Goal: Task Accomplishment & Management: Manage account settings

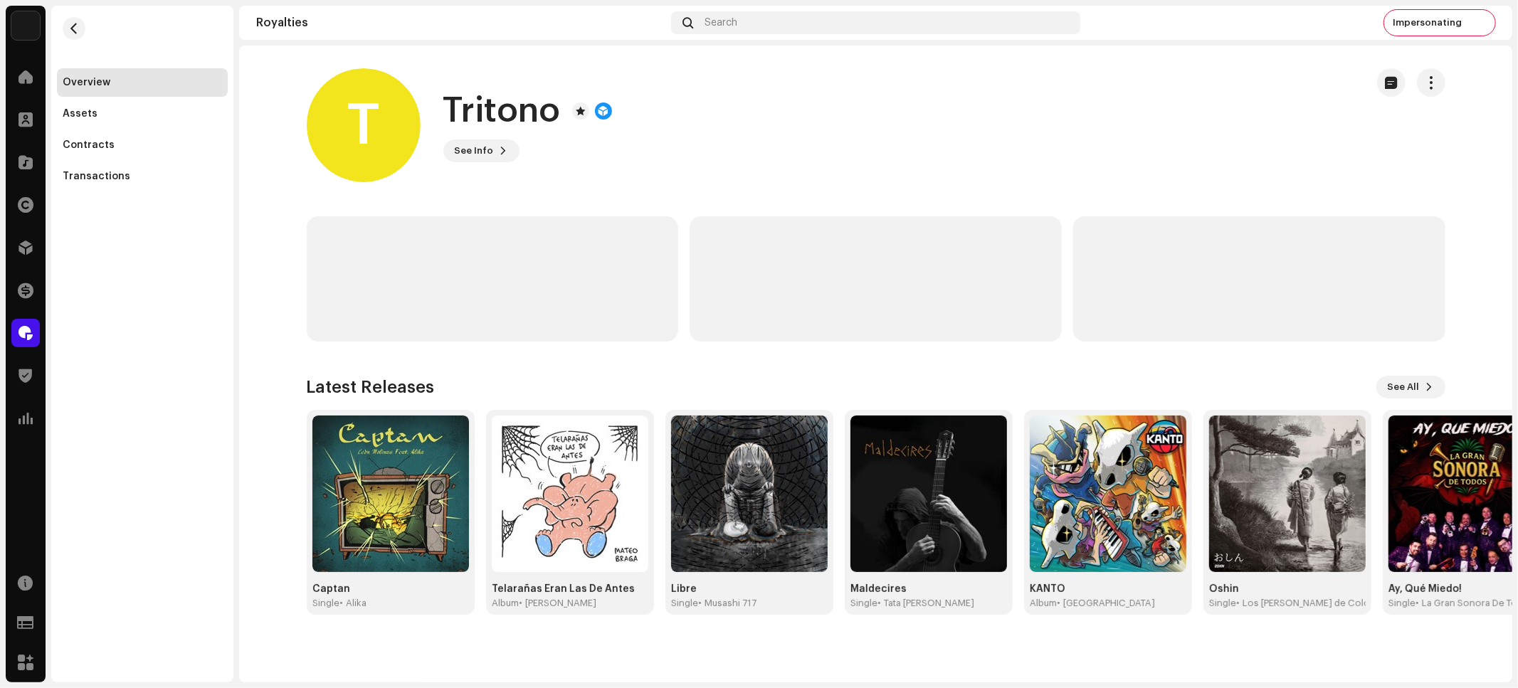
drag, startPoint x: 176, startPoint y: 238, endPoint x: 170, endPoint y: 246, distance: 9.7
click at [177, 240] on div "Overview Assets Contracts Transactions" at bounding box center [142, 344] width 182 height 677
click at [24, 290] on span at bounding box center [26, 290] width 16 height 11
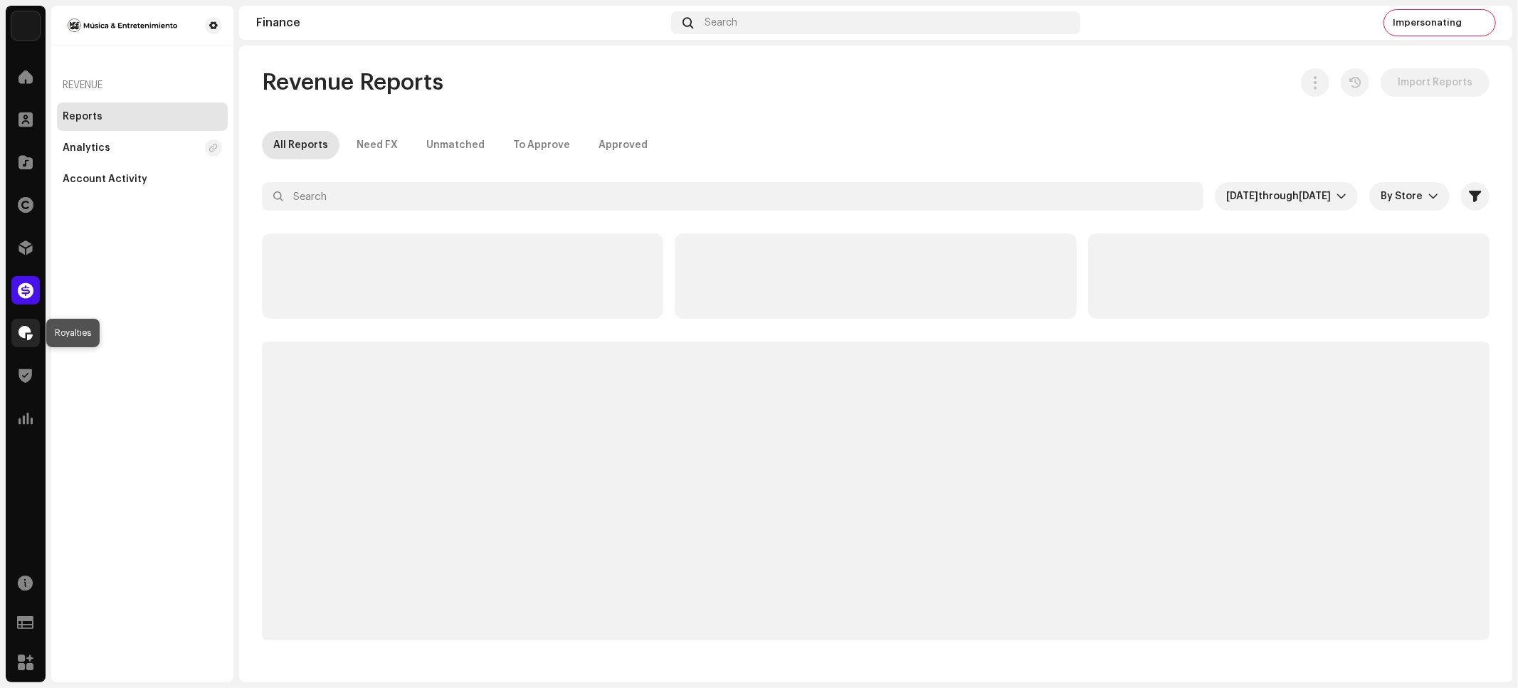
click at [29, 339] on span at bounding box center [26, 332] width 14 height 11
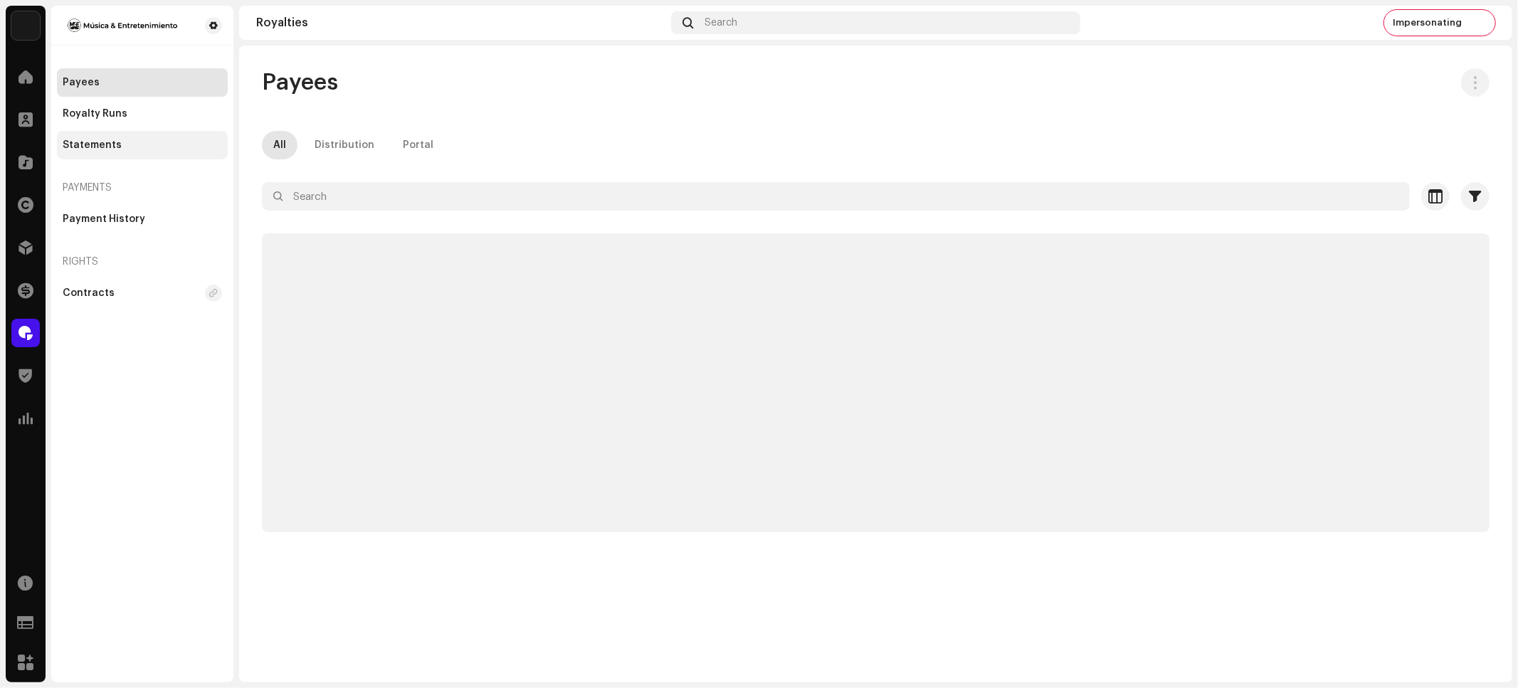
drag, startPoint x: 83, startPoint y: 134, endPoint x: 116, endPoint y: 157, distance: 40.3
click at [85, 135] on div "Statements" at bounding box center [142, 145] width 171 height 28
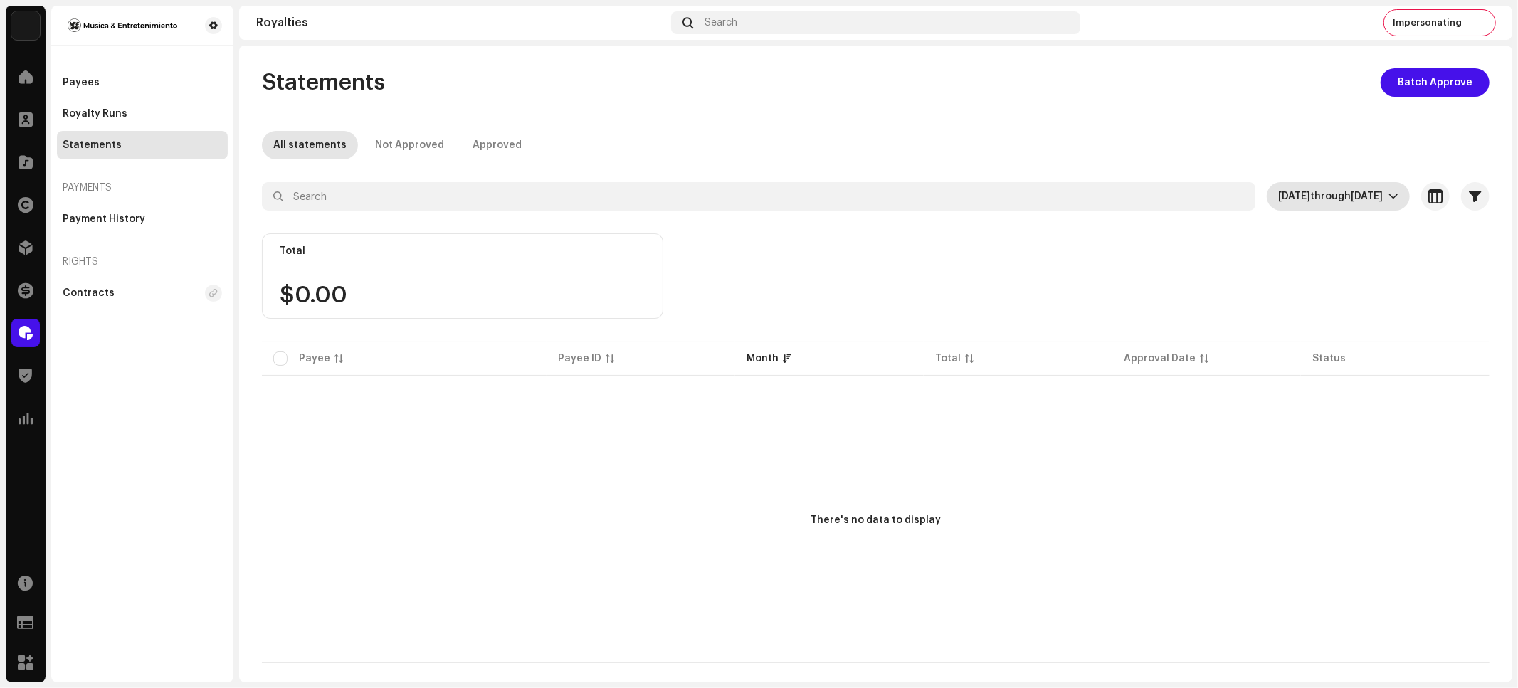
drag, startPoint x: 1149, startPoint y: 157, endPoint x: 1285, endPoint y: 194, distance: 141.7
click at [1164, 161] on div "Statements Batch Approve All statements Not Approved Approved [DATE] through [D…" at bounding box center [875, 365] width 1273 height 595
click at [1301, 186] on span "[DATE] through [DATE]" at bounding box center [1333, 196] width 110 height 28
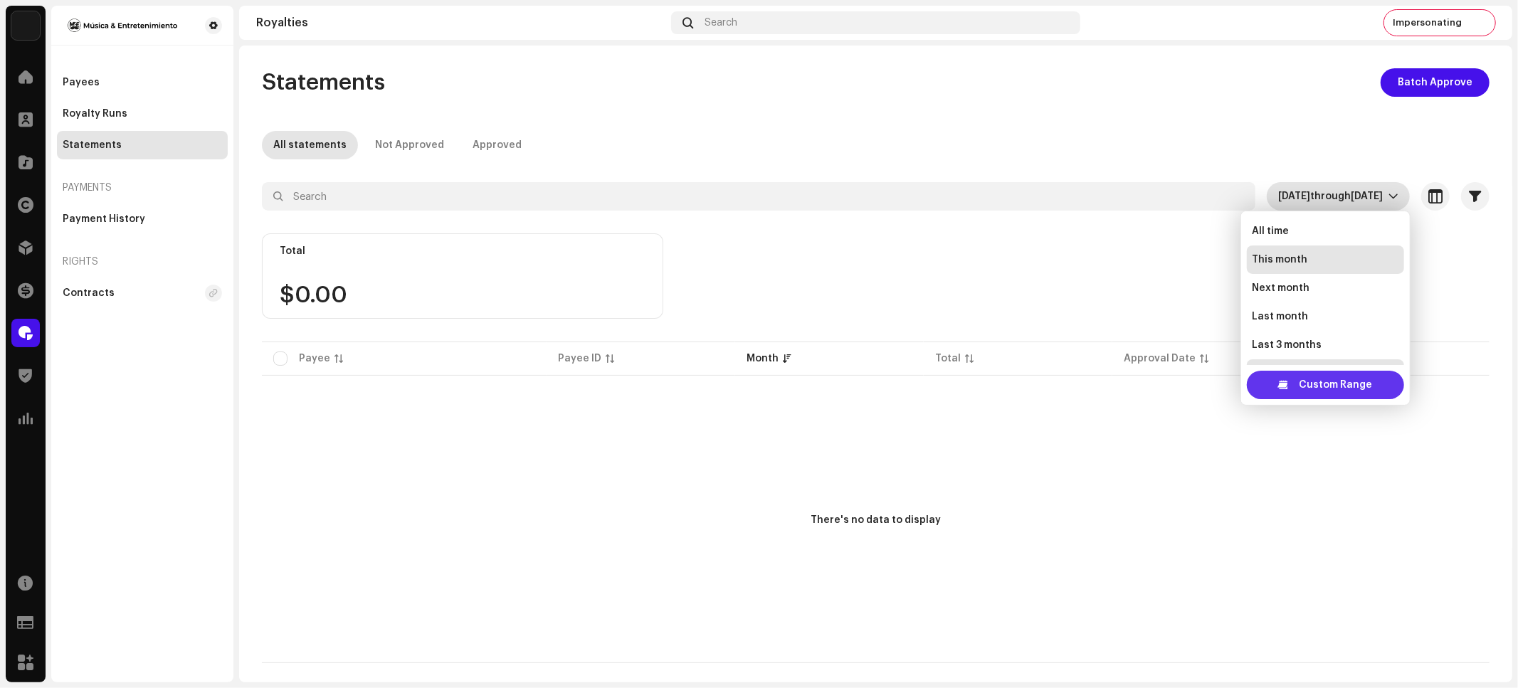
click at [1306, 381] on span "Custom Range" at bounding box center [1335, 385] width 73 height 28
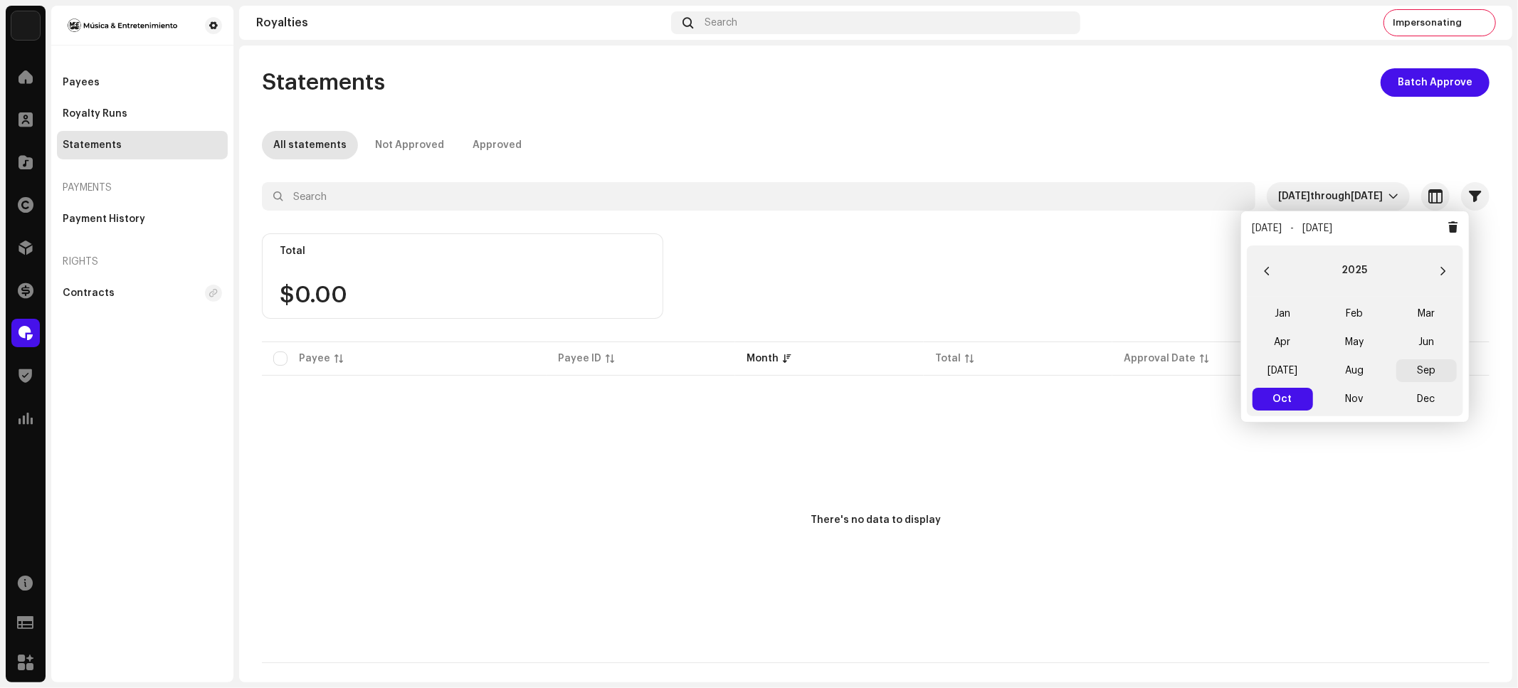
drag, startPoint x: 1343, startPoint y: 374, endPoint x: 1420, endPoint y: 374, distance: 76.9
click at [1343, 374] on span "Aug" at bounding box center [1354, 370] width 60 height 23
drag, startPoint x: 1428, startPoint y: 373, endPoint x: 1321, endPoint y: 367, distance: 107.6
click at [1425, 372] on span "Sep" at bounding box center [1426, 370] width 60 height 23
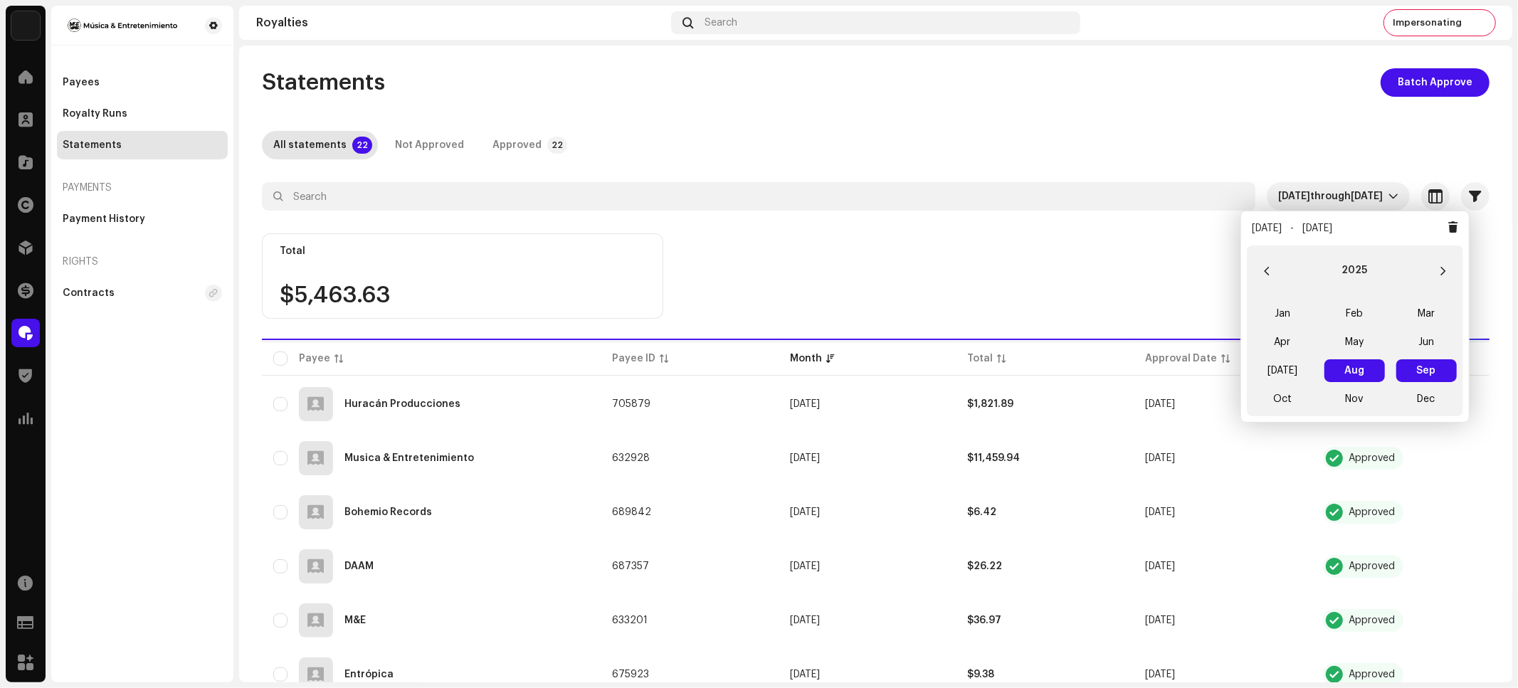
drag, startPoint x: 903, startPoint y: 148, endPoint x: 698, endPoint y: 180, distance: 207.4
click at [898, 149] on div "All statements 22 Not Approved Approved 22" at bounding box center [876, 145] width 1228 height 28
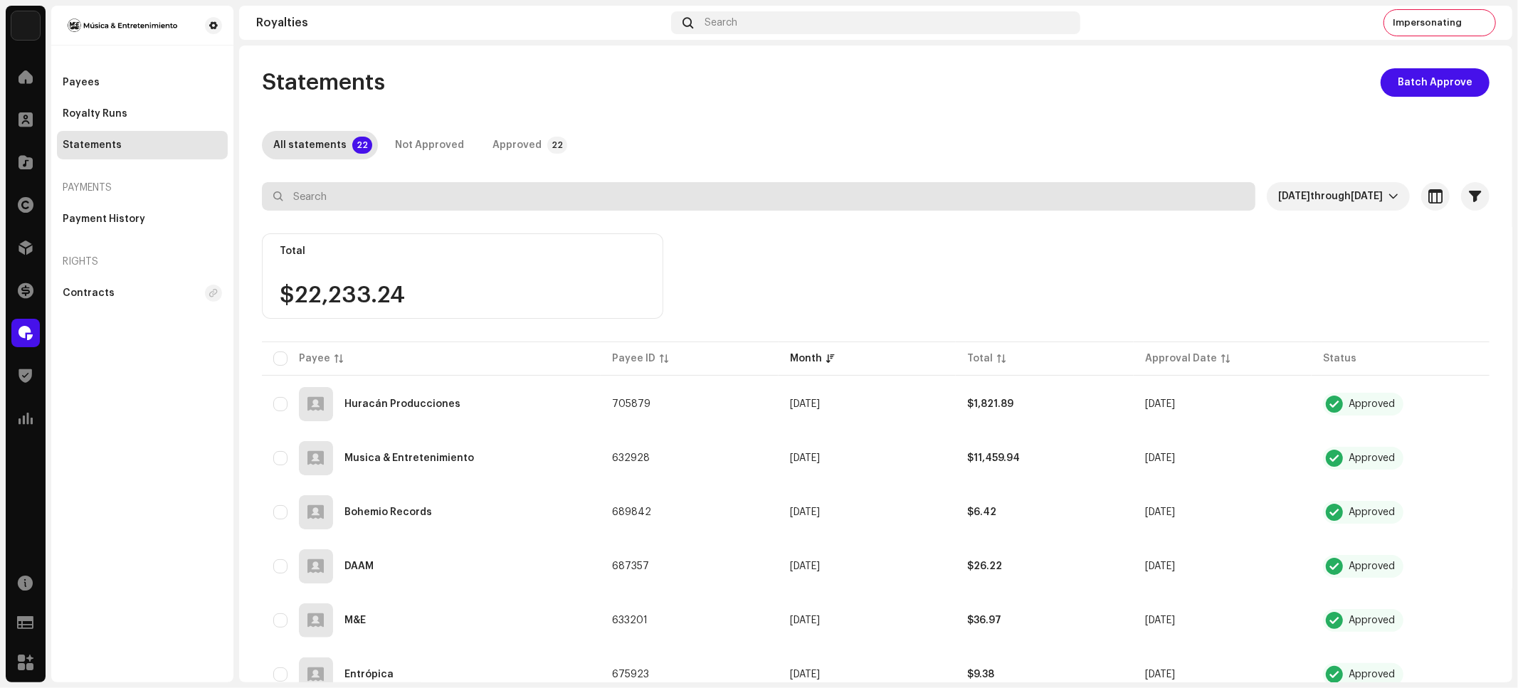
click at [664, 182] on input "text" at bounding box center [758, 196] width 993 height 28
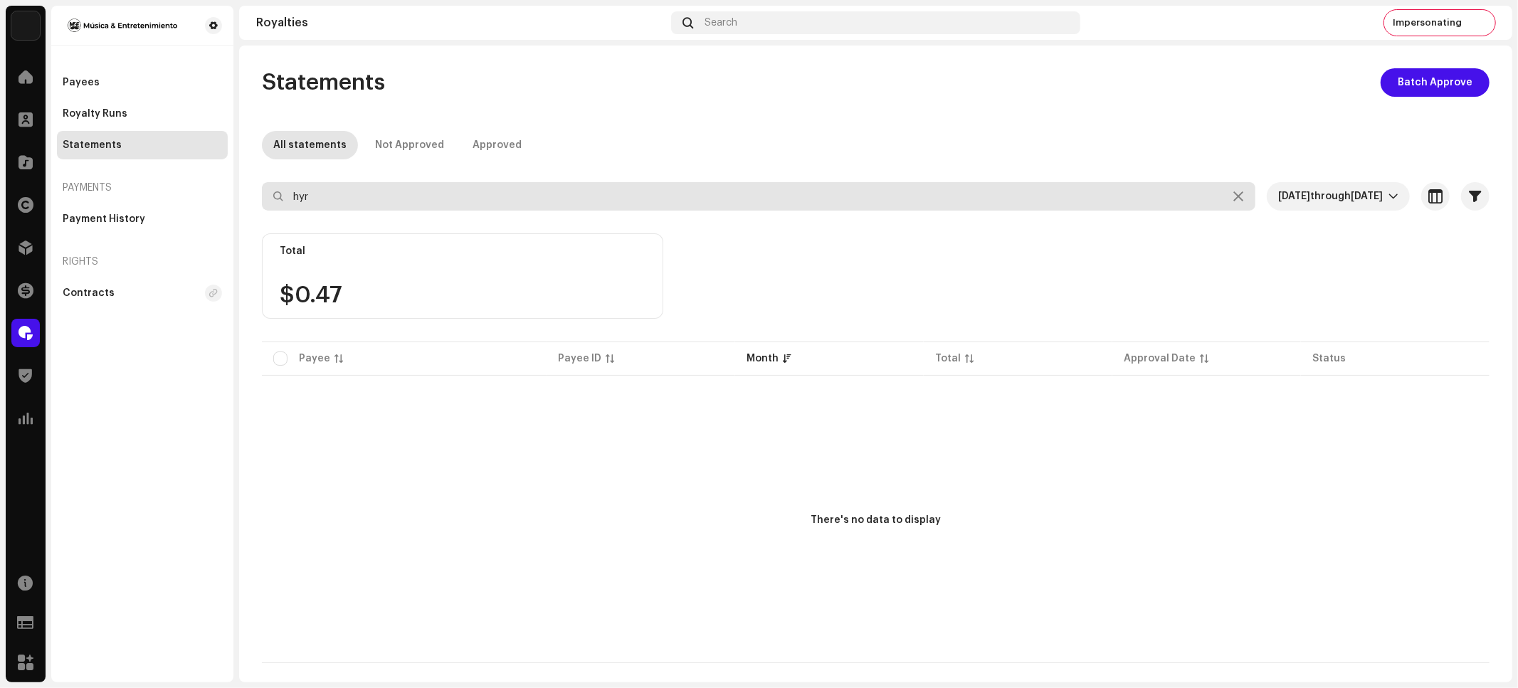
click at [403, 192] on input "hyr" at bounding box center [758, 196] width 993 height 28
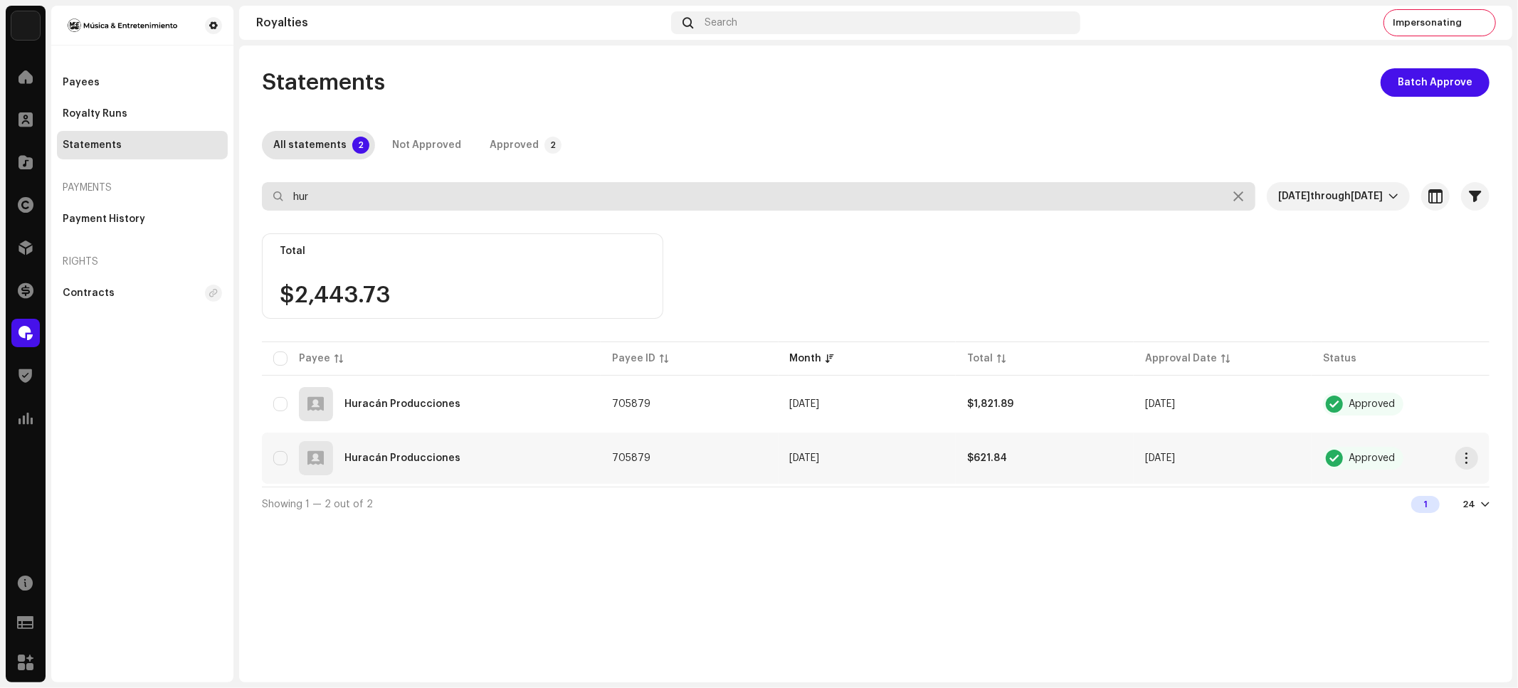
type input "hur"
click at [549, 455] on div "Huracán Producciones" at bounding box center [431, 458] width 316 height 34
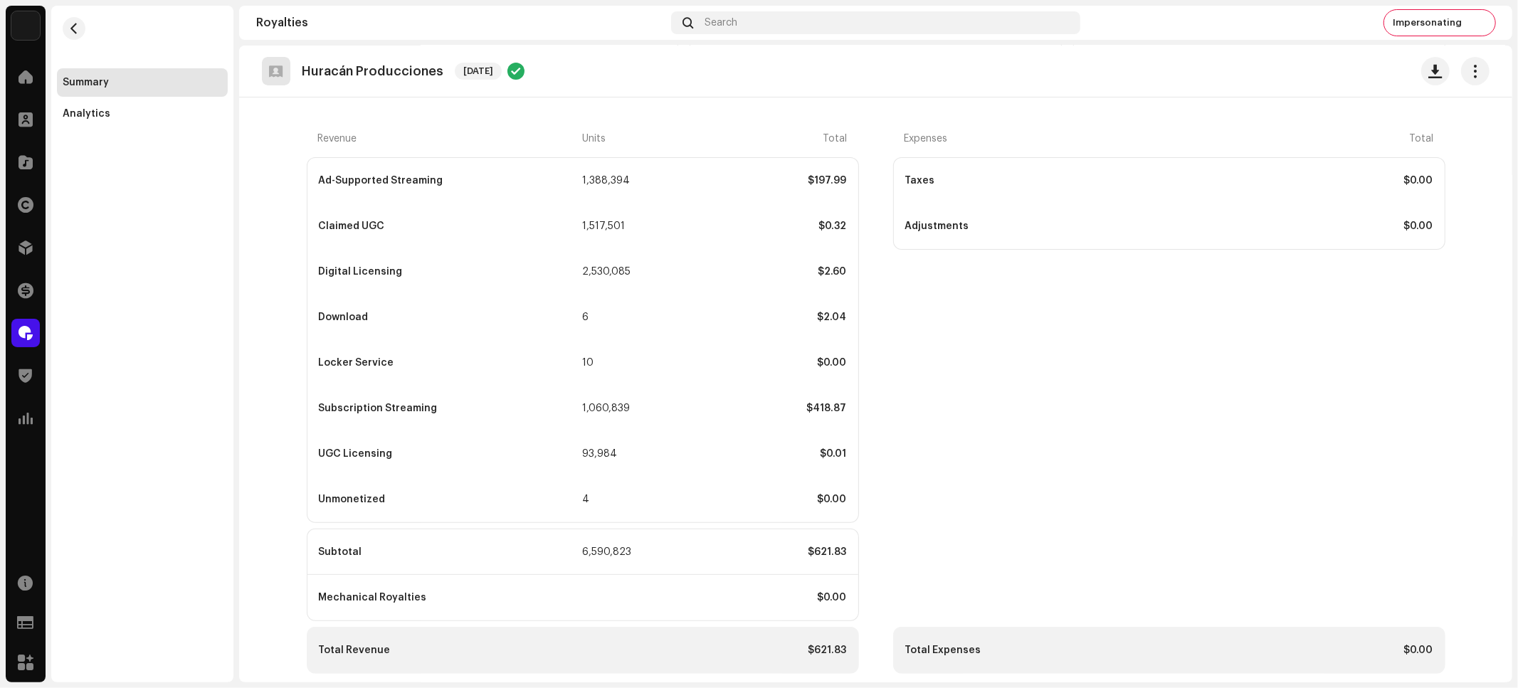
scroll to position [246, 0]
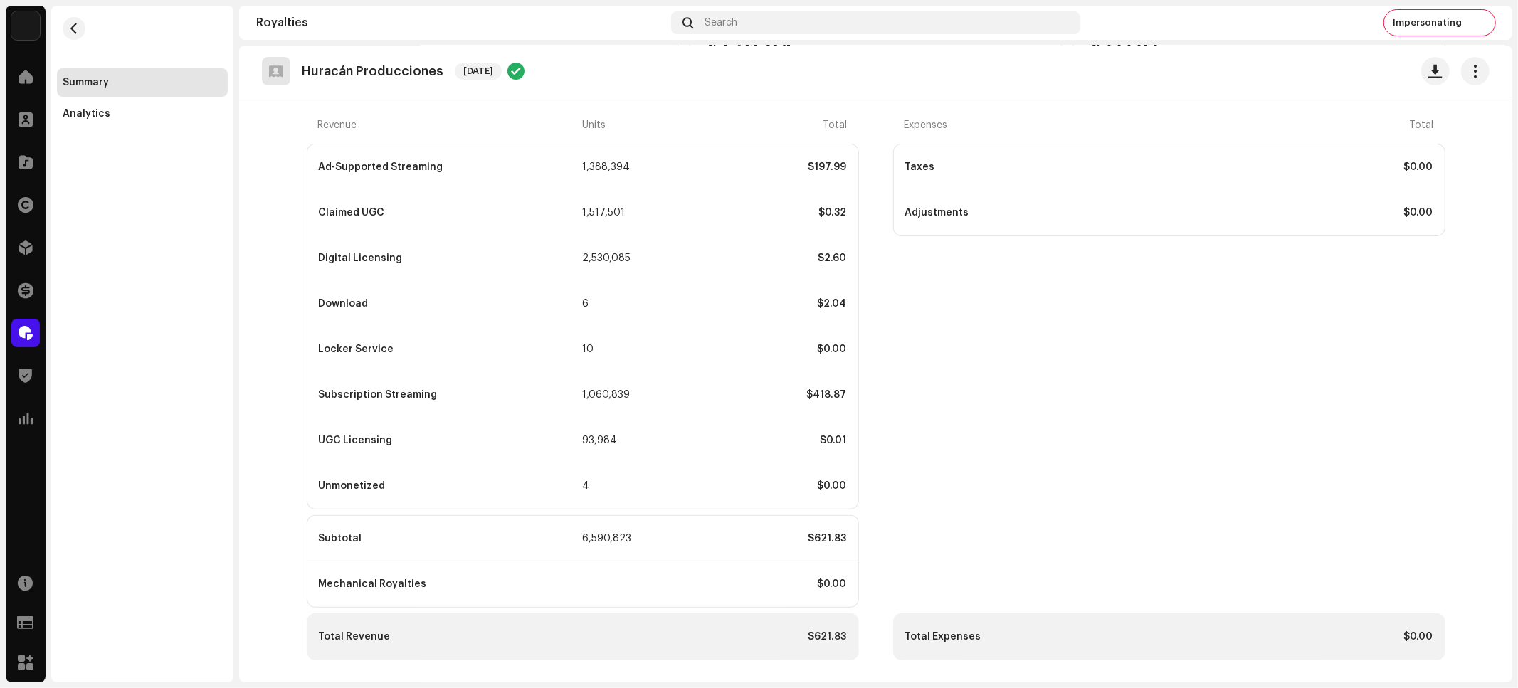
drag, startPoint x: 107, startPoint y: 117, endPoint x: 469, endPoint y: 282, distance: 397.4
click at [110, 120] on div "Analytics" at bounding box center [142, 114] width 171 height 28
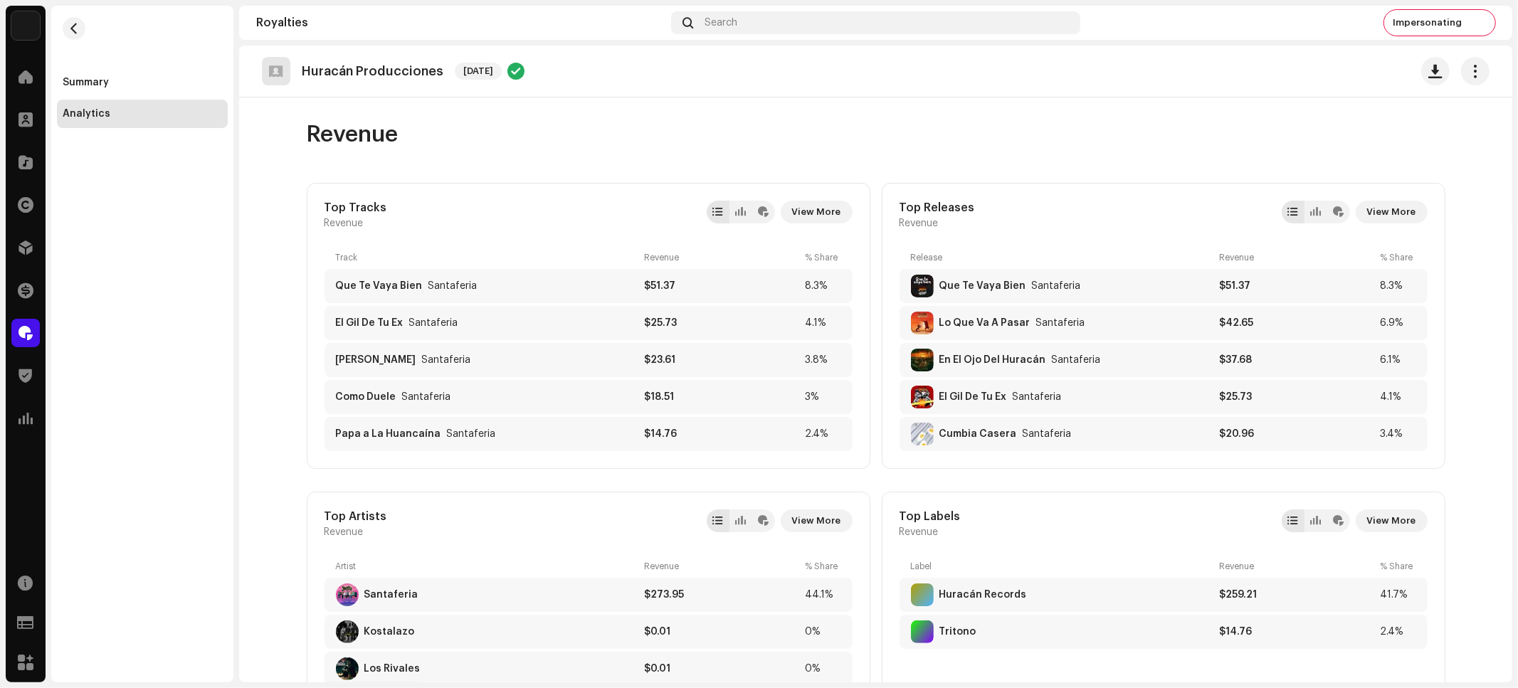
drag, startPoint x: 84, startPoint y: 80, endPoint x: 217, endPoint y: 118, distance: 138.5
click at [86, 80] on div "Summary" at bounding box center [86, 82] width 46 height 11
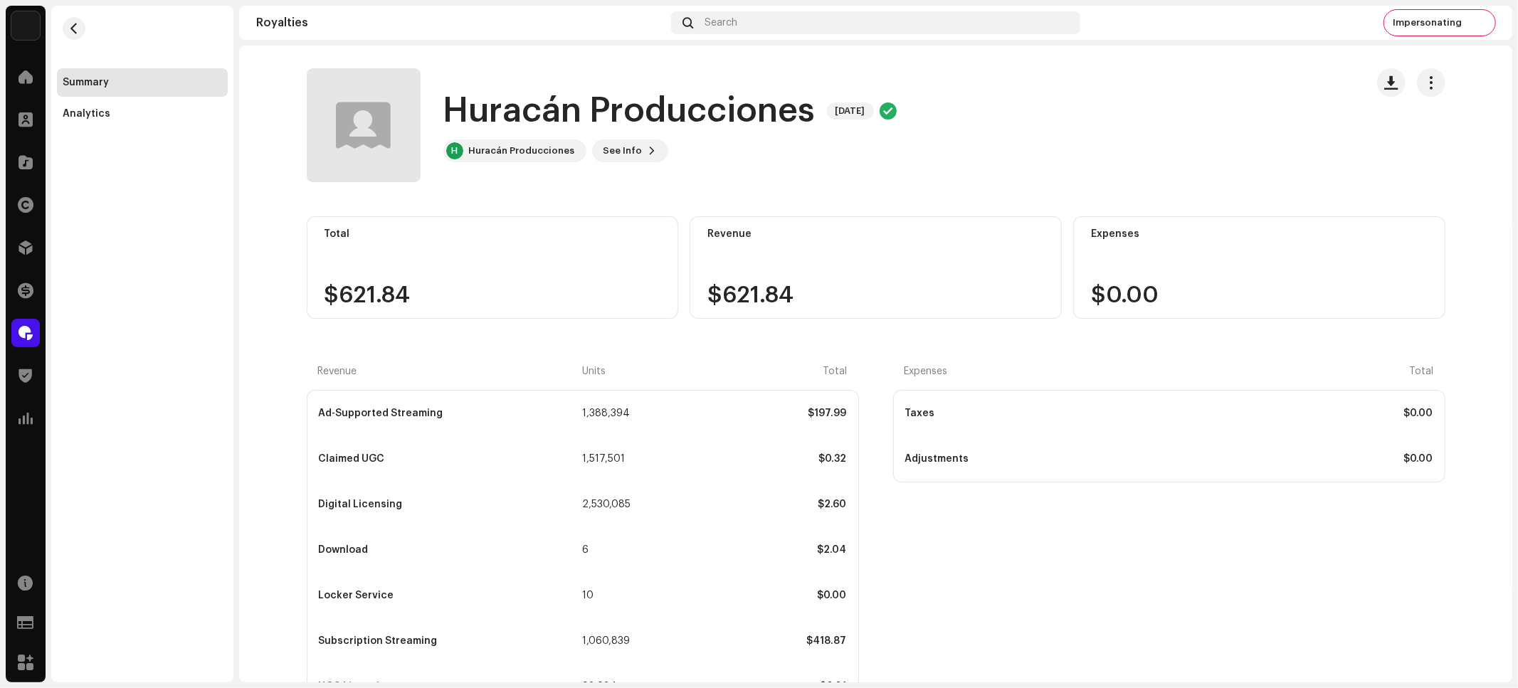
drag, startPoint x: 344, startPoint y: 291, endPoint x: 455, endPoint y: 295, distance: 111.1
click at [452, 295] on div "$621.84" at bounding box center [492, 295] width 337 height 23
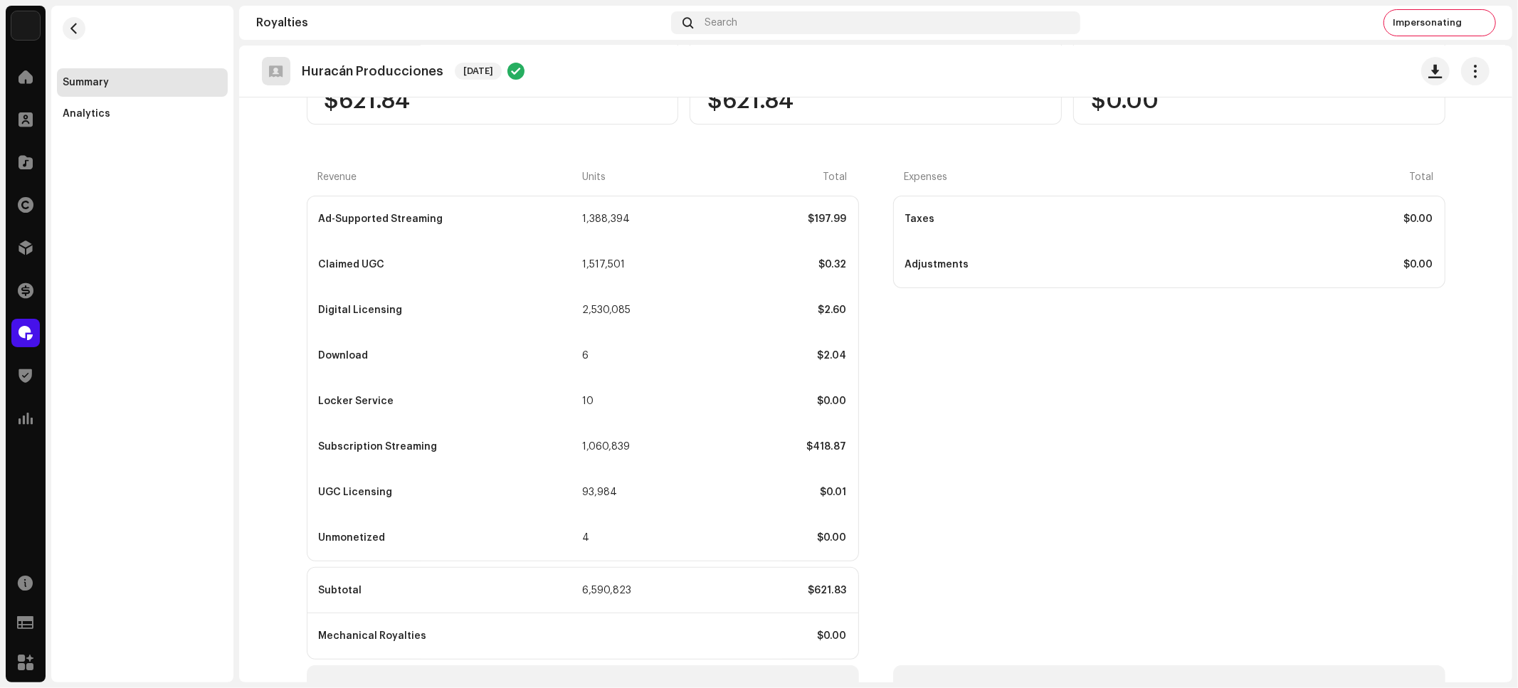
scroll to position [246, 0]
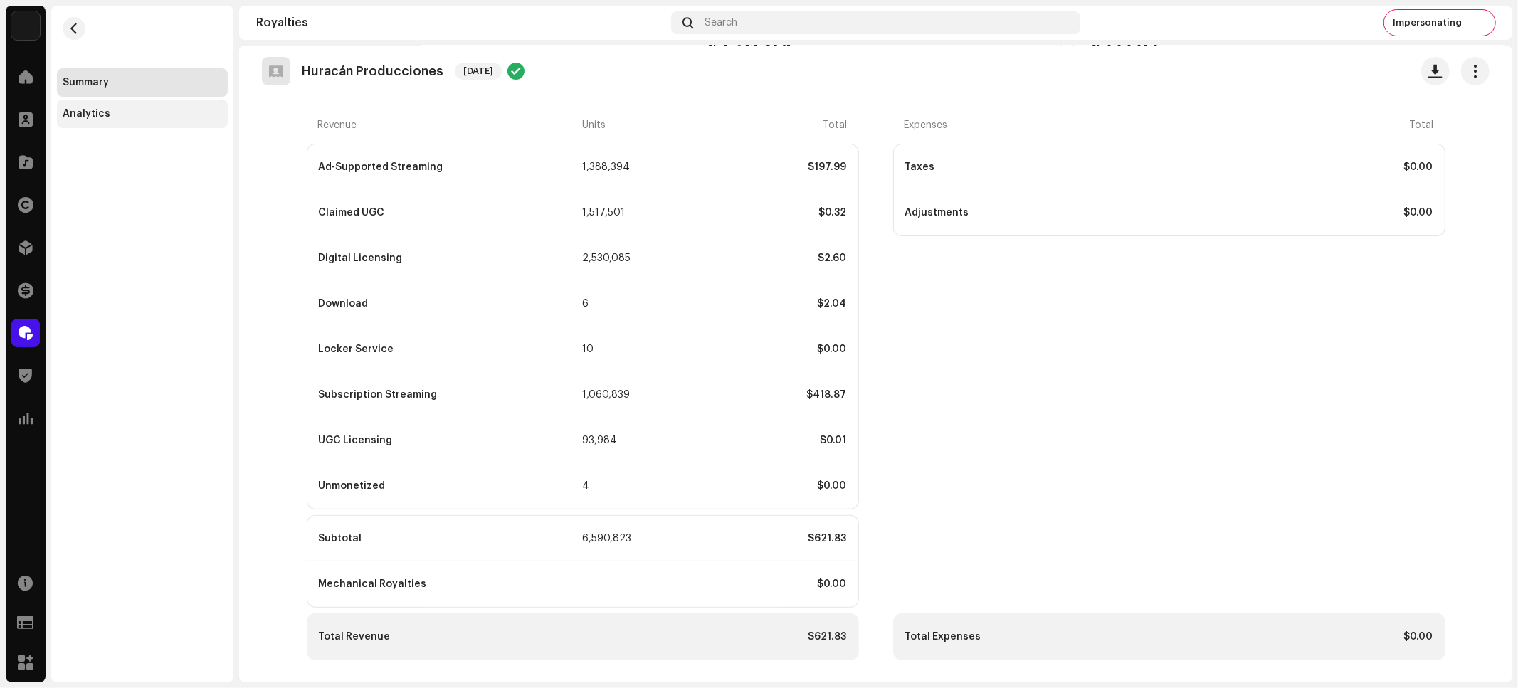
drag, startPoint x: 95, startPoint y: 116, endPoint x: 111, endPoint y: 123, distance: 17.8
click at [95, 116] on div "Analytics" at bounding box center [87, 113] width 48 height 11
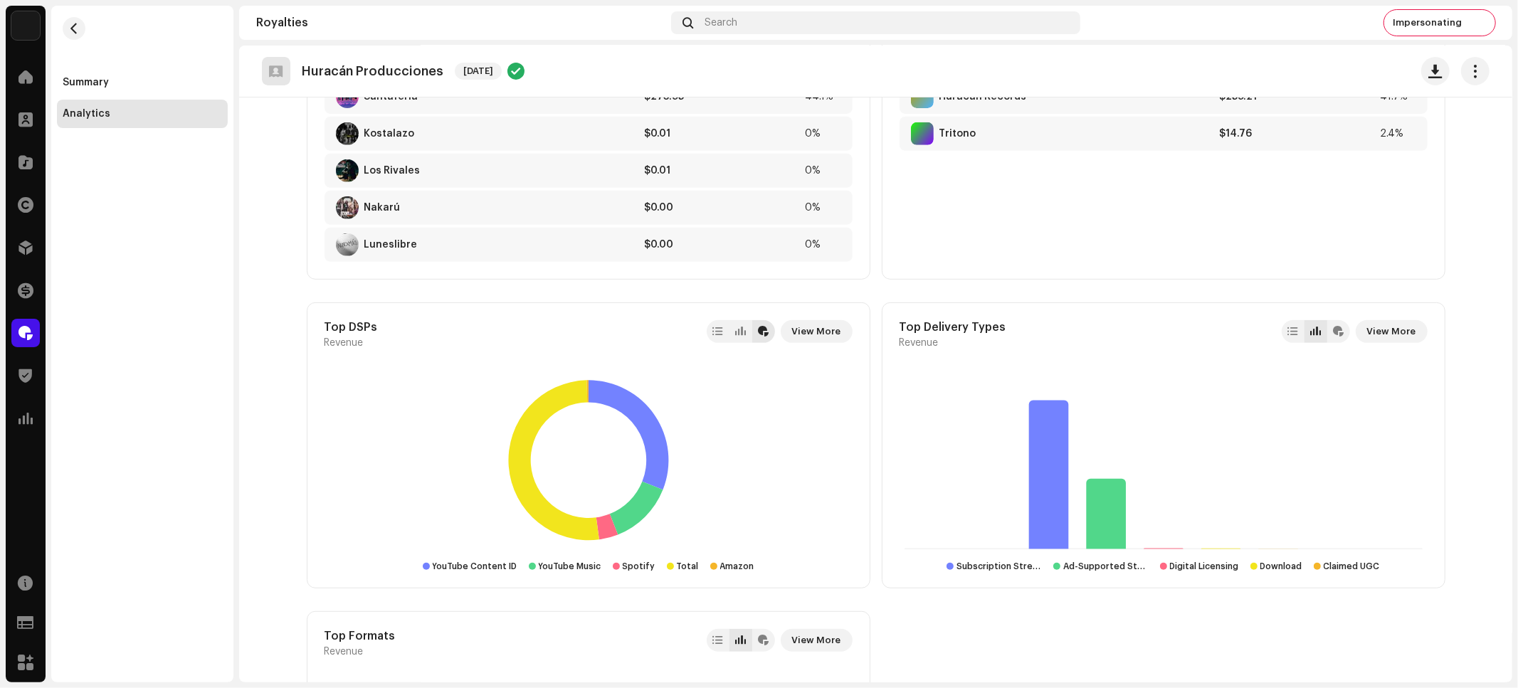
scroll to position [735, 0]
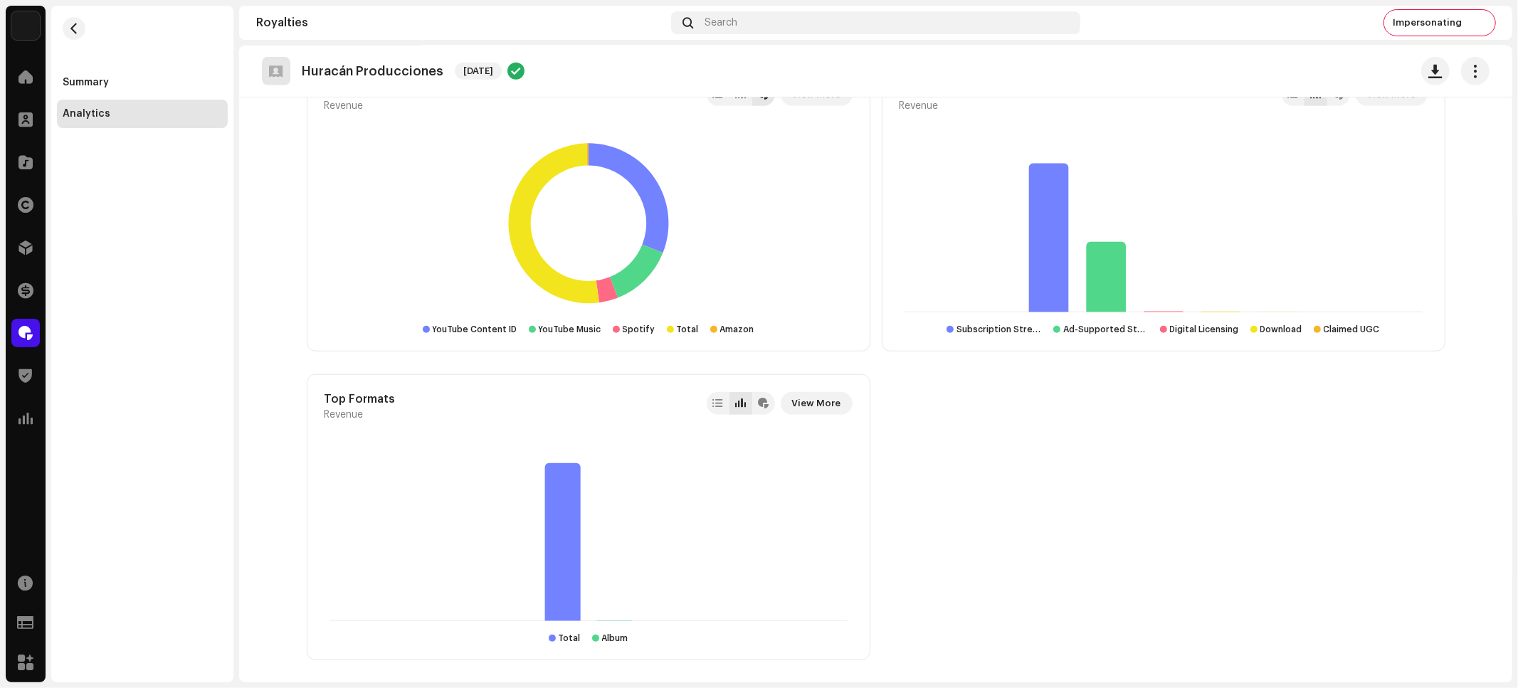
click at [759, 265] on rect at bounding box center [588, 223] width 528 height 178
drag, startPoint x: 173, startPoint y: 242, endPoint x: 99, endPoint y: 58, distance: 197.9
click at [171, 230] on div "Summary Analytics" at bounding box center [142, 344] width 182 height 677
click at [72, 31] on span "button" at bounding box center [74, 28] width 11 height 11
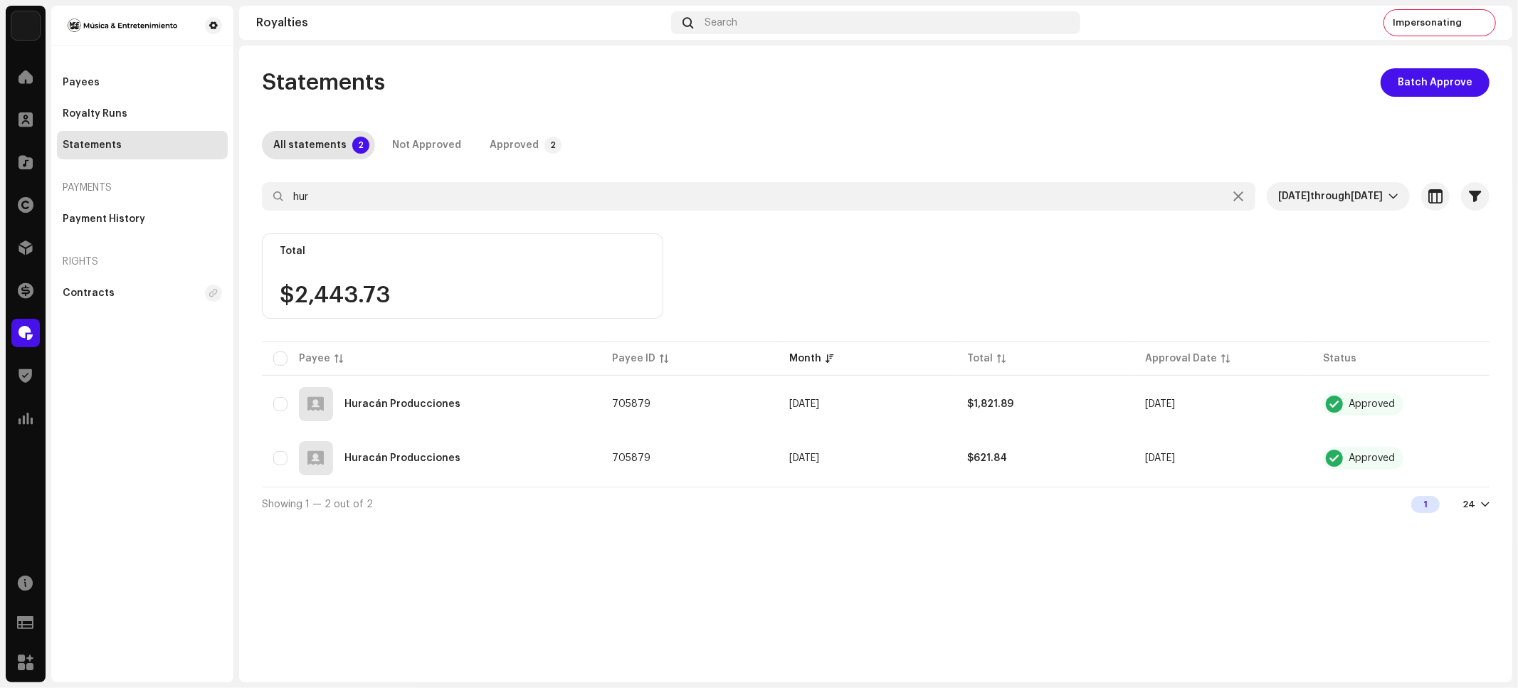
click at [85, 405] on div "Payees Royalty Runs Statements Payments Payment History Rights Contracts" at bounding box center [142, 344] width 182 height 677
click at [30, 201] on span at bounding box center [26, 204] width 16 height 11
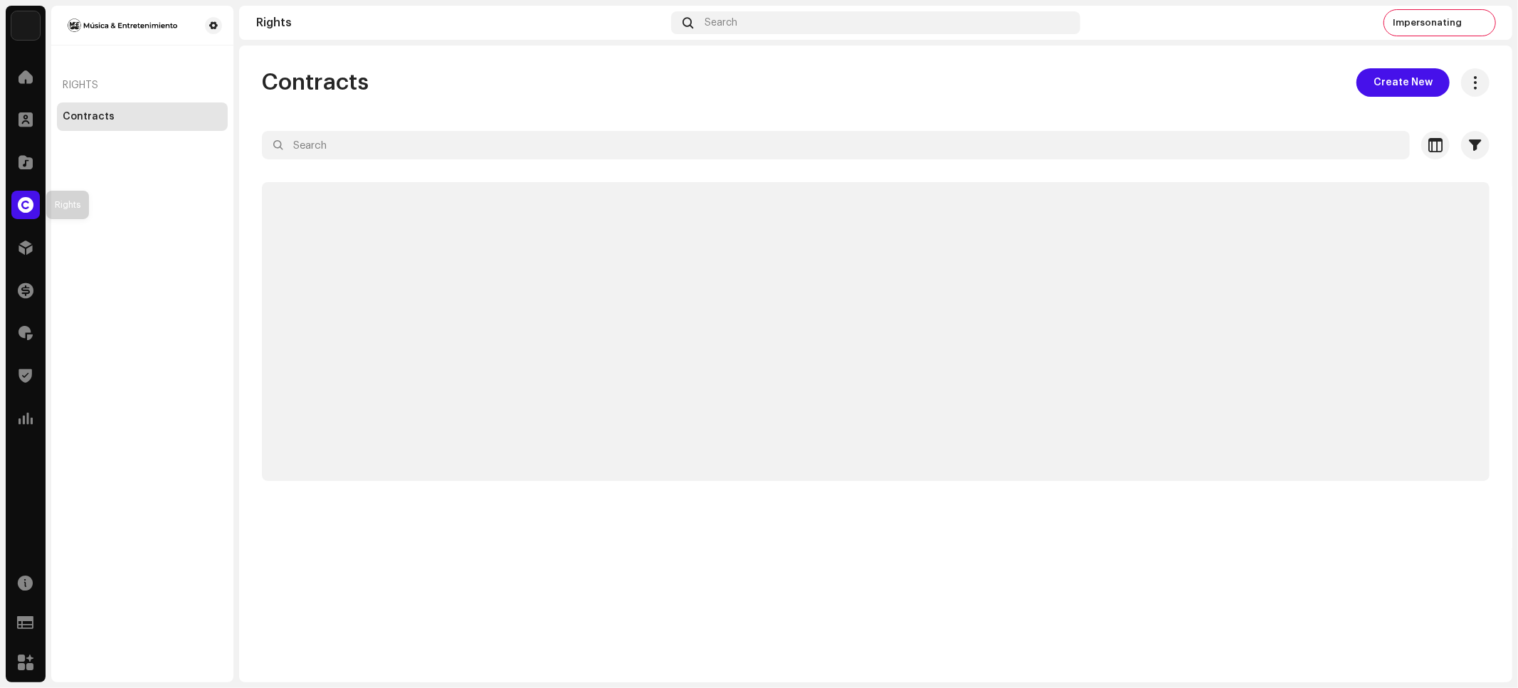
click at [17, 195] on div at bounding box center [25, 205] width 28 height 28
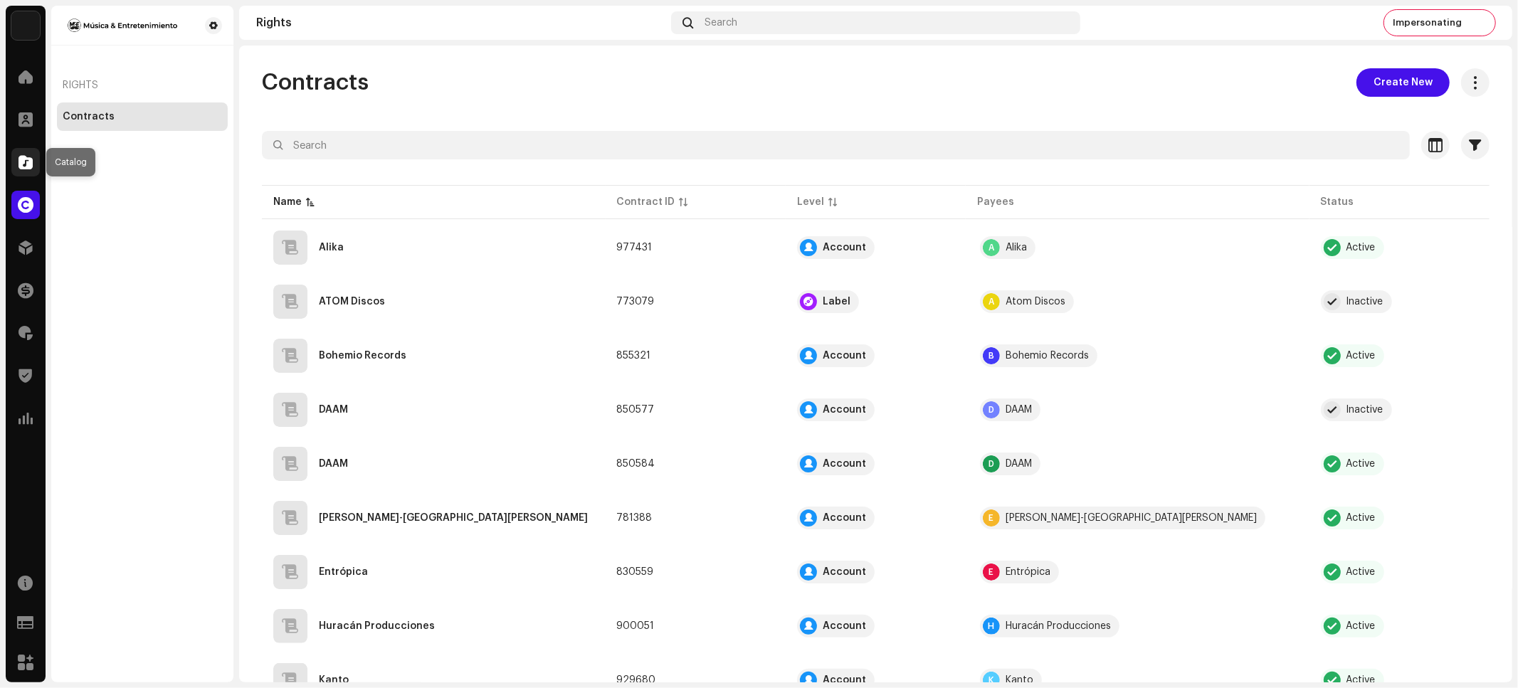
click at [25, 157] on span at bounding box center [26, 162] width 14 height 11
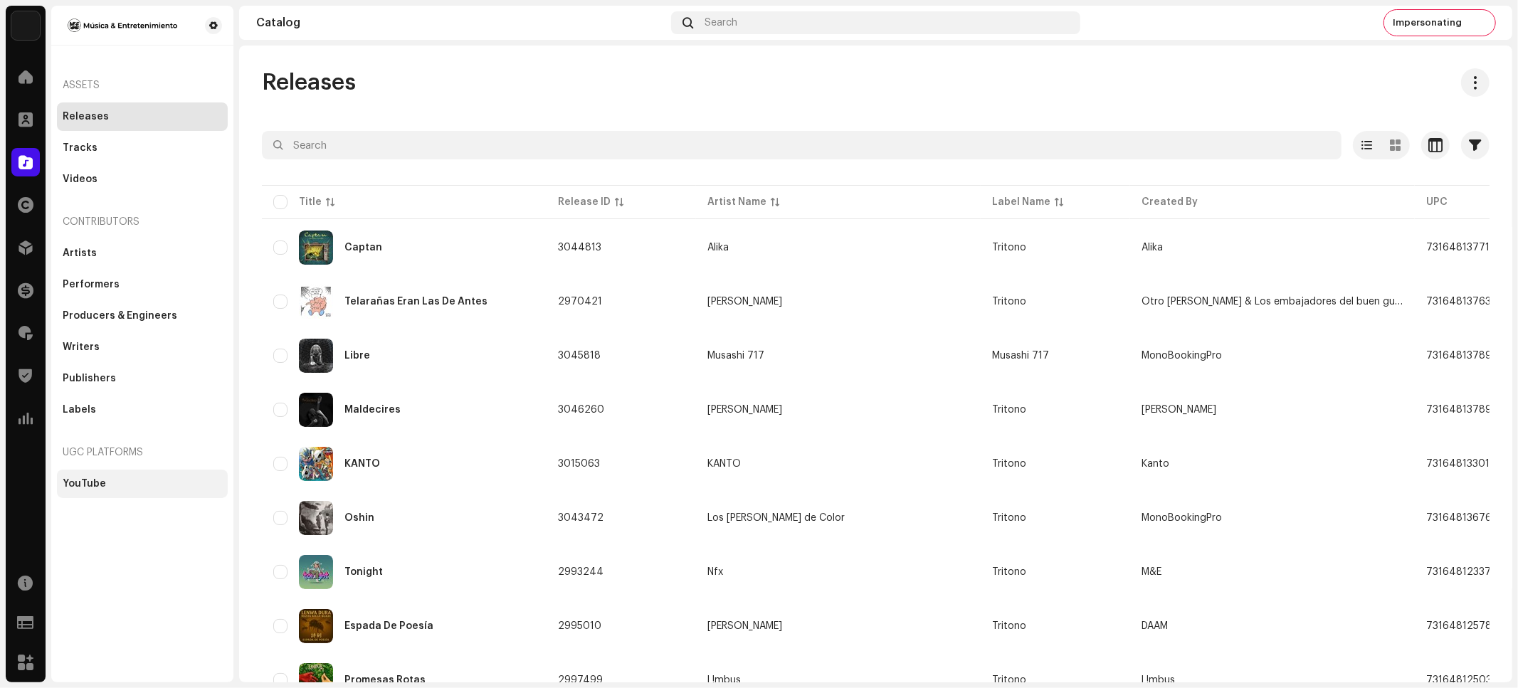
click at [101, 478] on div "YouTube" at bounding box center [84, 483] width 43 height 11
click at [74, 485] on div "YouTube" at bounding box center [84, 483] width 43 height 11
click at [90, 482] on div "YouTube" at bounding box center [84, 483] width 43 height 11
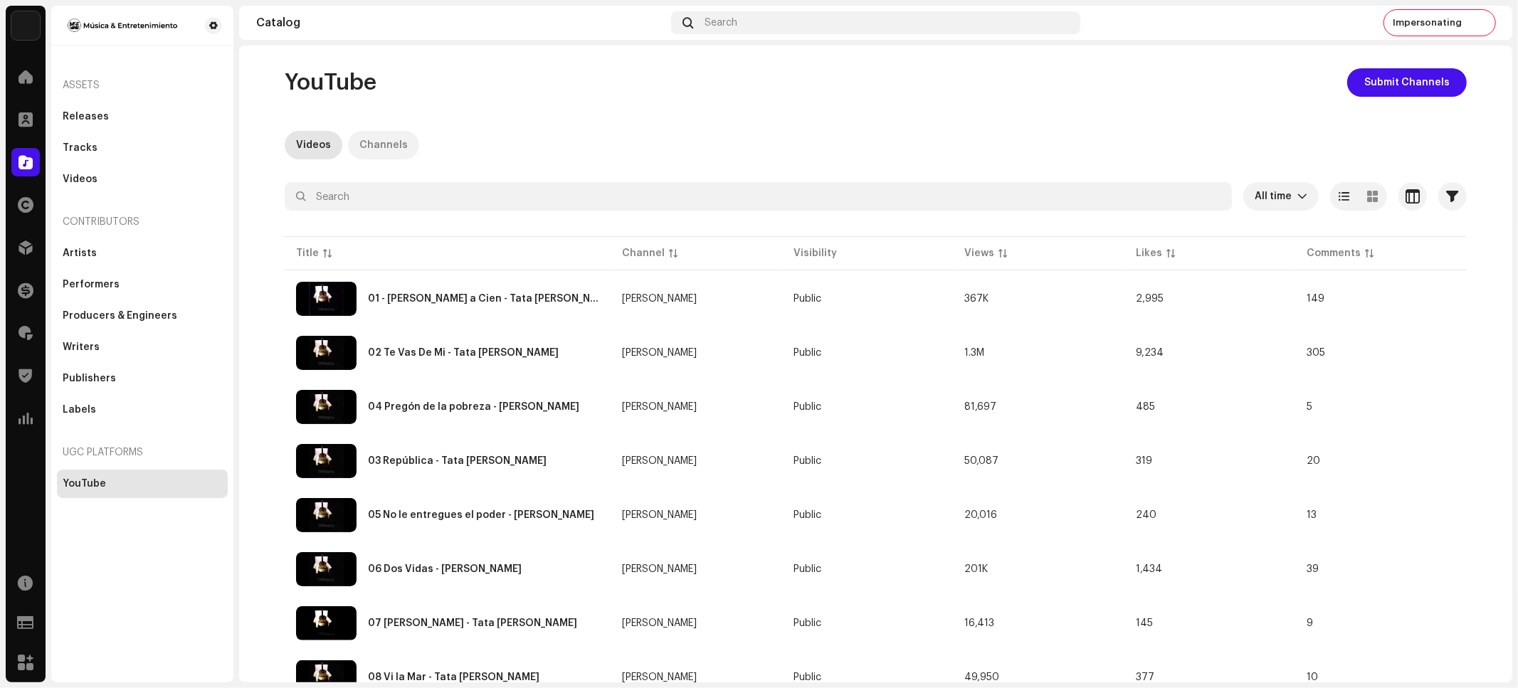
click at [379, 137] on div "Channels" at bounding box center [383, 145] width 48 height 28
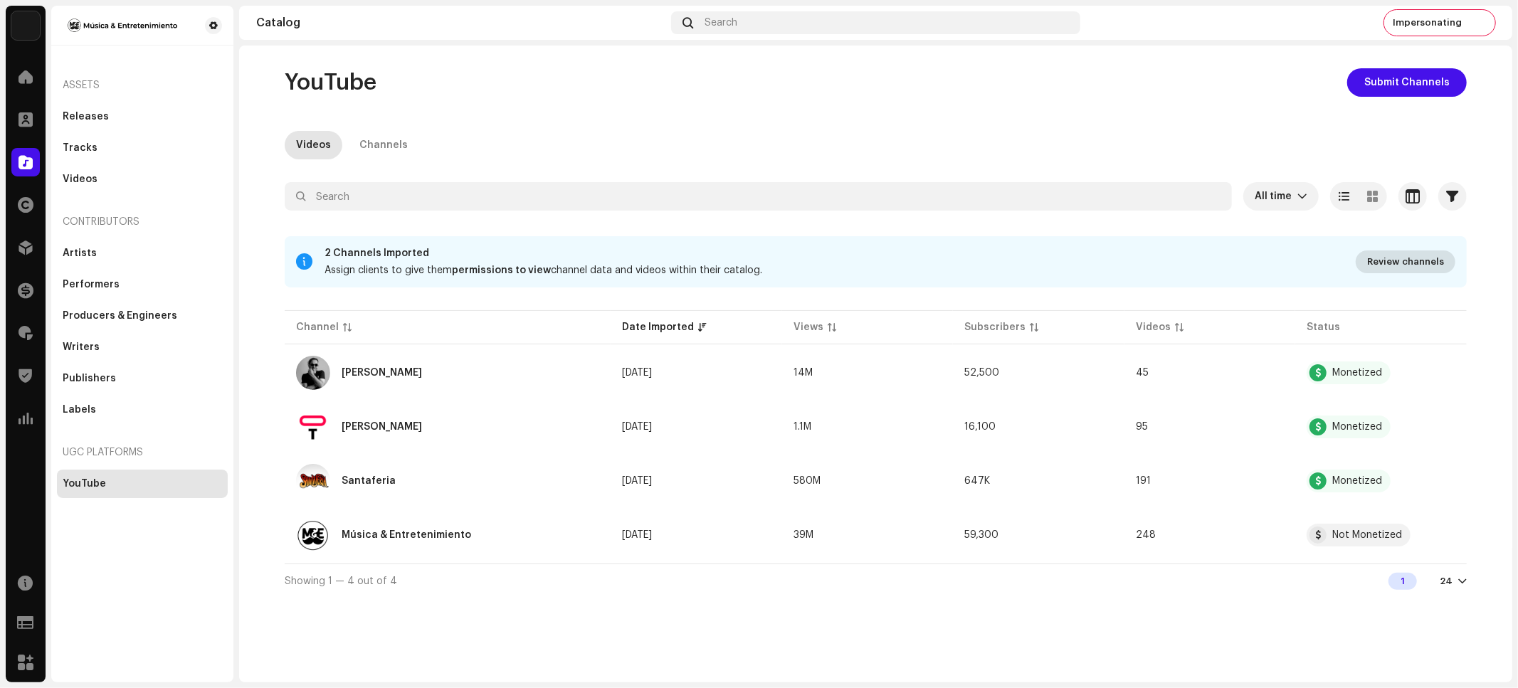
click at [1378, 258] on span "Review channels" at bounding box center [1405, 262] width 77 height 28
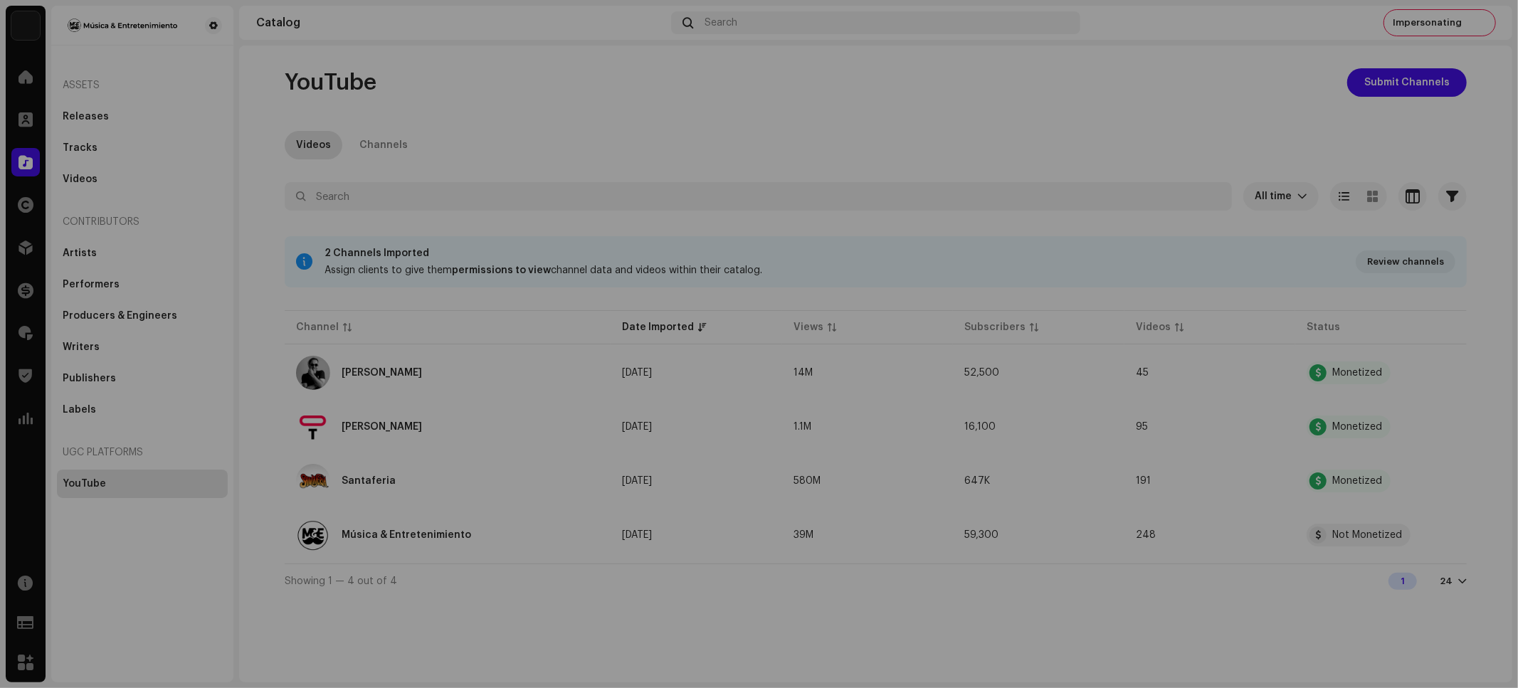
click at [828, 113] on div "Review Imported Channels 2 Channels Imported Assign clients to give them permis…" at bounding box center [759, 344] width 1518 height 688
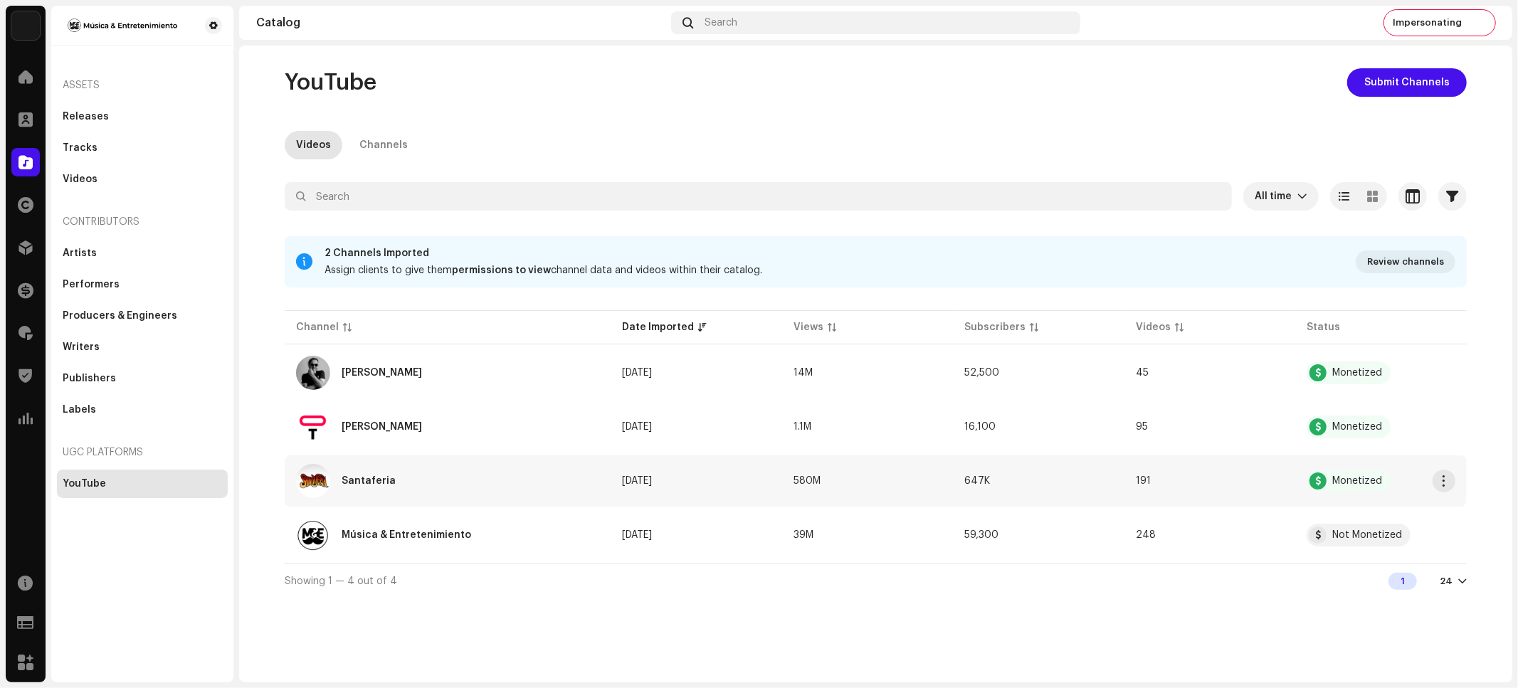
click at [371, 483] on div "Santaferia" at bounding box center [369, 481] width 54 height 10
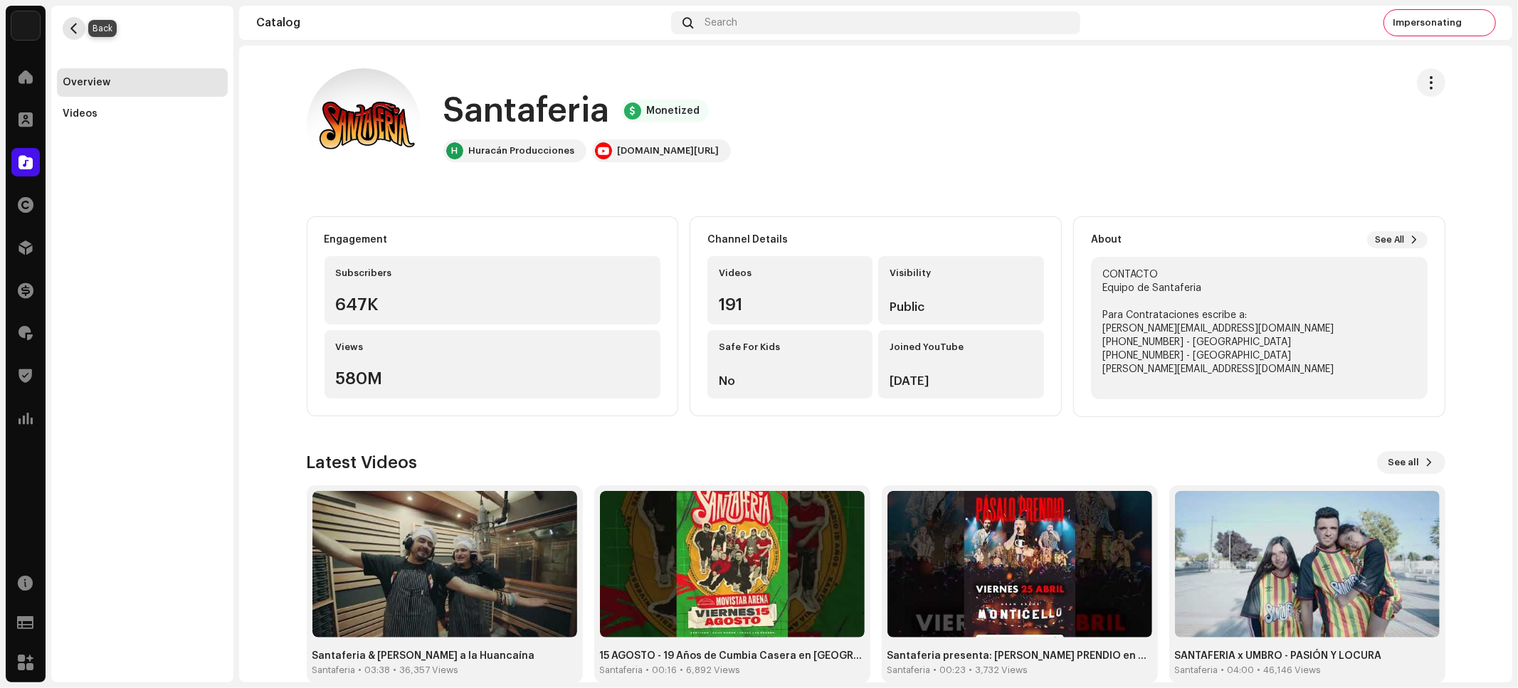
click at [75, 28] on span "button" at bounding box center [74, 28] width 11 height 11
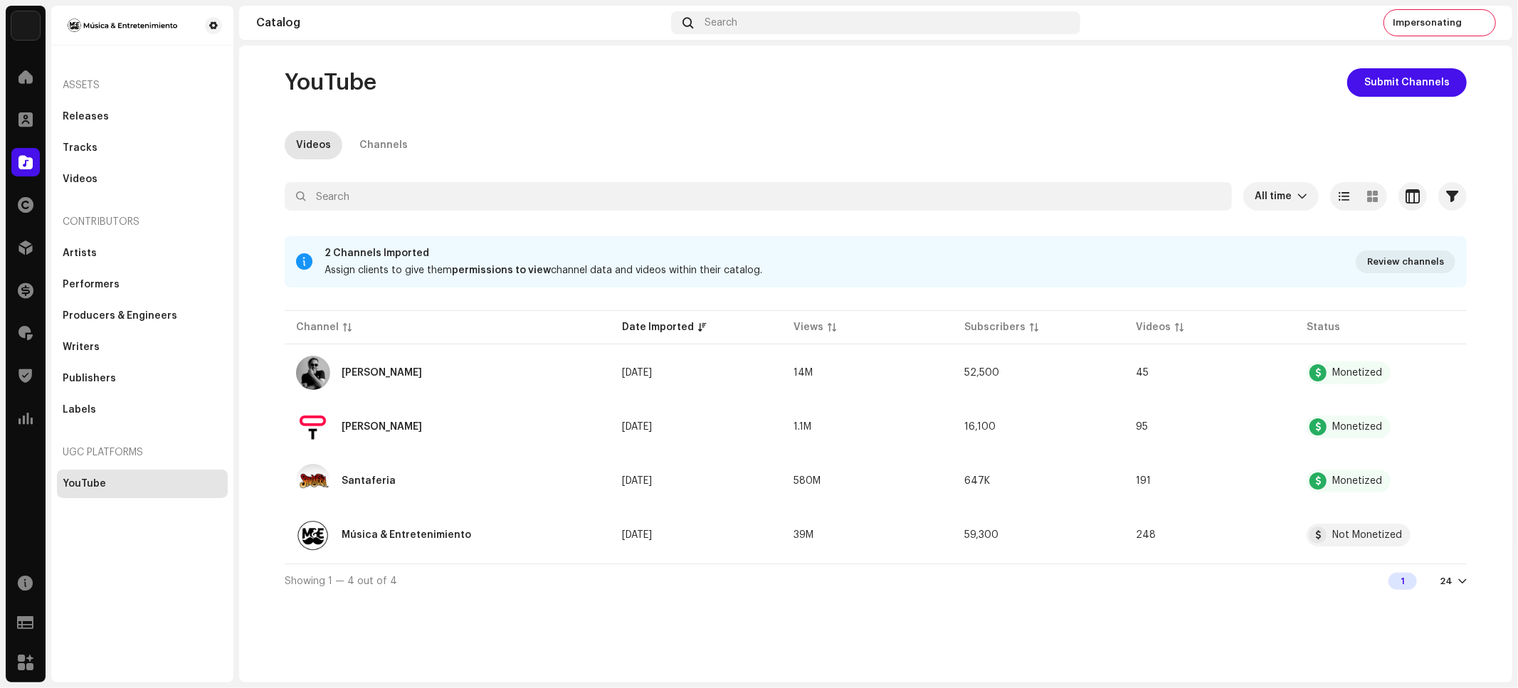
drag, startPoint x: 381, startPoint y: 143, endPoint x: 391, endPoint y: 224, distance: 81.7
click at [381, 143] on div "Channels" at bounding box center [383, 145] width 48 height 28
click at [353, 483] on div "Santaferia" at bounding box center [369, 481] width 54 height 10
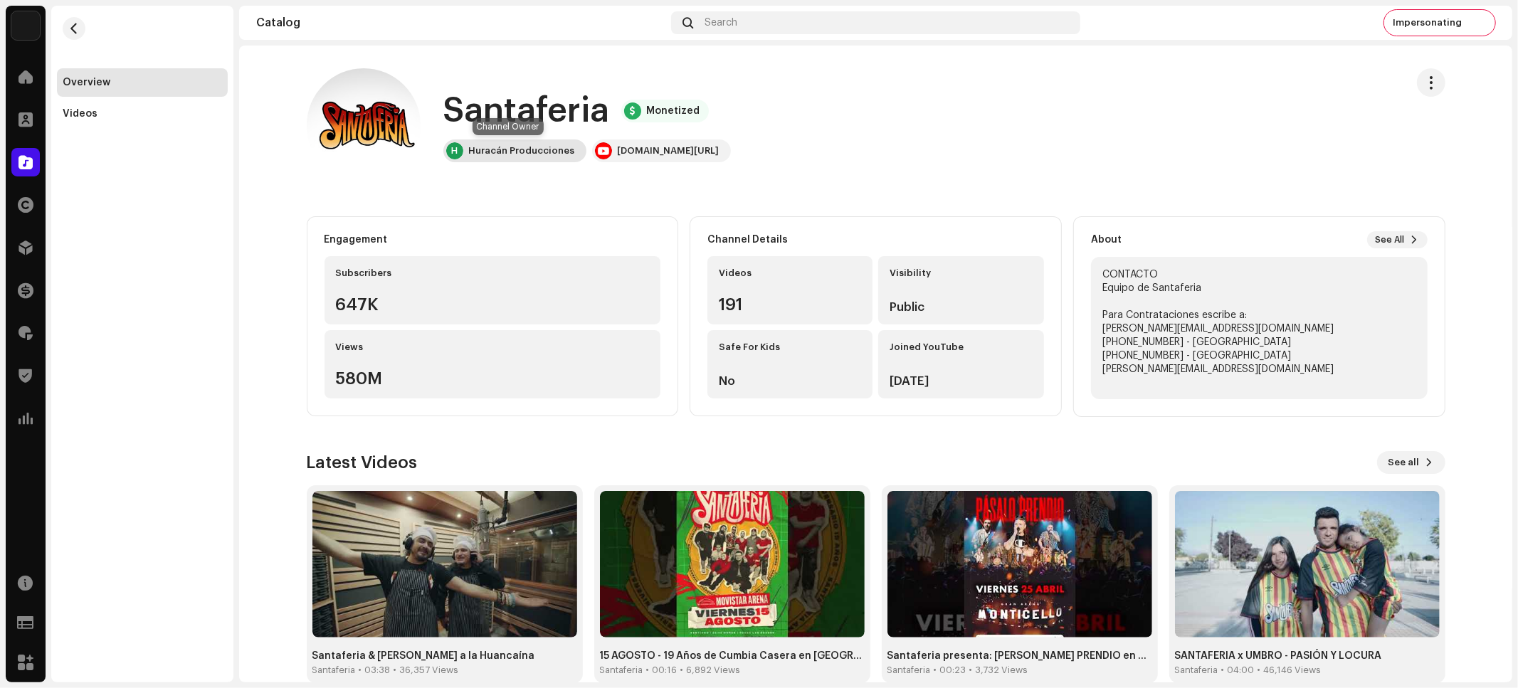
click at [507, 146] on div "Huracán Producciones" at bounding box center [522, 150] width 106 height 11
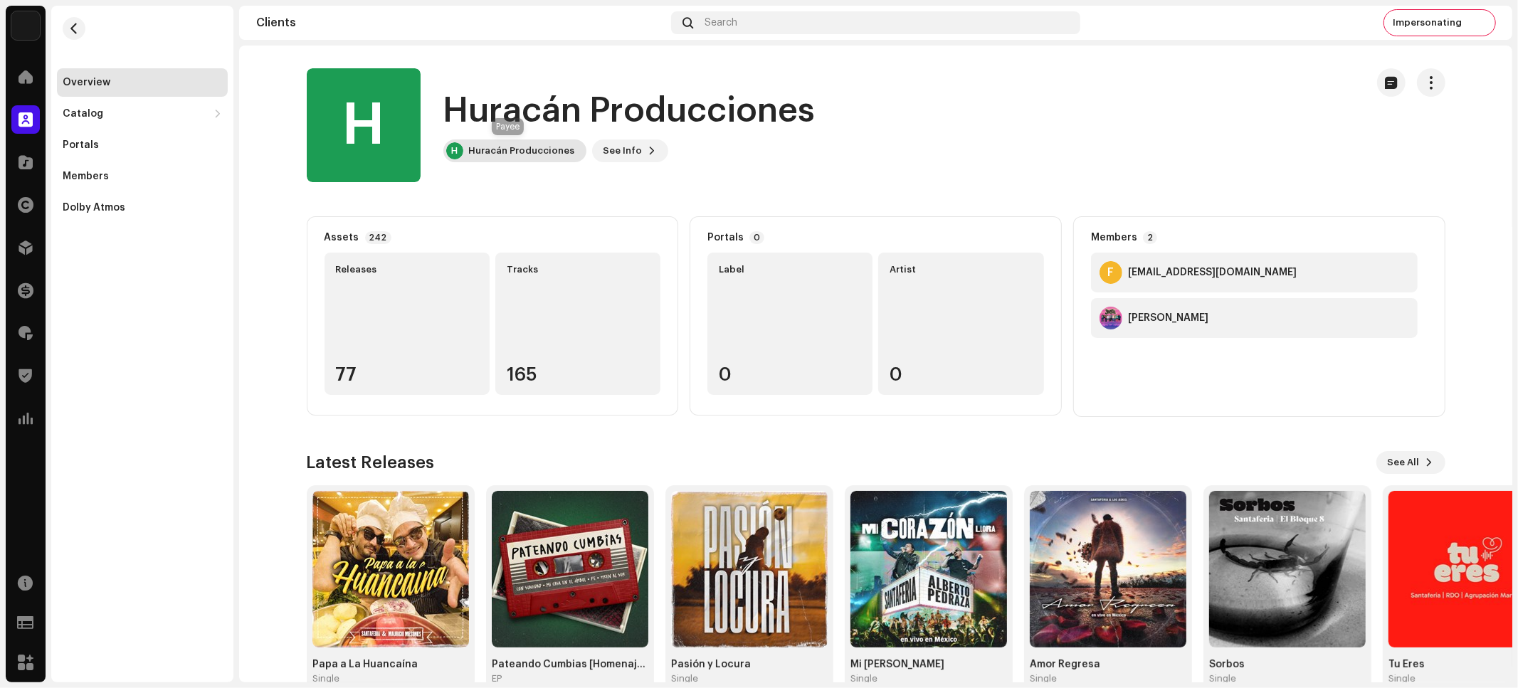
click at [541, 154] on div "Huracán Producciones" at bounding box center [522, 150] width 106 height 11
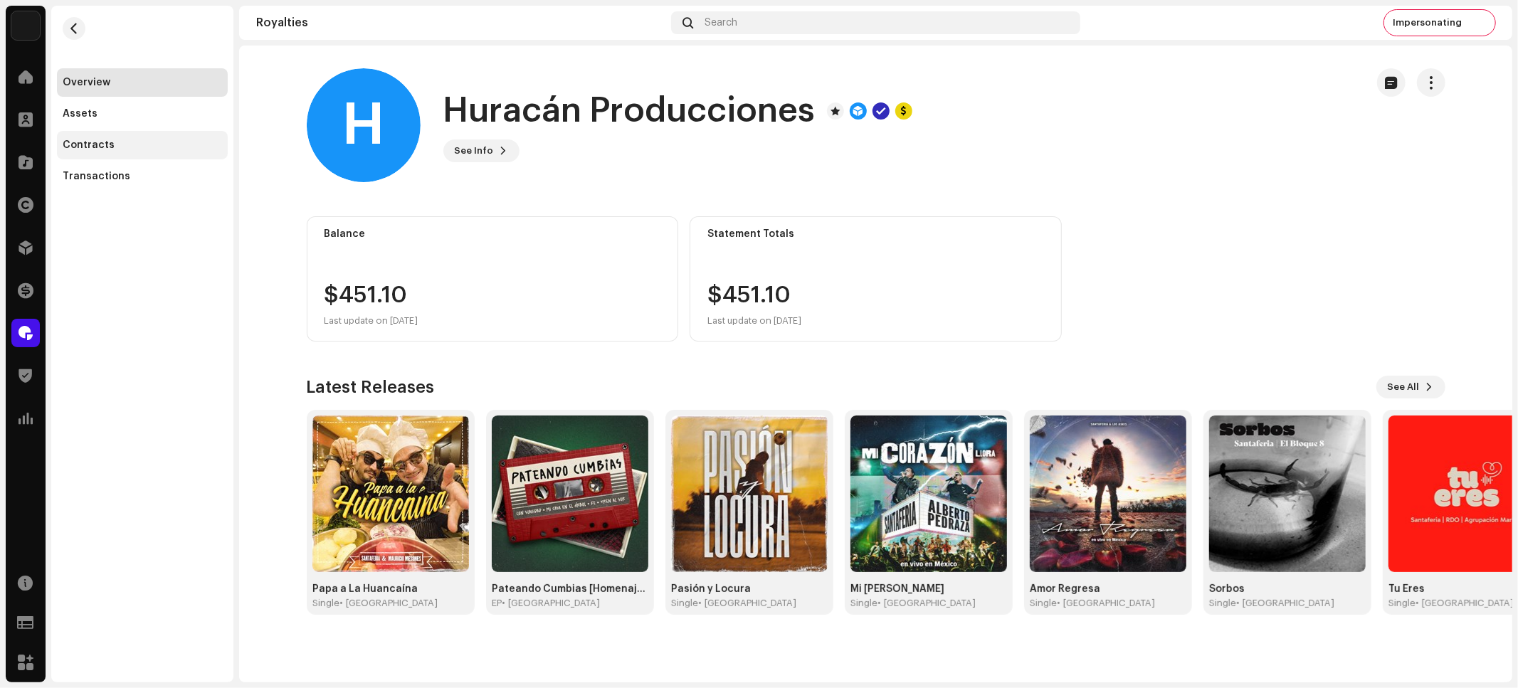
click at [89, 145] on div "Contracts" at bounding box center [89, 144] width 52 height 11
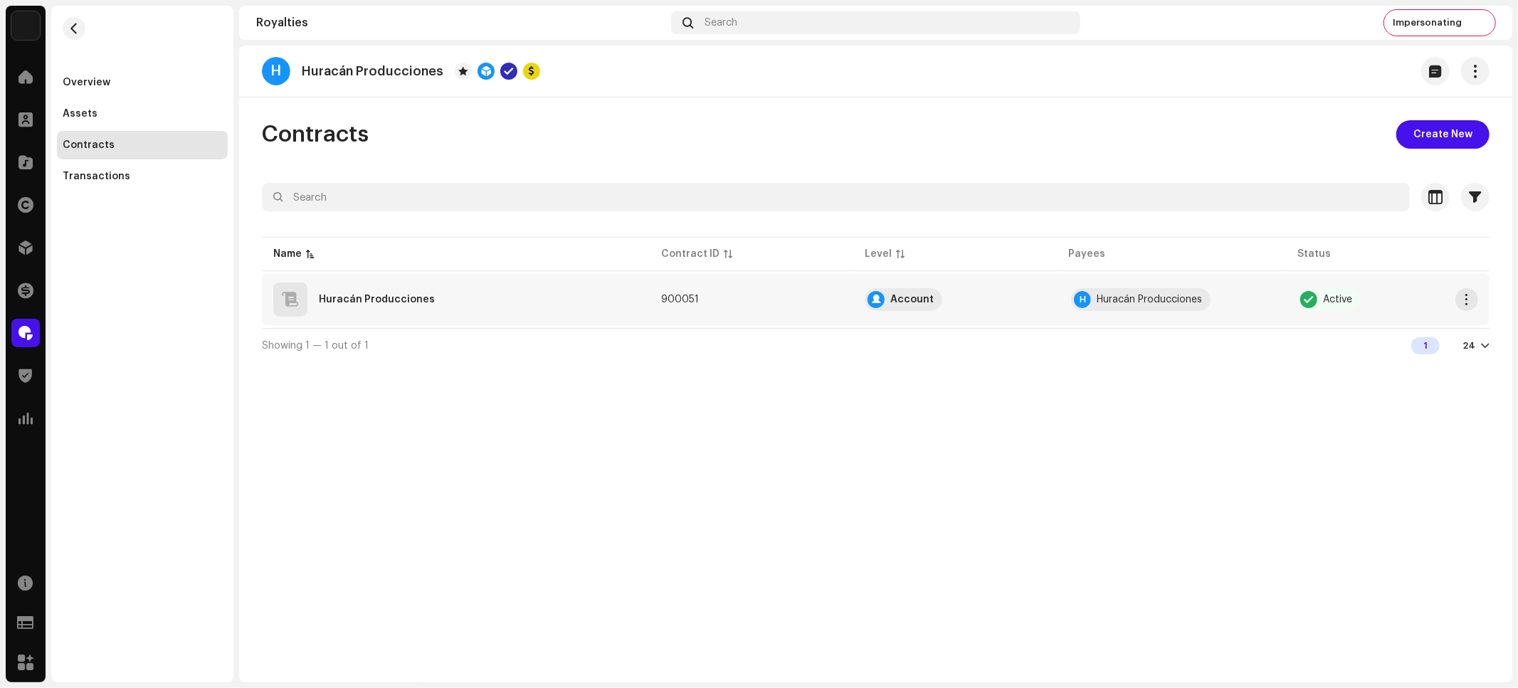
click at [395, 295] on div "Huracán Producciones" at bounding box center [377, 300] width 116 height 10
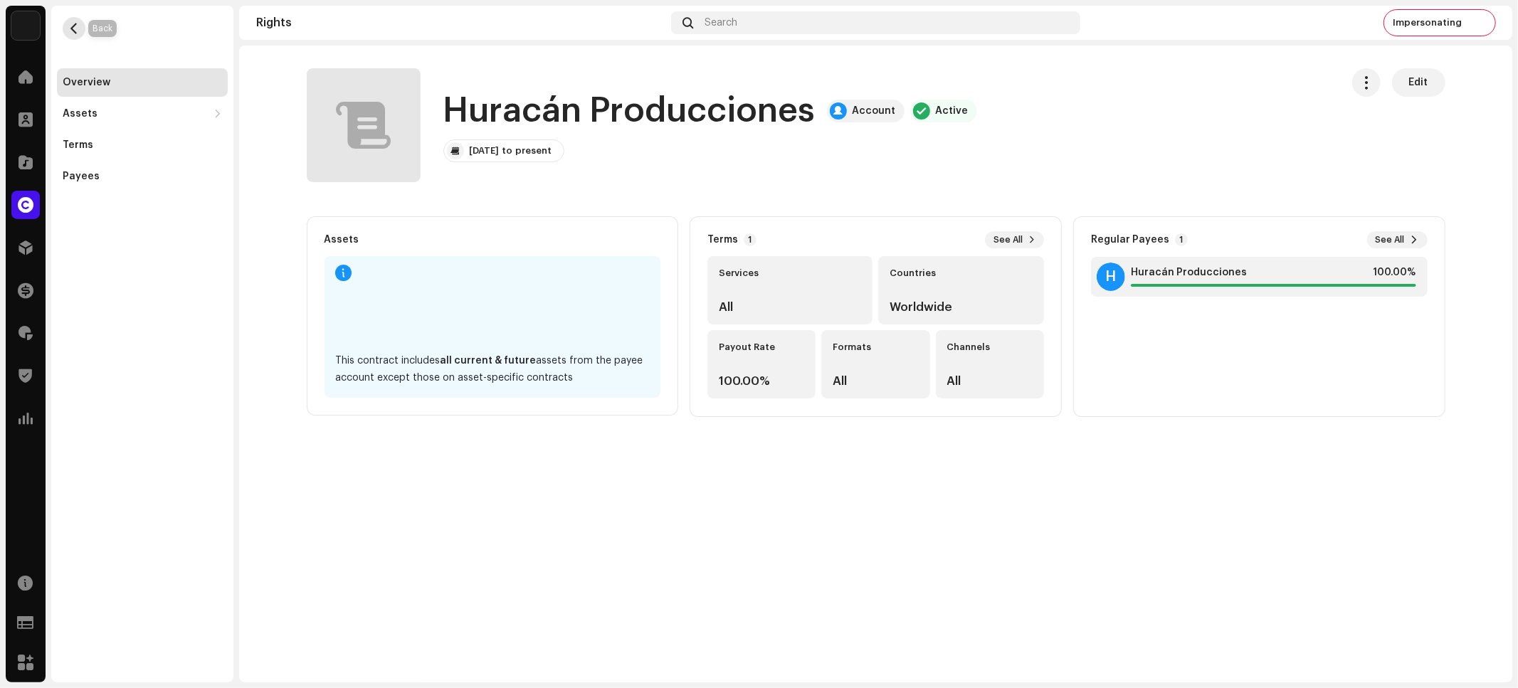
click at [74, 23] on span "button" at bounding box center [74, 28] width 11 height 11
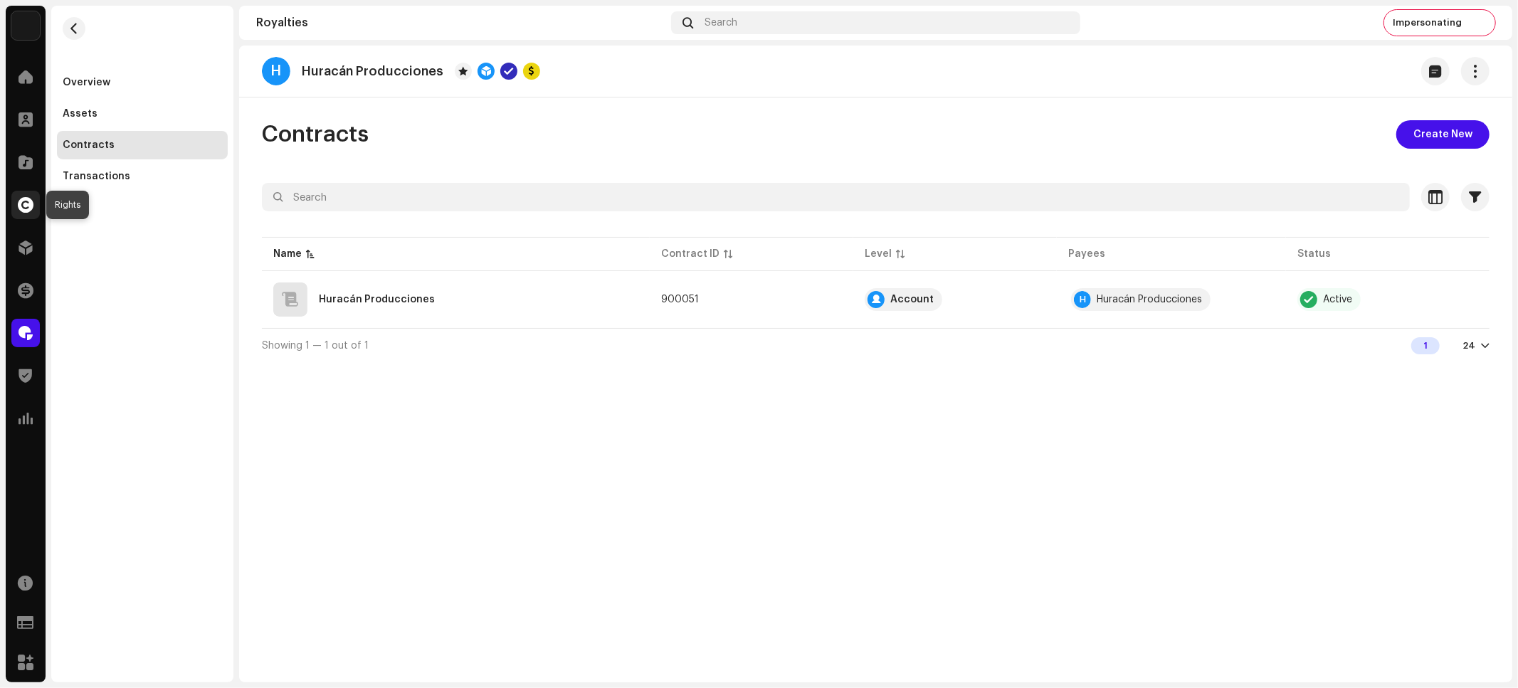
click at [23, 200] on span at bounding box center [26, 204] width 16 height 11
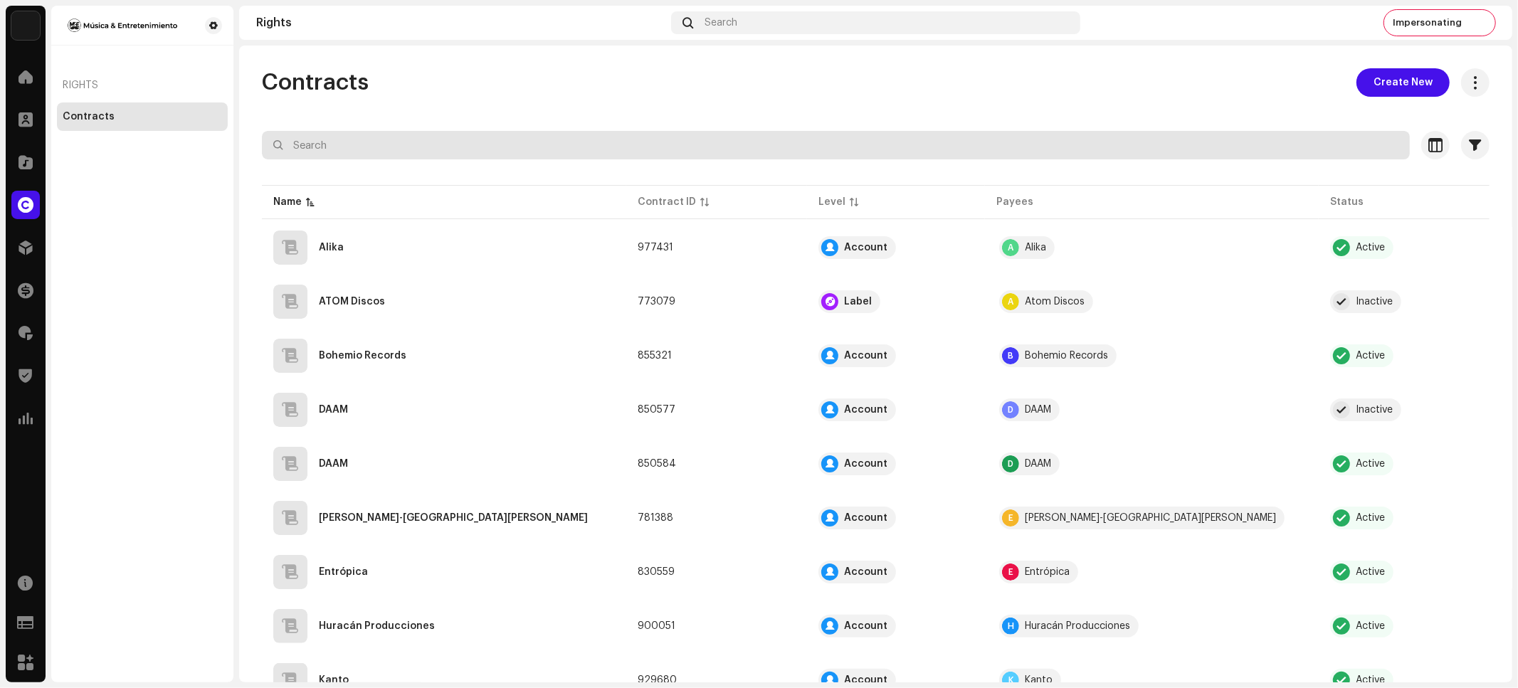
click at [662, 151] on input "text" at bounding box center [836, 145] width 1148 height 28
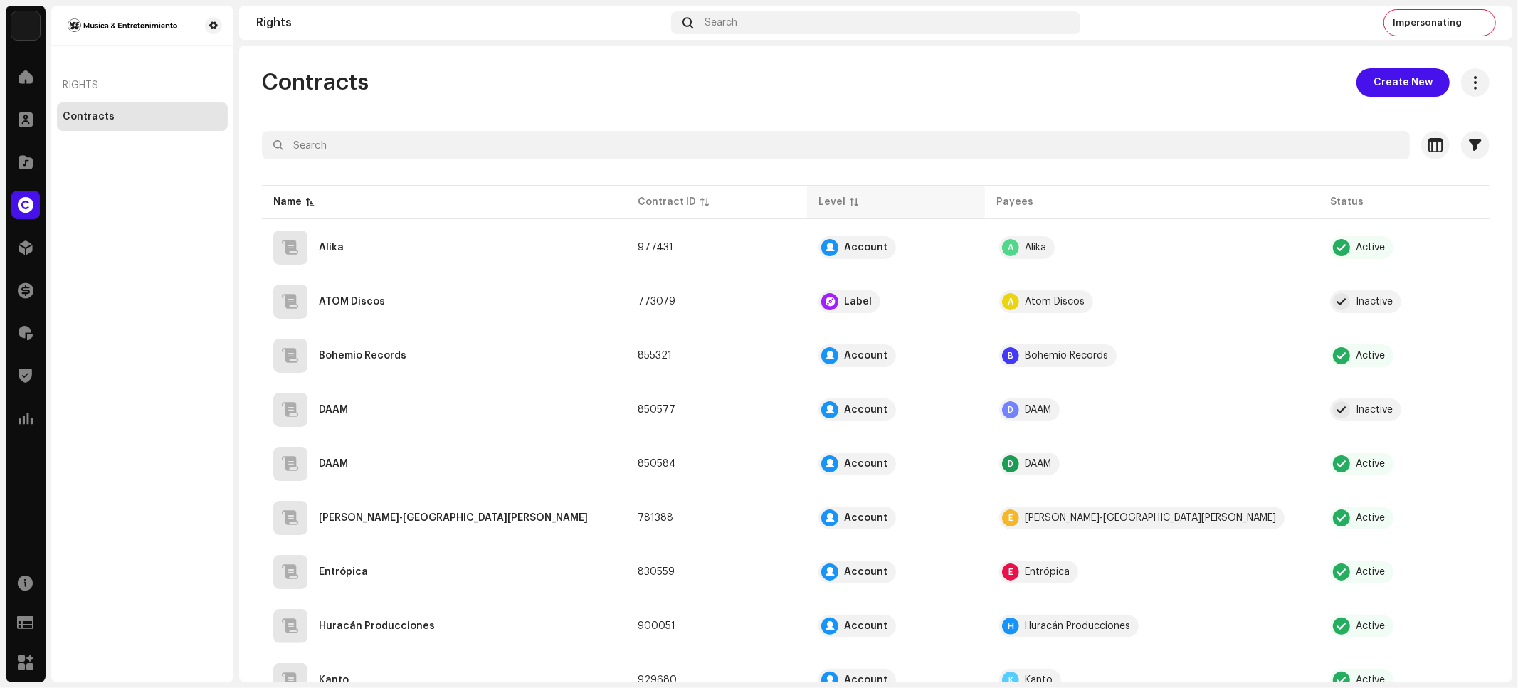
click at [827, 203] on div "Level" at bounding box center [831, 202] width 27 height 14
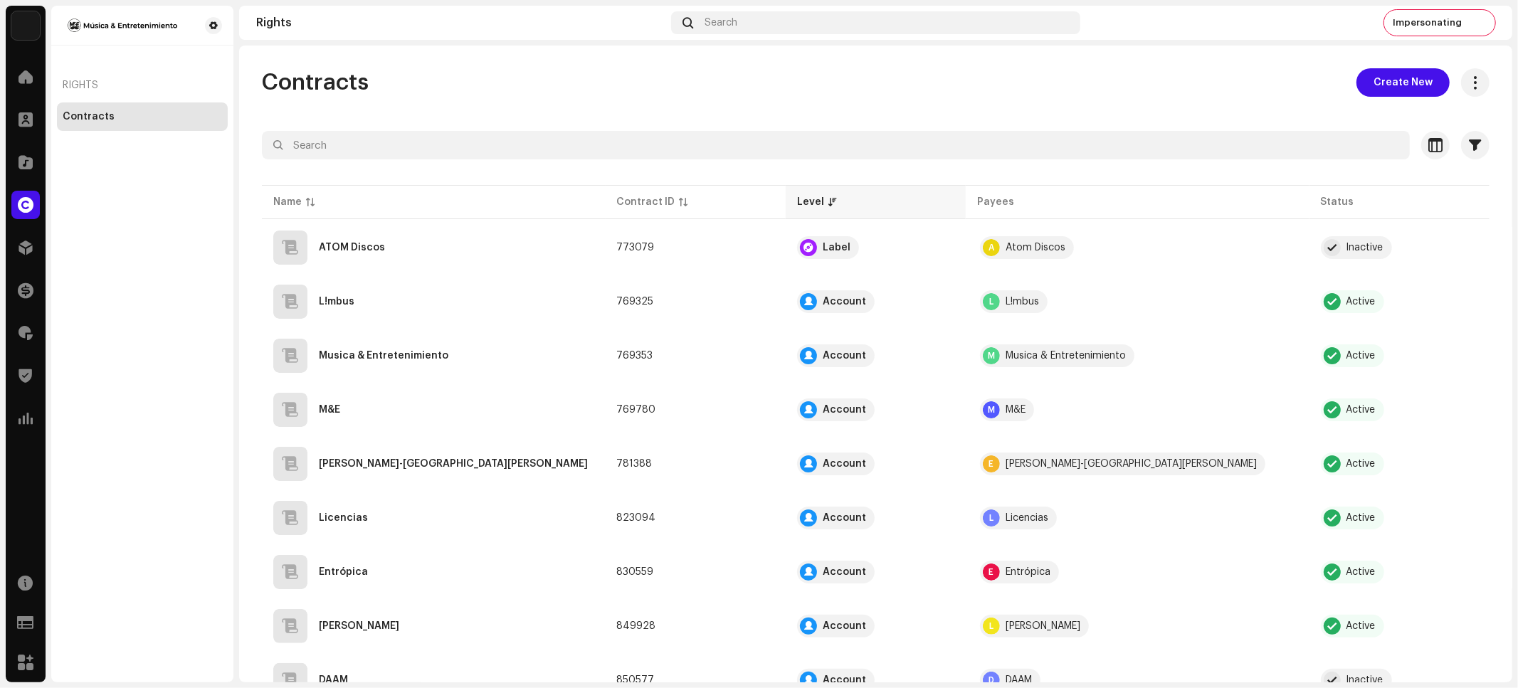
click at [801, 195] on div "Level" at bounding box center [810, 202] width 27 height 14
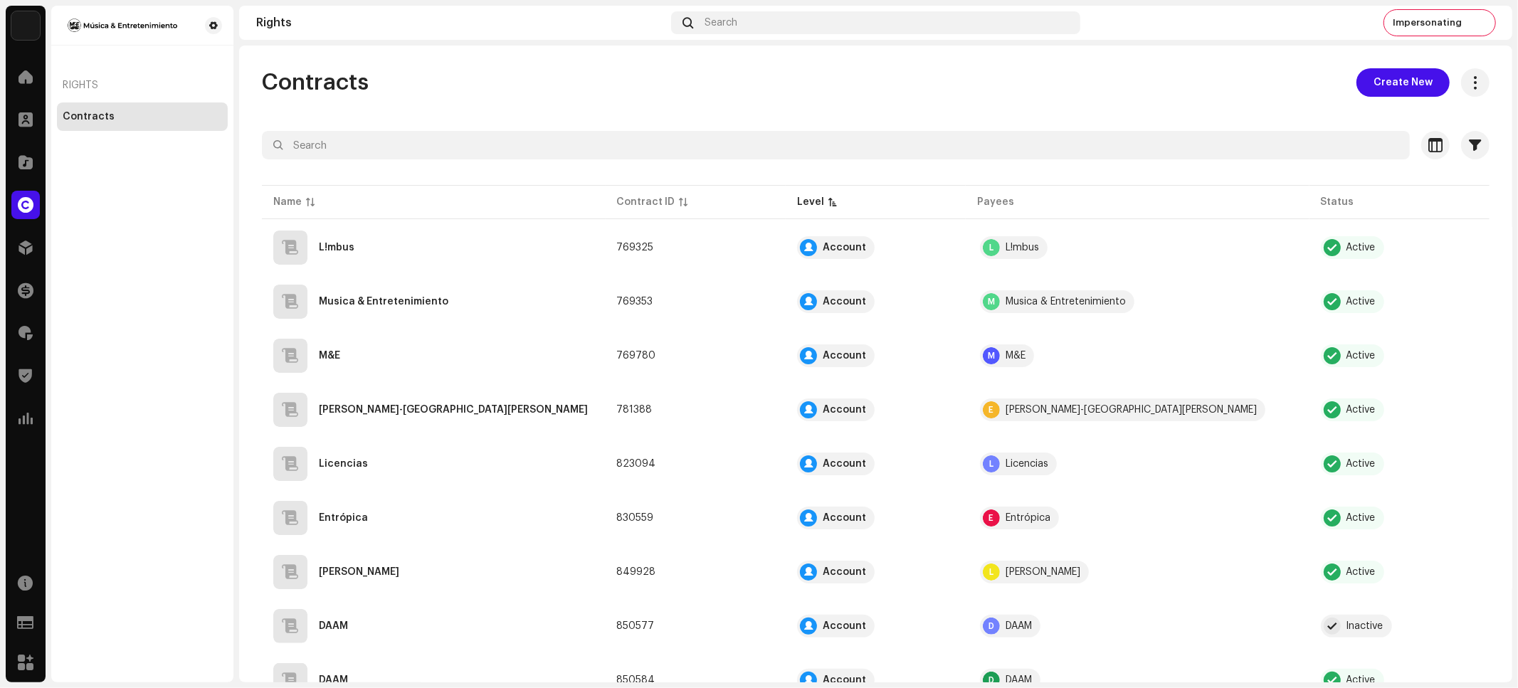
drag, startPoint x: 1240, startPoint y: 93, endPoint x: 1302, endPoint y: 100, distance: 62.2
click at [1252, 95] on div "Contracts Create New" at bounding box center [876, 82] width 1228 height 28
click at [1388, 87] on span "Create New" at bounding box center [1402, 82] width 59 height 28
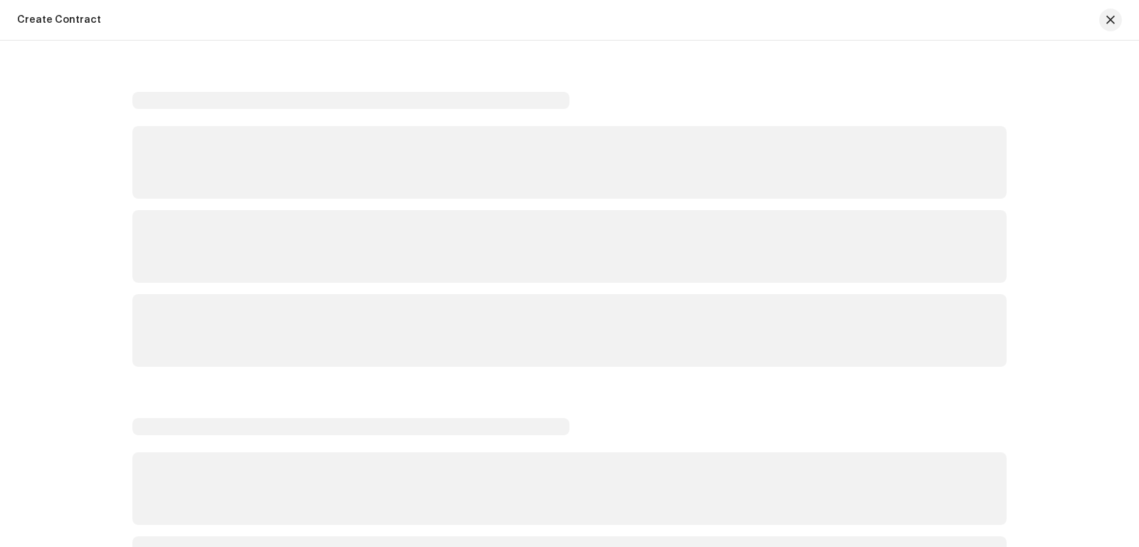
drag, startPoint x: 102, startPoint y: 154, endPoint x: 23, endPoint y: 18, distance: 157.2
click at [79, 120] on div "Create a contract for... Recorded Music Revenue YouTube Channel Revenue" at bounding box center [569, 273] width 1139 height 547
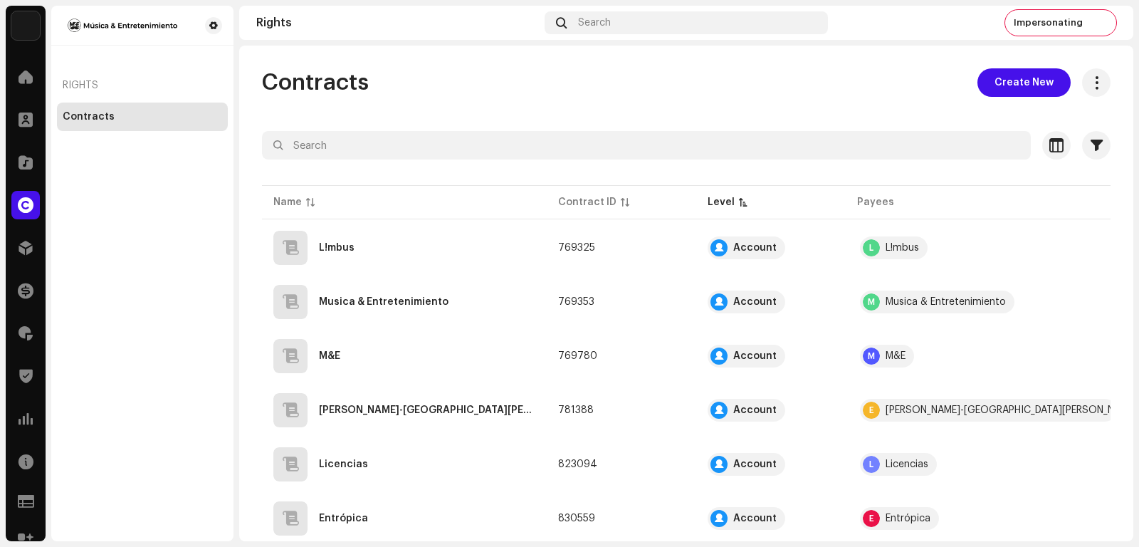
drag, startPoint x: 83, startPoint y: 305, endPoint x: 57, endPoint y: 330, distance: 36.2
click at [82, 305] on div "Rights Contracts" at bounding box center [142, 273] width 182 height 535
drag, startPoint x: 26, startPoint y: 200, endPoint x: 33, endPoint y: 207, distance: 9.6
click at [26, 200] on span at bounding box center [26, 204] width 16 height 11
click at [31, 165] on span at bounding box center [26, 162] width 14 height 11
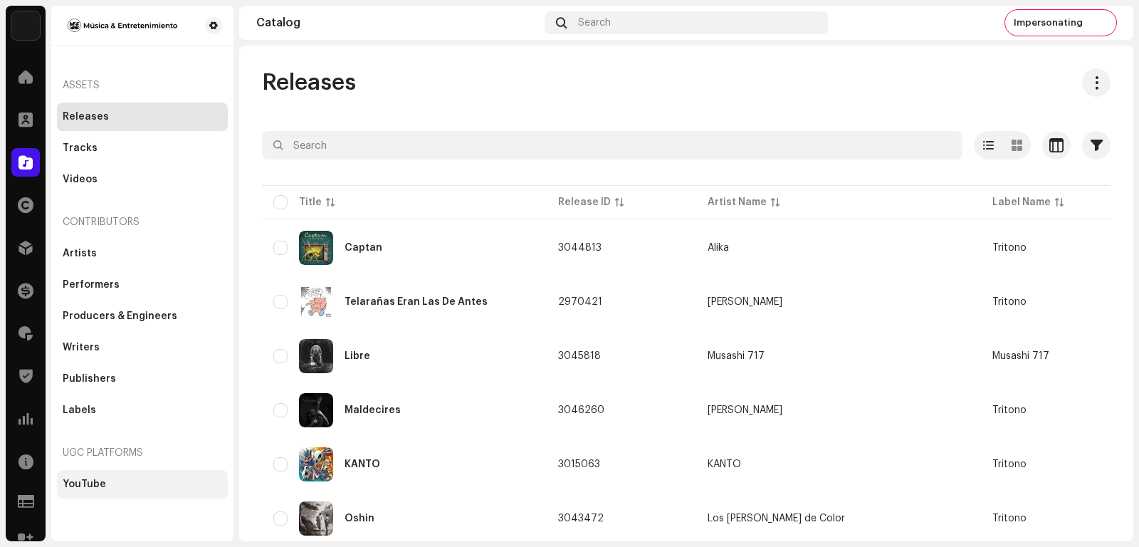
click at [125, 480] on div "YouTube" at bounding box center [142, 483] width 159 height 11
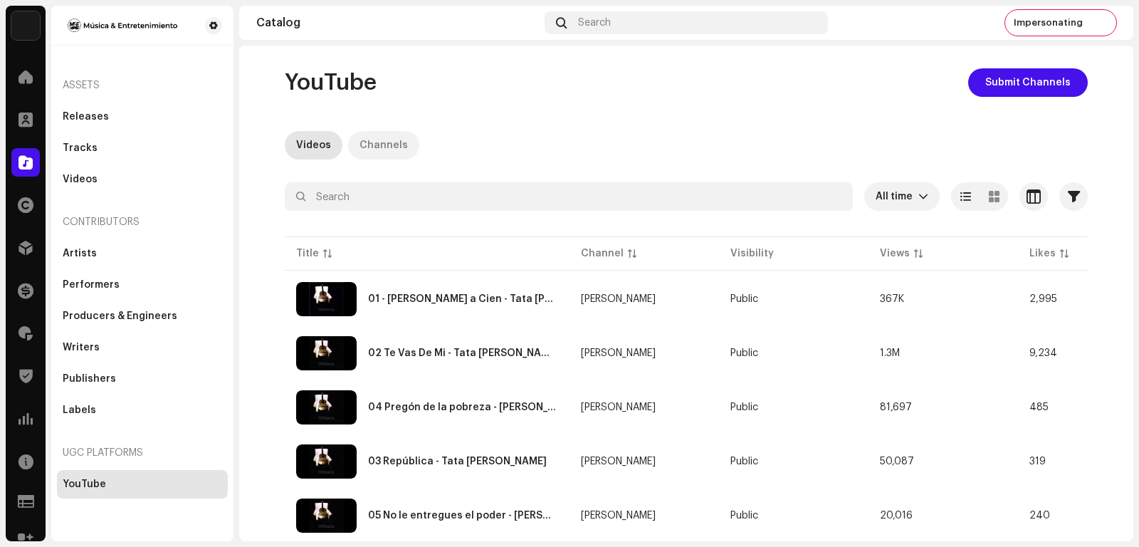
click at [359, 143] on div "Channels" at bounding box center [383, 145] width 48 height 28
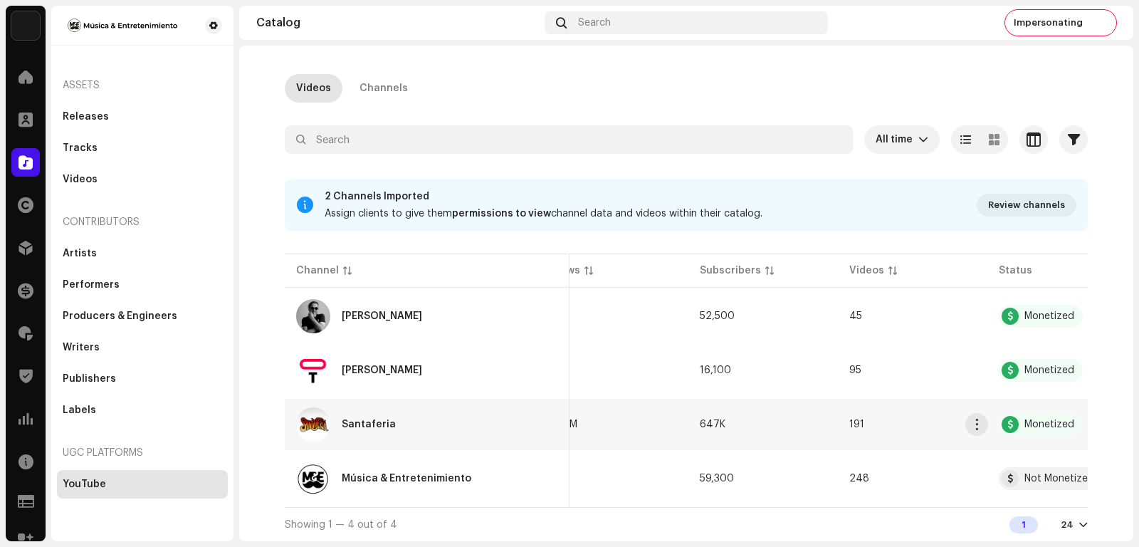
scroll to position [0, 237]
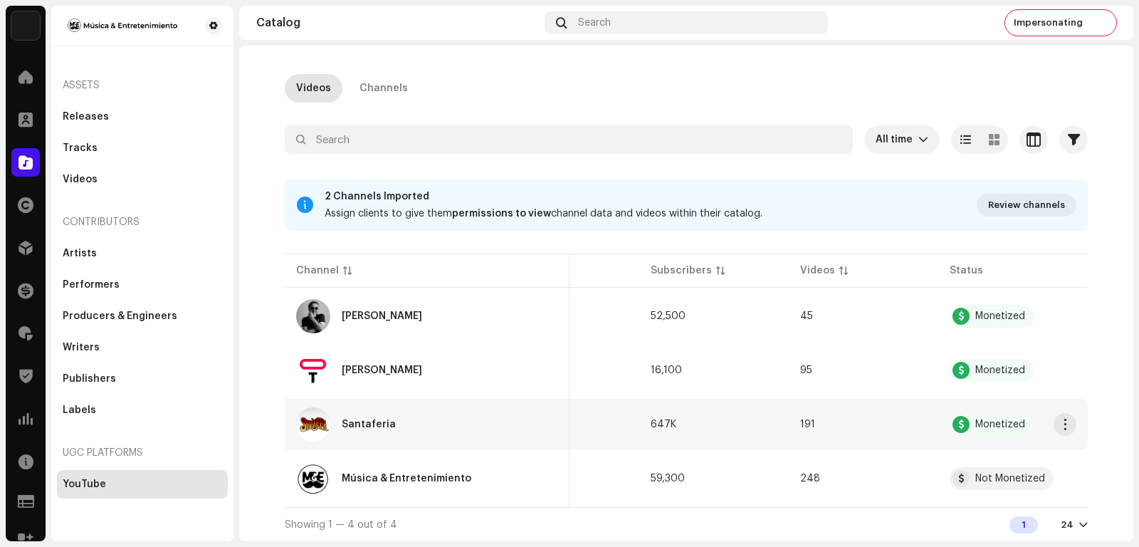
click at [354, 419] on div "Santaferia" at bounding box center [369, 424] width 54 height 10
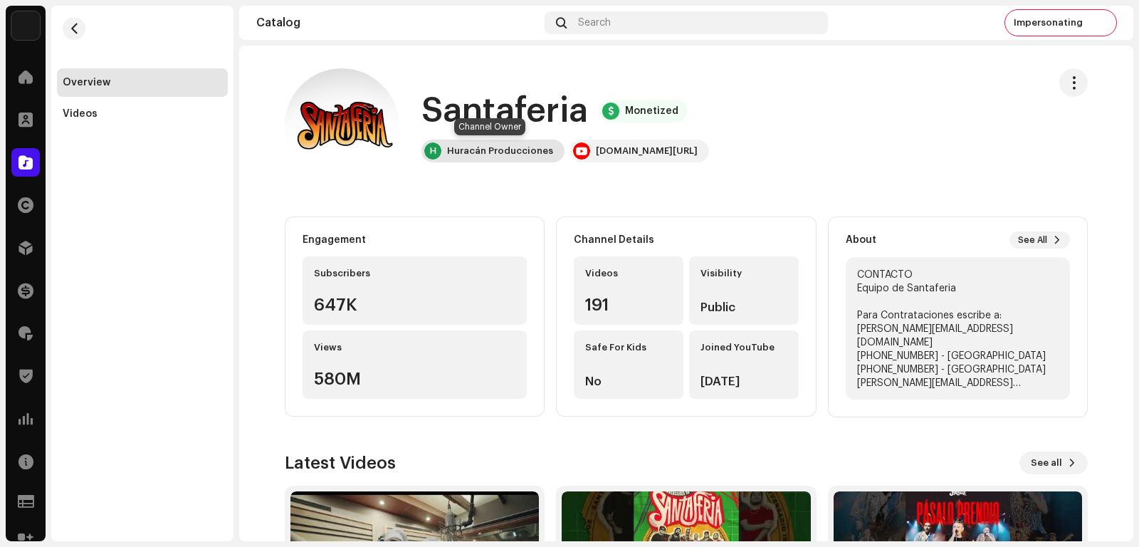
click at [475, 150] on div "Huracán Producciones" at bounding box center [500, 150] width 106 height 11
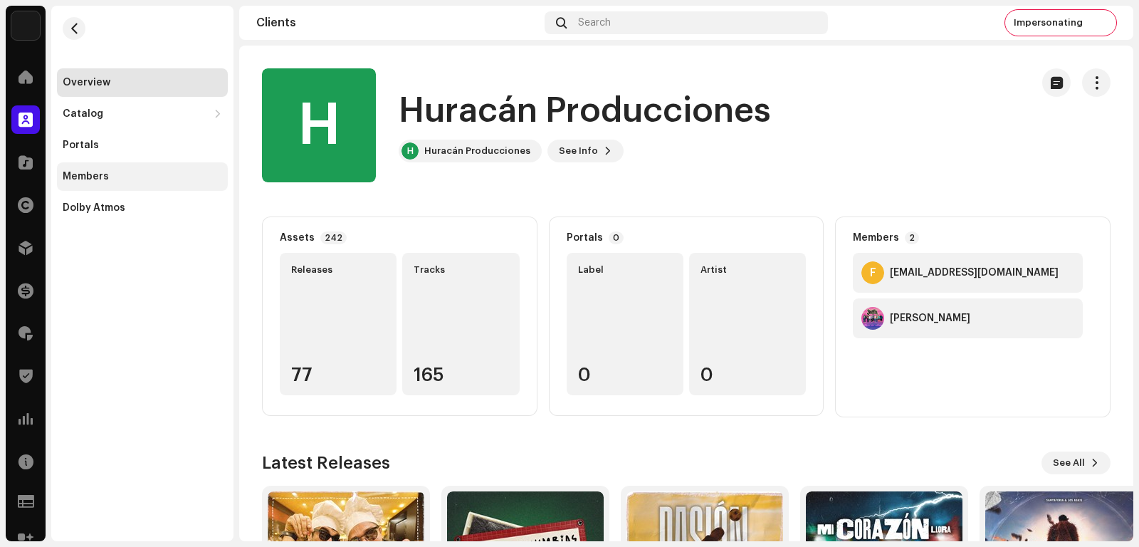
click at [97, 176] on div "Members" at bounding box center [86, 176] width 46 height 11
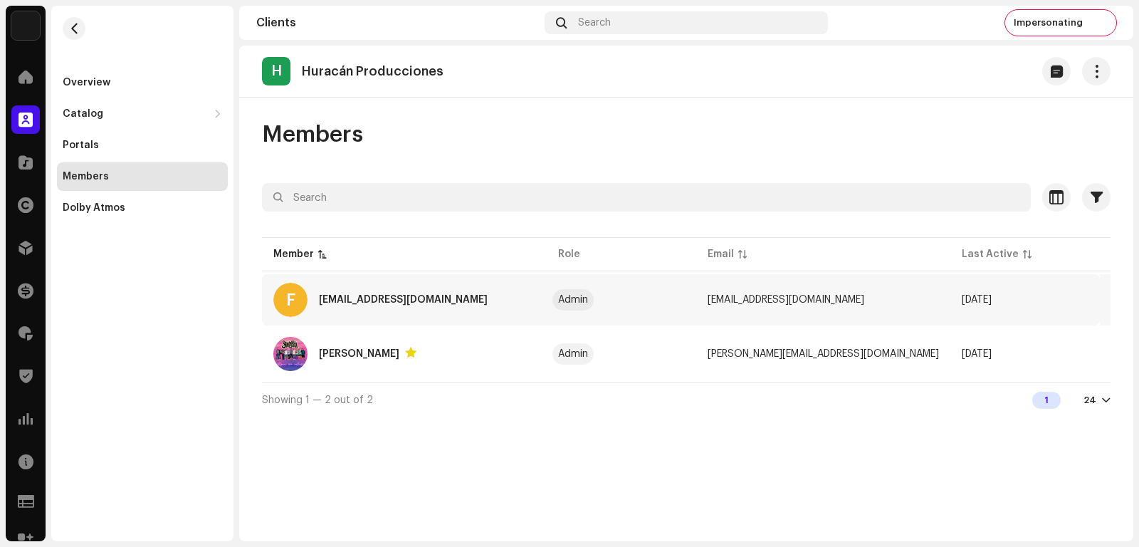
scroll to position [0, 33]
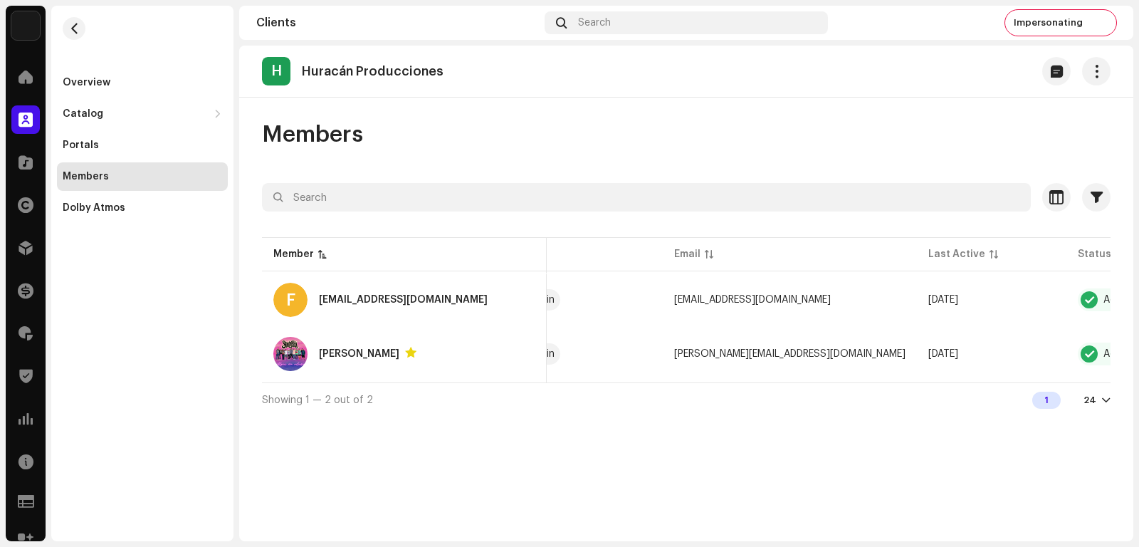
drag, startPoint x: 75, startPoint y: 26, endPoint x: 108, endPoint y: 60, distance: 48.3
click at [78, 27] on span "button" at bounding box center [74, 28] width 11 height 11
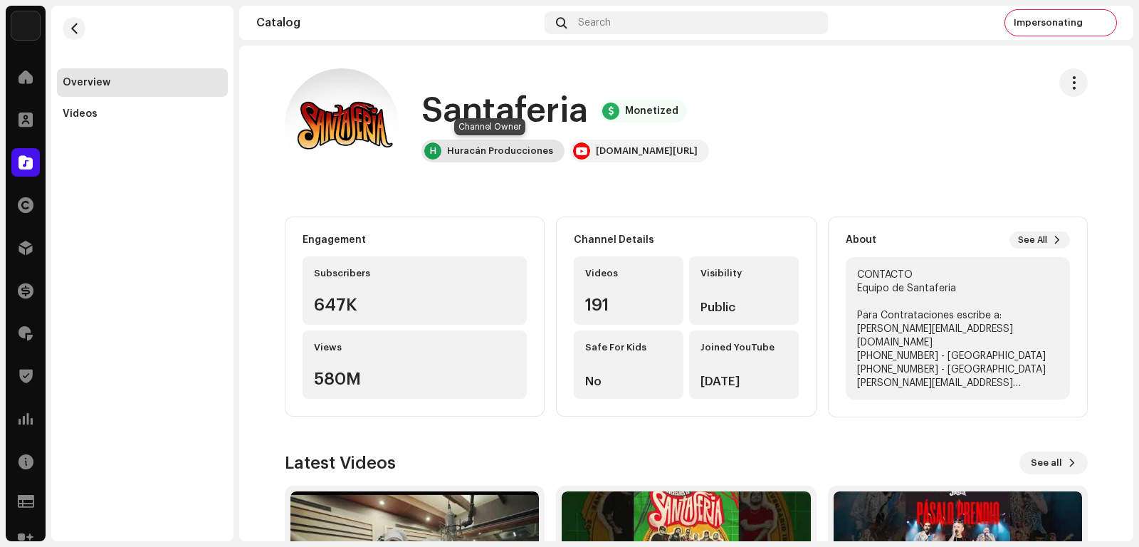
click at [467, 153] on div "Huracán Producciones" at bounding box center [500, 150] width 106 height 11
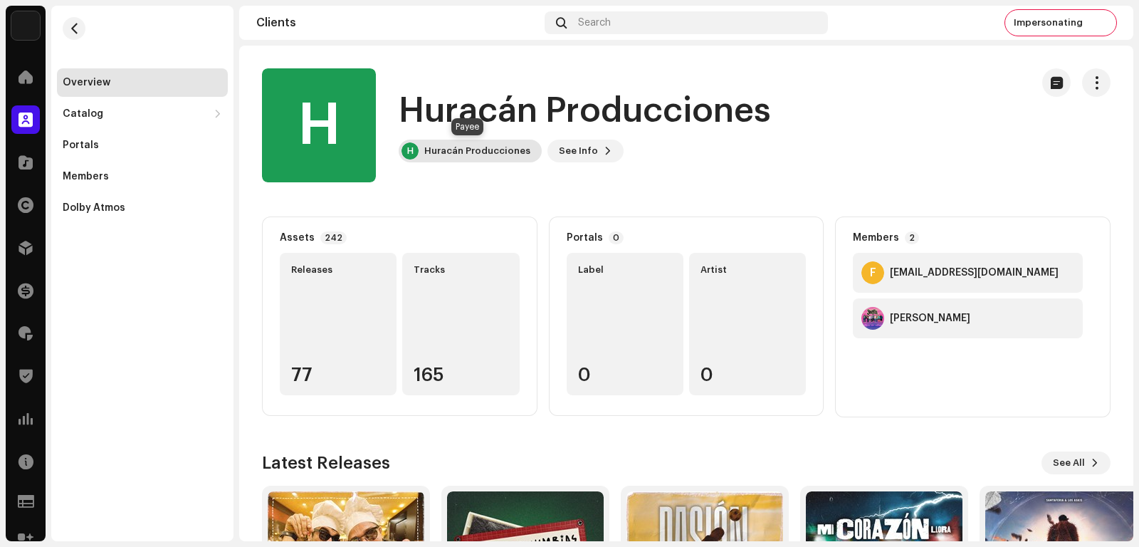
click at [477, 152] on div "Huracán Producciones" at bounding box center [477, 150] width 106 height 11
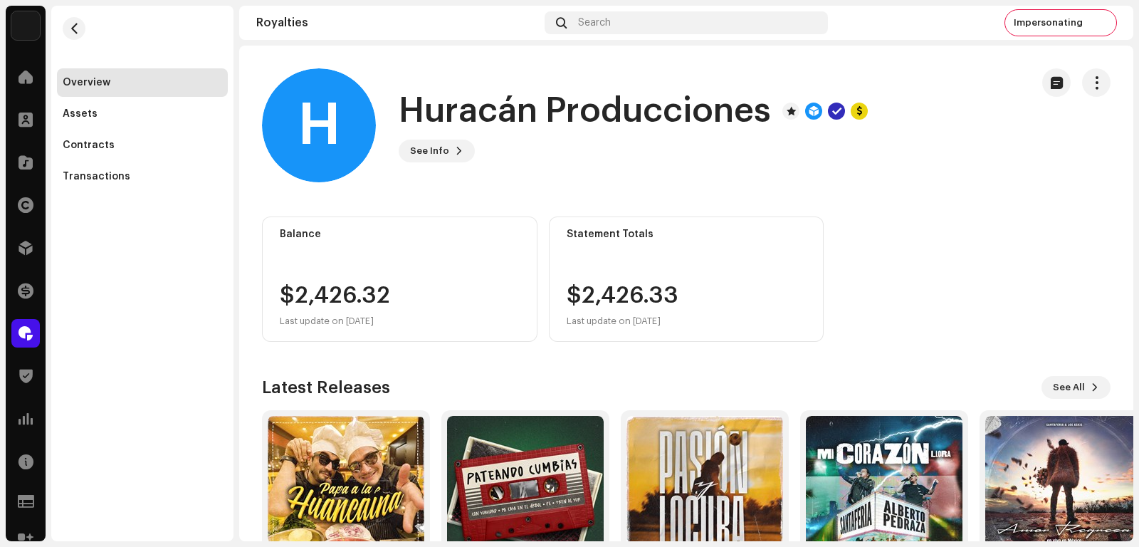
drag, startPoint x: 83, startPoint y: 144, endPoint x: 217, endPoint y: 200, distance: 145.5
click at [83, 144] on div "Contracts" at bounding box center [89, 144] width 52 height 11
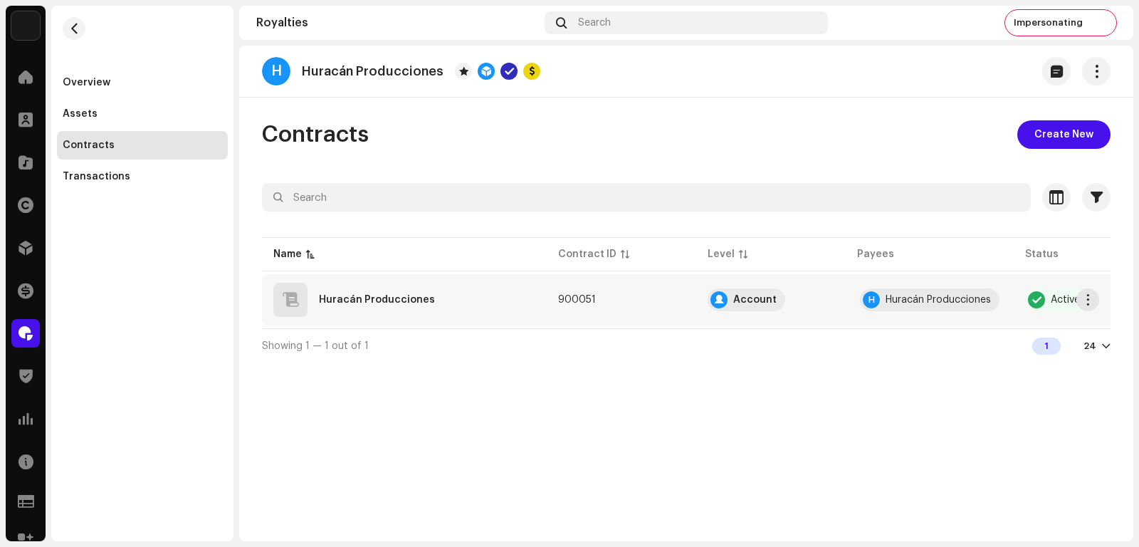
click at [379, 299] on div "Huracán Producciones" at bounding box center [377, 300] width 116 height 10
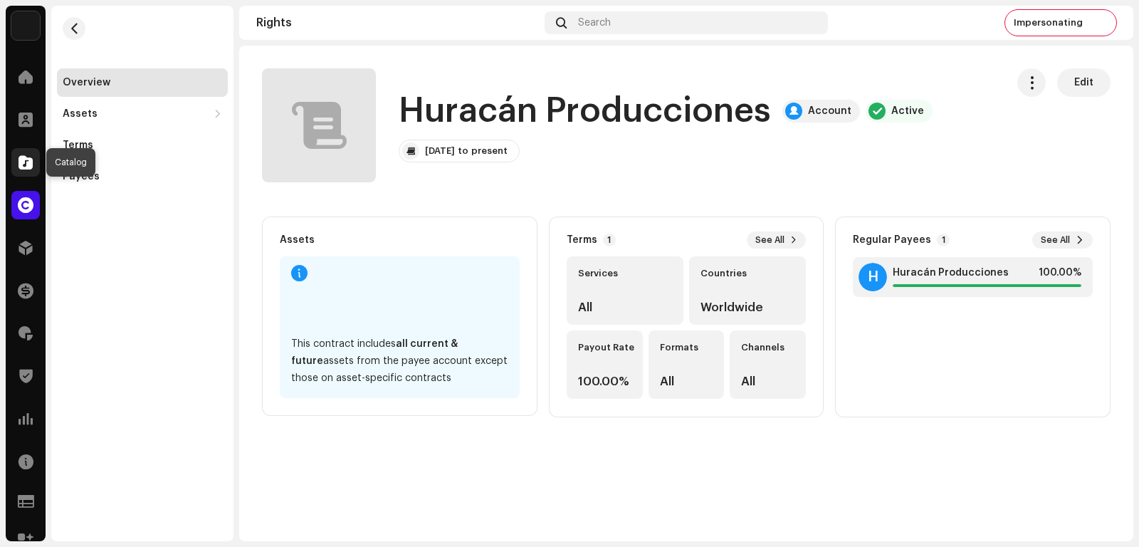
click at [21, 164] on span at bounding box center [26, 162] width 14 height 11
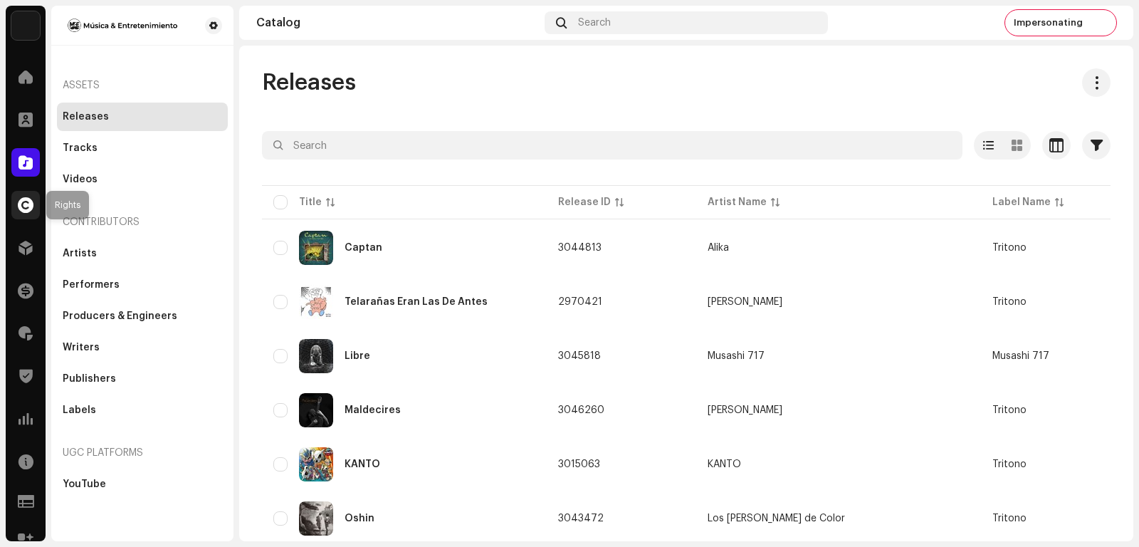
click at [19, 201] on span at bounding box center [26, 204] width 16 height 11
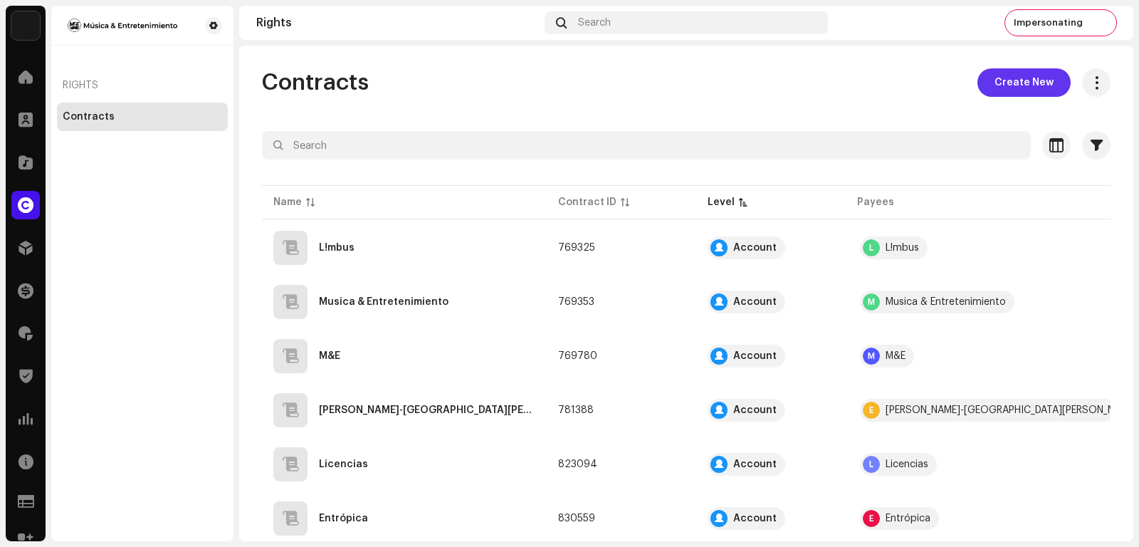
drag, startPoint x: 782, startPoint y: 74, endPoint x: 1042, endPoint y: 95, distance: 260.6
click at [792, 77] on div "Contracts Create New" at bounding box center [686, 82] width 848 height 28
click at [1015, 84] on span "Create New" at bounding box center [1023, 82] width 59 height 28
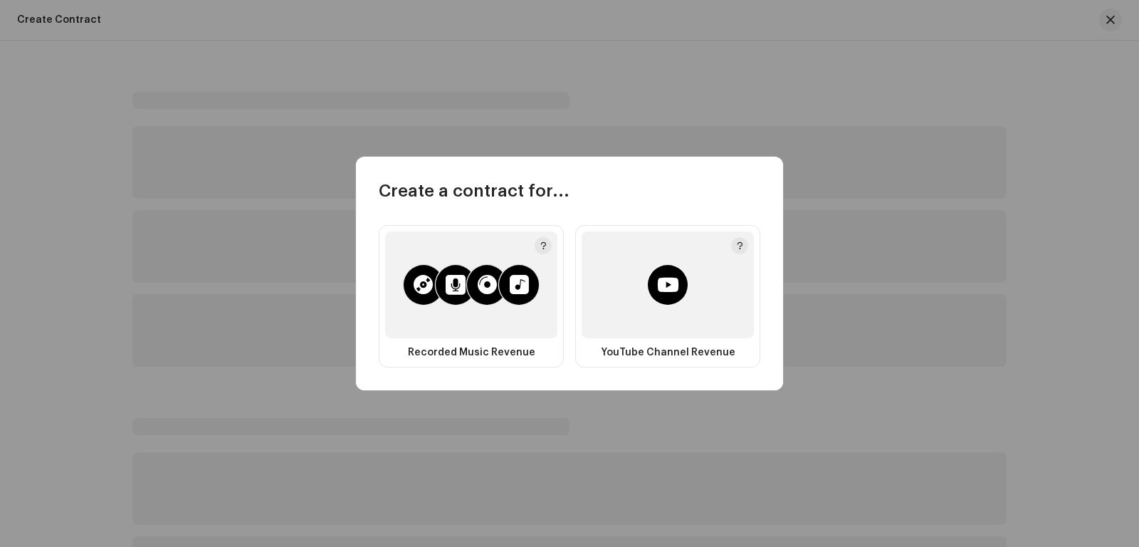
click at [638, 291] on div at bounding box center [667, 284] width 172 height 107
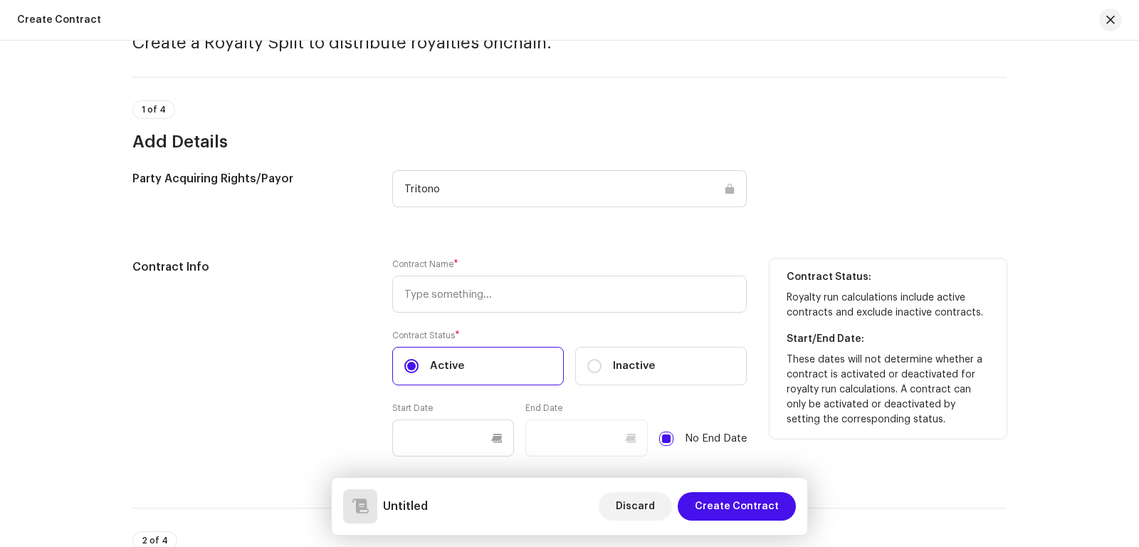
scroll to position [143, 0]
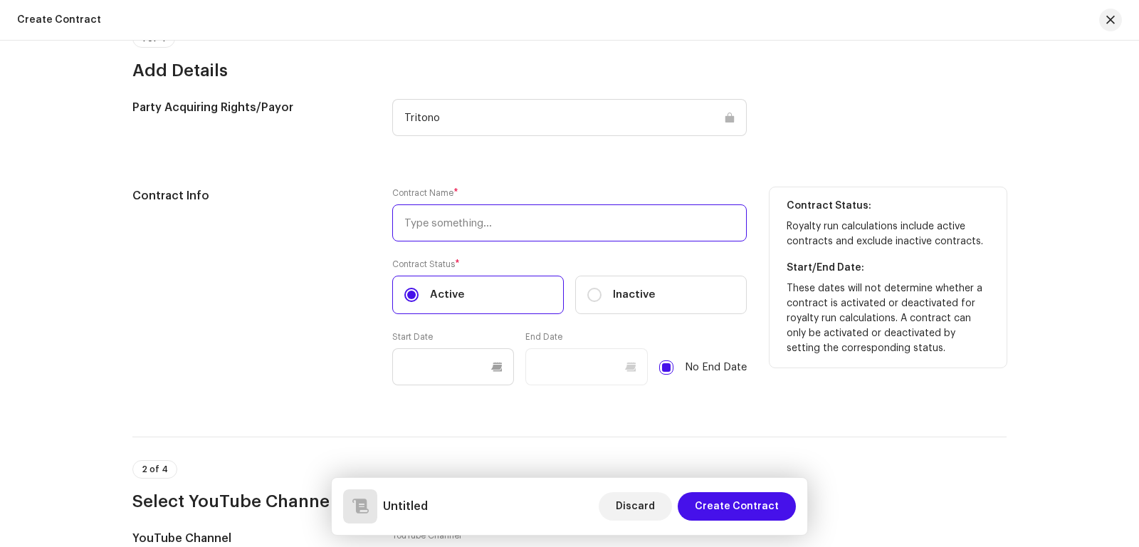
click at [463, 228] on input "text" at bounding box center [569, 222] width 354 height 37
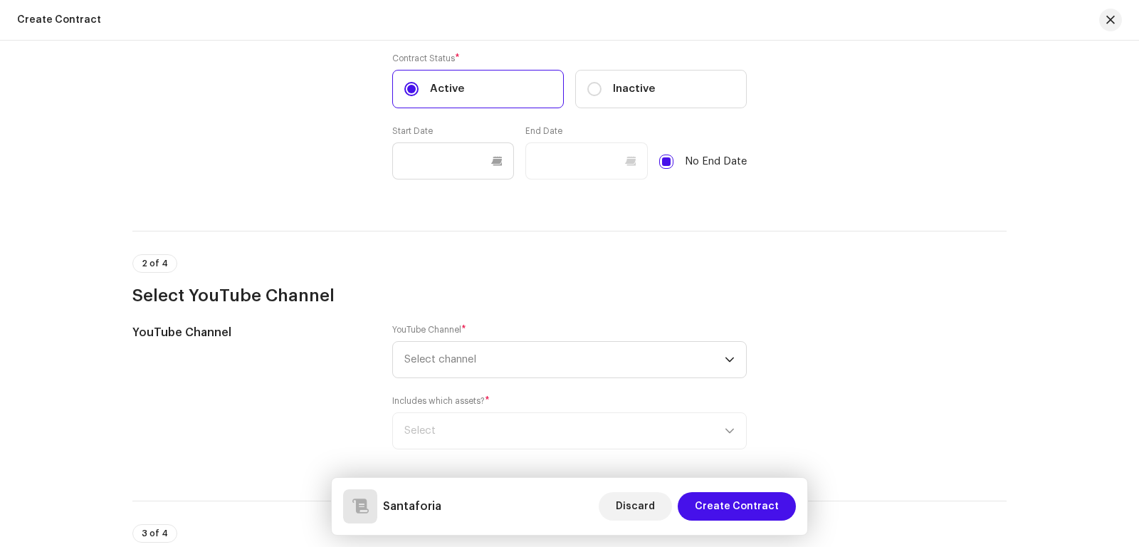
scroll to position [359, 0]
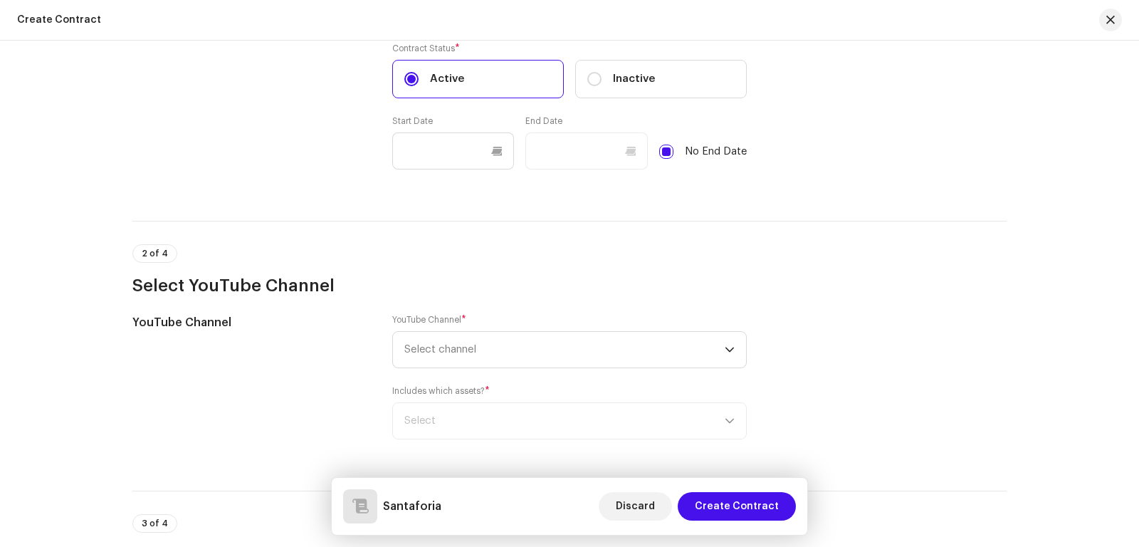
type input "Santaforia"
click at [500, 270] on div "2 of 4 Select YouTube Channel" at bounding box center [569, 270] width 874 height 53
click at [524, 347] on span "Select channel" at bounding box center [564, 350] width 320 height 36
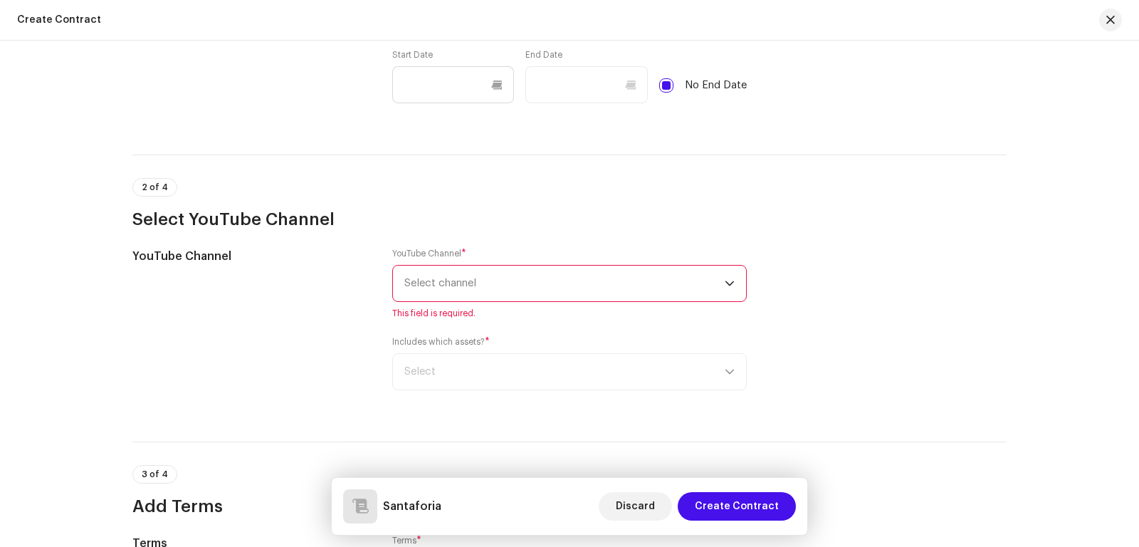
scroll to position [487, 0]
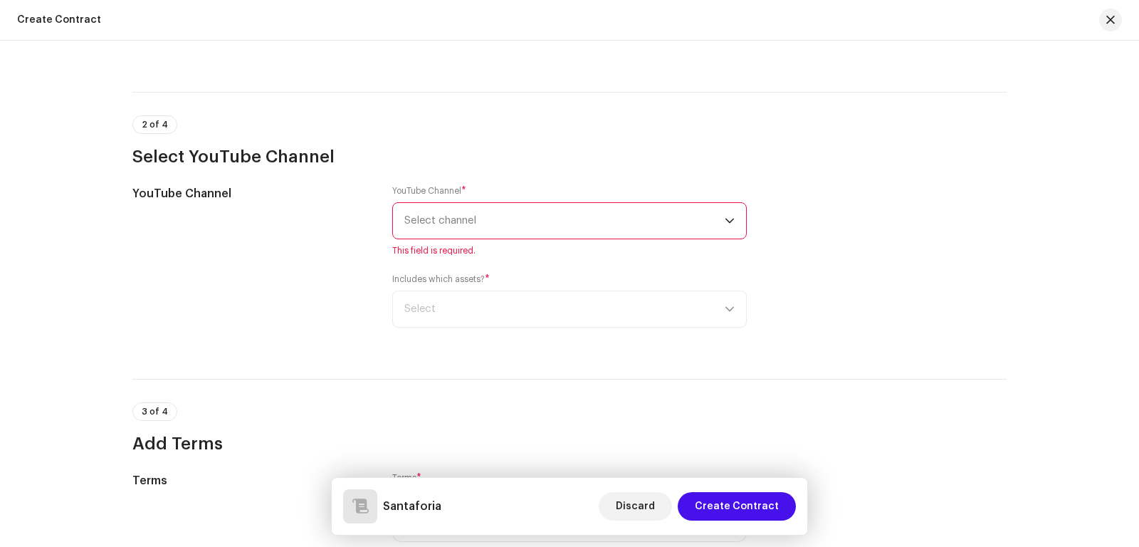
click at [475, 226] on span "Select channel" at bounding box center [564, 221] width 320 height 36
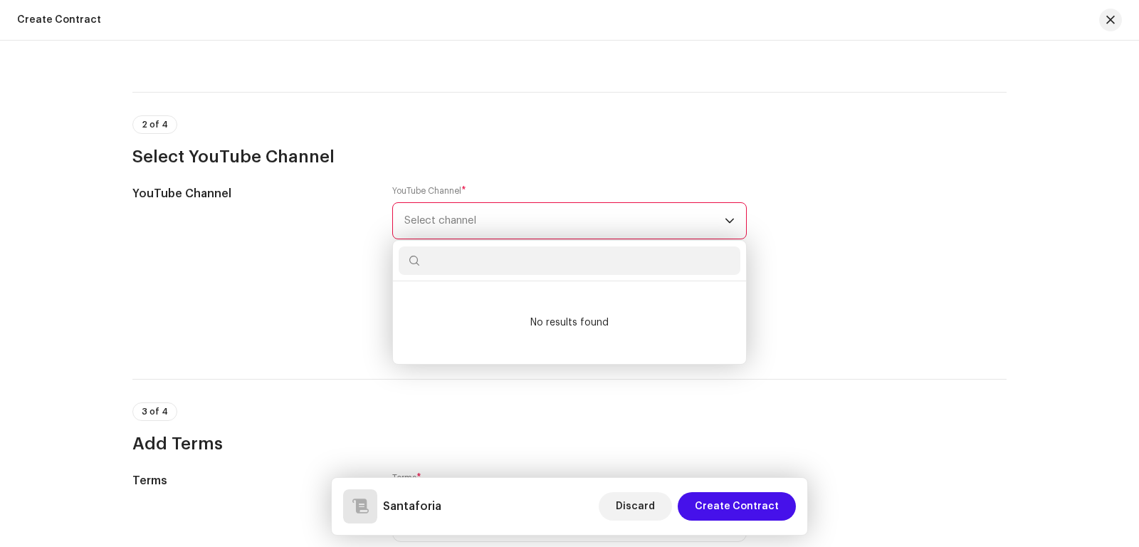
click at [458, 260] on input "text" at bounding box center [569, 260] width 342 height 28
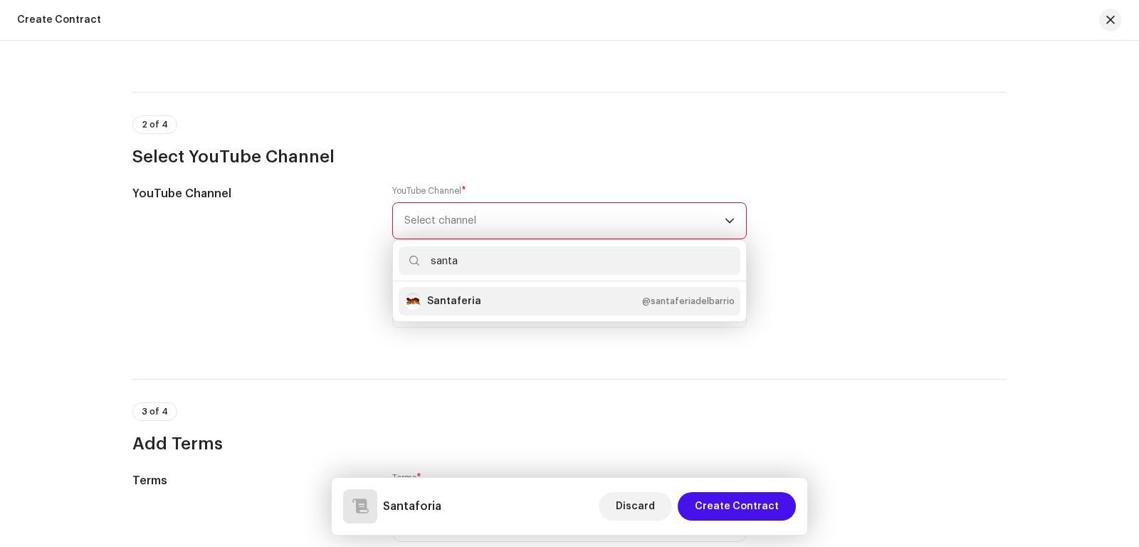
type input "santa"
click at [452, 305] on strong "Santaferia" at bounding box center [454, 301] width 54 height 14
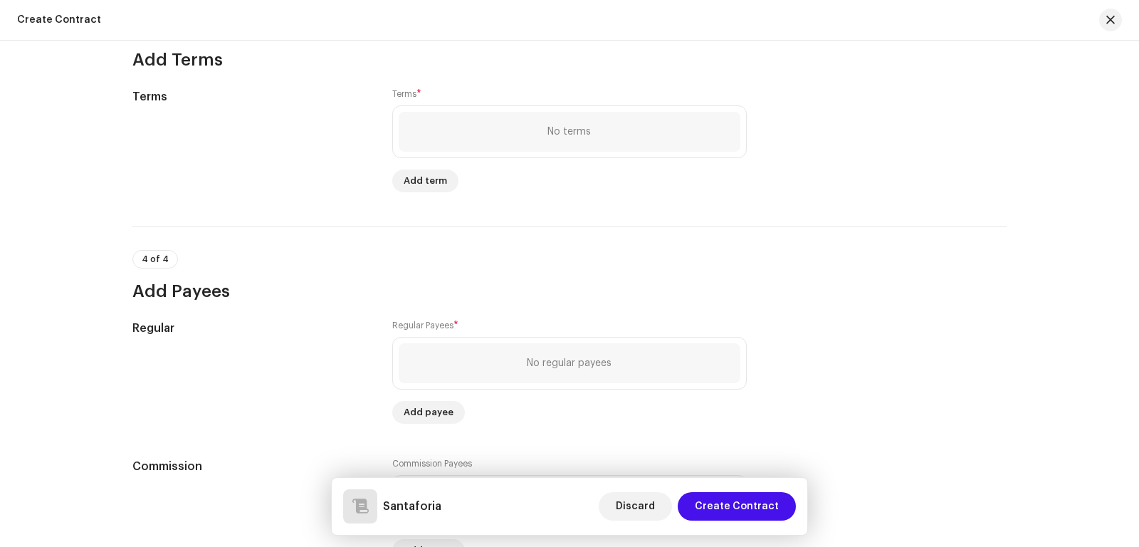
scroll to position [855, 0]
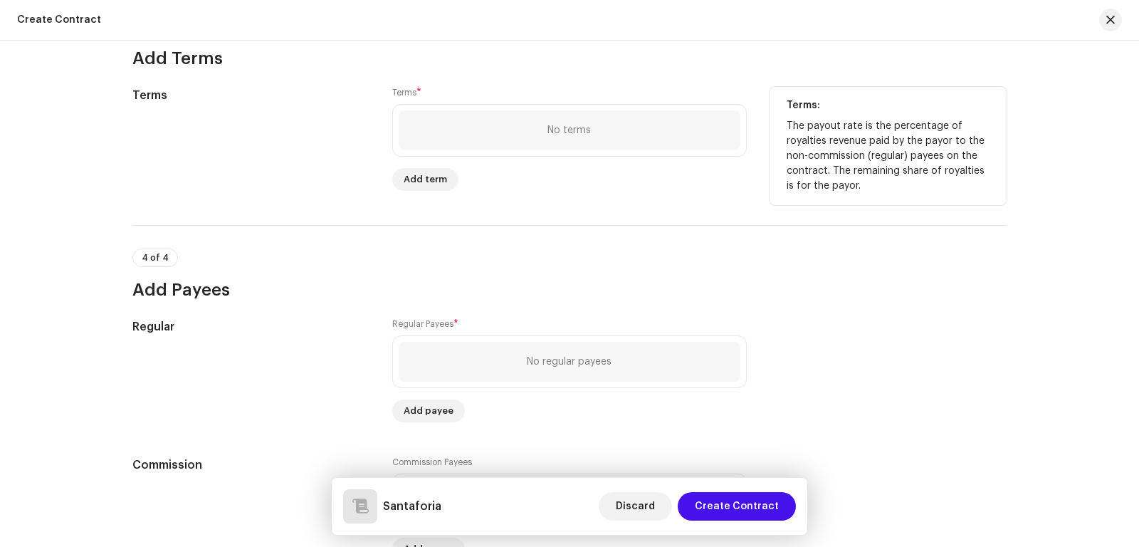
click at [534, 141] on div "No terms" at bounding box center [569, 130] width 342 height 40
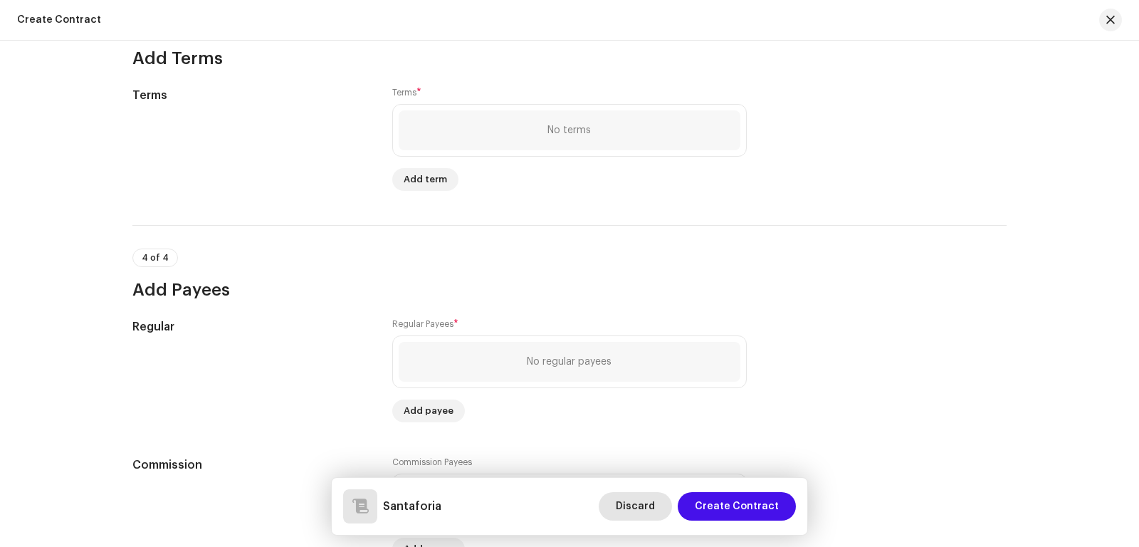
click at [643, 507] on span "Discard" at bounding box center [635, 506] width 39 height 28
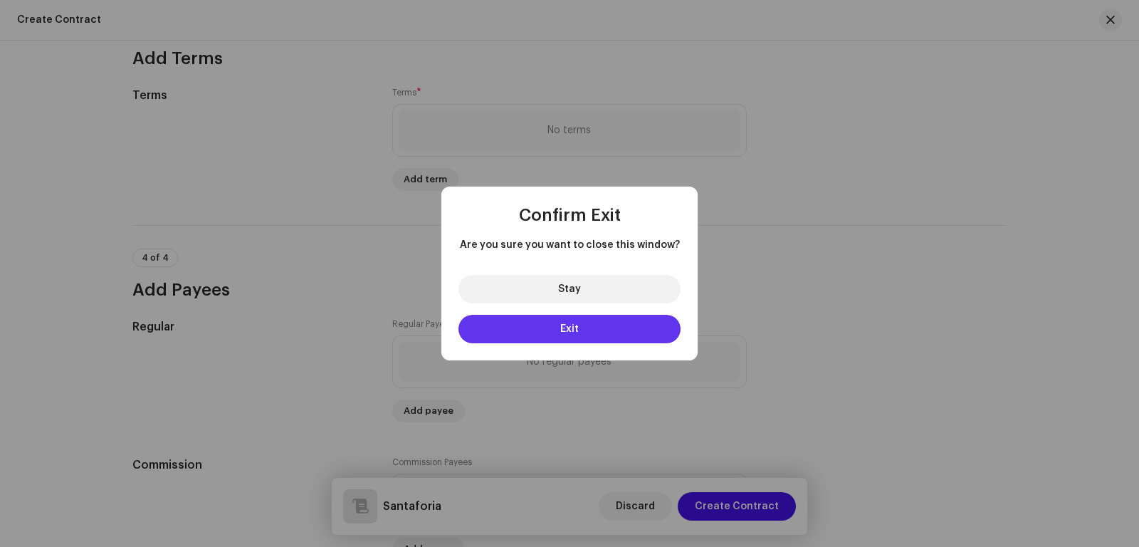
click at [603, 330] on button "Exit" at bounding box center [569, 329] width 222 height 28
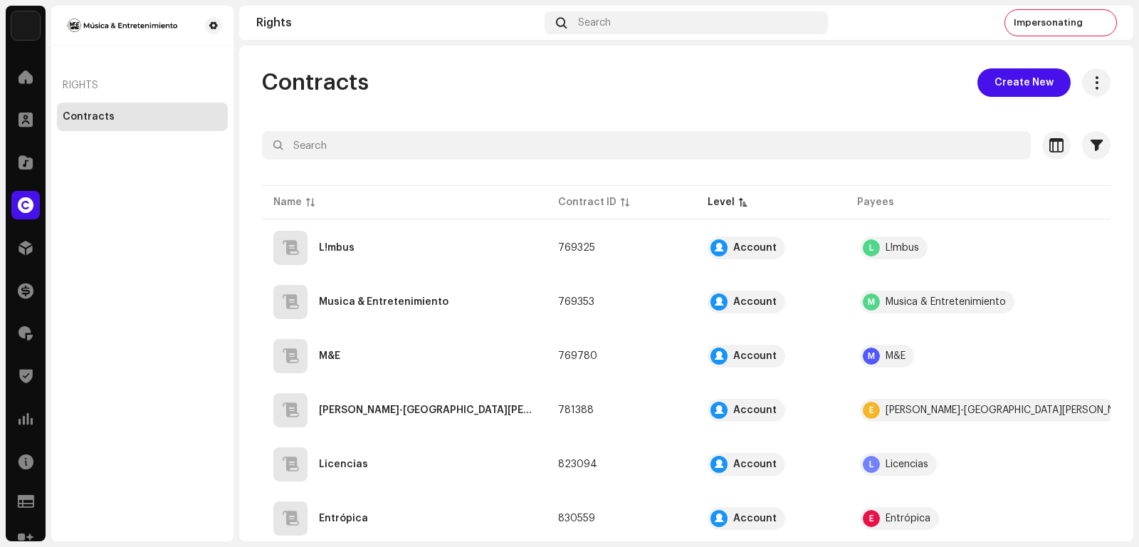
drag, startPoint x: 632, startPoint y: 93, endPoint x: 660, endPoint y: 88, distance: 28.8
click at [640, 93] on div "Contracts Create New" at bounding box center [686, 82] width 848 height 28
click at [980, 84] on button "Create New" at bounding box center [1023, 82] width 93 height 28
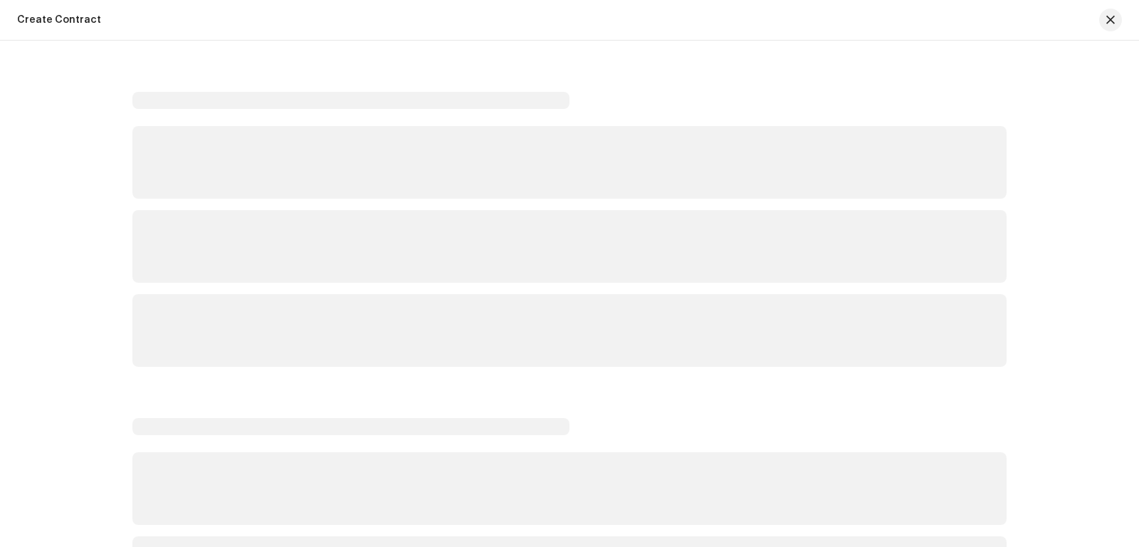
click at [842, 28] on div "Create a contract for... Recorded Music Revenue YouTube Channel Revenue" at bounding box center [569, 273] width 1139 height 547
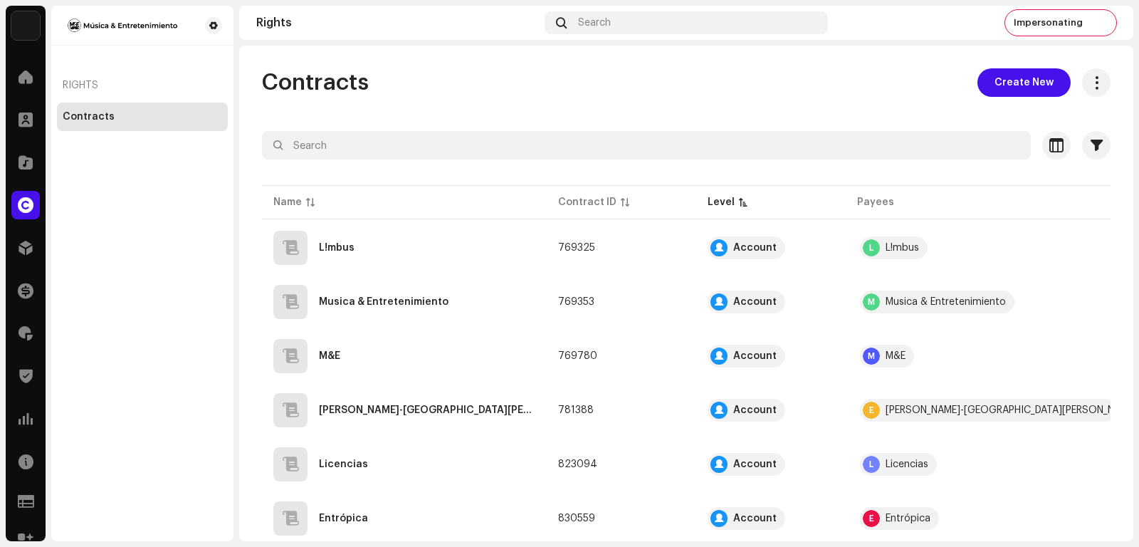
drag, startPoint x: 152, startPoint y: 231, endPoint x: 159, endPoint y: 232, distance: 7.2
click at [152, 231] on div "Rights Contracts" at bounding box center [142, 273] width 182 height 535
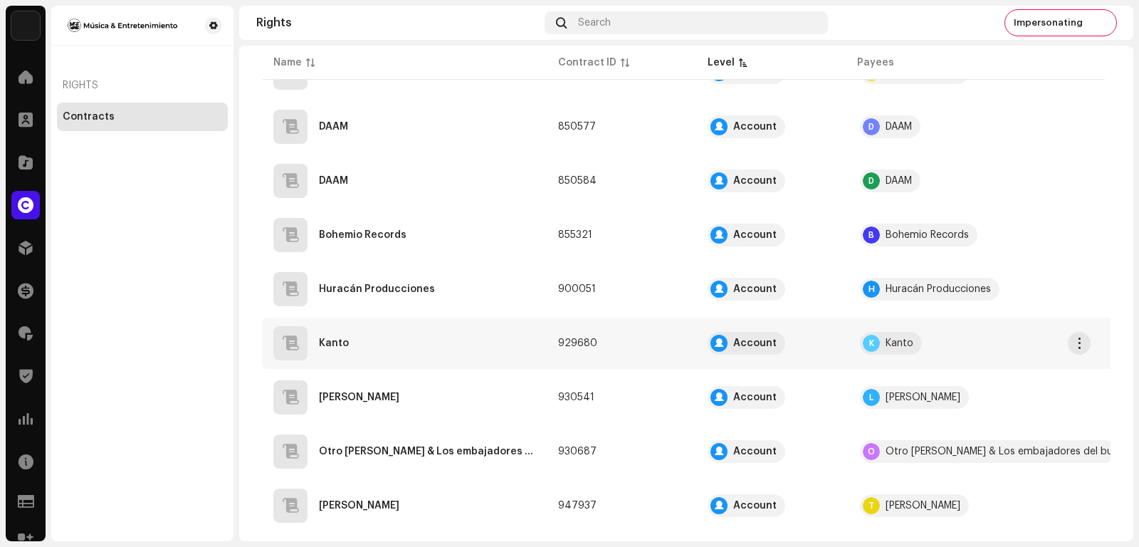
scroll to position [514, 0]
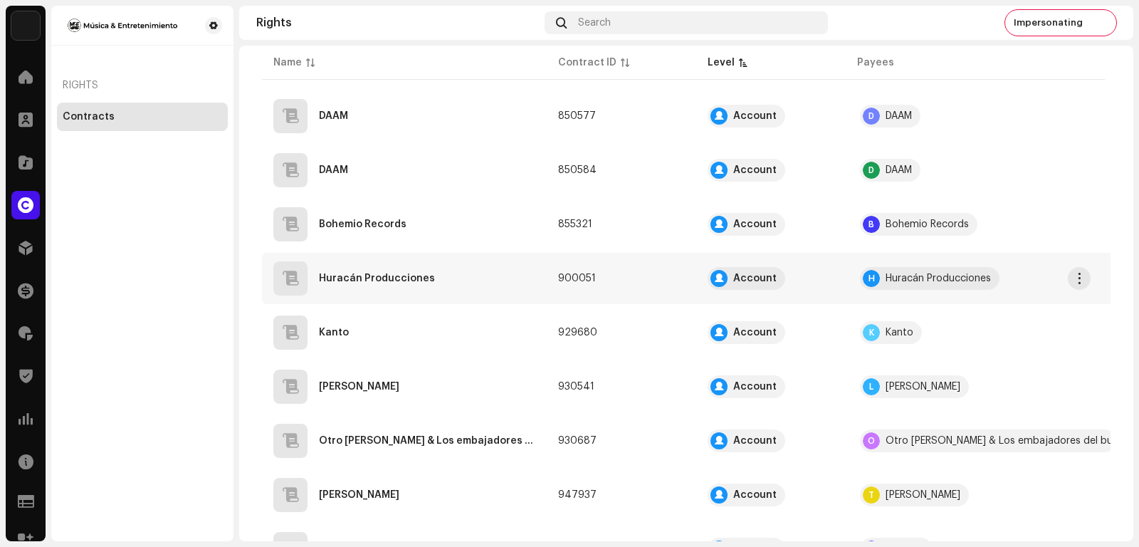
click at [399, 268] on div "Huracán Producciones" at bounding box center [404, 278] width 262 height 34
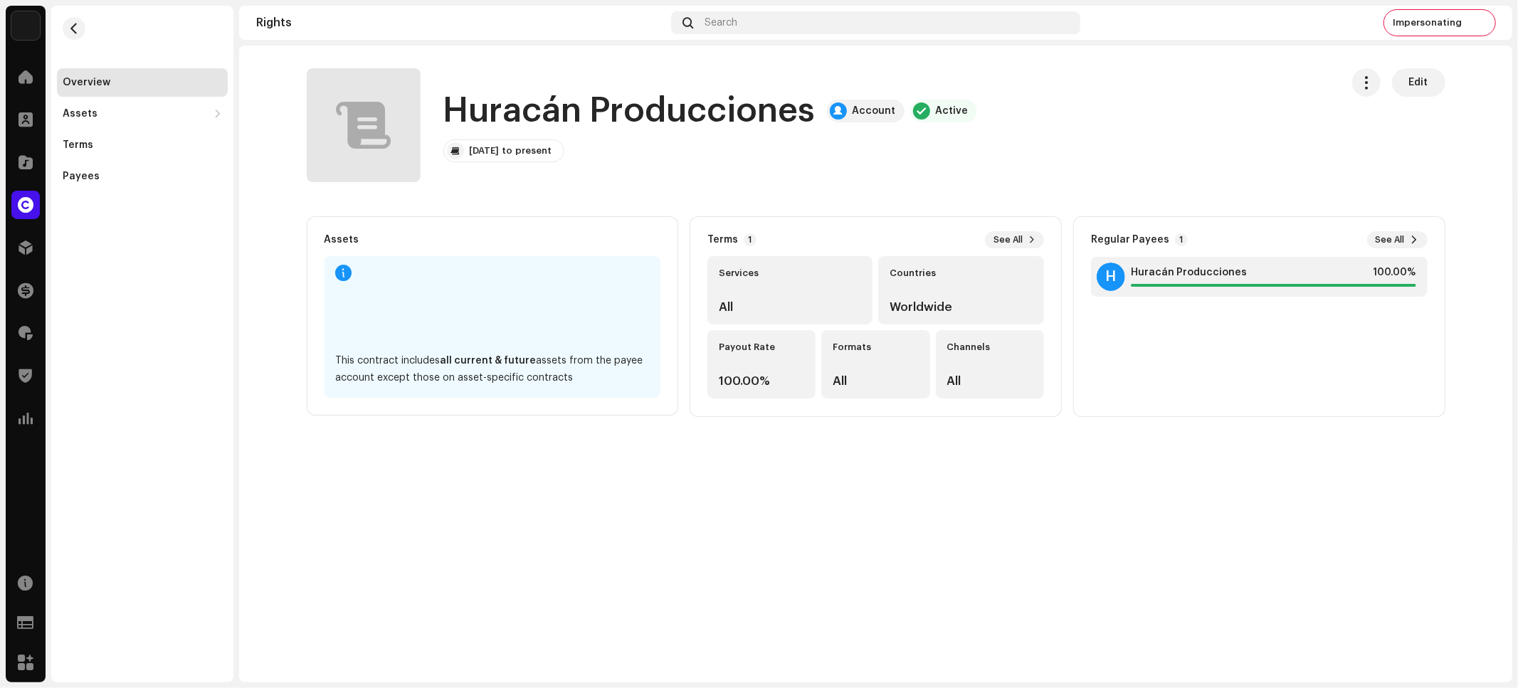
click at [85, 274] on div "Overview Assets Releases Tracks Terms Payees" at bounding box center [142, 344] width 182 height 677
click at [20, 204] on span at bounding box center [26, 204] width 16 height 11
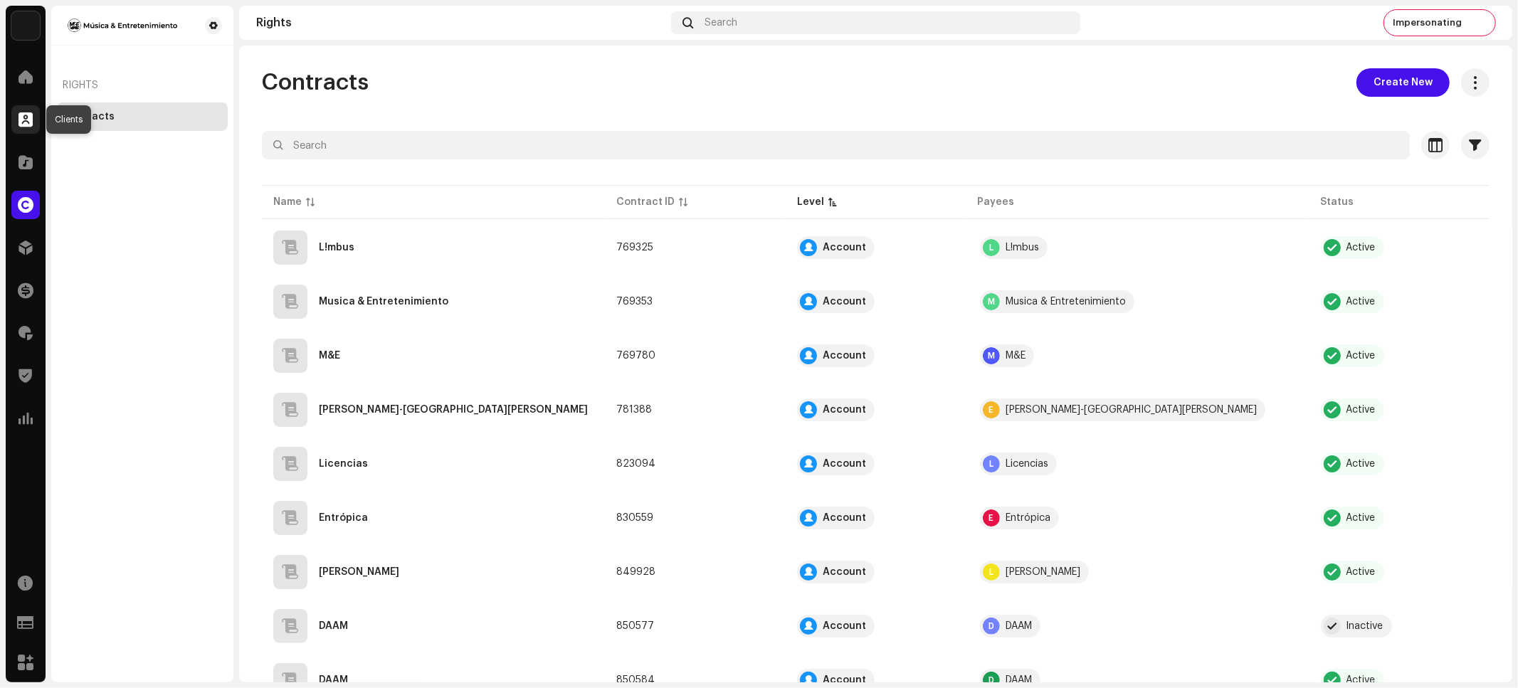
click at [25, 119] on span at bounding box center [26, 119] width 14 height 11
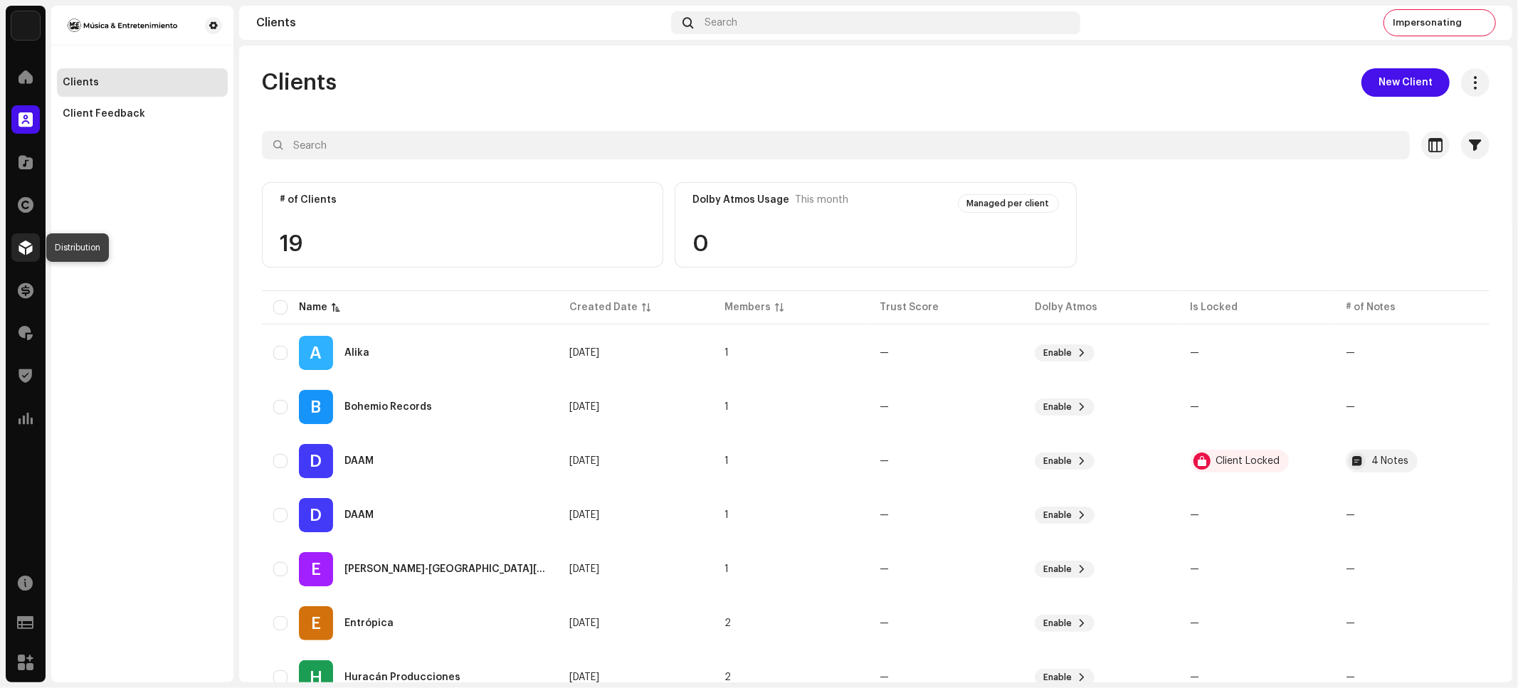
click at [19, 249] on span at bounding box center [26, 247] width 14 height 11
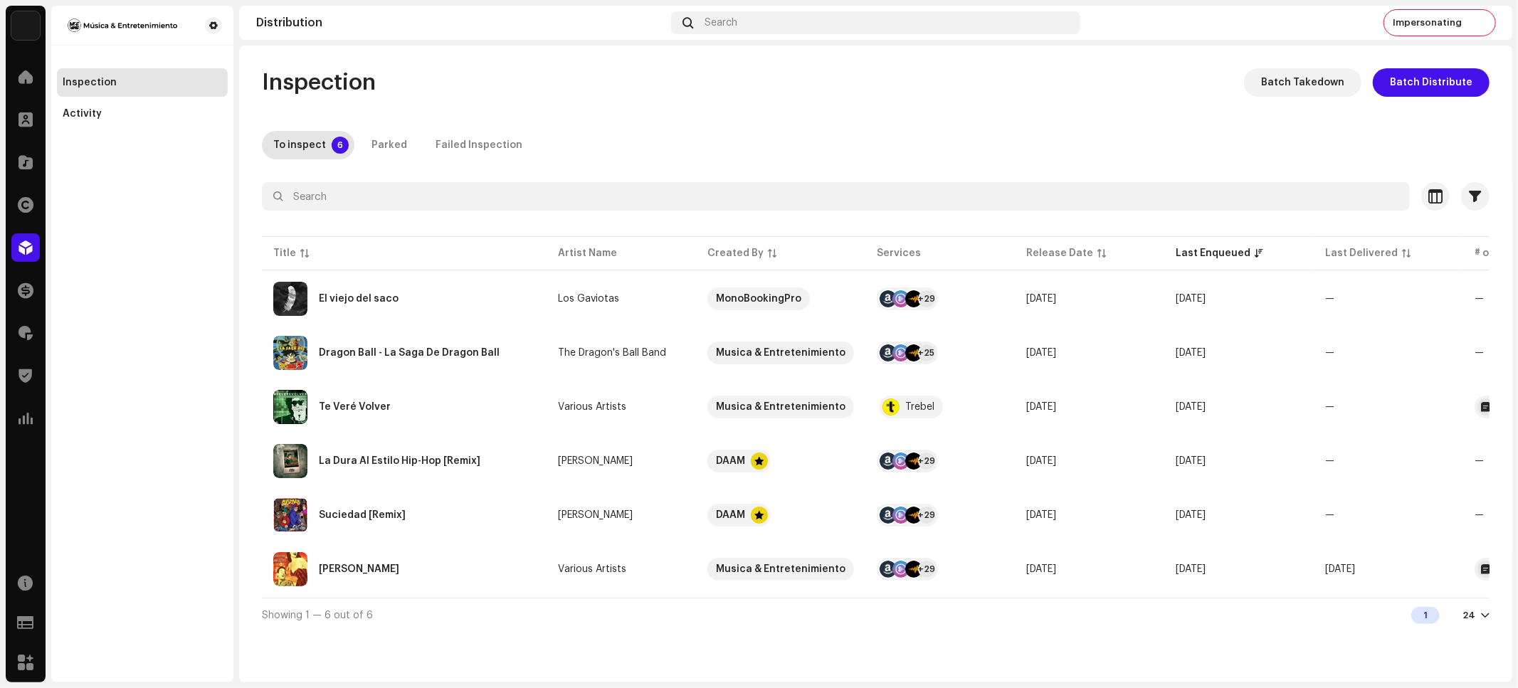
click at [127, 224] on div "Inspection Activity" at bounding box center [142, 344] width 182 height 677
click at [18, 208] on span at bounding box center [26, 204] width 16 height 11
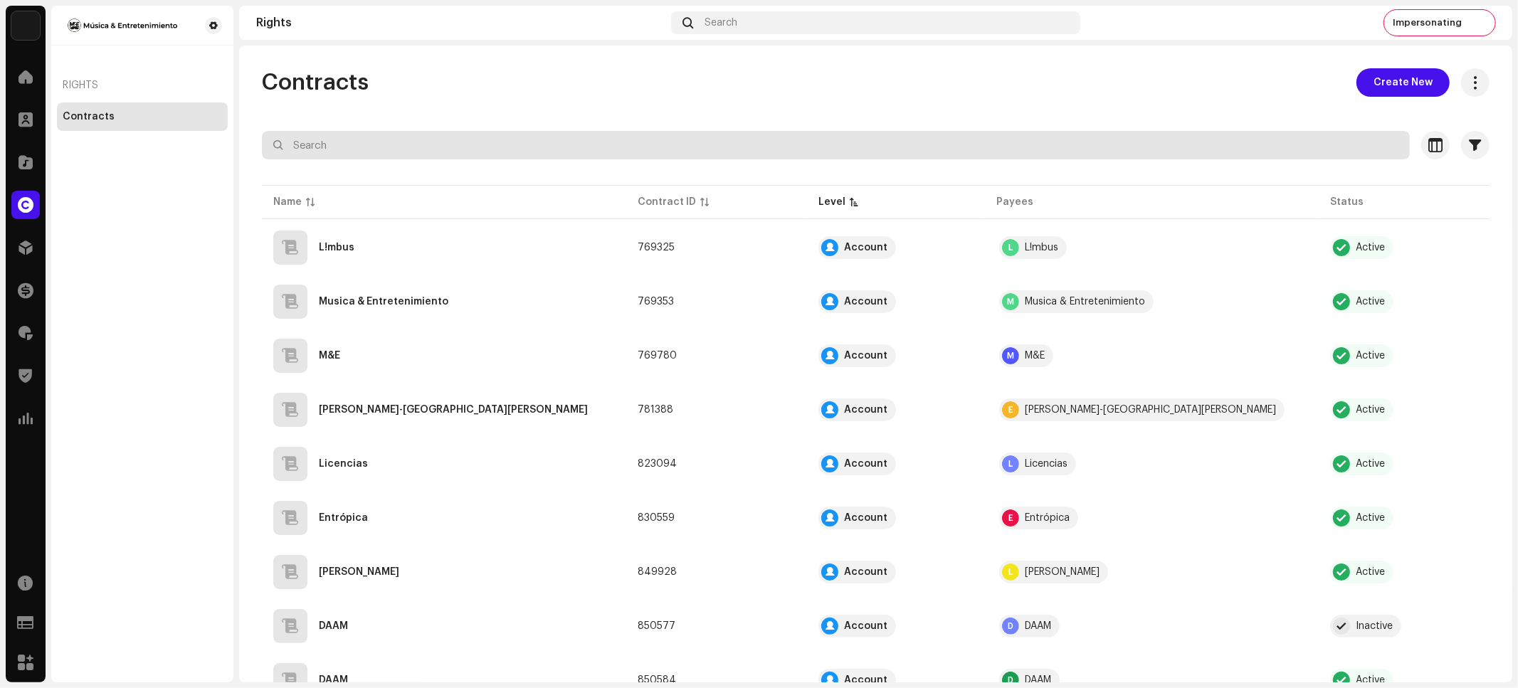
click at [477, 146] on input "text" at bounding box center [836, 145] width 1148 height 28
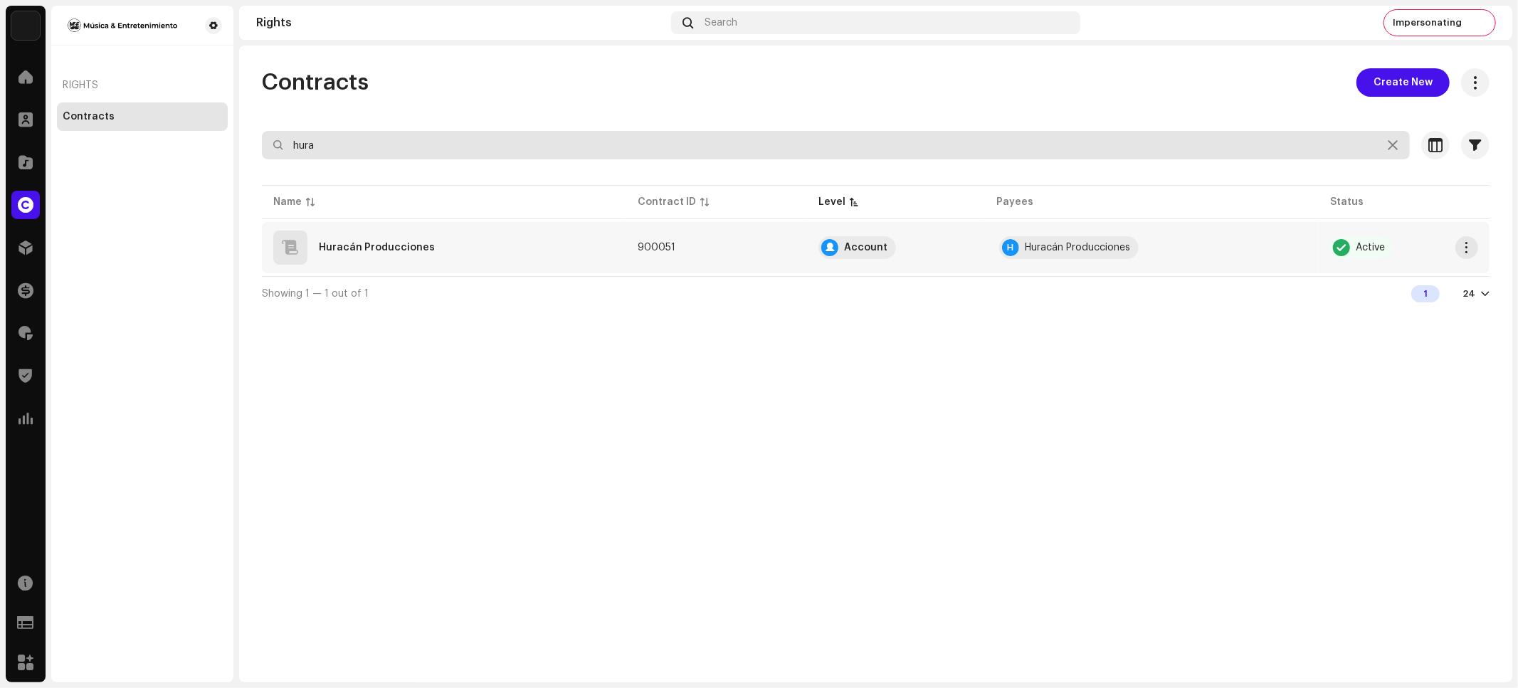
type input "hura"
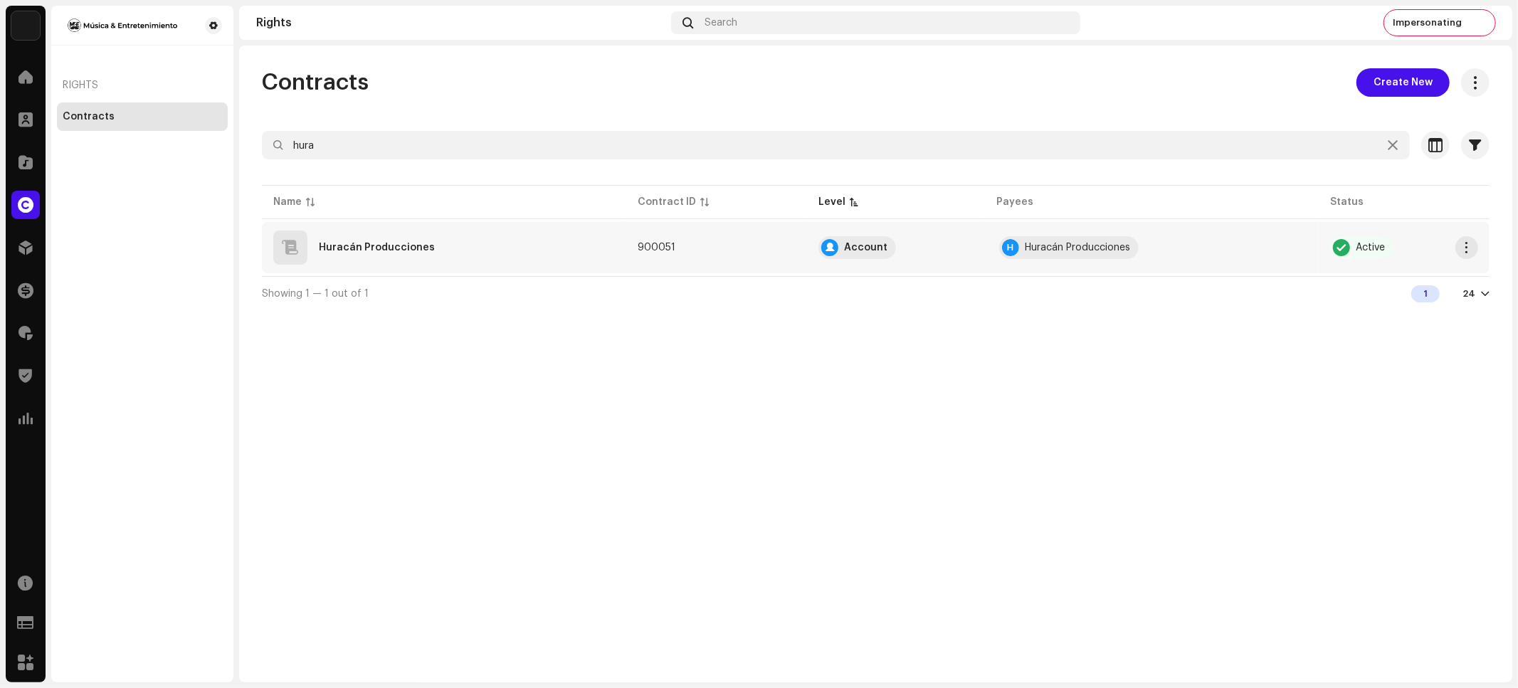
click at [413, 239] on div "Huracán Producciones" at bounding box center [444, 248] width 342 height 34
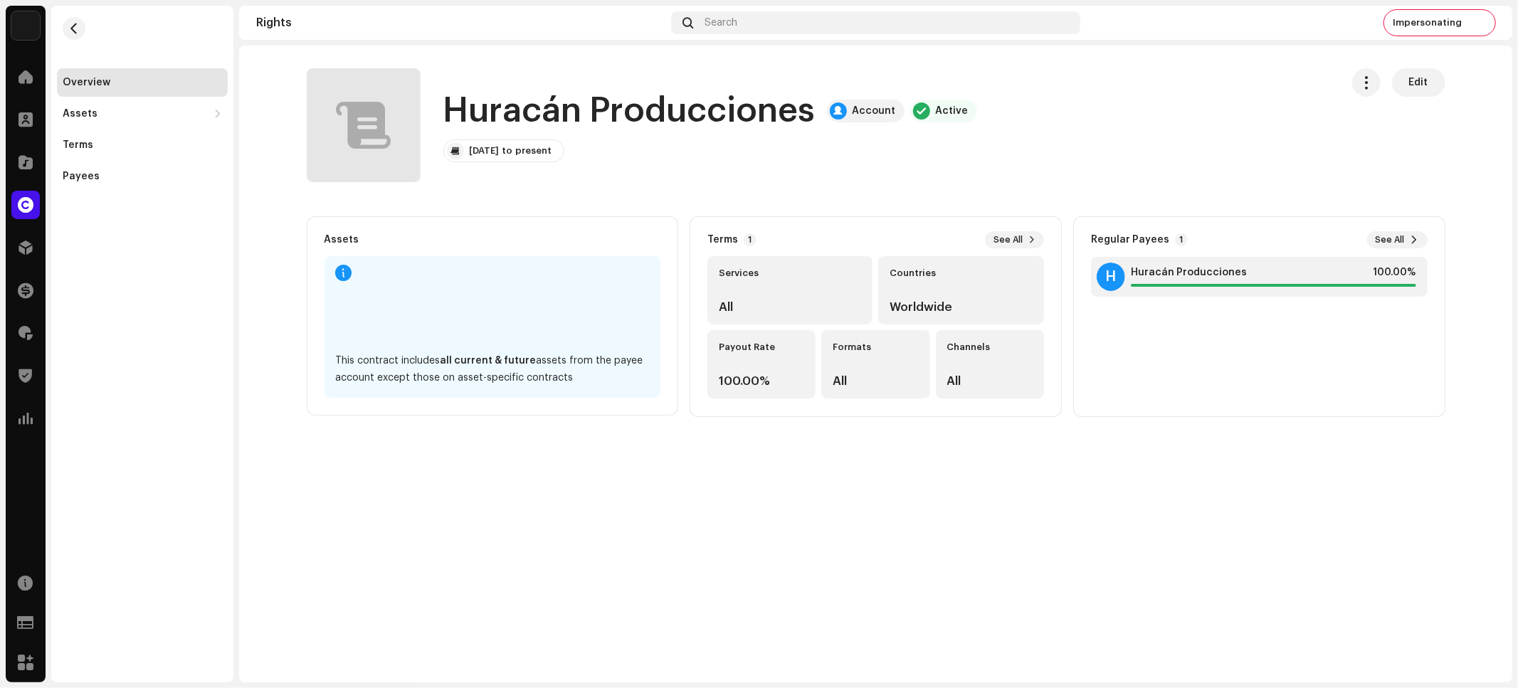
click at [672, 489] on div "Huracán Producciones Account Active Edit Huracán Producciones Account Active Ap…" at bounding box center [875, 364] width 1273 height 637
click at [73, 23] on span "button" at bounding box center [74, 28] width 11 height 11
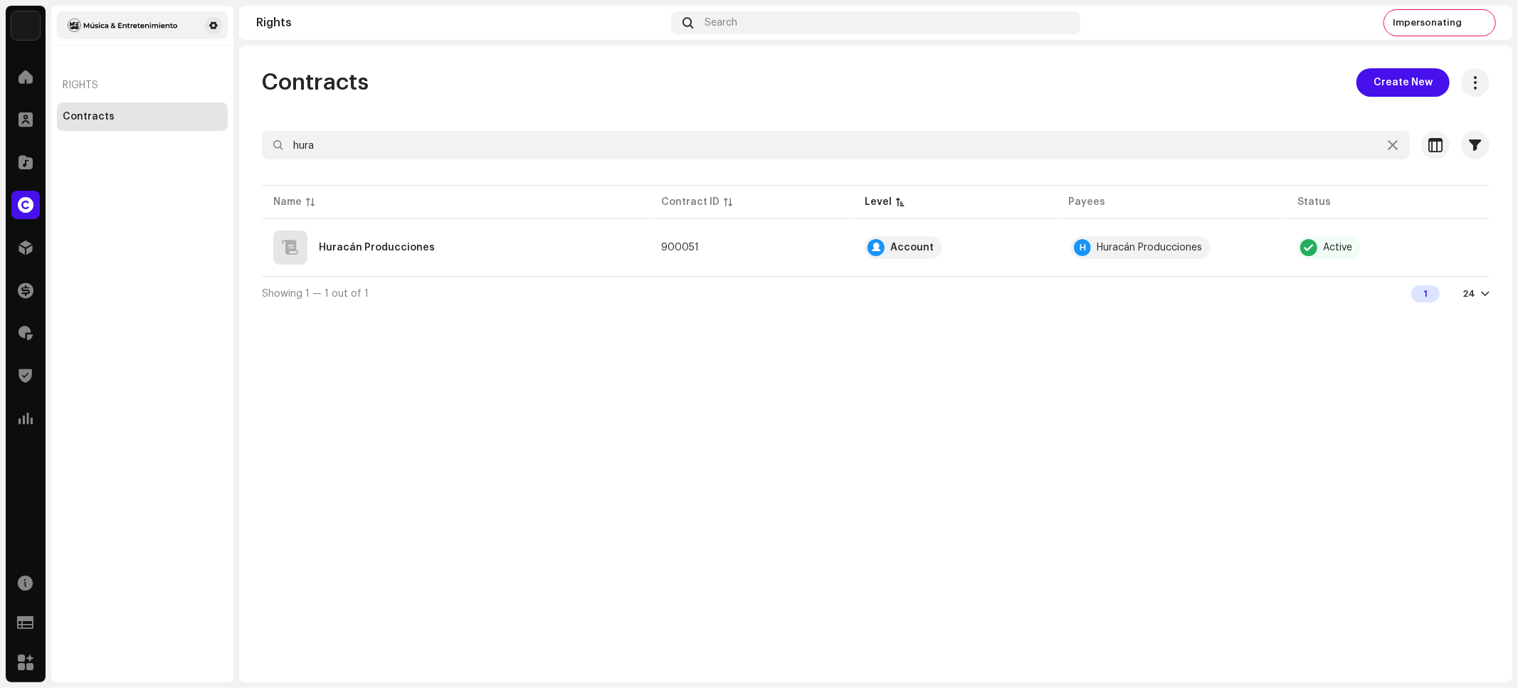
click at [72, 25] on img at bounding box center [123, 25] width 120 height 17
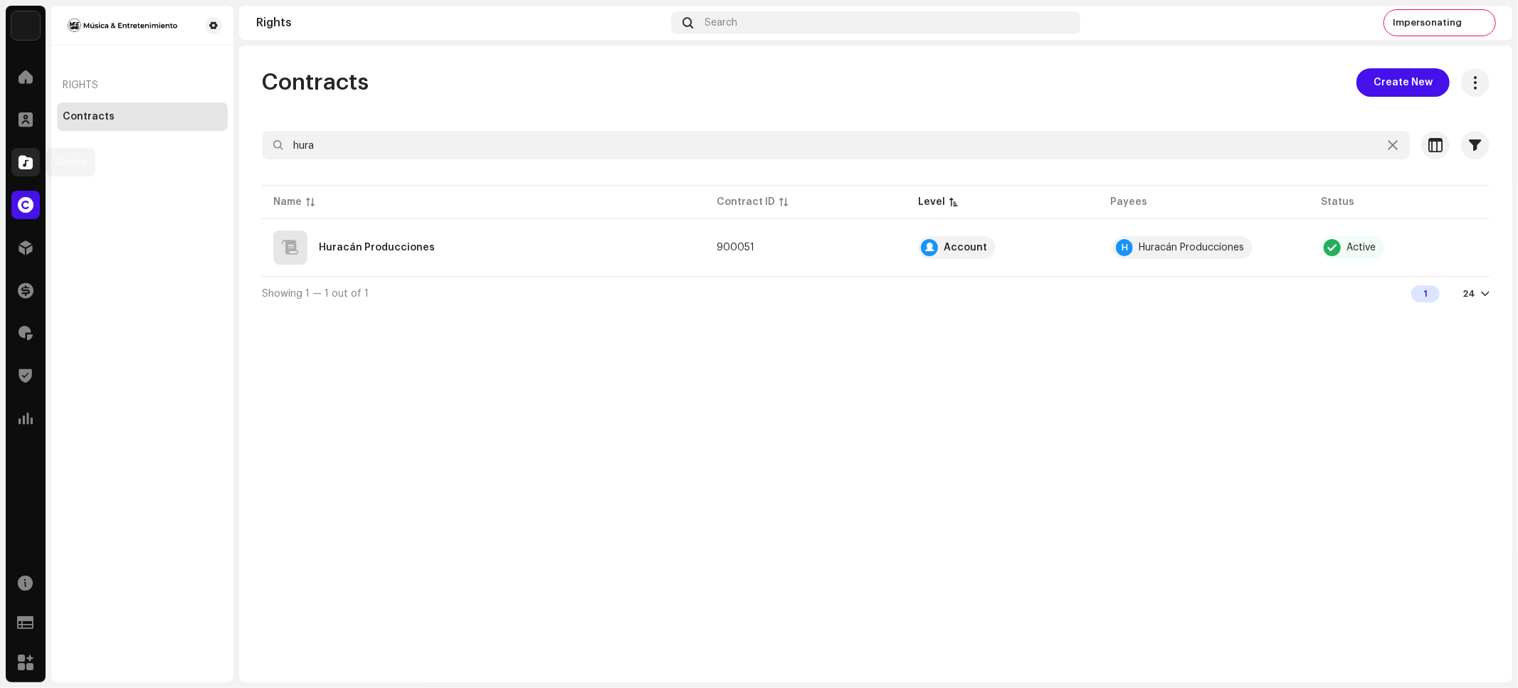
click at [23, 157] on span at bounding box center [26, 162] width 14 height 11
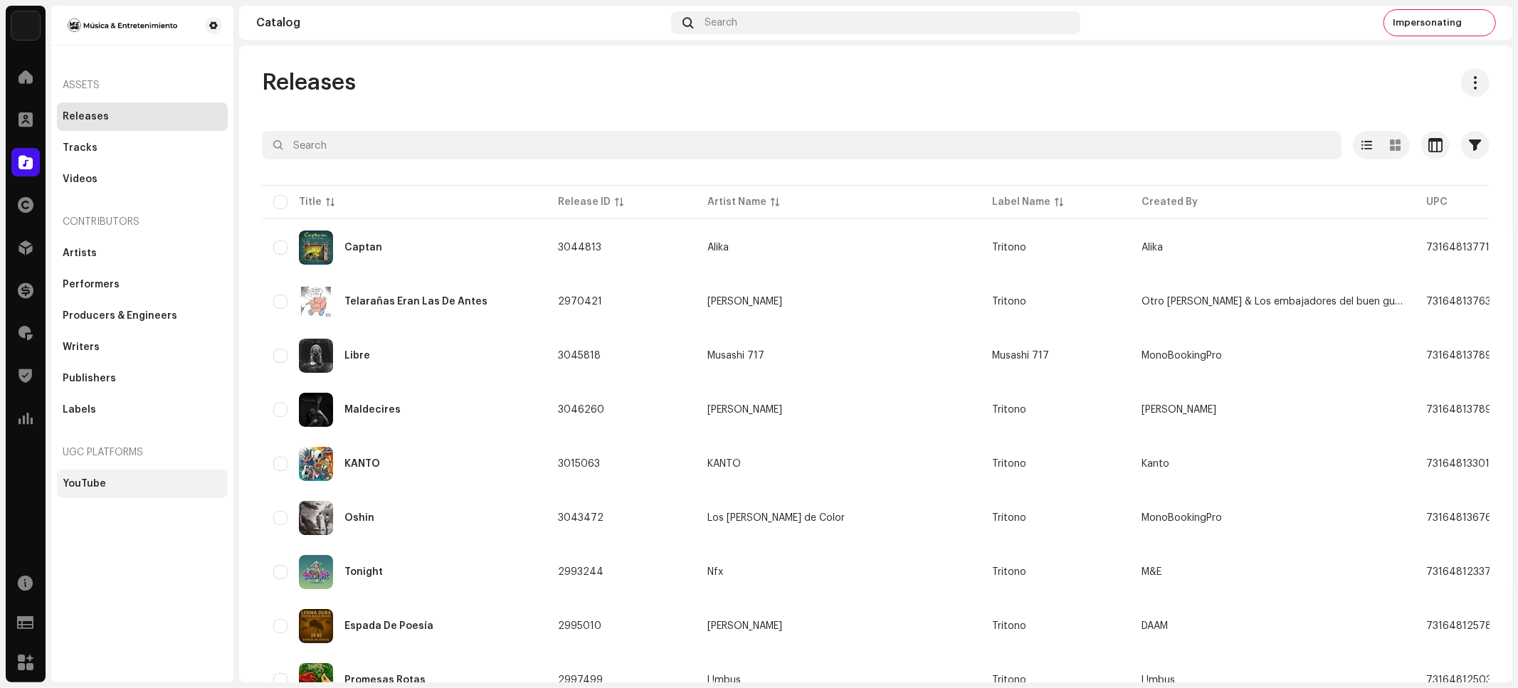
click at [95, 482] on div "YouTube" at bounding box center [84, 483] width 43 height 11
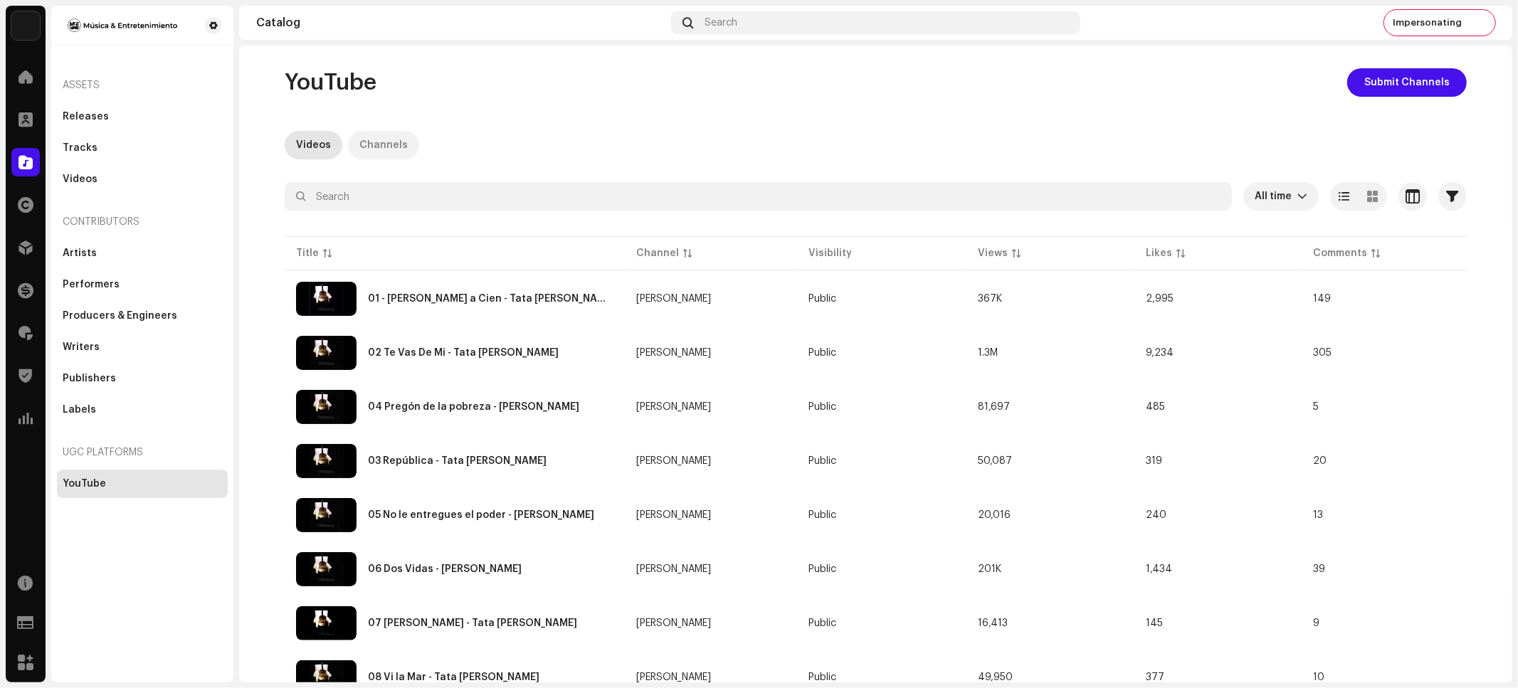
click at [376, 150] on div "Channels" at bounding box center [383, 145] width 48 height 28
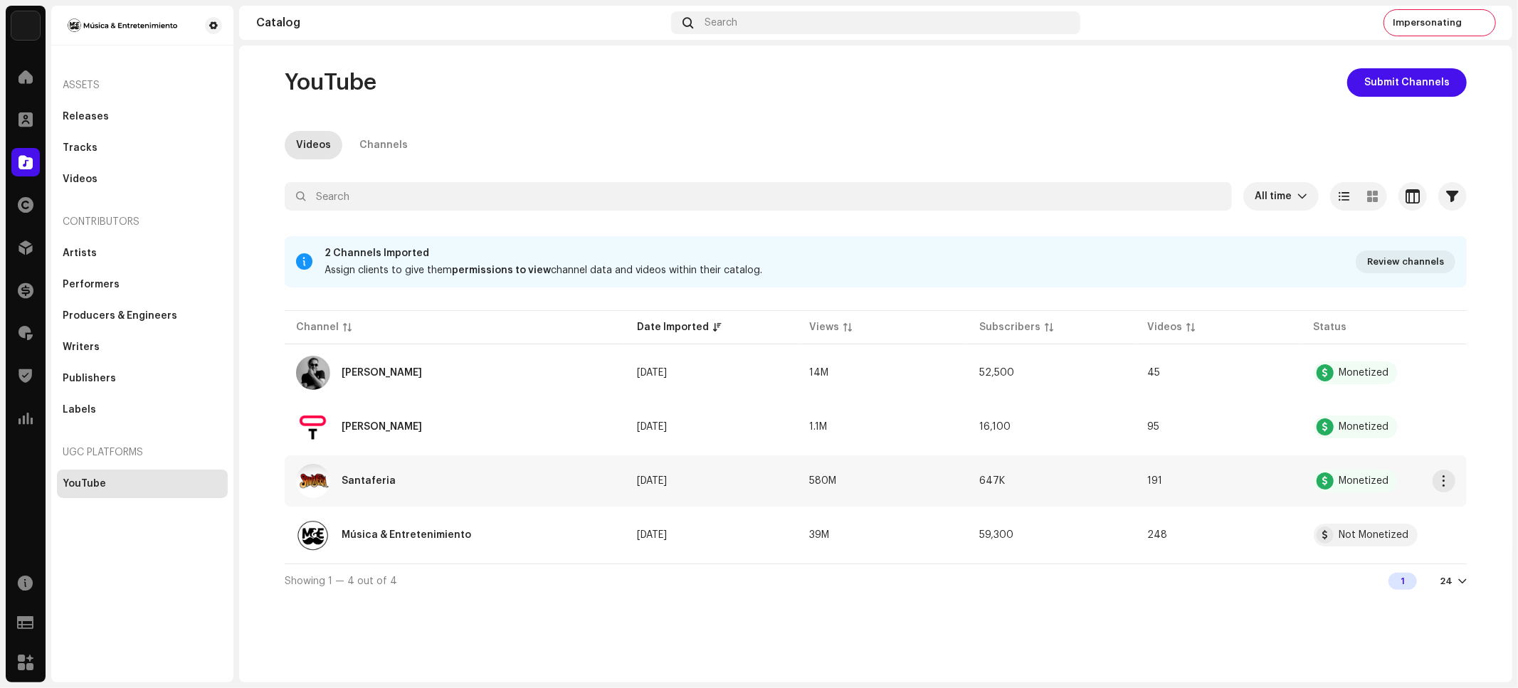
click at [368, 483] on div "Santaferia" at bounding box center [369, 481] width 54 height 10
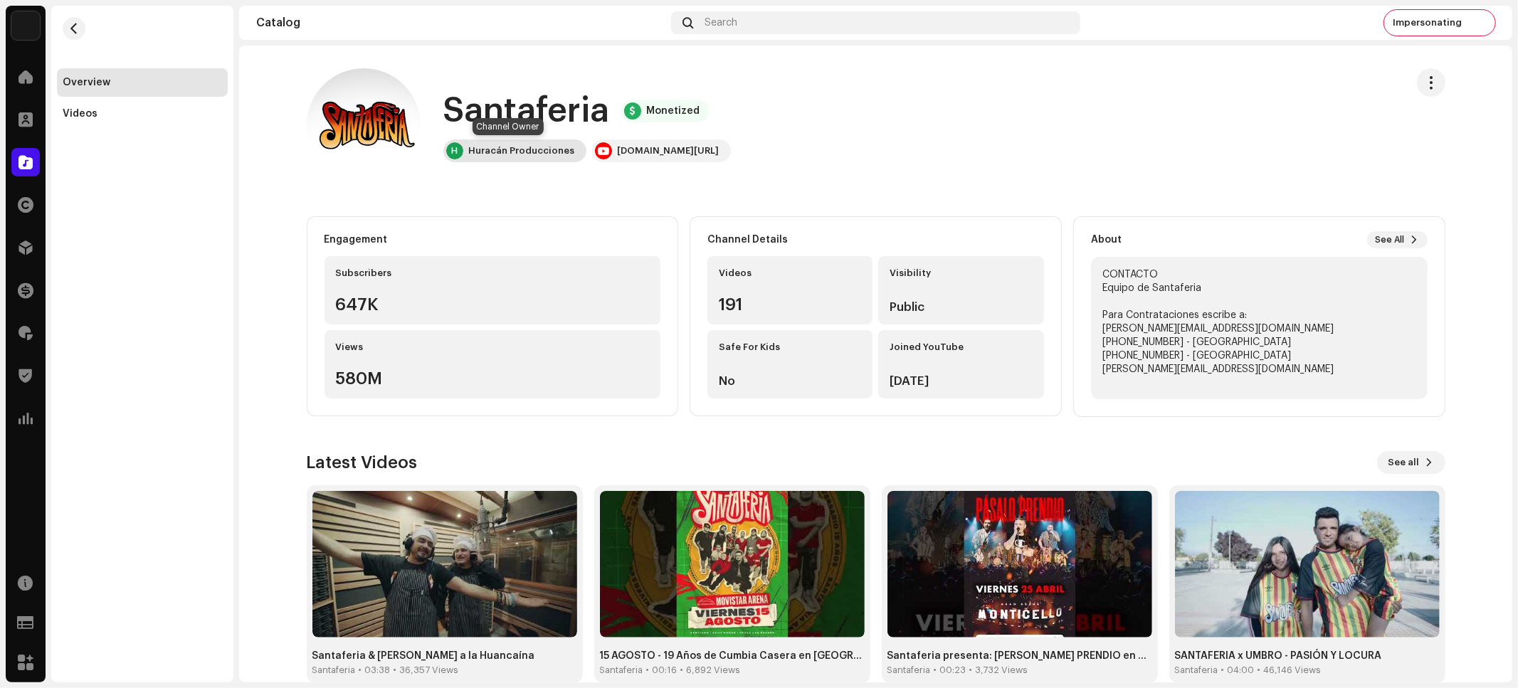
click at [515, 150] on div "Huracán Producciones" at bounding box center [522, 150] width 106 height 11
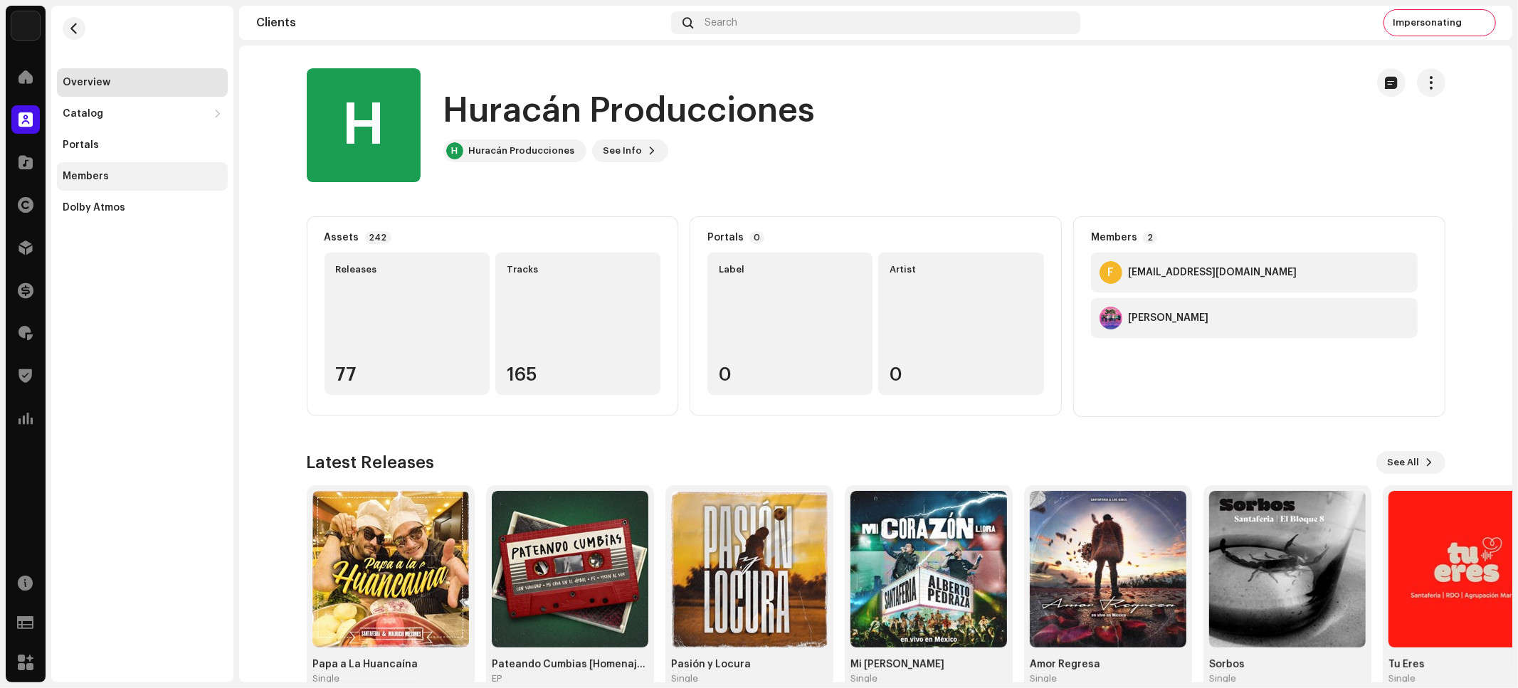
click at [83, 174] on div "Members" at bounding box center [86, 176] width 46 height 11
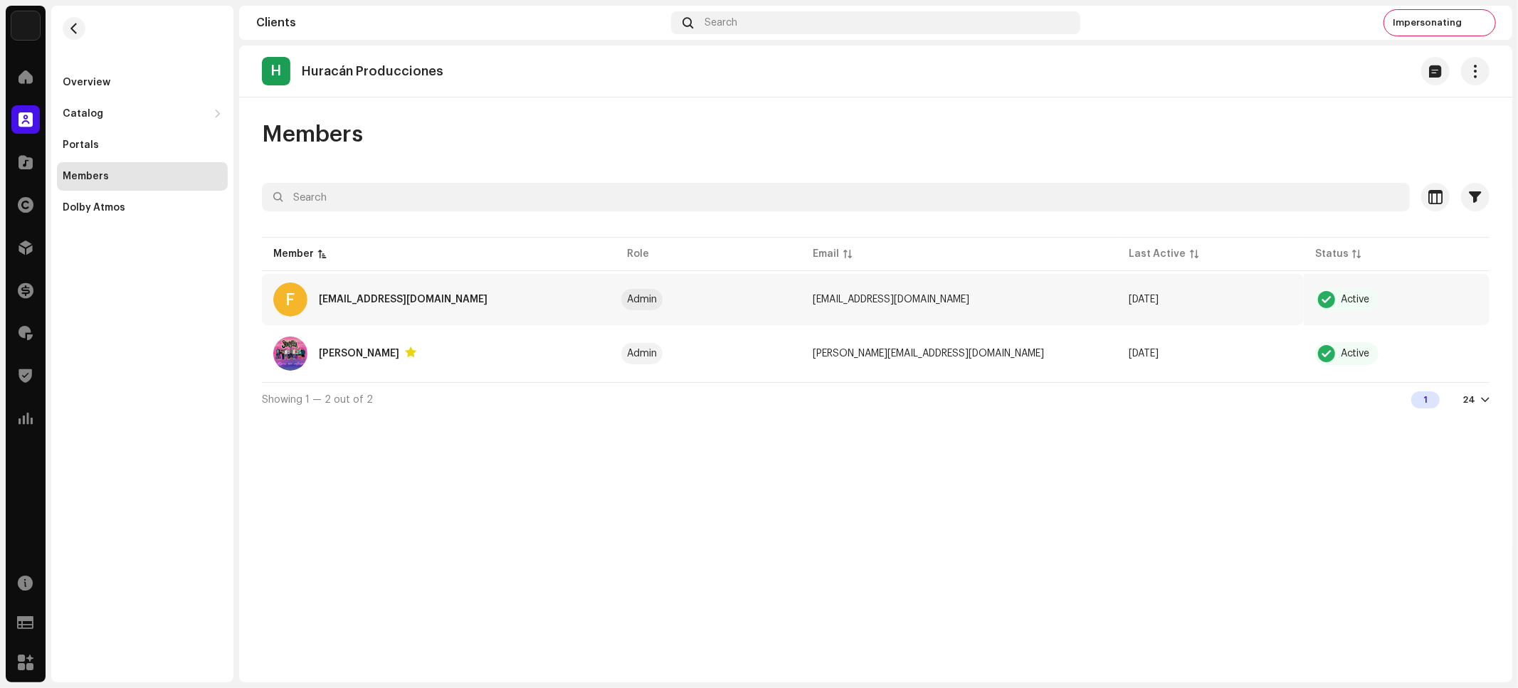
click at [349, 297] on div "fabriziosms@gmail.com" at bounding box center [403, 299] width 169 height 17
drag, startPoint x: 1033, startPoint y: 309, endPoint x: 1020, endPoint y: 310, distance: 13.5
click at [1033, 309] on td "fabriziosms@gmail.com" at bounding box center [960, 299] width 316 height 51
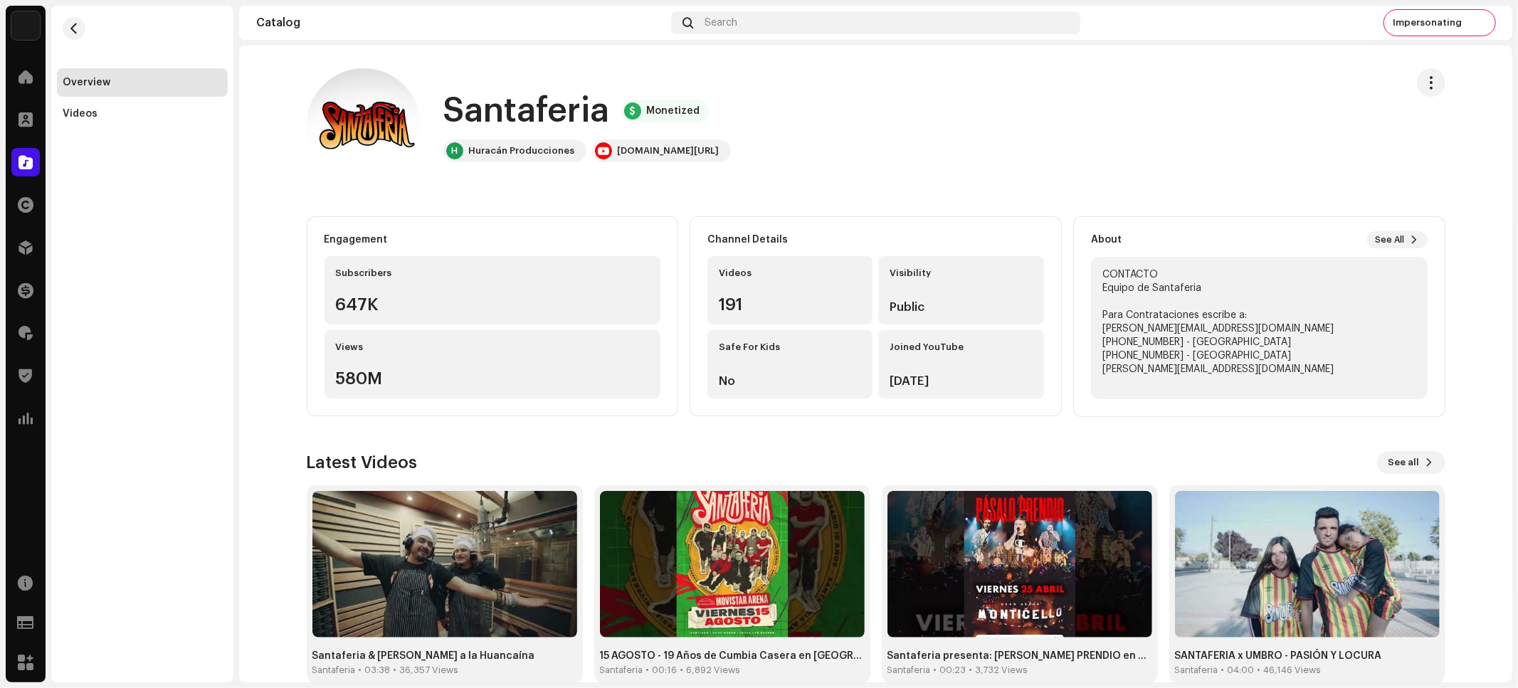
click at [113, 176] on div "Overview Videos" at bounding box center [142, 344] width 182 height 677
drag, startPoint x: 80, startPoint y: 194, endPoint x: 68, endPoint y: 187, distance: 14.3
click at [79, 193] on div "Overview Videos" at bounding box center [142, 344] width 182 height 677
click at [25, 170] on div at bounding box center [25, 162] width 28 height 28
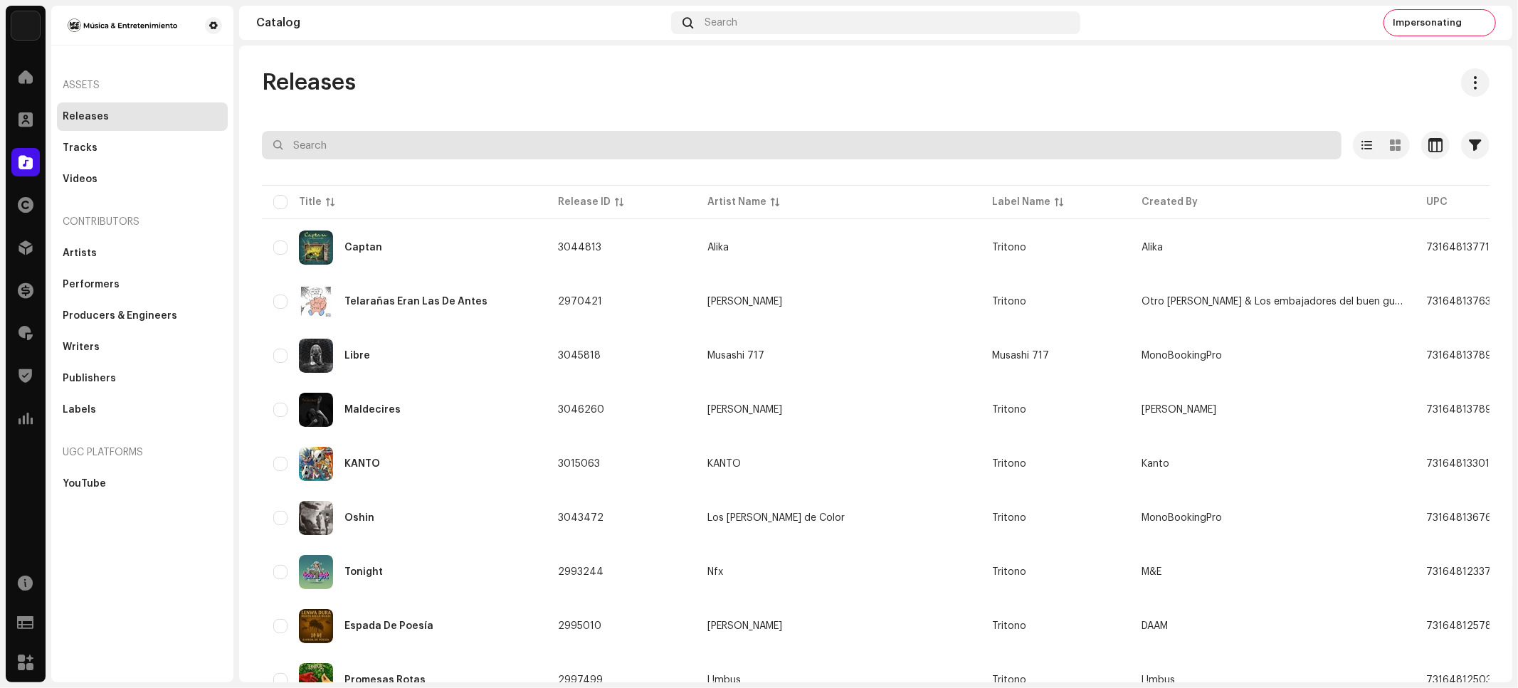
click at [431, 142] on input "text" at bounding box center [801, 145] width 1079 height 28
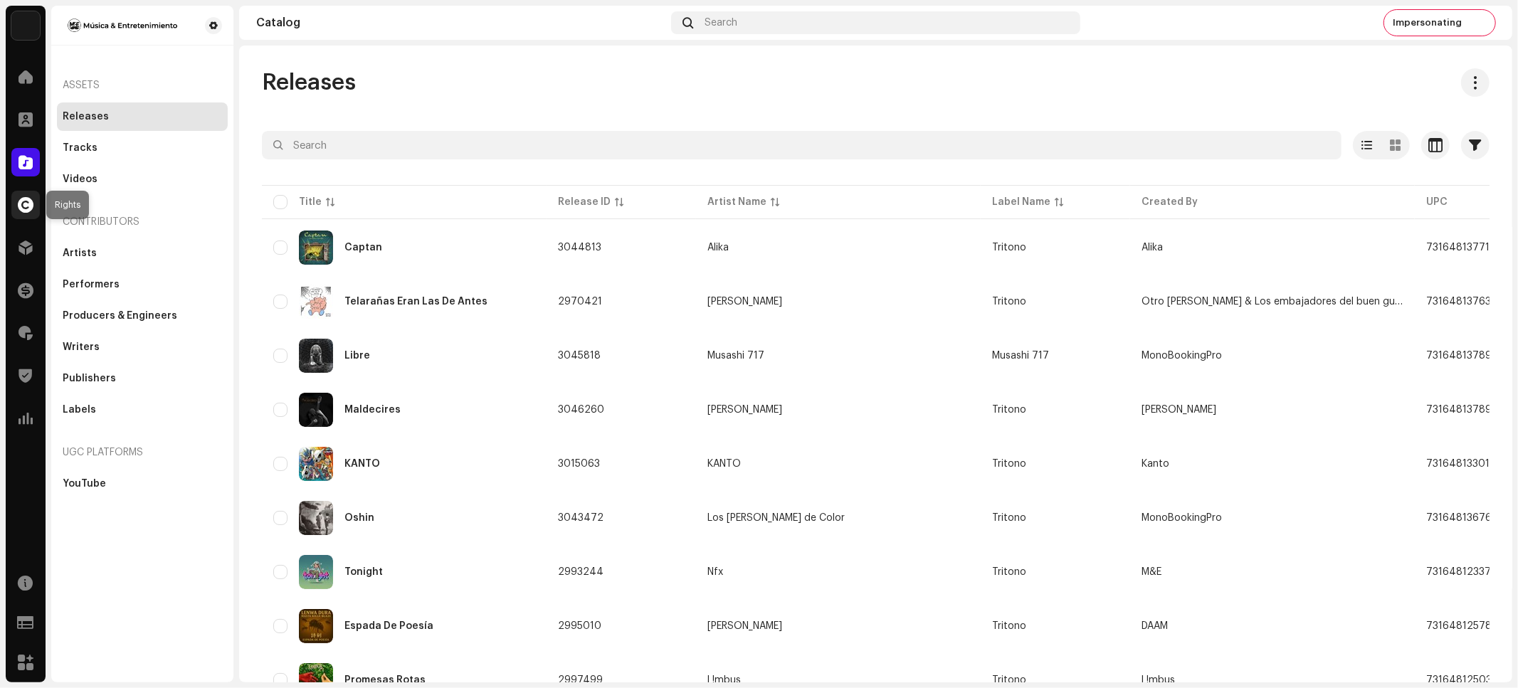
click at [30, 202] on span at bounding box center [26, 204] width 16 height 11
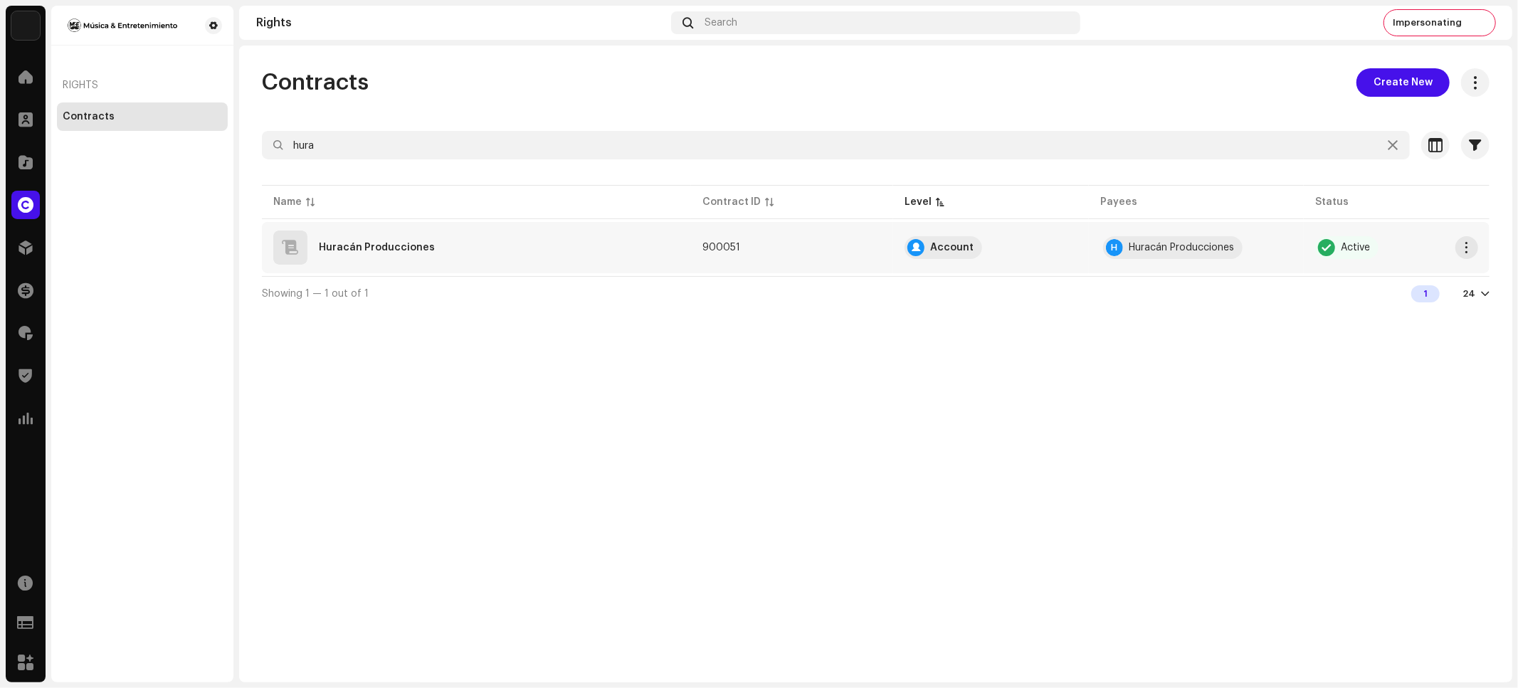
click at [409, 238] on div "Huracán Producciones" at bounding box center [476, 248] width 406 height 34
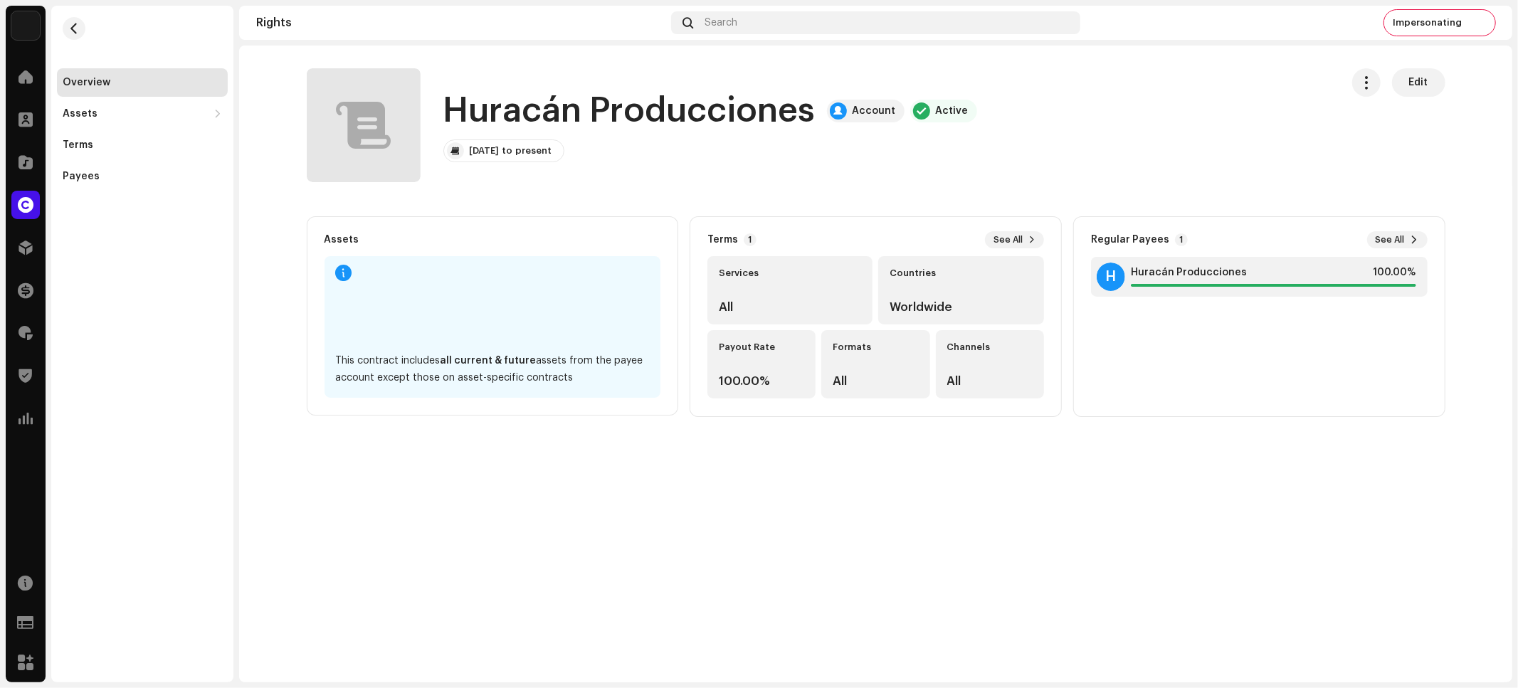
click at [1410, 90] on span "Edit" at bounding box center [1418, 82] width 19 height 28
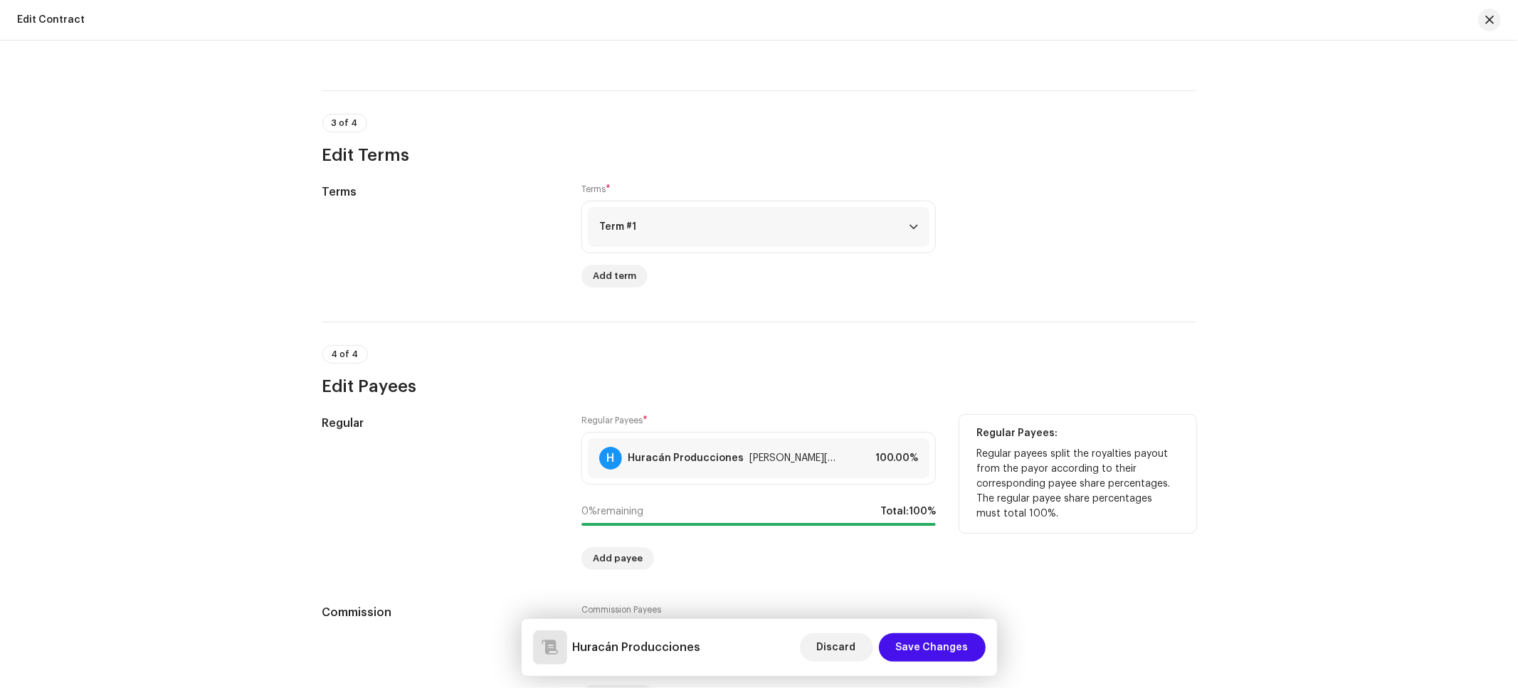
scroll to position [998, 0]
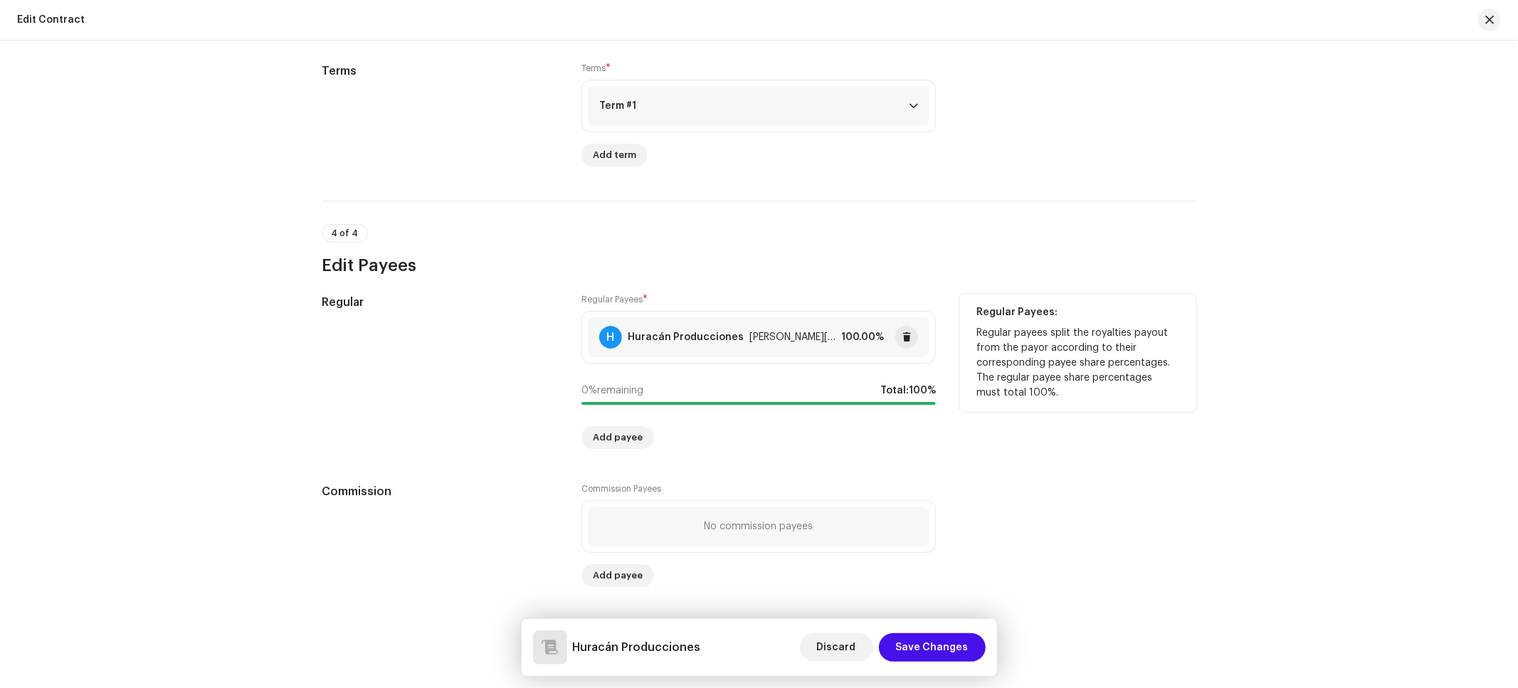
click at [803, 338] on div "[PERSON_NAME][EMAIL_ADDRESS][DOMAIN_NAME]" at bounding box center [792, 337] width 86 height 11
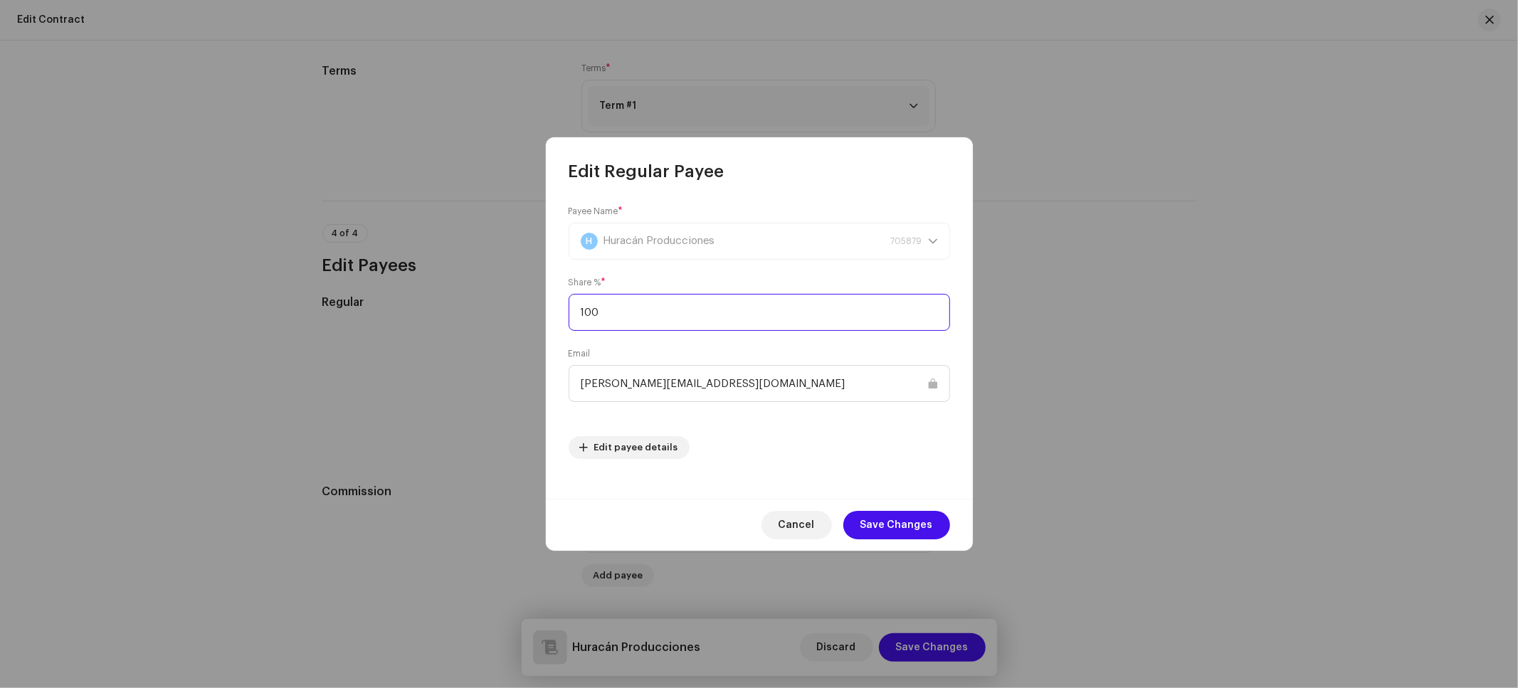
drag, startPoint x: 616, startPoint y: 307, endPoint x: 547, endPoint y: 306, distance: 69.0
click at [547, 306] on div "Payee Name * H Huracán Producciones 705879 Share % * 100 Email gonzalo@huracanp…" at bounding box center [759, 341] width 427 height 316
drag, startPoint x: 580, startPoint y: 308, endPoint x: 495, endPoint y: 307, distance: 84.7
click at [495, 307] on div "Edit Regular Payee Payee Name * H Huracán Producciones 705879 Share % * 100 Ema…" at bounding box center [759, 344] width 1518 height 688
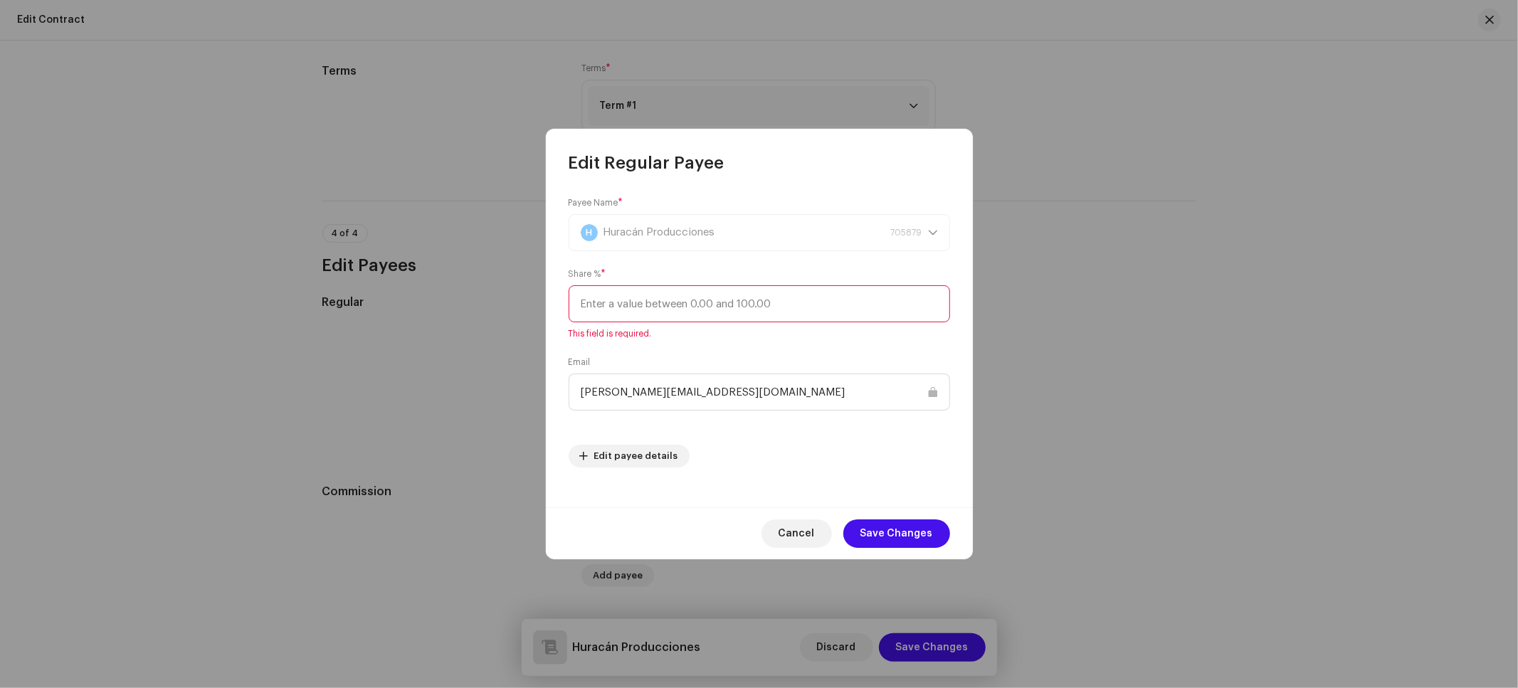
type input "0"
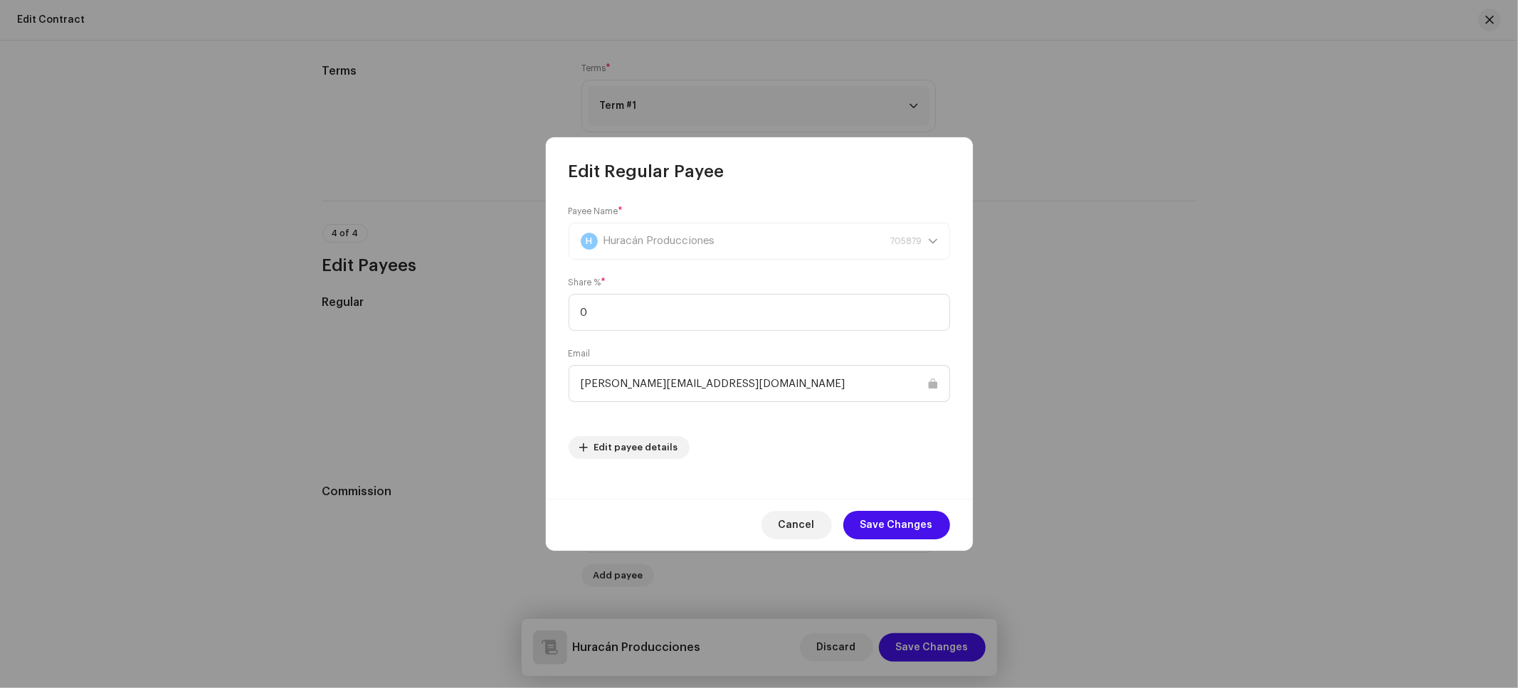
click at [755, 334] on div "Payee Name * H Huracán Producciones 705879 Share % * 0 Email gonzalo@huracanpro…" at bounding box center [759, 332] width 381 height 253
click at [788, 522] on span "Cancel" at bounding box center [796, 525] width 36 height 28
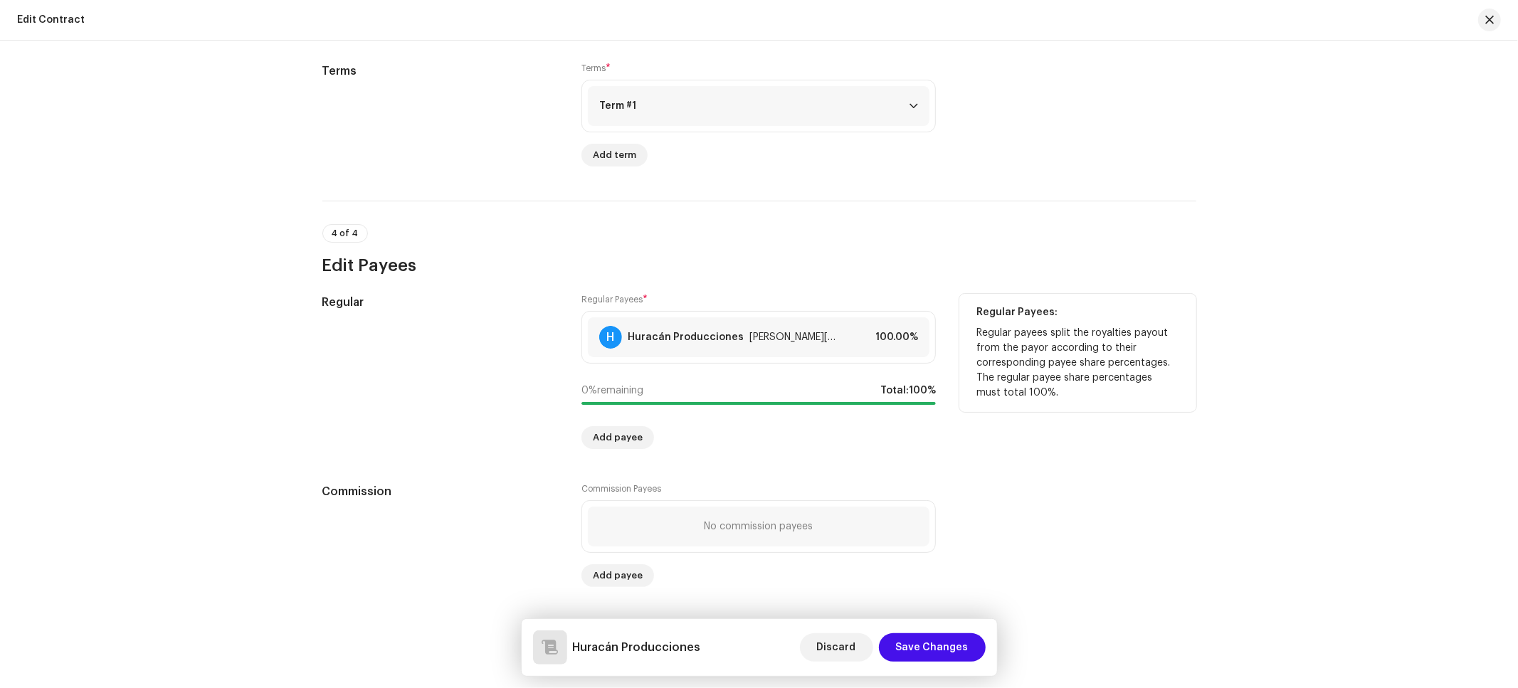
click at [1134, 354] on p "Regular payees split the royalties payout from the payor according to their cor…" at bounding box center [1077, 363] width 203 height 75
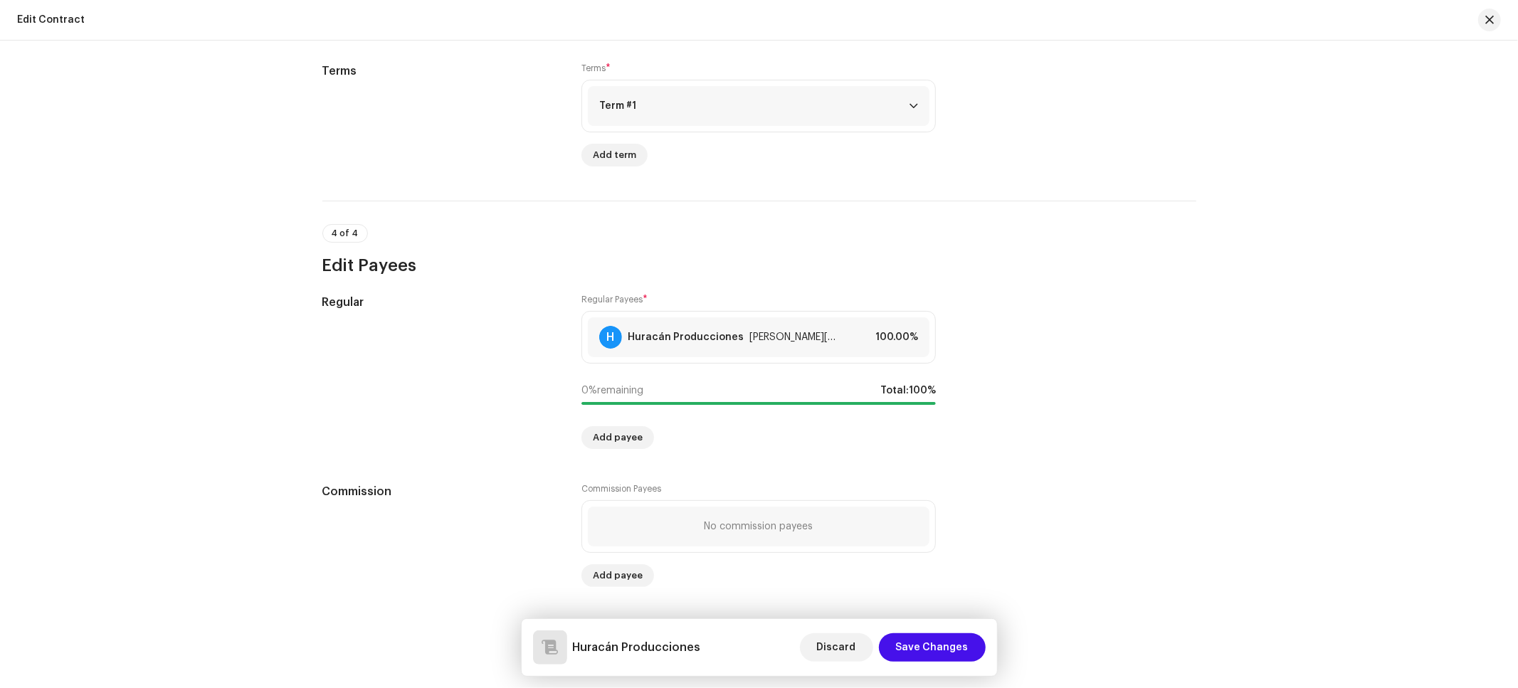
click at [1486, 20] on span "button" at bounding box center [1489, 19] width 9 height 11
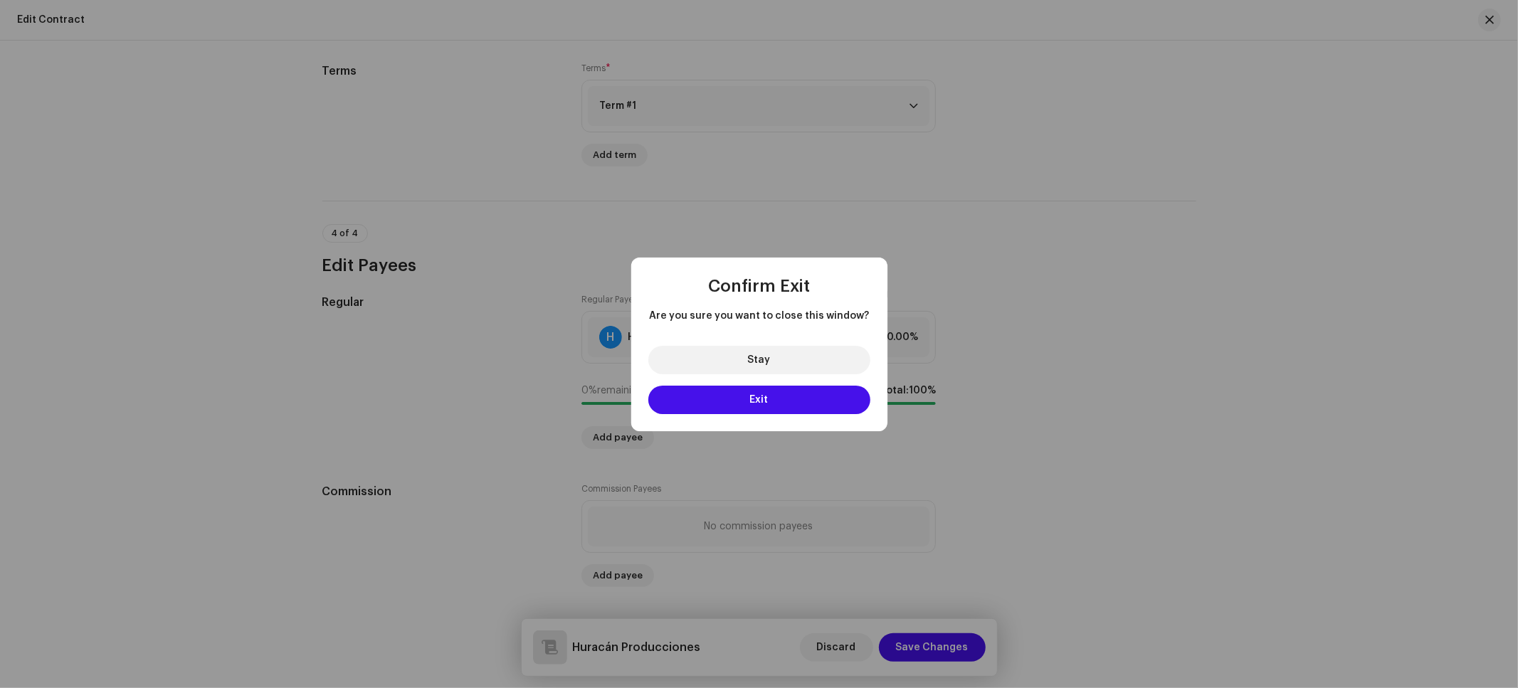
click at [1068, 535] on div "Confirm Exit Are you sure you want to close this window? Stay Exit" at bounding box center [759, 344] width 1518 height 688
drag, startPoint x: 849, startPoint y: 649, endPoint x: 837, endPoint y: 649, distance: 12.1
click at [849, 649] on div "Confirm Exit Are you sure you want to close this window? Stay Exit" at bounding box center [759, 344] width 1518 height 688
drag, startPoint x: 1215, startPoint y: 345, endPoint x: 884, endPoint y: 380, distance: 333.4
click at [1215, 345] on div "Confirm Exit Are you sure you want to close this window? Stay Exit" at bounding box center [759, 344] width 1518 height 688
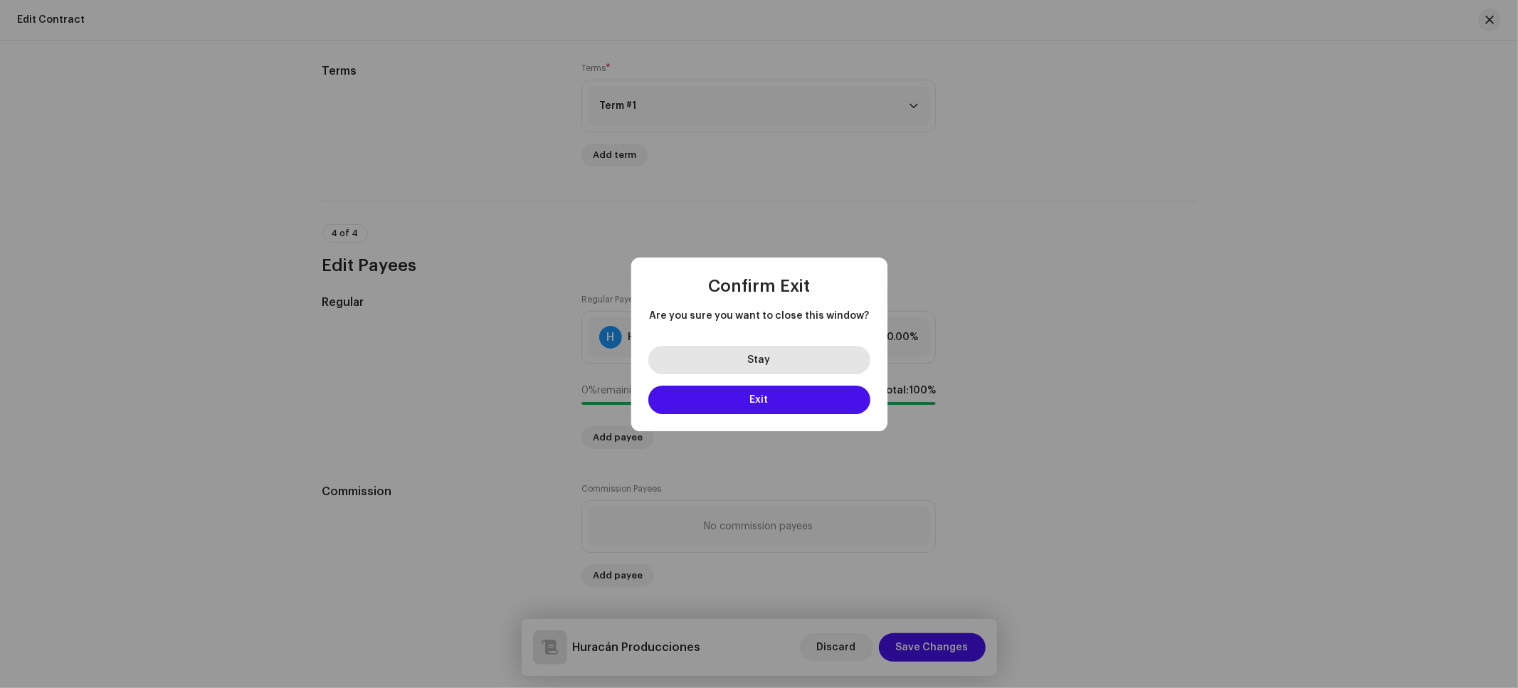
click at [812, 360] on button "Stay" at bounding box center [759, 360] width 222 height 28
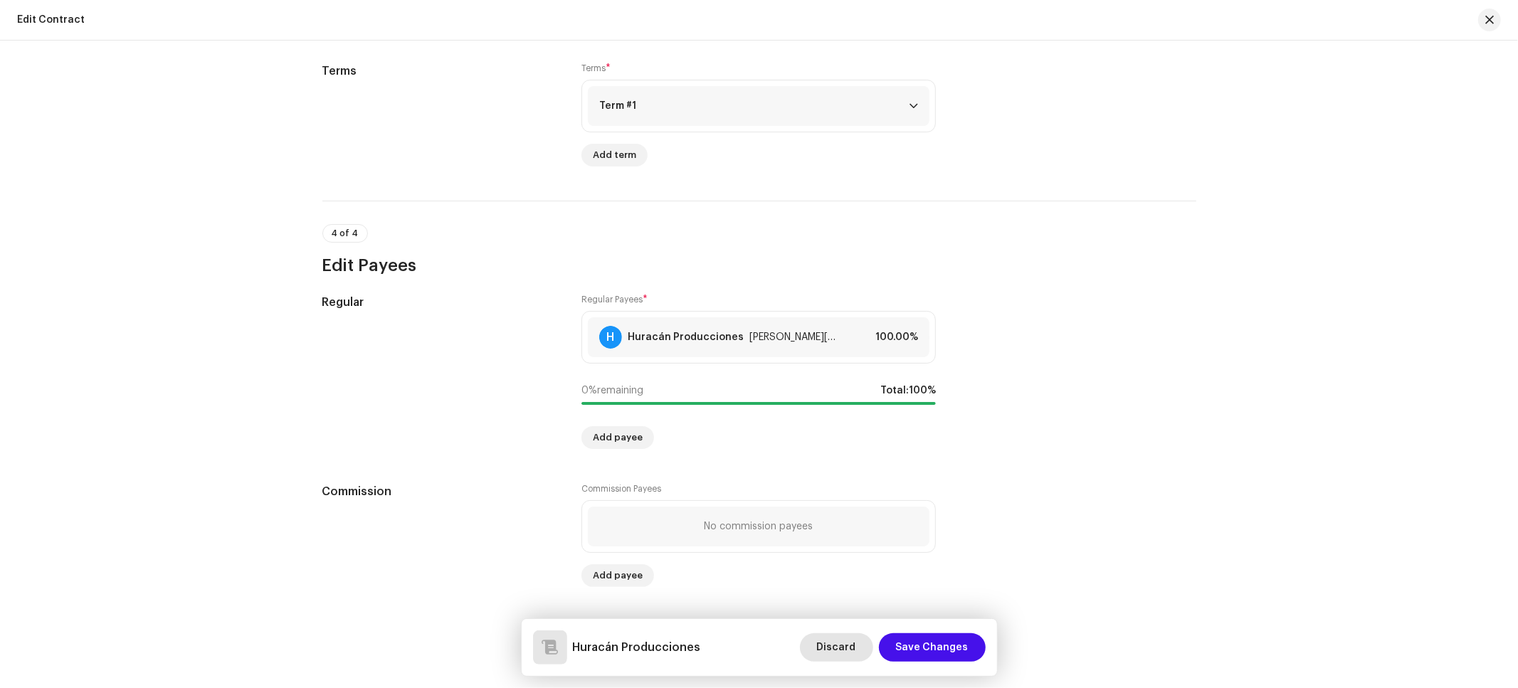
click at [863, 646] on button "Discard" at bounding box center [836, 647] width 73 height 28
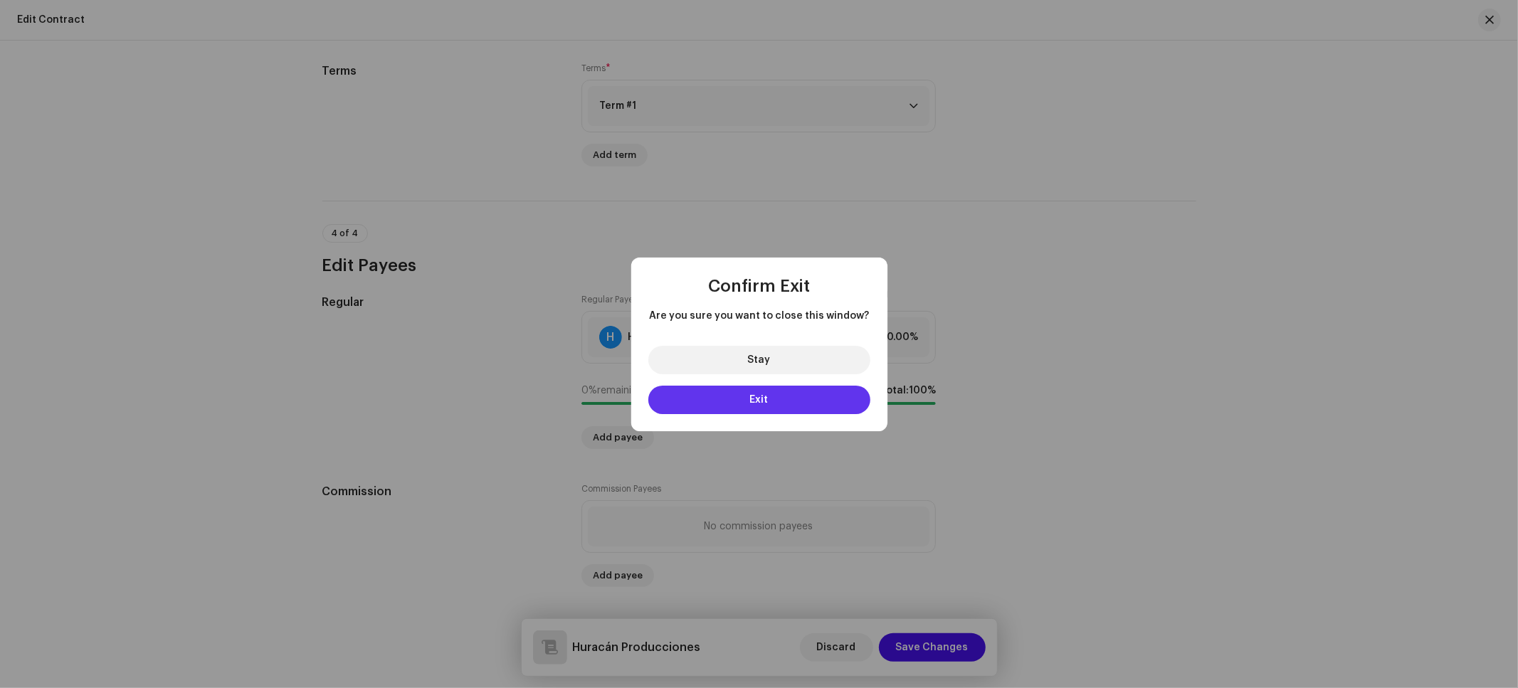
click at [817, 401] on button "Exit" at bounding box center [759, 400] width 222 height 28
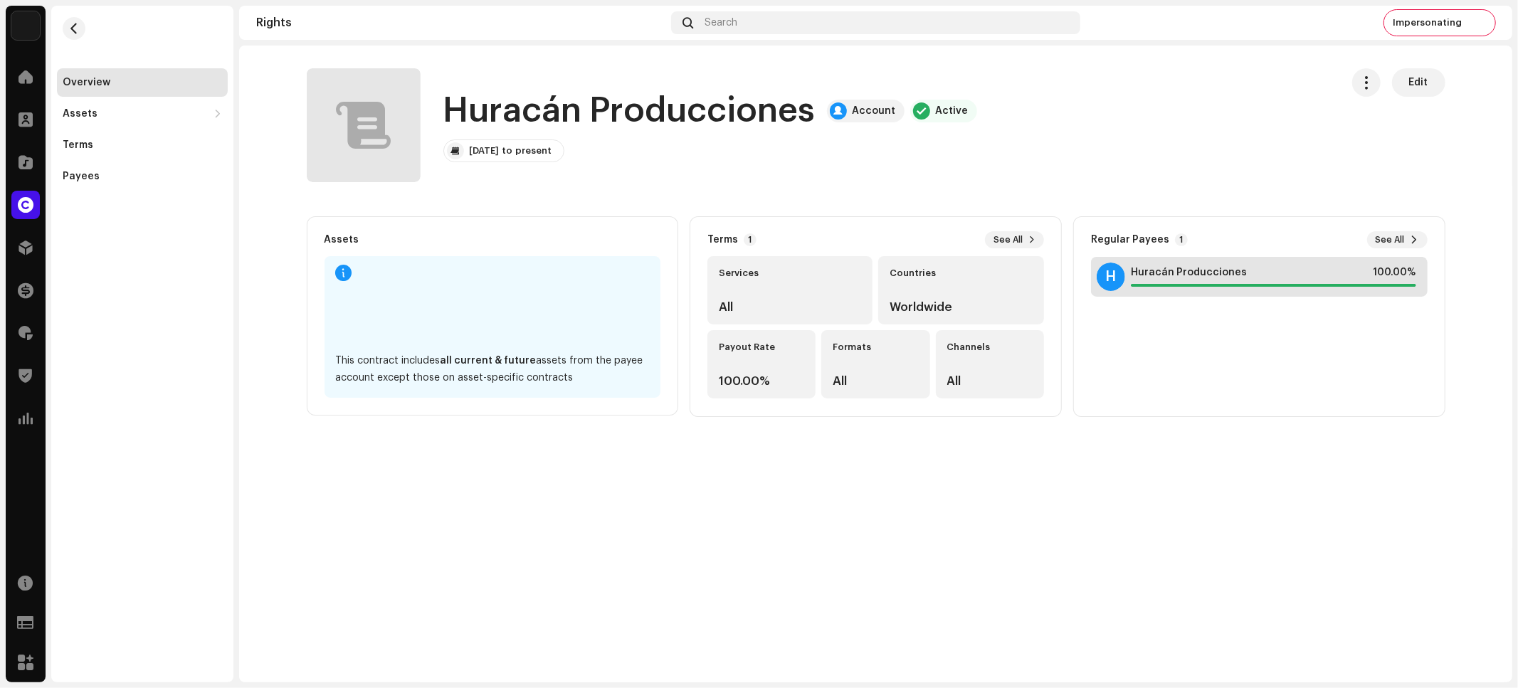
click at [1177, 270] on span "Huracán Producciones" at bounding box center [1189, 272] width 116 height 11
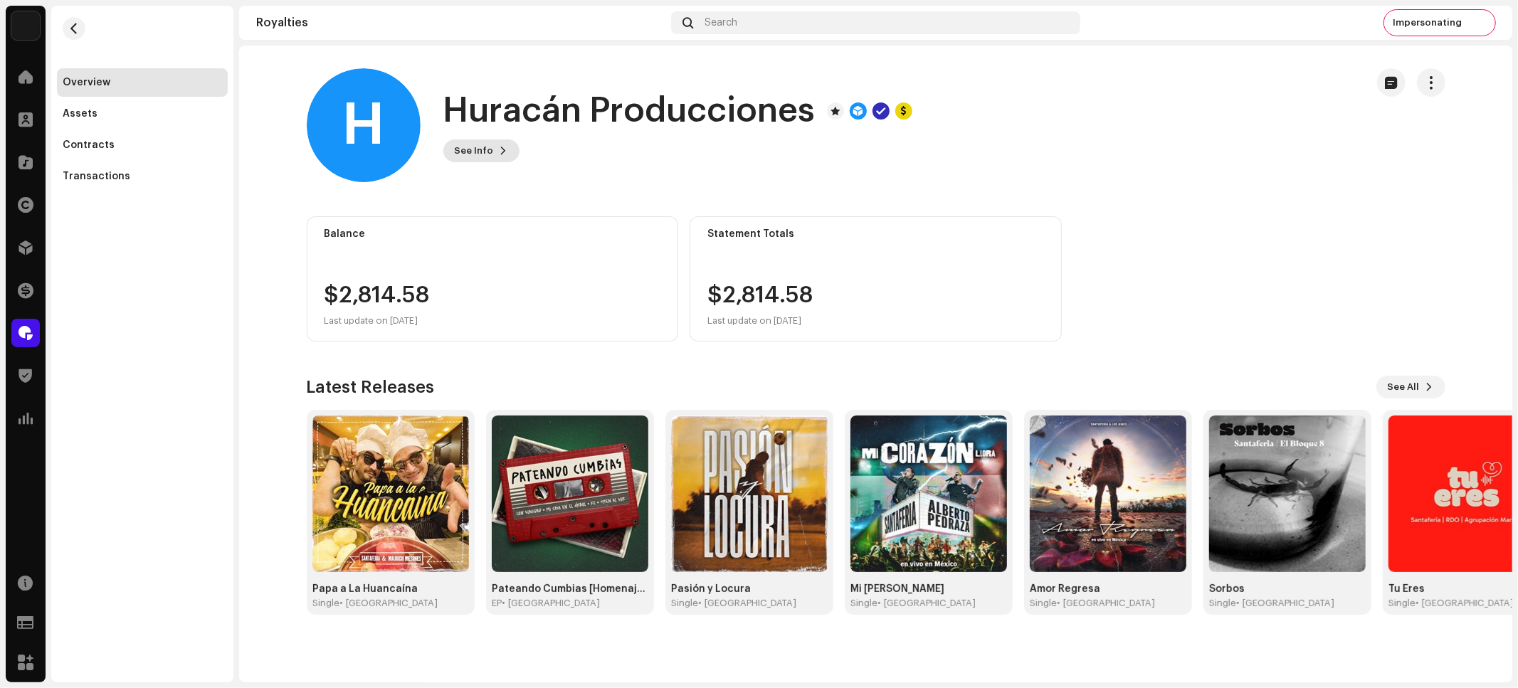
click at [469, 150] on span "See Info" at bounding box center [474, 151] width 39 height 28
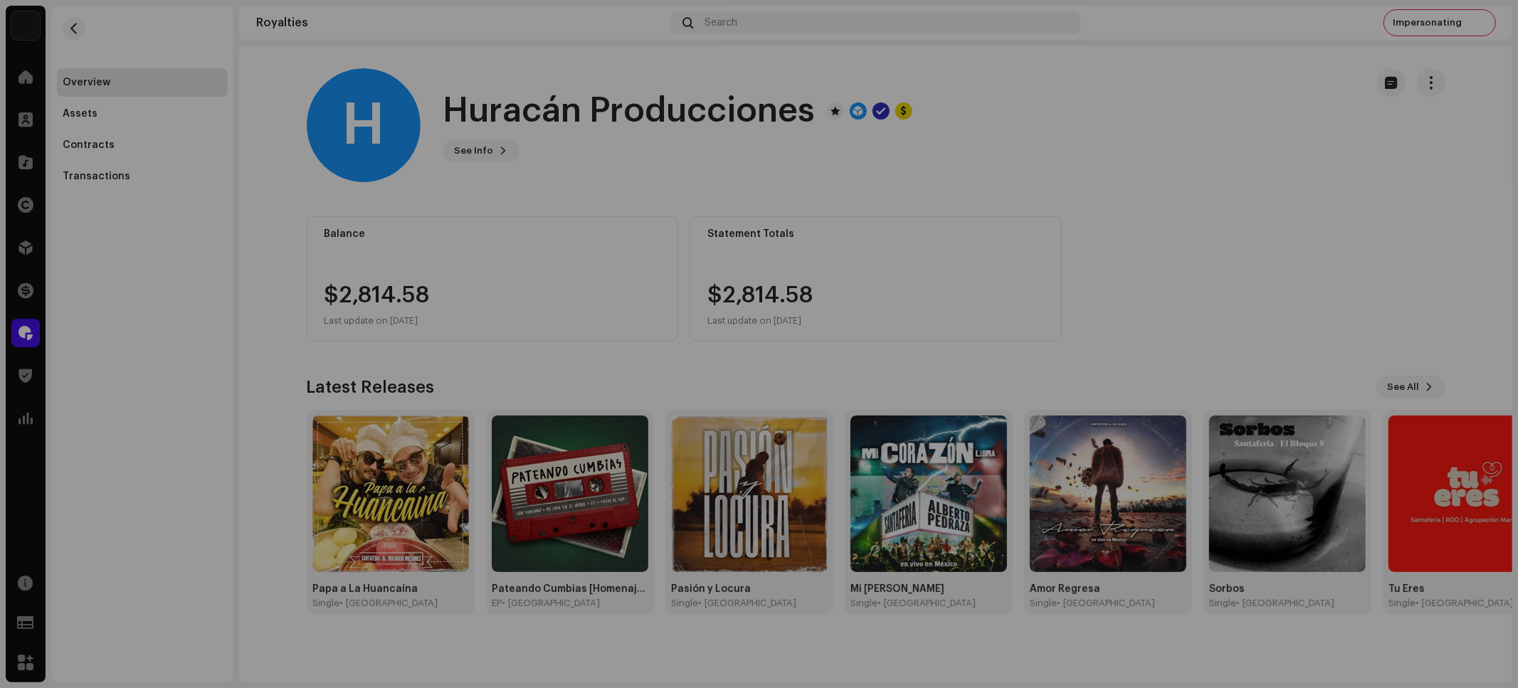
drag, startPoint x: 651, startPoint y: 134, endPoint x: 640, endPoint y: 130, distance: 11.9
click at [649, 133] on div "H Huracán Producciones 705879 Type Distribution Payee Pay To Name Gonzalo Fouer…" at bounding box center [759, 344] width 1518 height 688
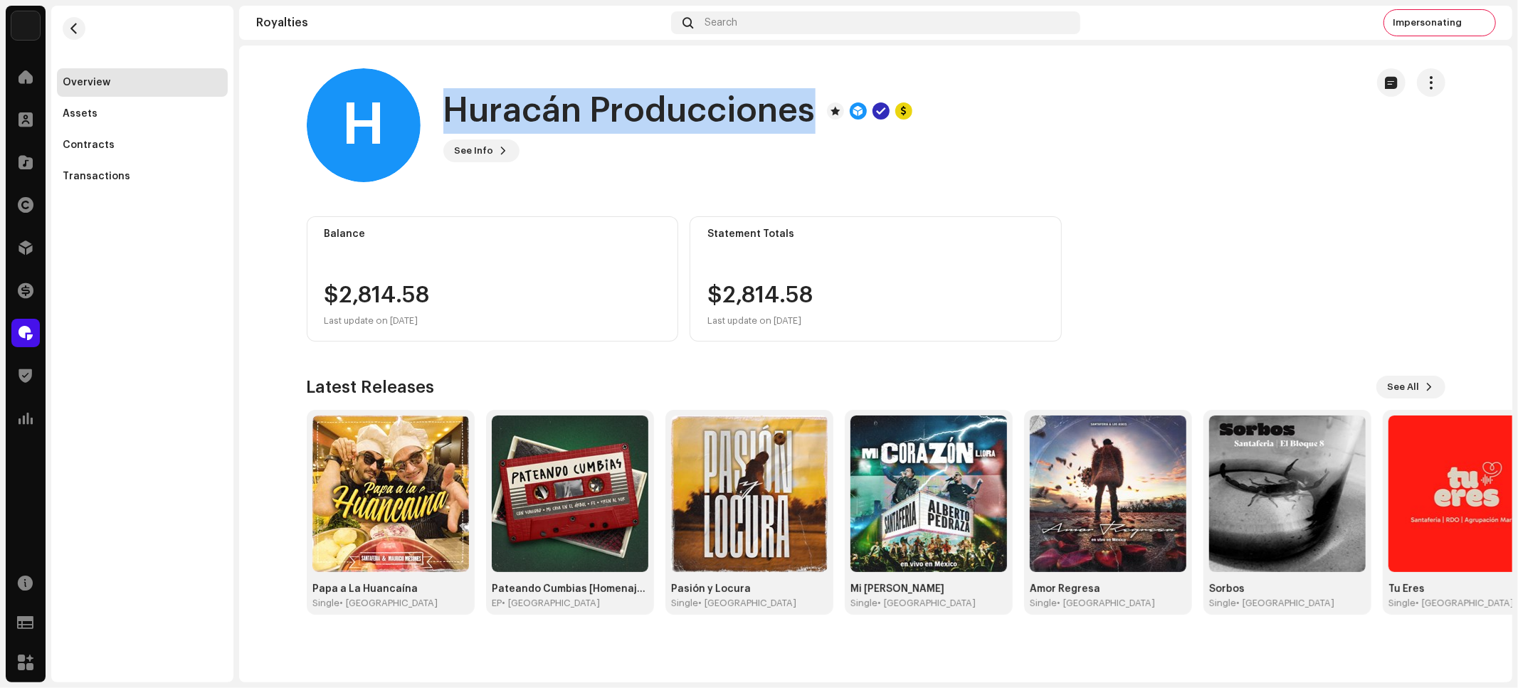
drag, startPoint x: 441, startPoint y: 102, endPoint x: 814, endPoint y: 115, distance: 373.1
click at [815, 115] on div "H Huracán Producciones See Info" at bounding box center [830, 125] width 1047 height 114
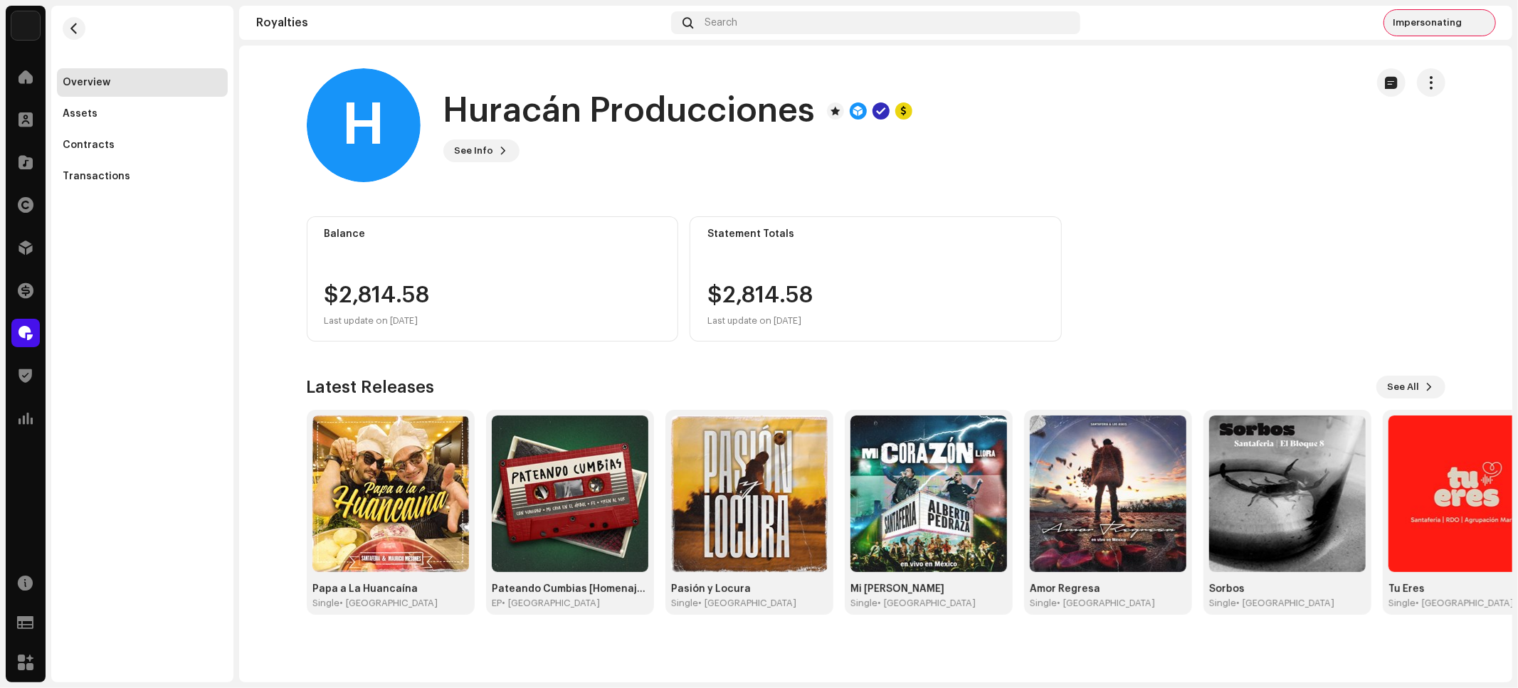
click at [1470, 28] on re-a-cover at bounding box center [1481, 22] width 23 height 23
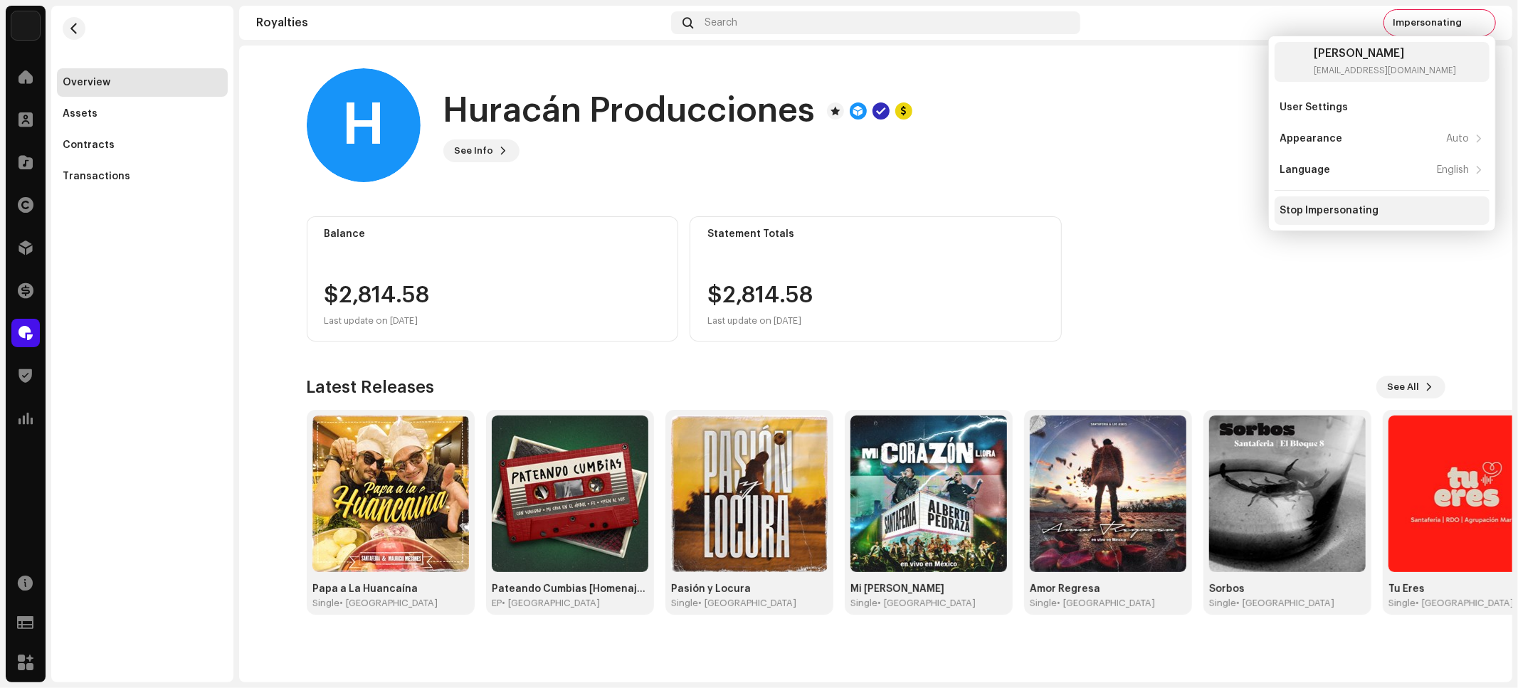
click at [1339, 211] on div "Stop Impersonating" at bounding box center [1329, 210] width 99 height 11
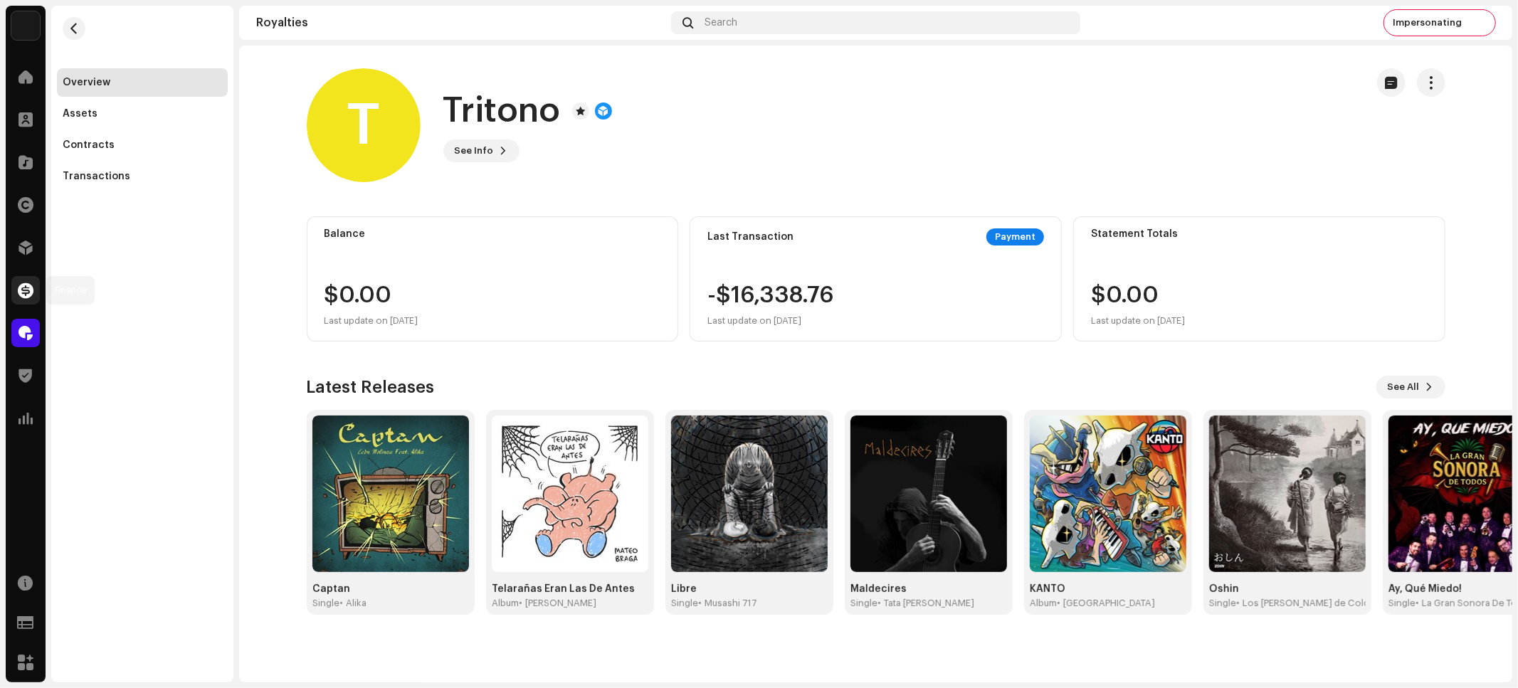
click at [22, 286] on span at bounding box center [26, 290] width 16 height 11
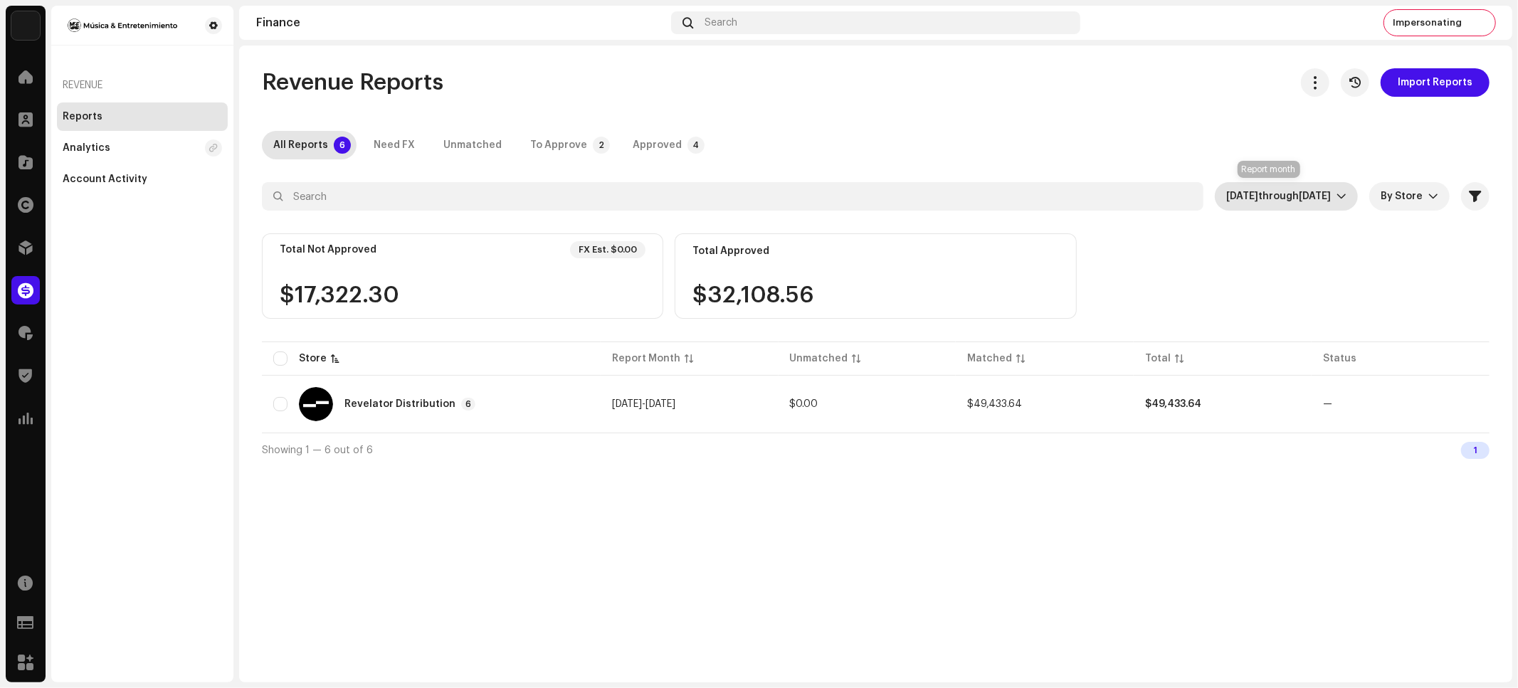
drag, startPoint x: 1278, startPoint y: 199, endPoint x: 1279, endPoint y: 208, distance: 8.6
click at [1278, 199] on span "through" at bounding box center [1278, 196] width 41 height 10
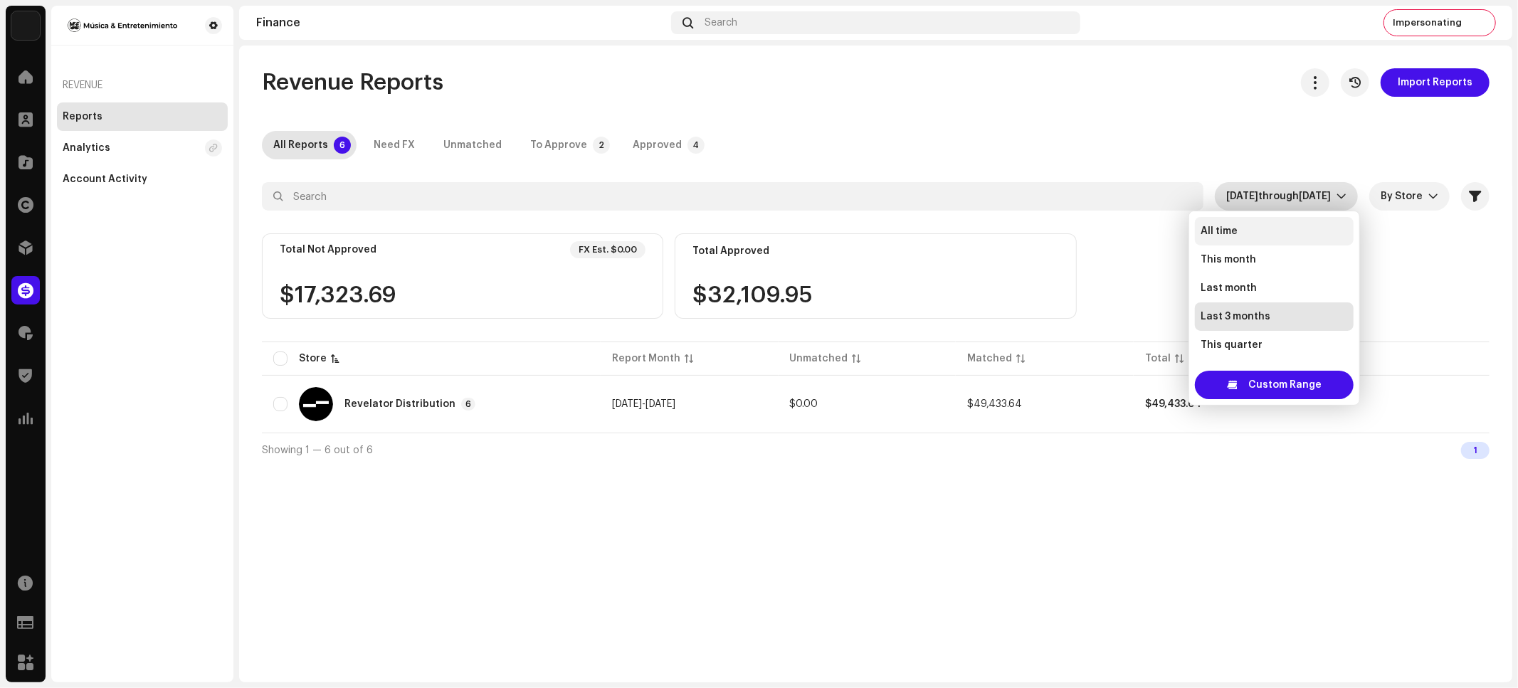
click at [1250, 232] on li "All time" at bounding box center [1274, 231] width 159 height 28
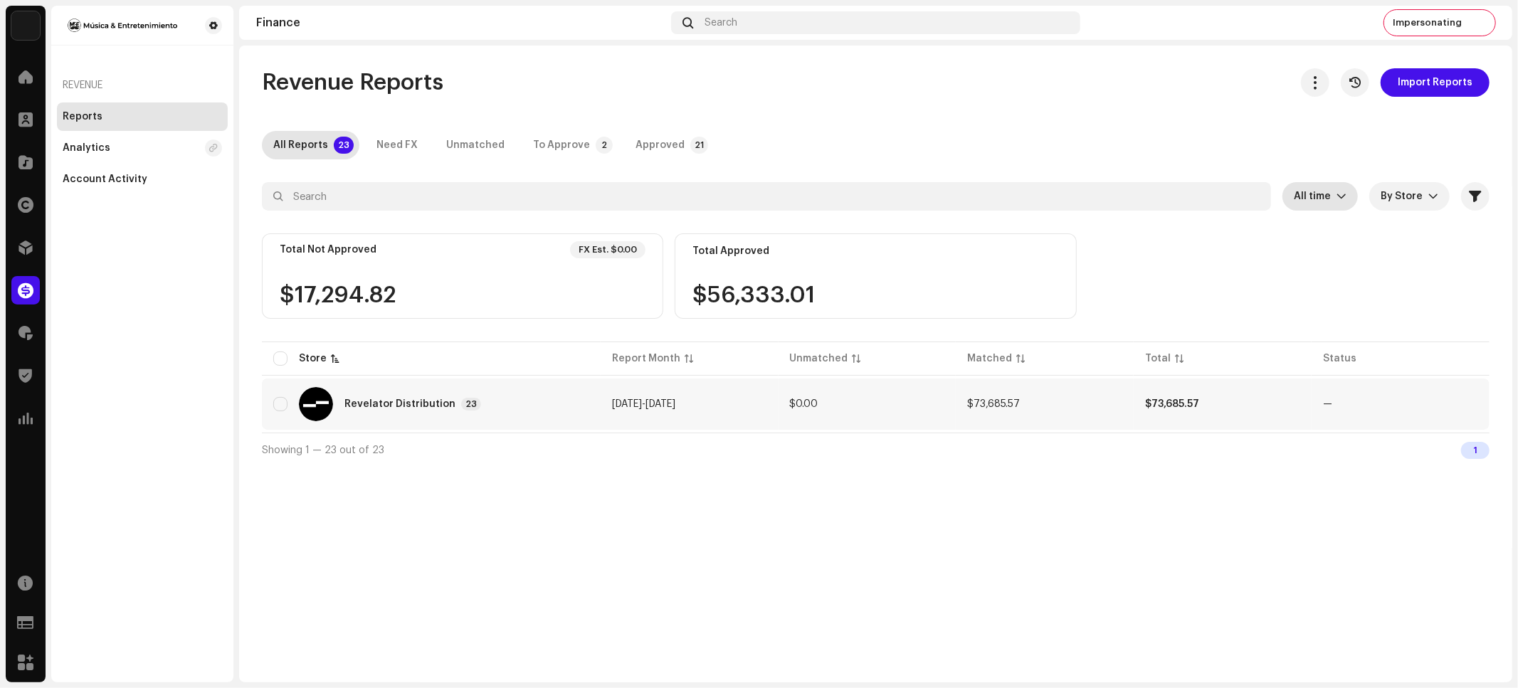
click at [790, 388] on td "$0.00" at bounding box center [867, 404] width 178 height 51
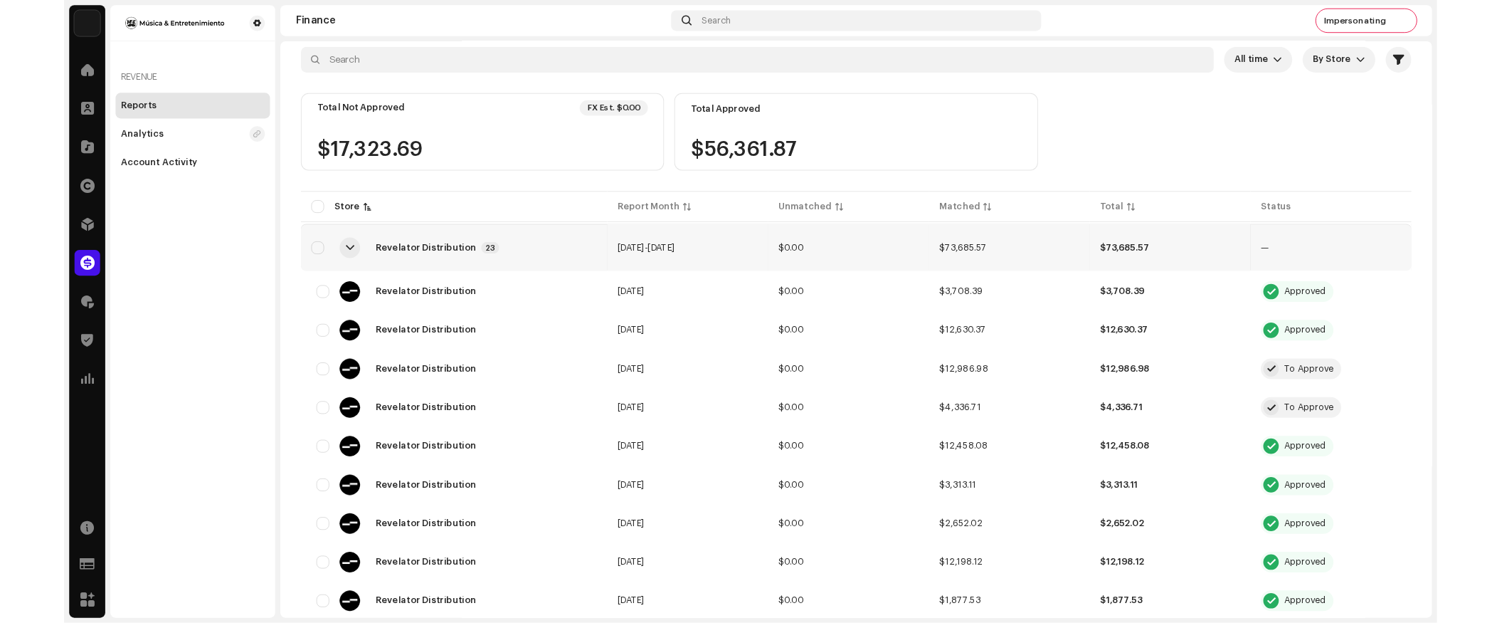
scroll to position [117, 0]
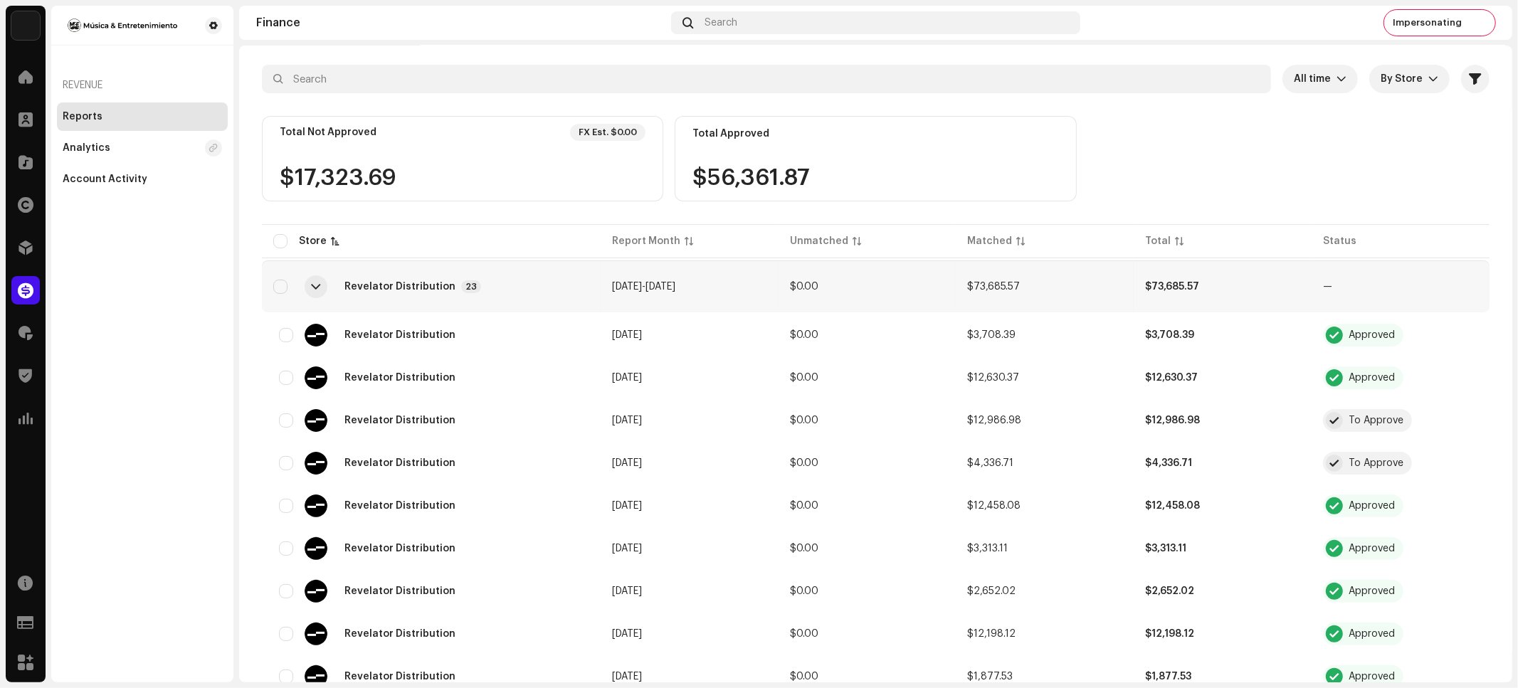
click at [145, 229] on div "Revenue Reports Analytics Account Activity" at bounding box center [142, 344] width 182 height 677
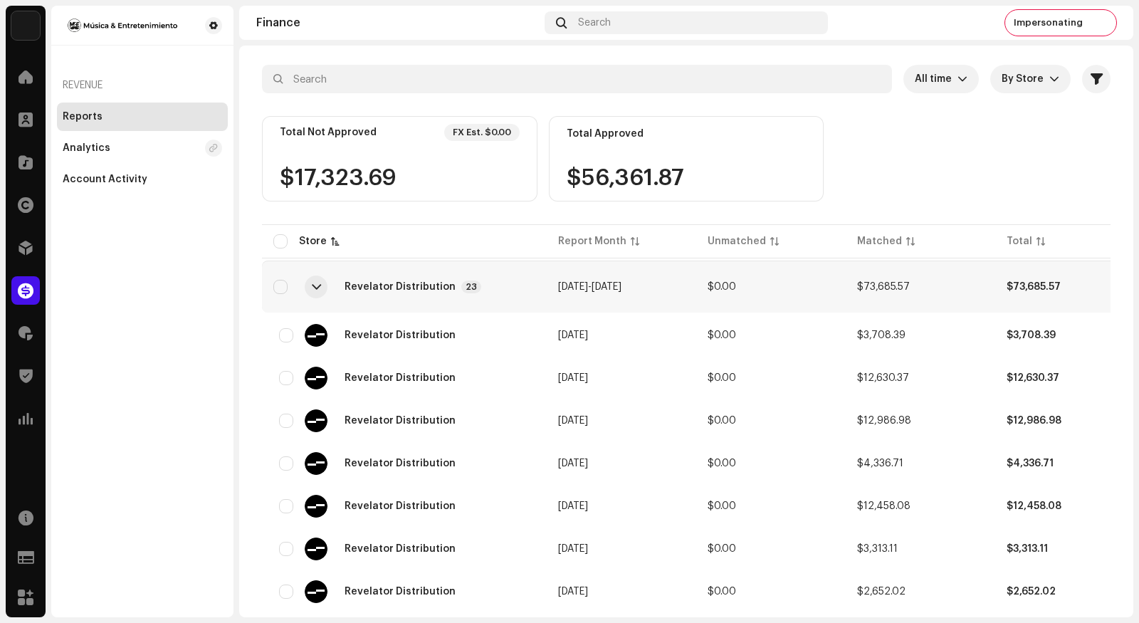
drag, startPoint x: 92, startPoint y: 391, endPoint x: 56, endPoint y: 266, distance: 130.4
click at [95, 387] on div "Revenue Reports Analytics Account Activity" at bounding box center [142, 311] width 182 height 611
drag, startPoint x: 132, startPoint y: 316, endPoint x: 88, endPoint y: 270, distance: 62.9
click at [132, 316] on div "Revenue Reports Analytics Account Activity" at bounding box center [142, 311] width 182 height 611
click at [15, 207] on div at bounding box center [25, 205] width 28 height 28
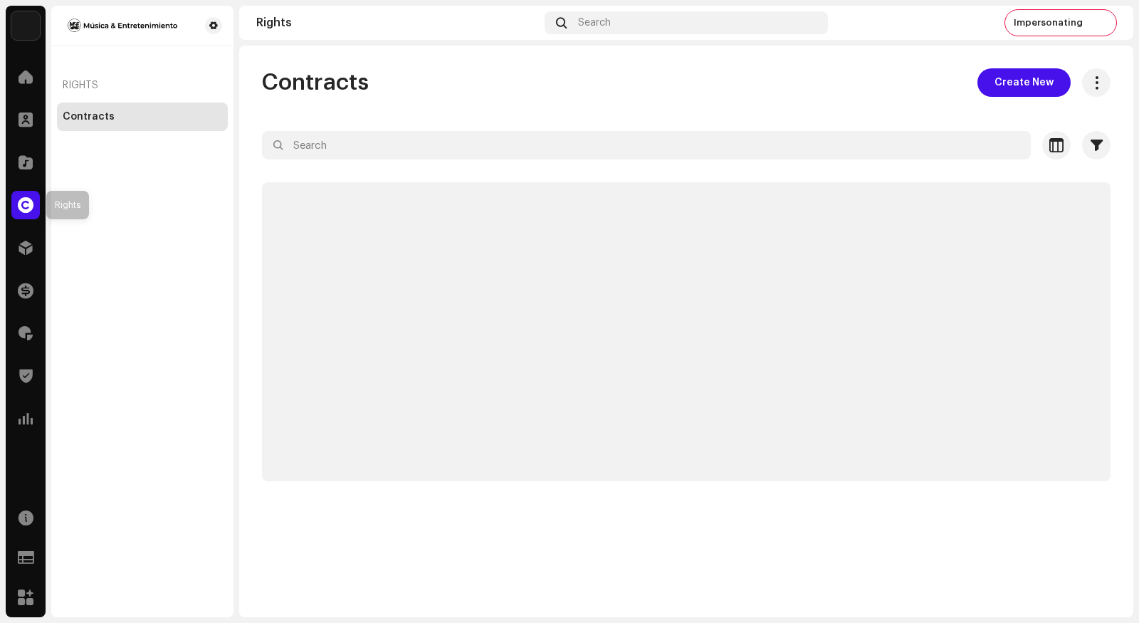
drag, startPoint x: 31, startPoint y: 201, endPoint x: 47, endPoint y: 211, distance: 19.2
click at [31, 201] on span at bounding box center [26, 204] width 16 height 11
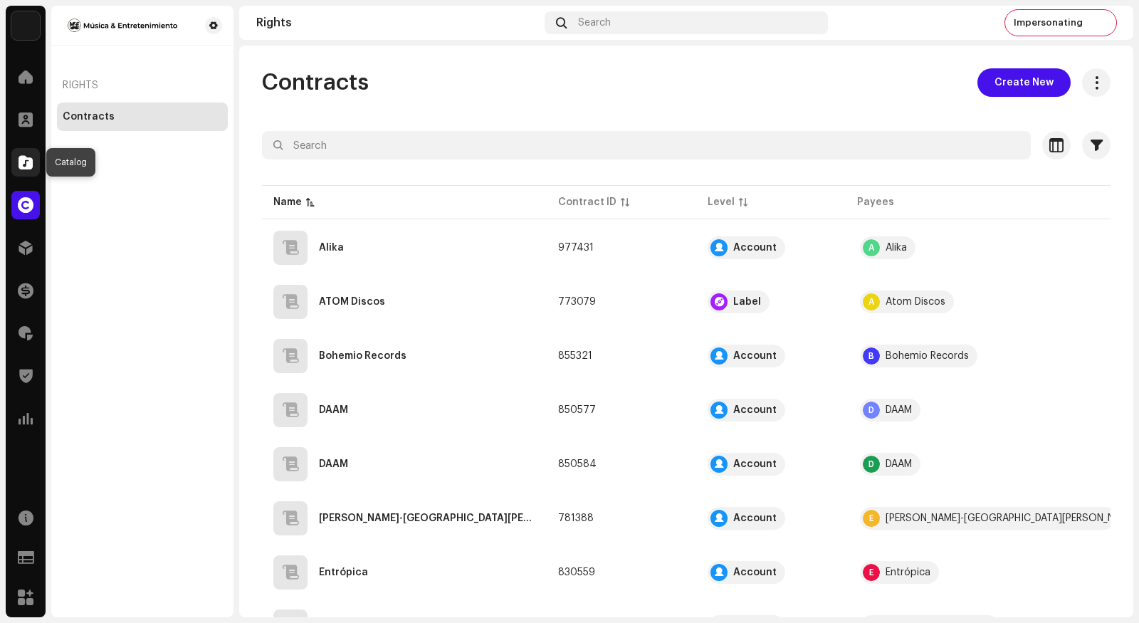
click at [23, 164] on span at bounding box center [26, 162] width 14 height 11
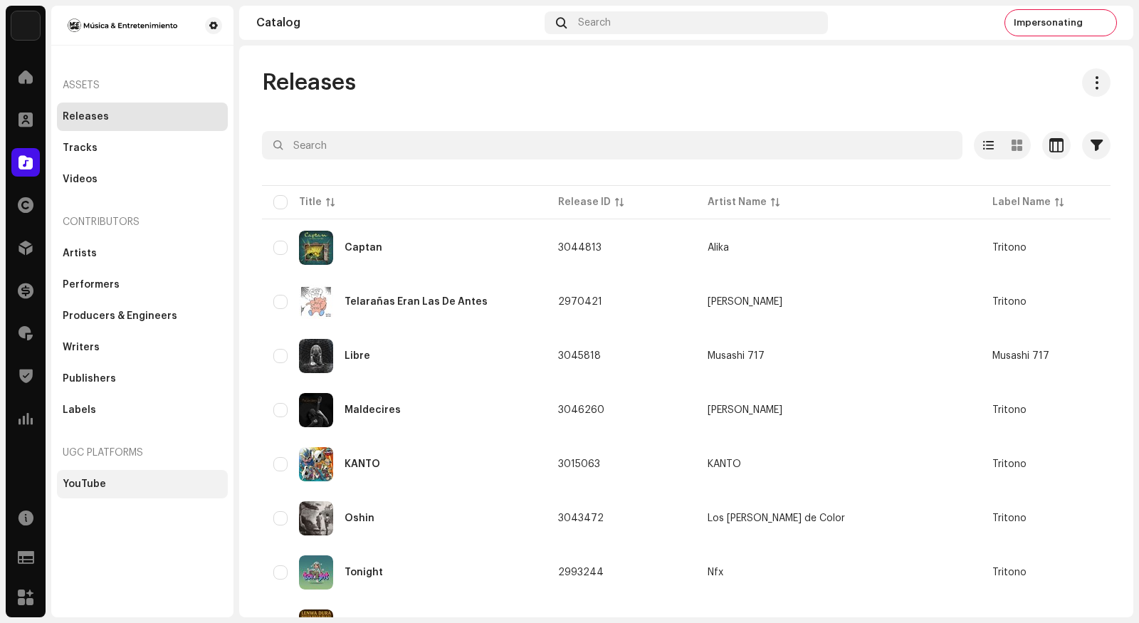
click at [102, 485] on div "YouTube" at bounding box center [84, 483] width 43 height 11
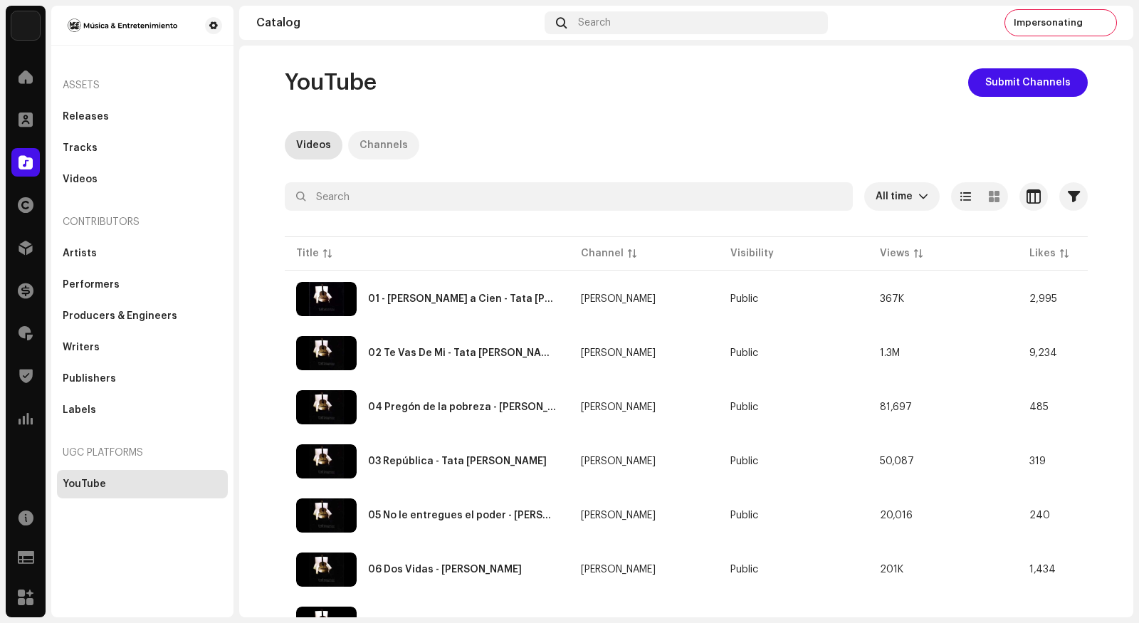
click at [371, 144] on div "Channels" at bounding box center [383, 145] width 48 height 28
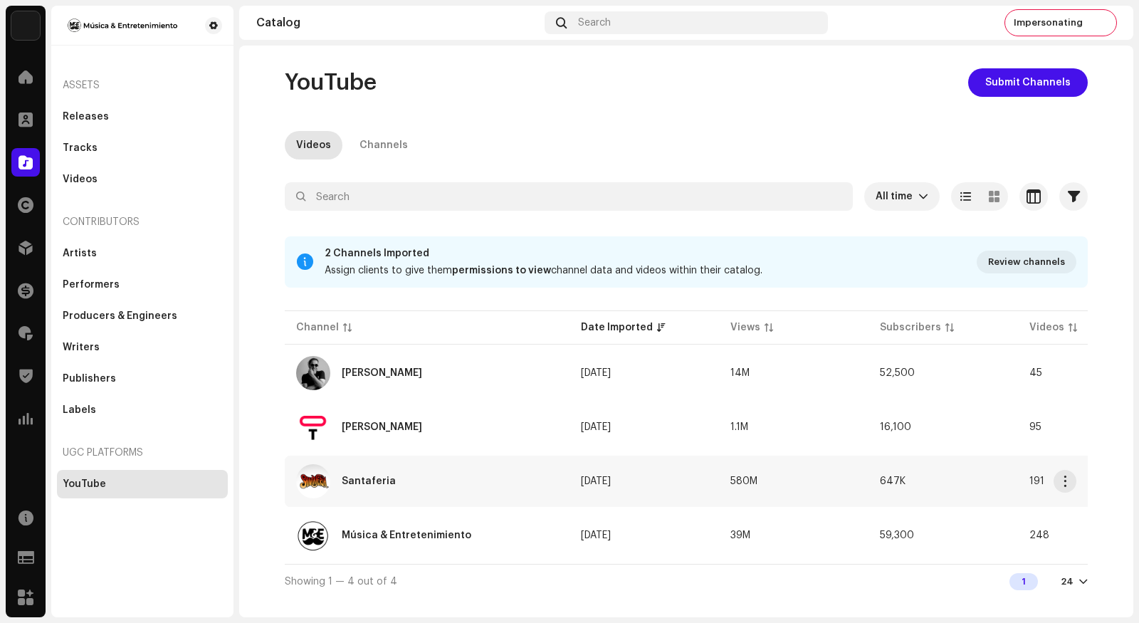
click at [361, 481] on div "Santaferia" at bounding box center [369, 481] width 54 height 10
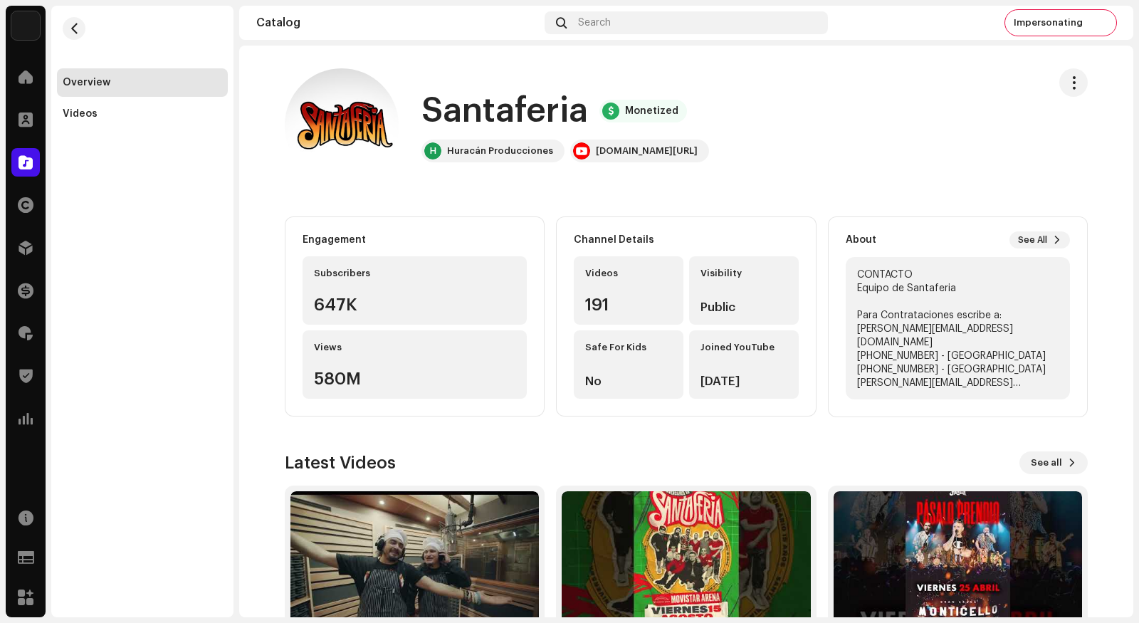
click at [157, 211] on div "Overview Videos" at bounding box center [142, 311] width 182 height 611
click at [17, 162] on div at bounding box center [25, 162] width 28 height 28
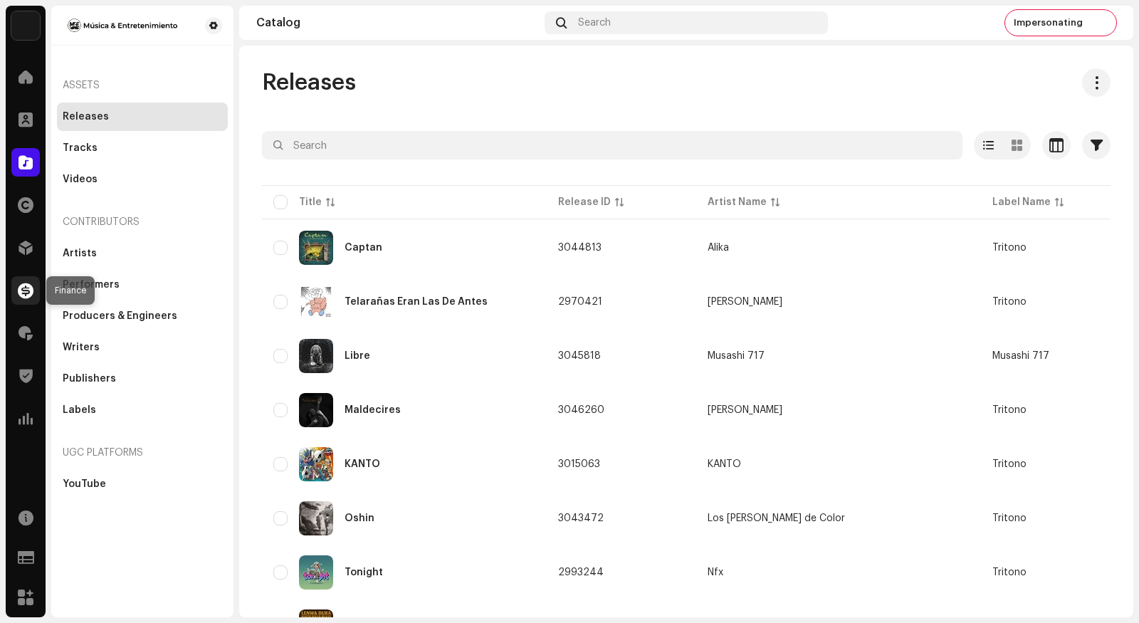
click at [24, 294] on span at bounding box center [26, 290] width 16 height 11
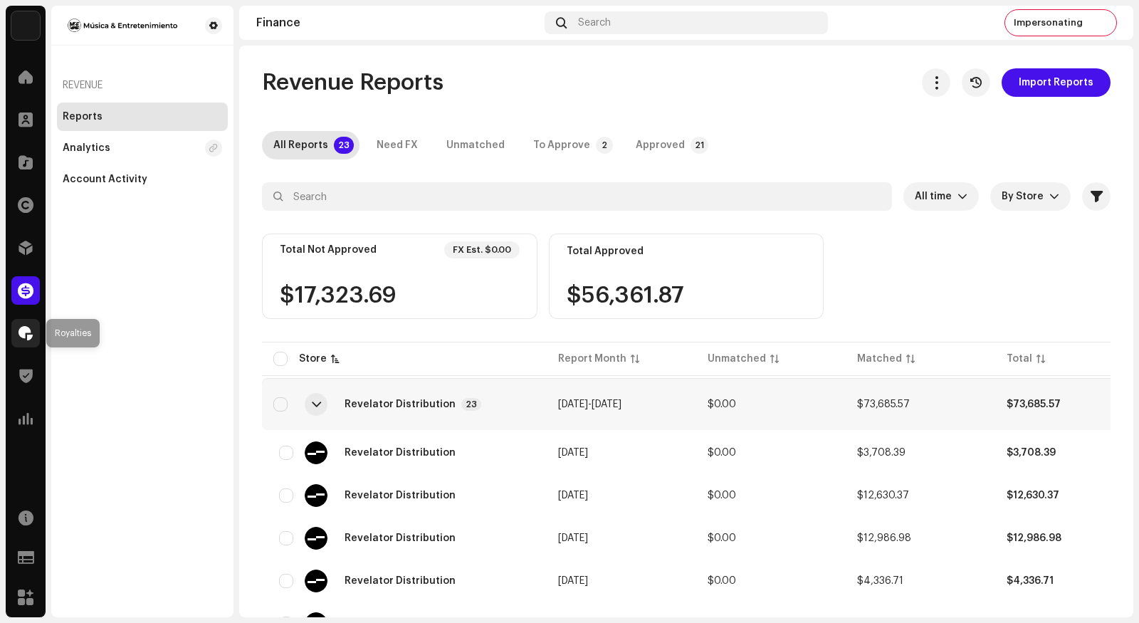
click at [23, 332] on span at bounding box center [26, 332] width 14 height 11
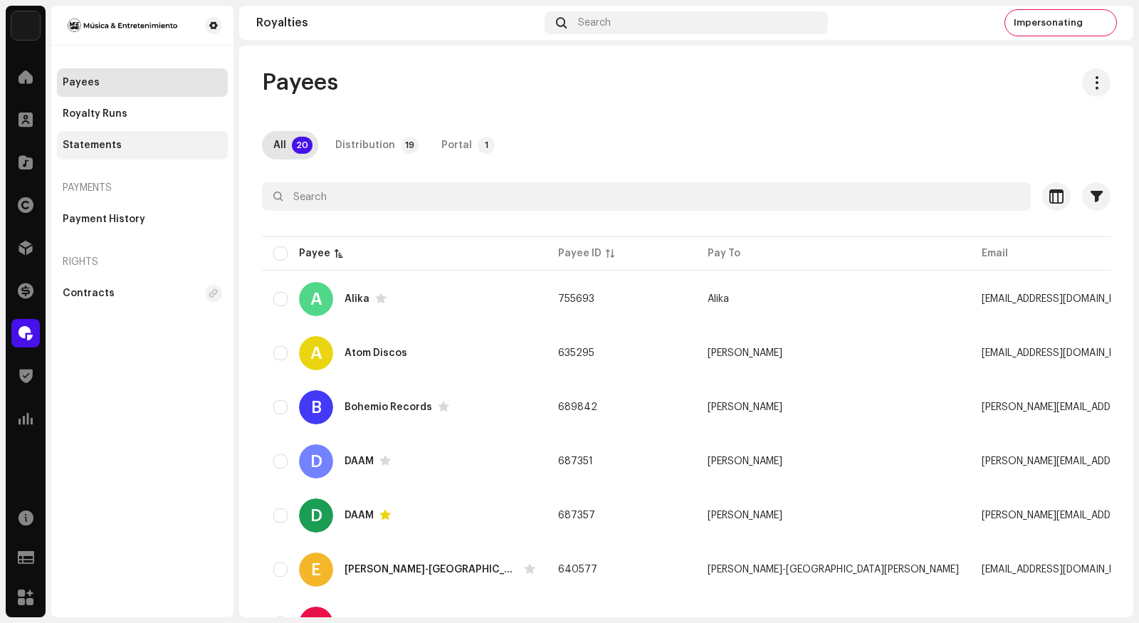
drag, startPoint x: 111, startPoint y: 139, endPoint x: 179, endPoint y: 157, distance: 70.6
click at [111, 139] on div "Statements" at bounding box center [92, 144] width 59 height 11
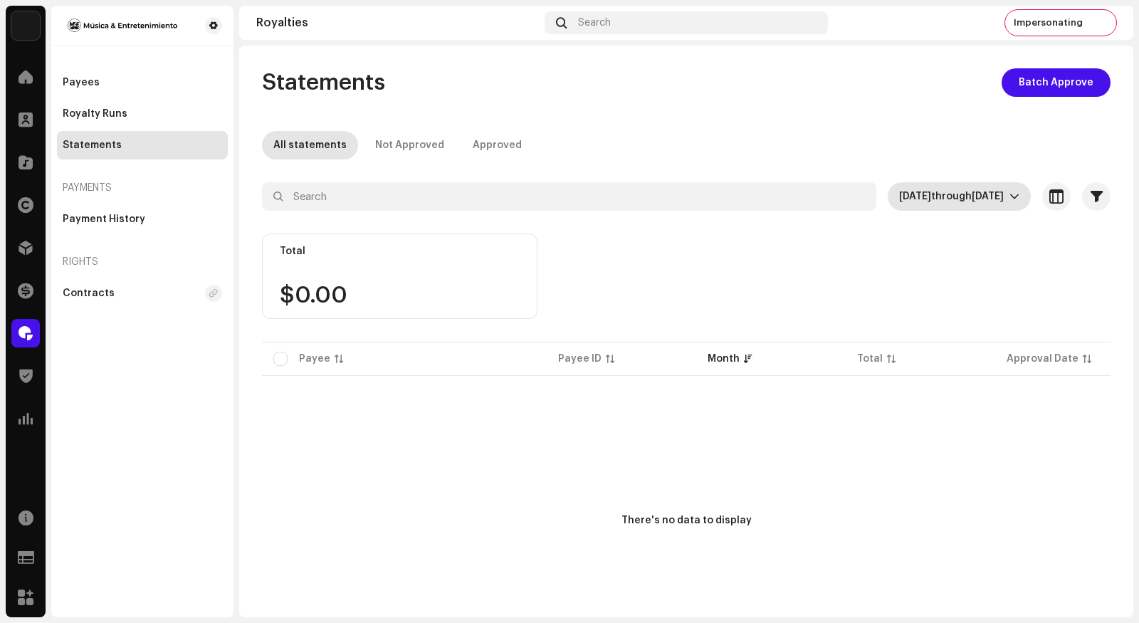
click at [902, 199] on span "Oct 2025" at bounding box center [915, 196] width 32 height 10
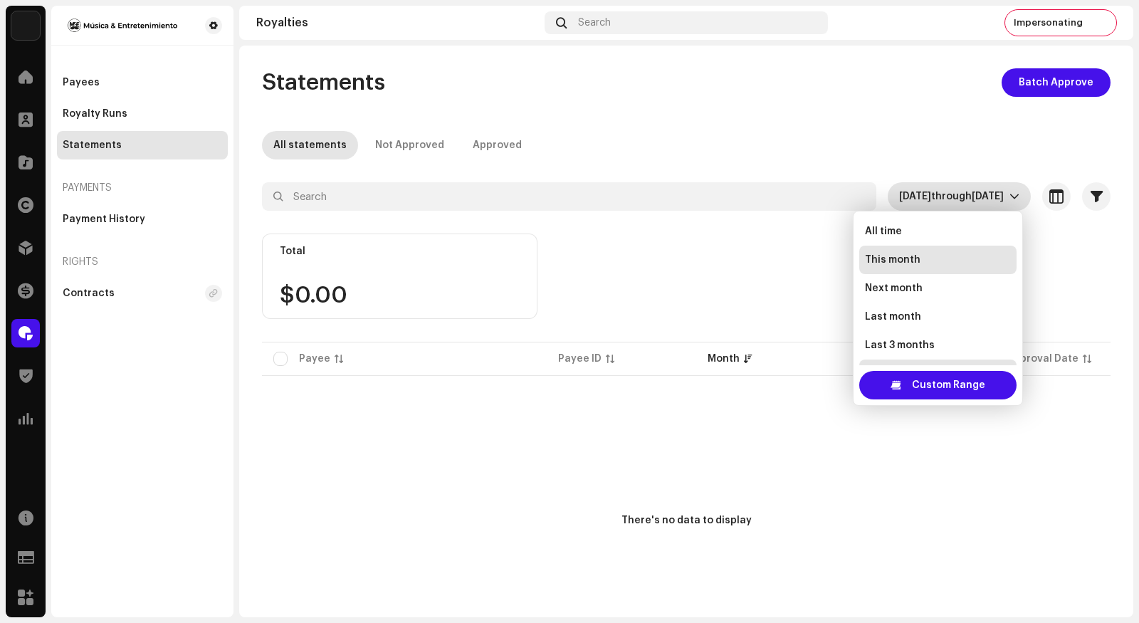
click at [144, 454] on div "Payees Royalty Runs Statements Payments Payment History Rights Contracts" at bounding box center [142, 311] width 182 height 611
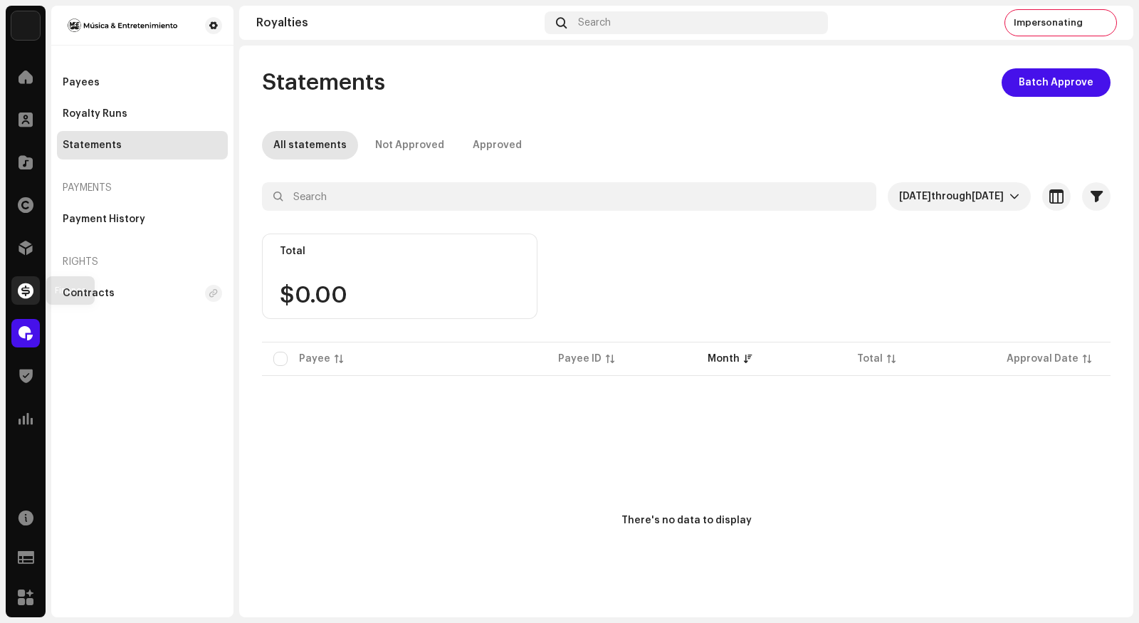
click at [23, 289] on span at bounding box center [26, 290] width 16 height 11
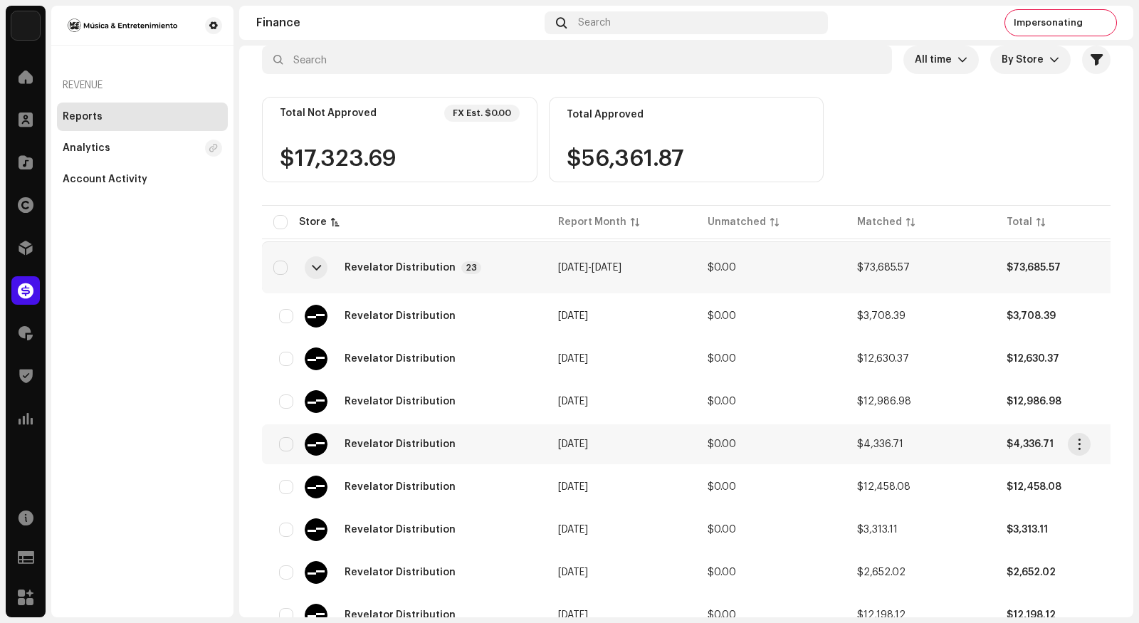
scroll to position [124, 0]
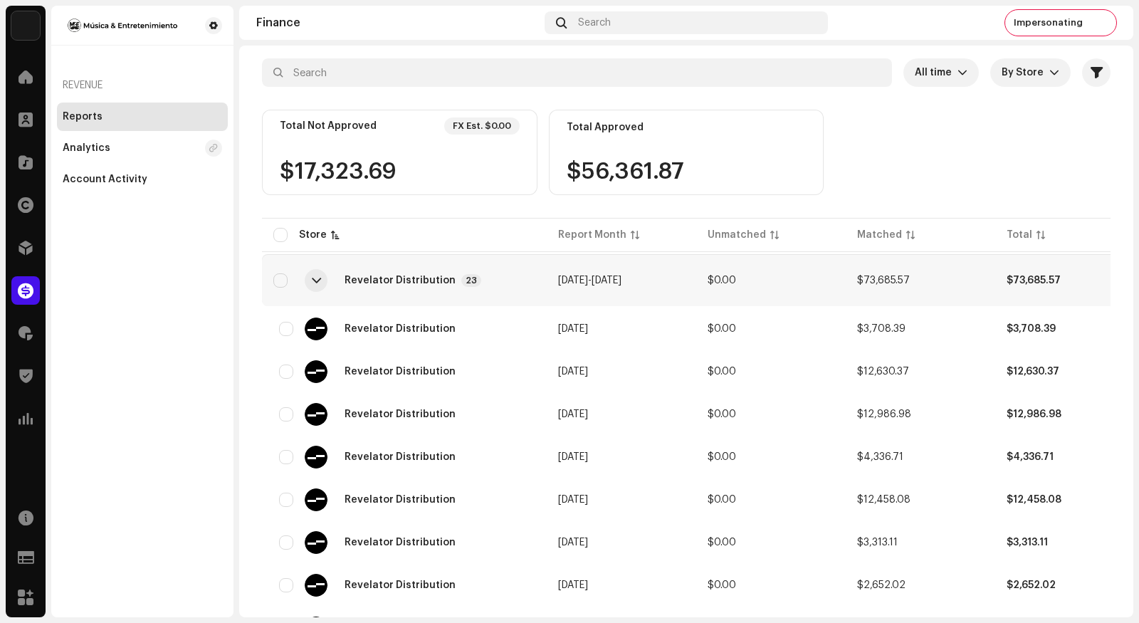
click at [160, 410] on div "Revenue Reports Analytics Account Activity" at bounding box center [142, 311] width 182 height 611
drag, startPoint x: 153, startPoint y: 353, endPoint x: 389, endPoint y: 364, distance: 236.5
click at [161, 354] on div "Revenue Reports Analytics Account Activity" at bounding box center [142, 311] width 182 height 611
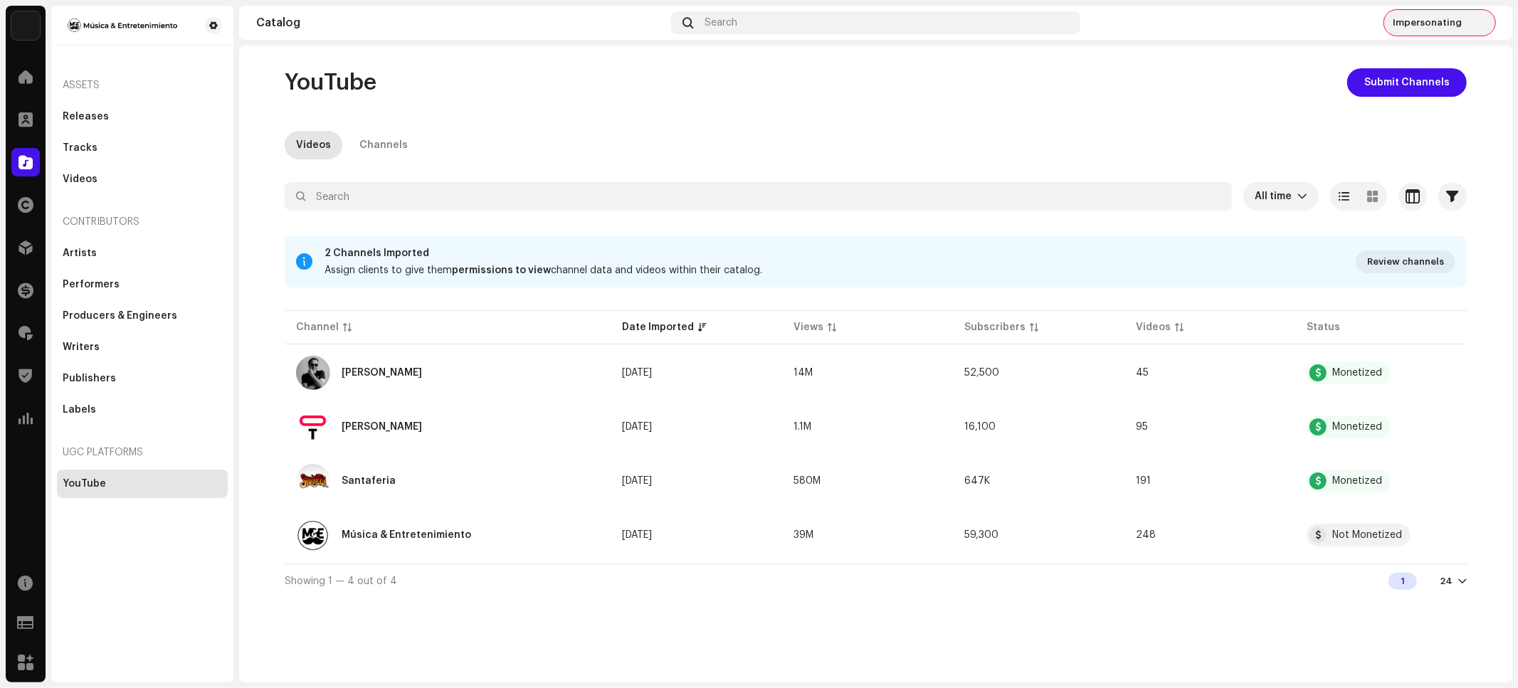
click at [1459, 25] on span "Impersonating" at bounding box center [1427, 22] width 69 height 11
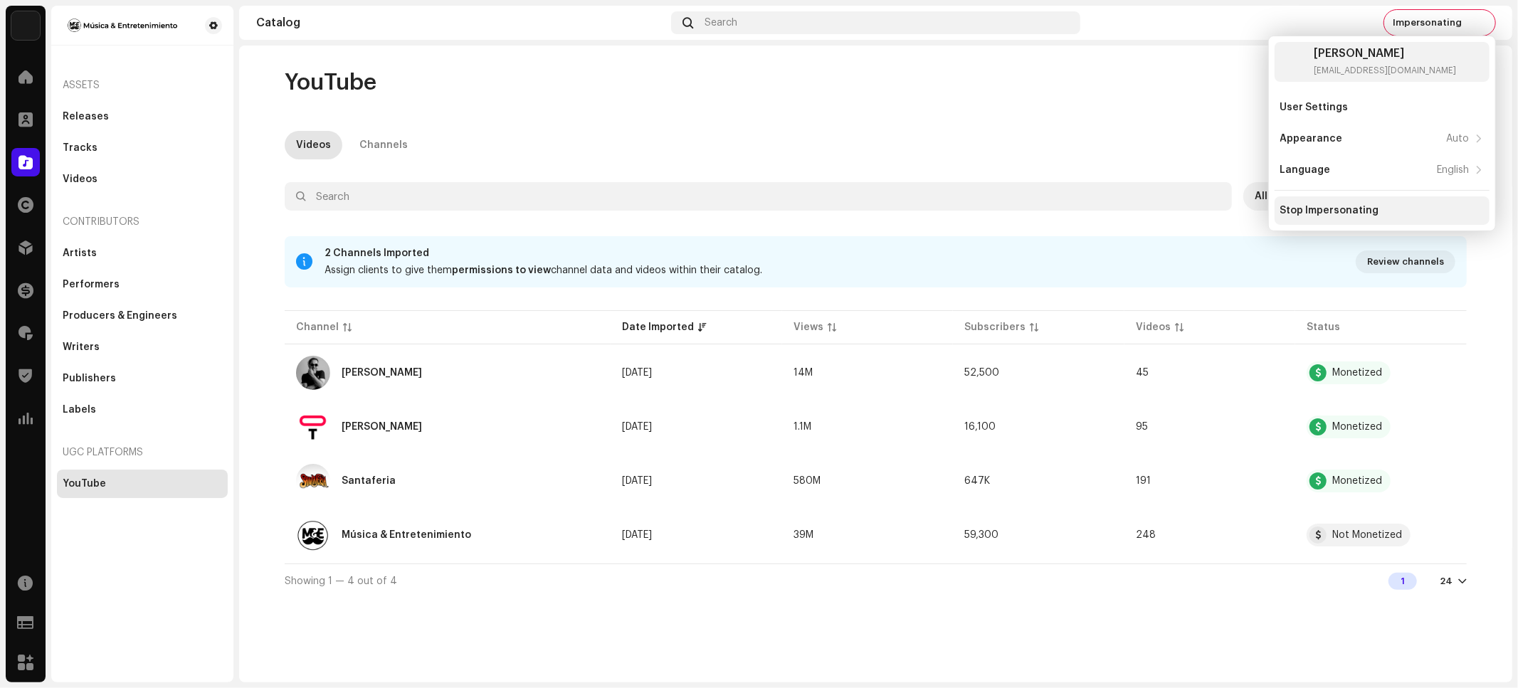
click at [1335, 216] on div "Stop Impersonating" at bounding box center [1329, 210] width 99 height 11
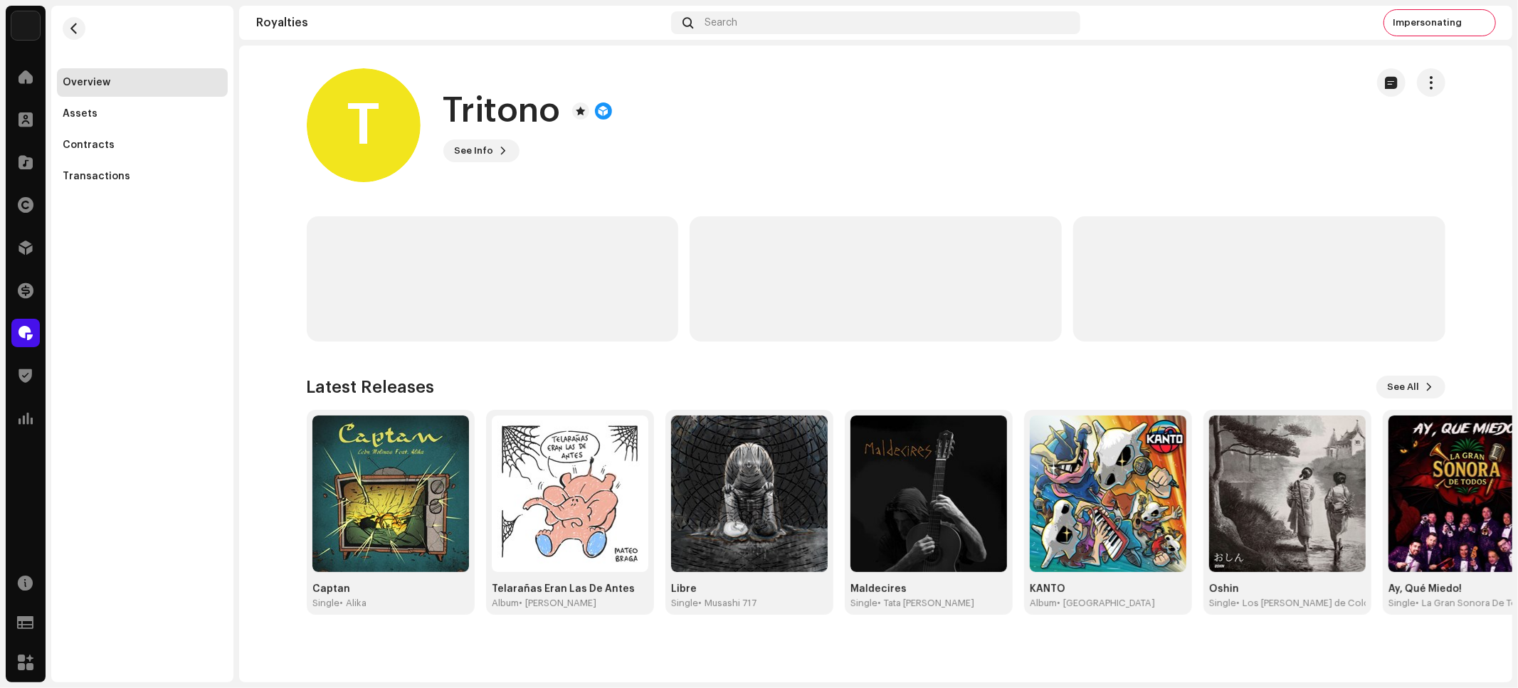
drag, startPoint x: 166, startPoint y: 287, endPoint x: 130, endPoint y: 249, distance: 52.9
click at [165, 287] on div "Overview Assets Contracts Transactions" at bounding box center [142, 344] width 182 height 677
drag, startPoint x: 26, startPoint y: 207, endPoint x: 36, endPoint y: 212, distance: 11.1
click at [27, 207] on span at bounding box center [26, 204] width 16 height 11
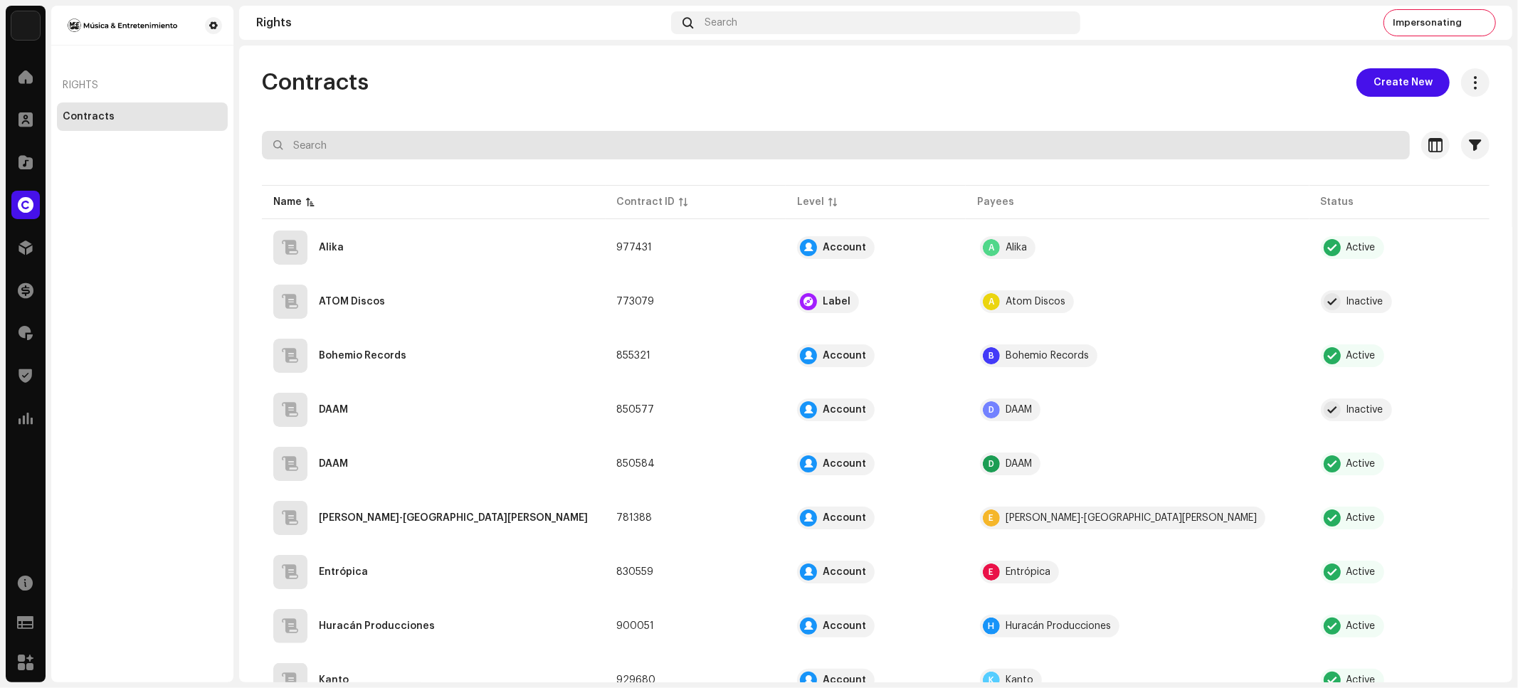
click at [415, 147] on input "text" at bounding box center [836, 145] width 1148 height 28
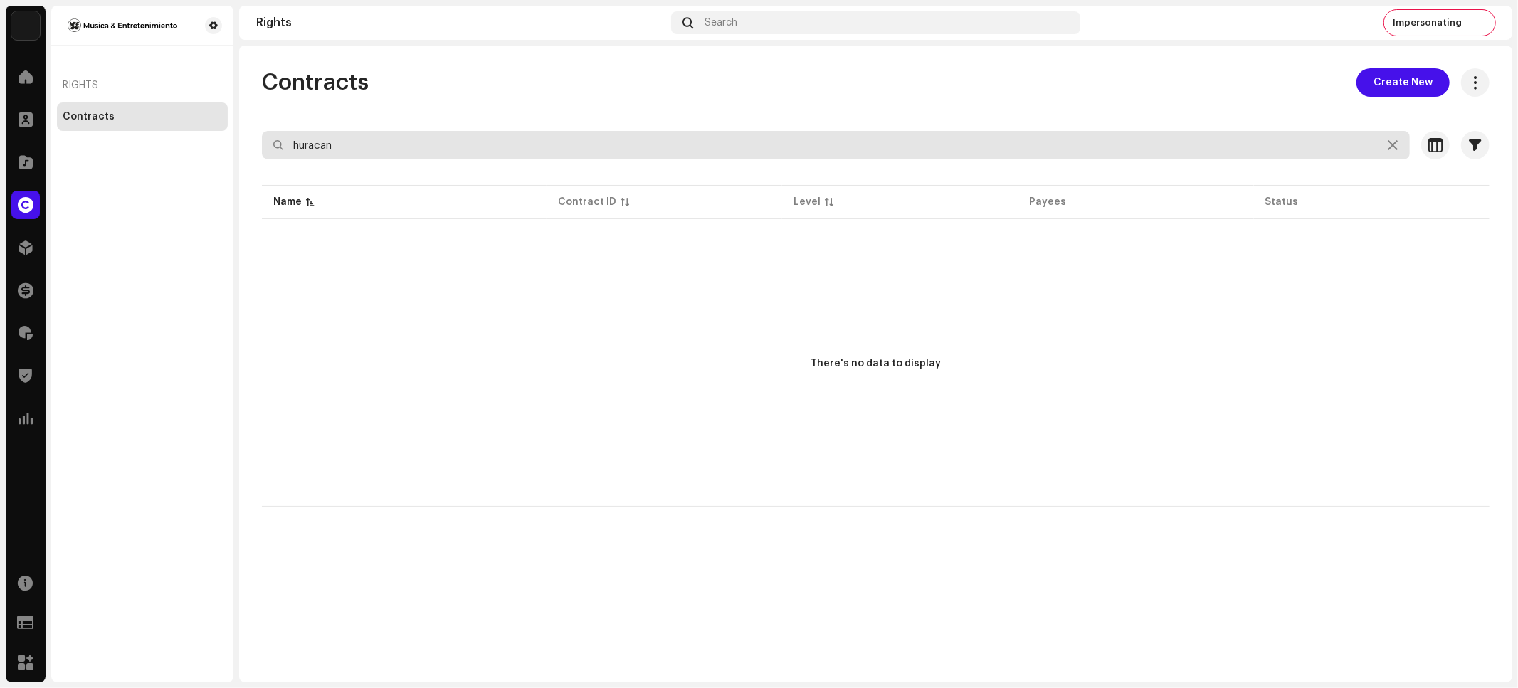
click at [310, 144] on input "huracan" at bounding box center [836, 145] width 1148 height 28
click at [318, 149] on input "huracan" at bounding box center [836, 145] width 1148 height 28
click at [319, 149] on input "huracan" at bounding box center [836, 145] width 1148 height 28
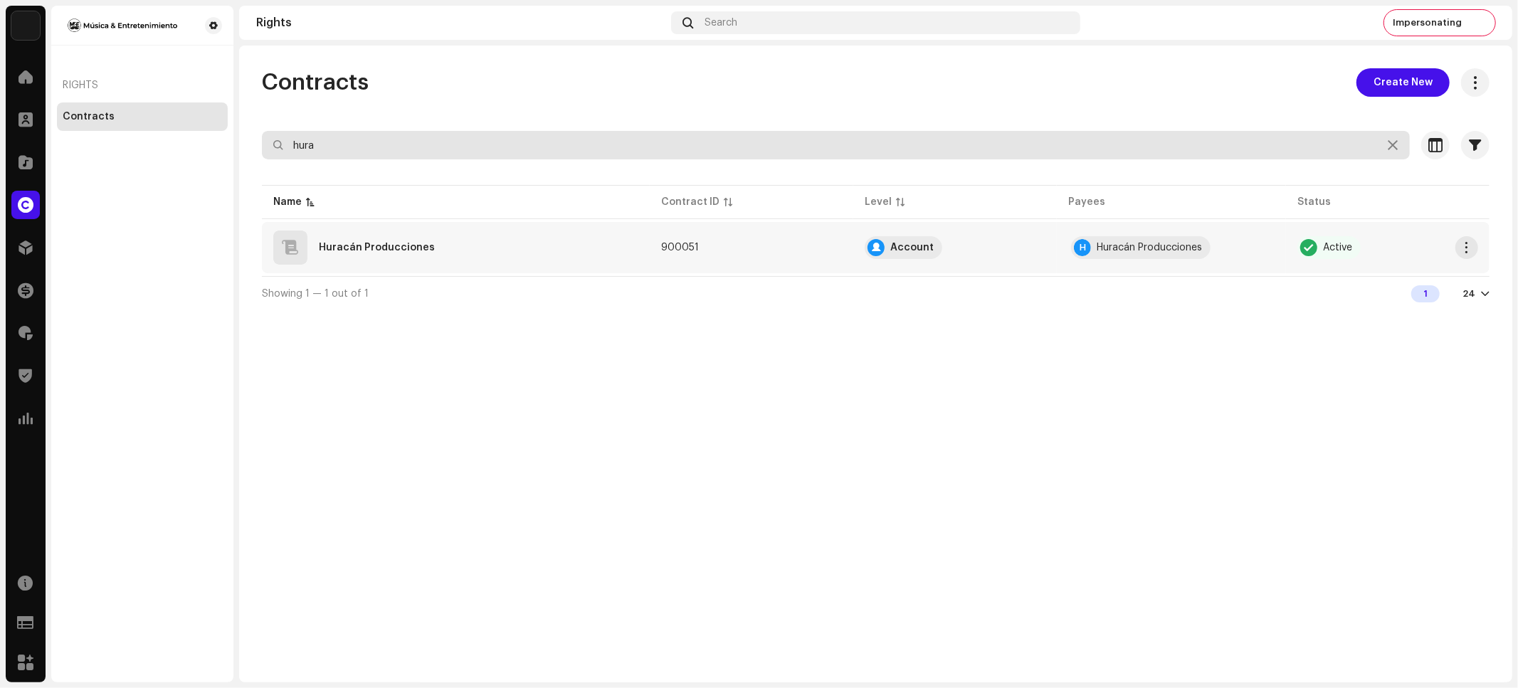
type input "hura"
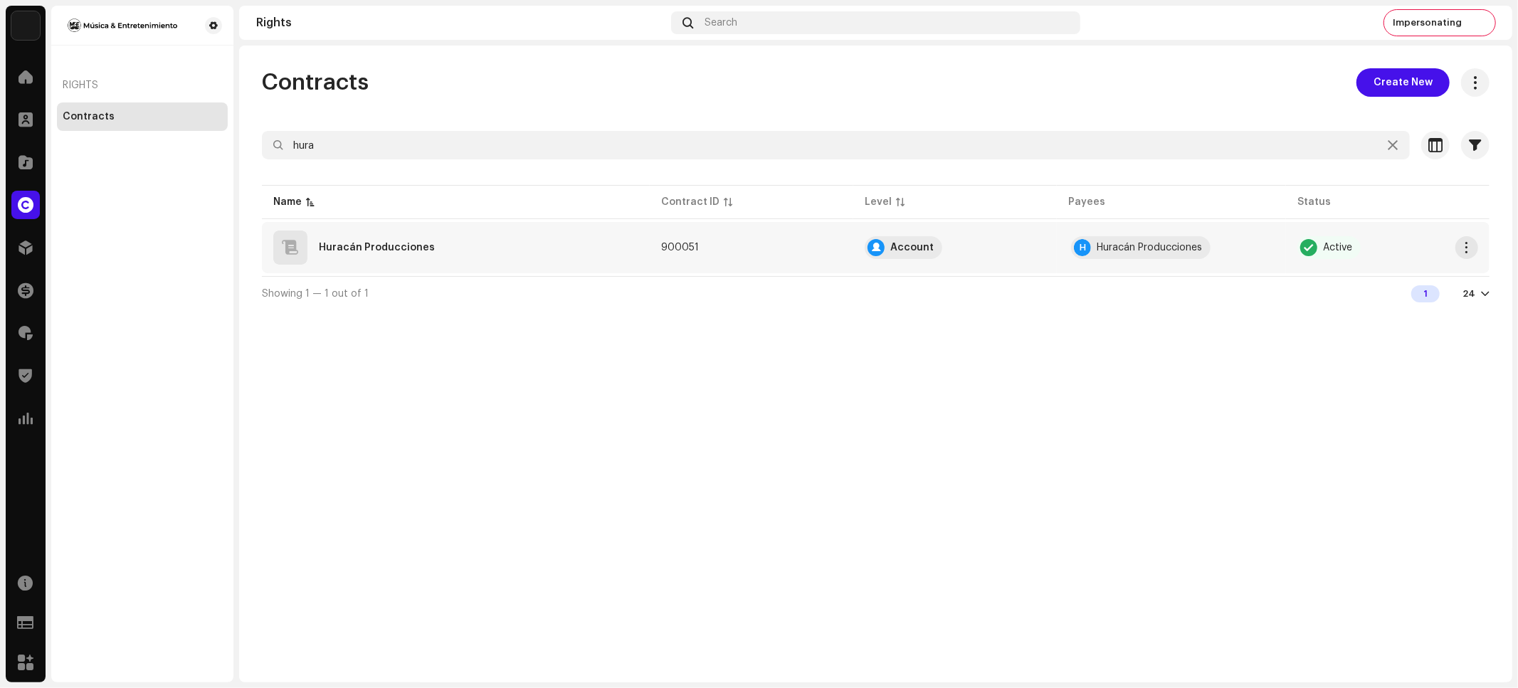
click at [364, 243] on div "Huracán Producciones" at bounding box center [377, 248] width 116 height 10
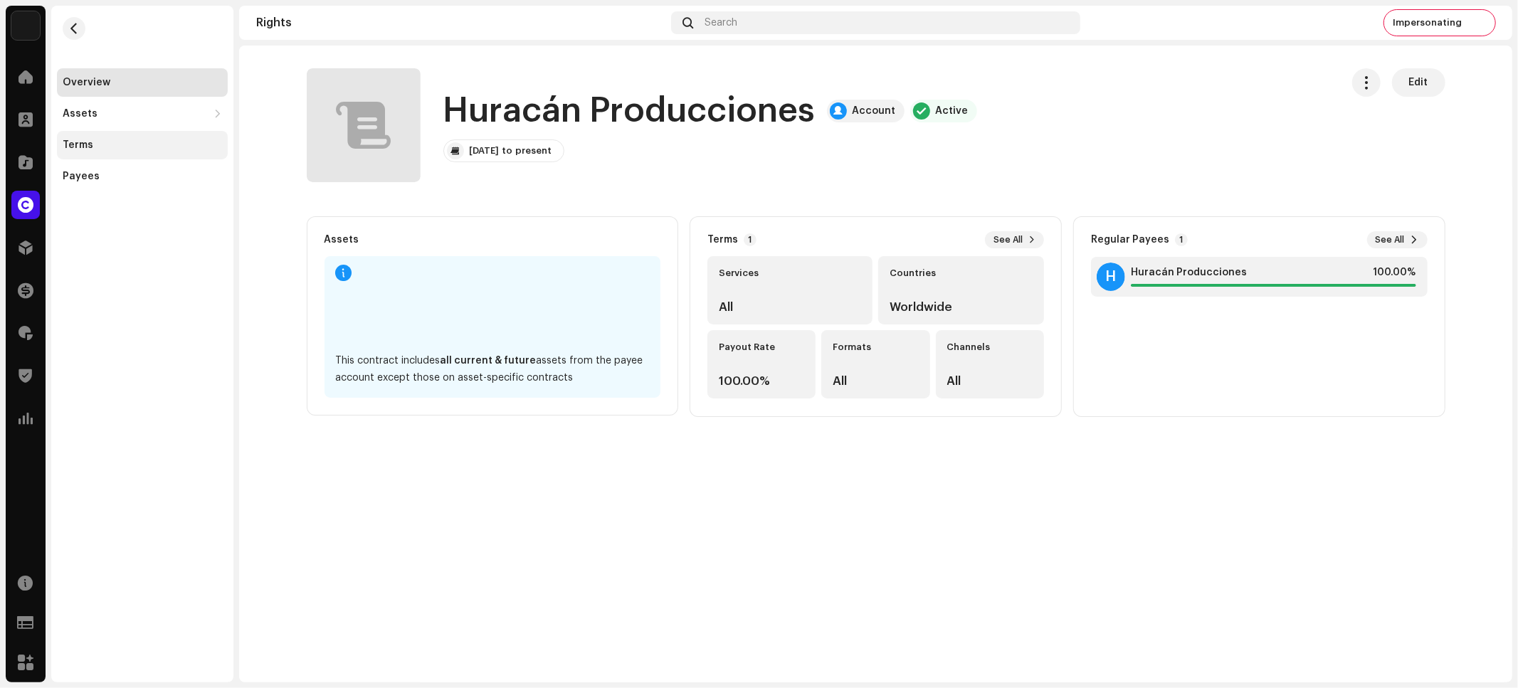
click at [89, 148] on div "Terms" at bounding box center [78, 144] width 31 height 11
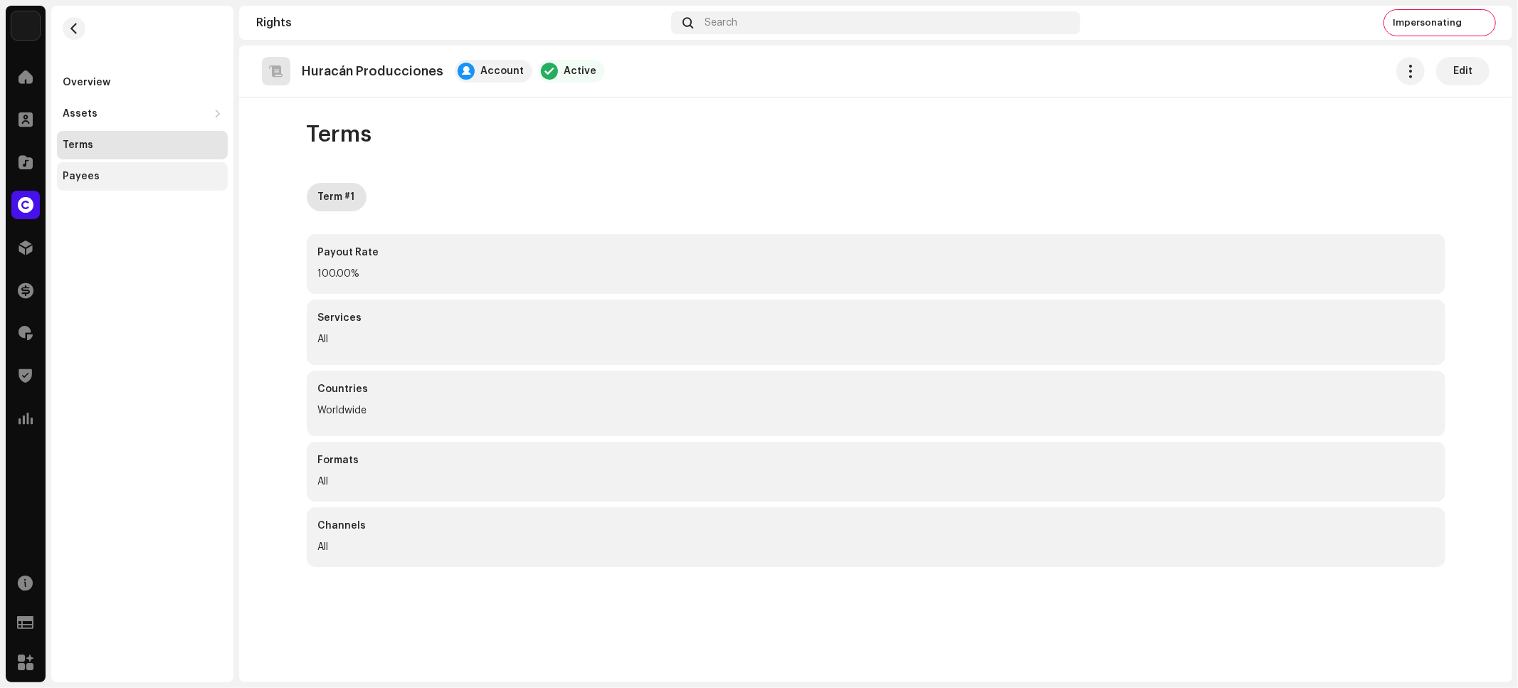
click at [115, 183] on div "Payees" at bounding box center [142, 176] width 171 height 28
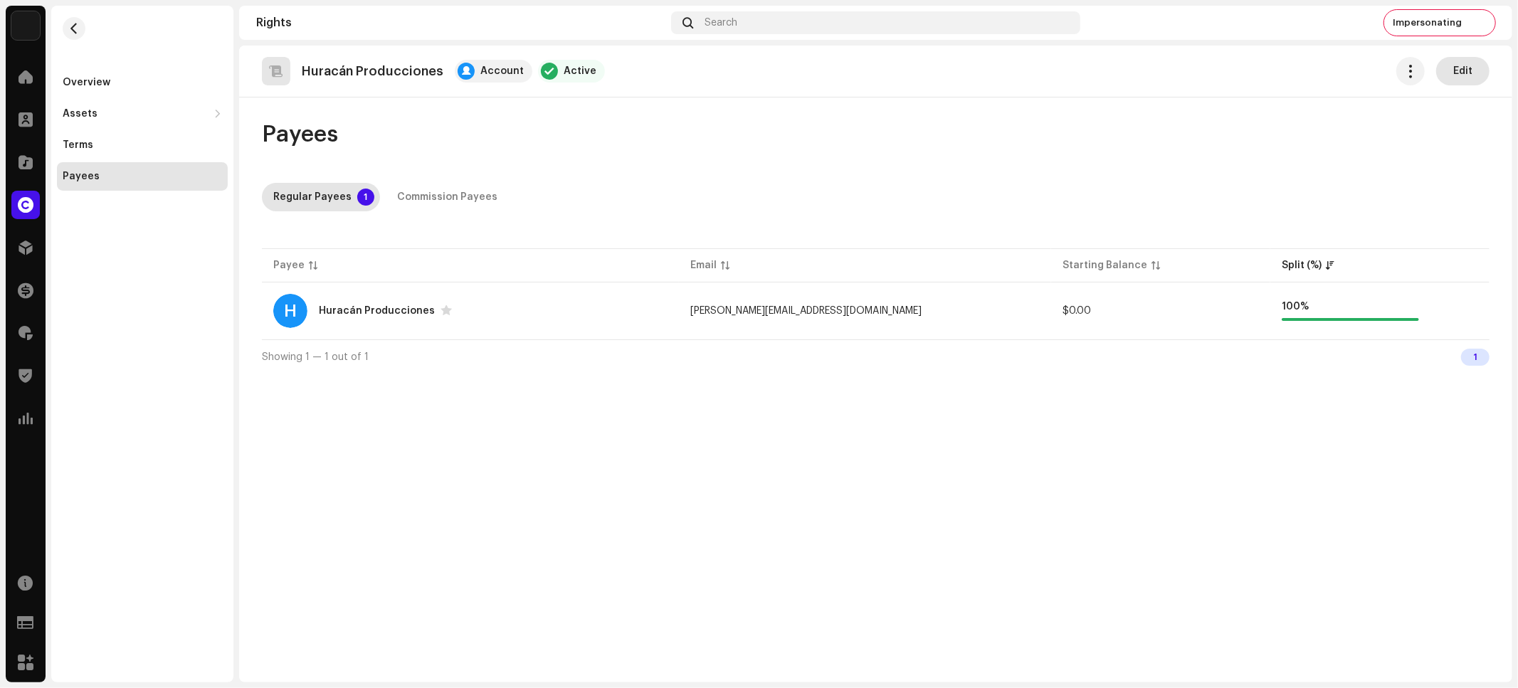
click at [1467, 74] on span "Edit" at bounding box center [1462, 71] width 19 height 28
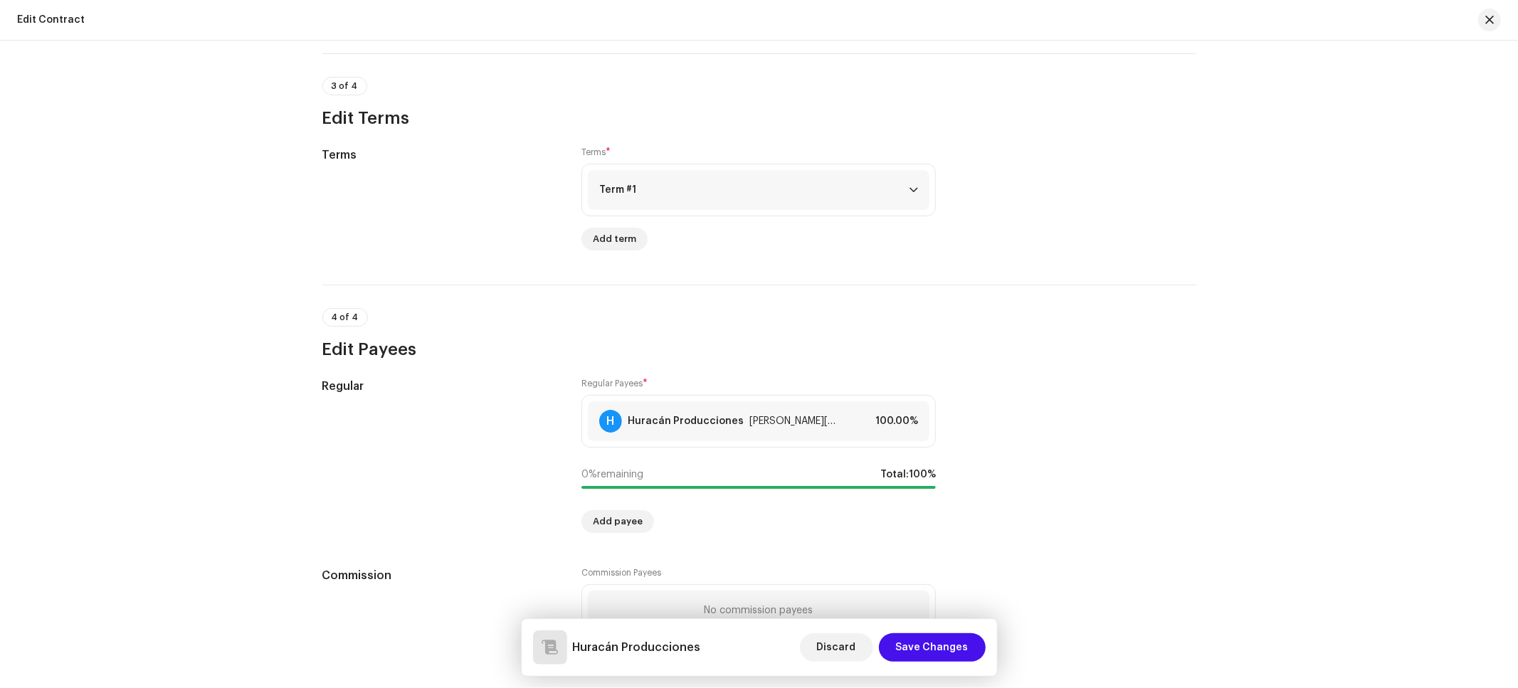
scroll to position [937, 0]
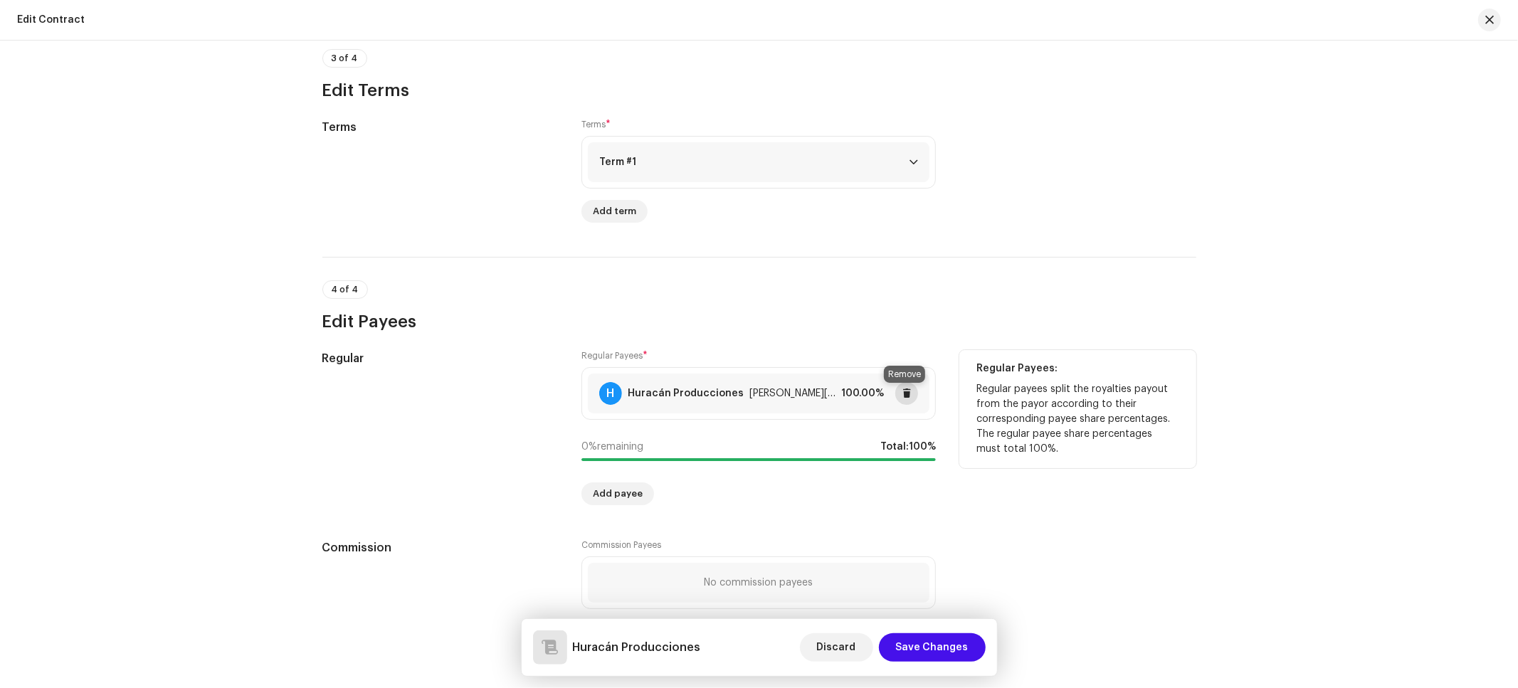
click at [904, 399] on span at bounding box center [906, 393] width 9 height 11
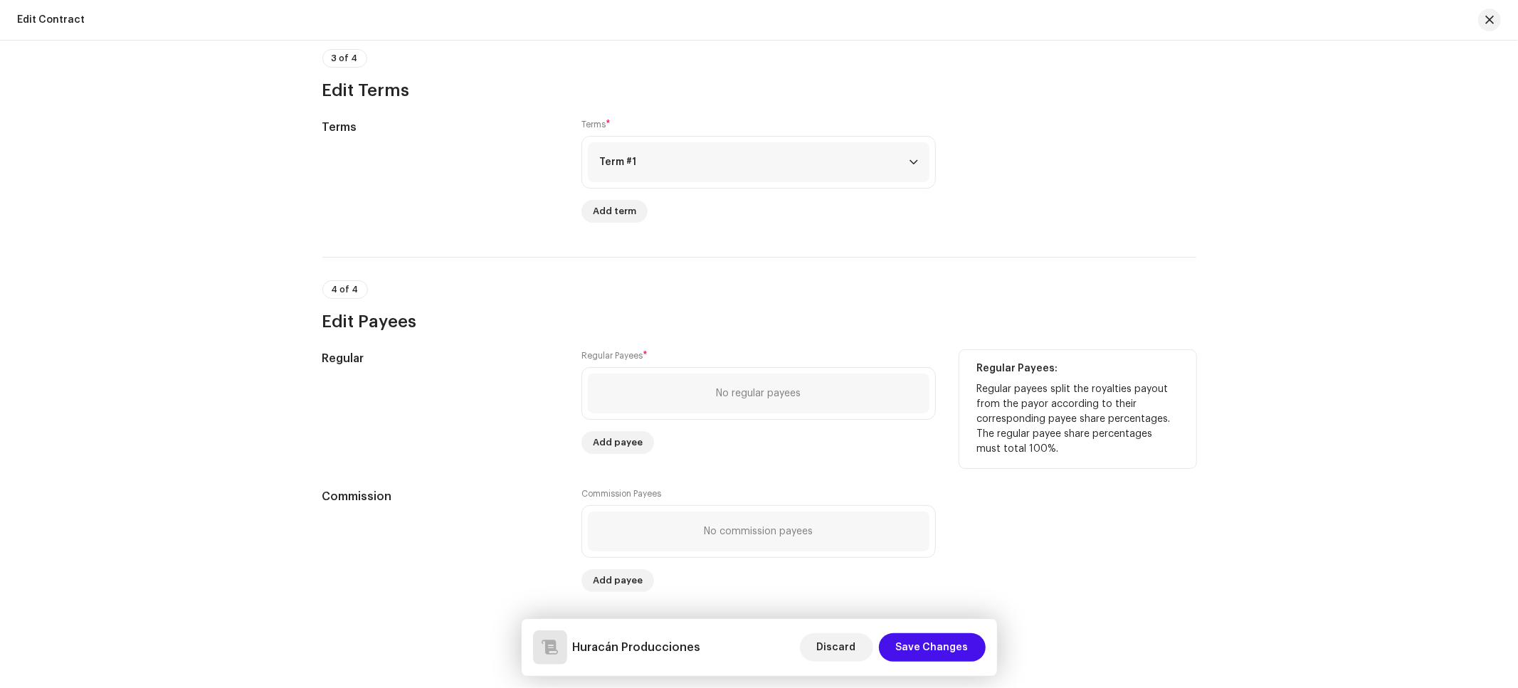
click at [681, 403] on div "No regular payees" at bounding box center [759, 390] width 342 height 40
click at [611, 440] on span "Add payee" at bounding box center [618, 439] width 50 height 28
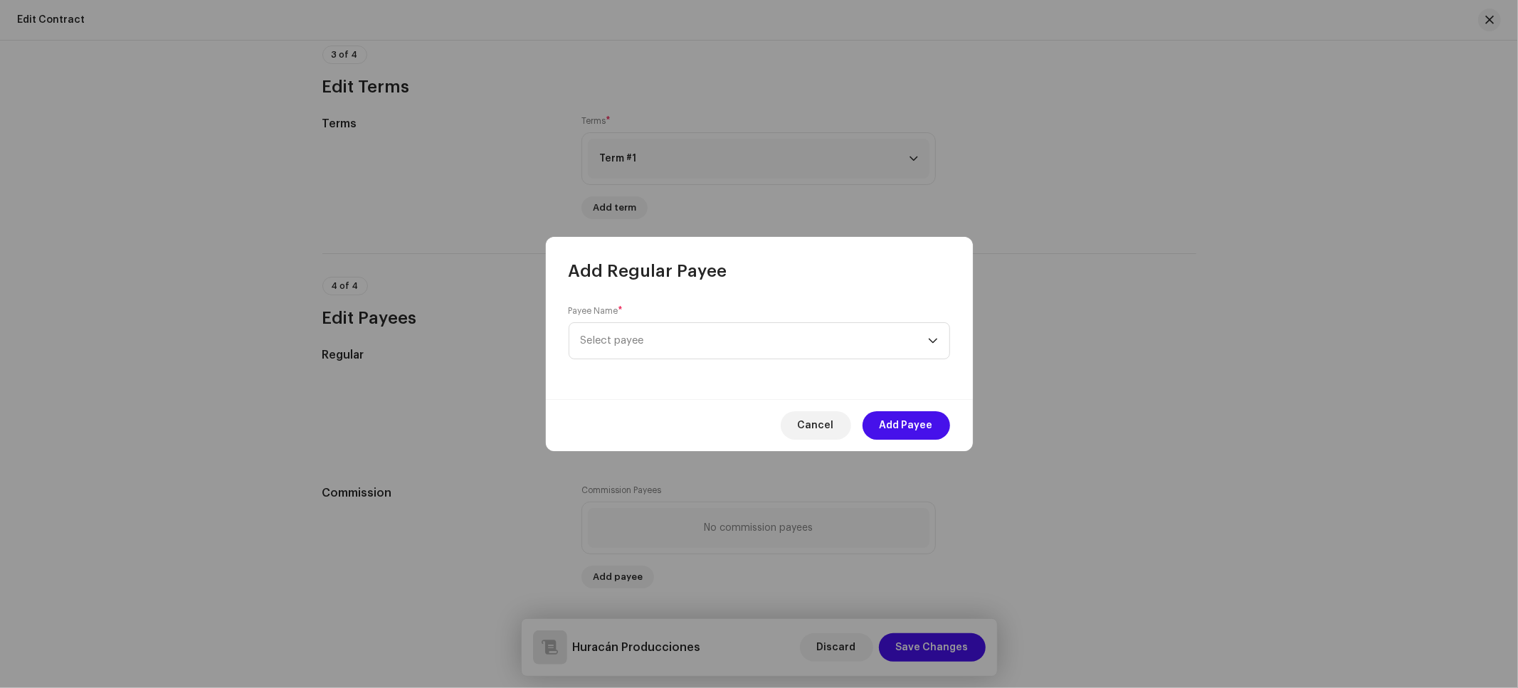
click at [662, 363] on div "Payee Name * Select payee" at bounding box center [759, 341] width 427 height 117
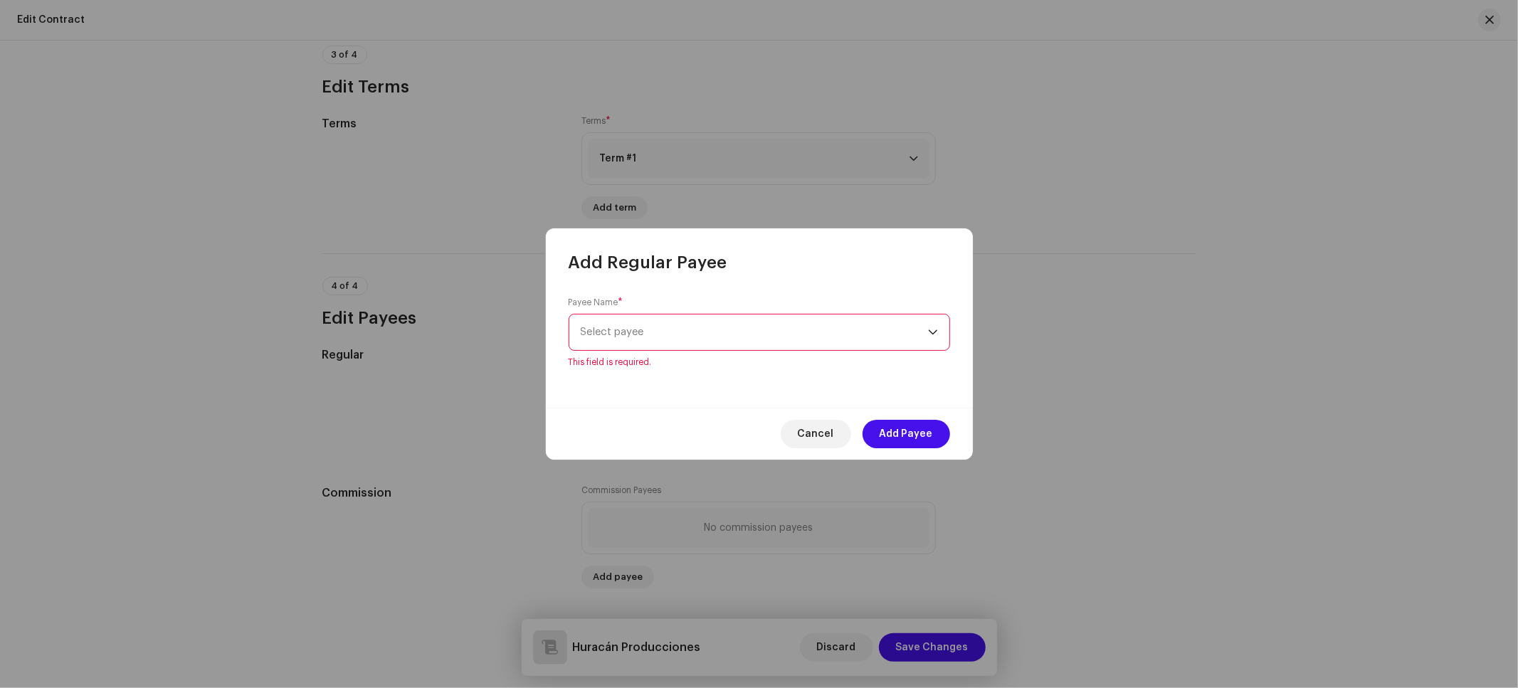
click at [667, 343] on span "Select payee" at bounding box center [754, 333] width 347 height 36
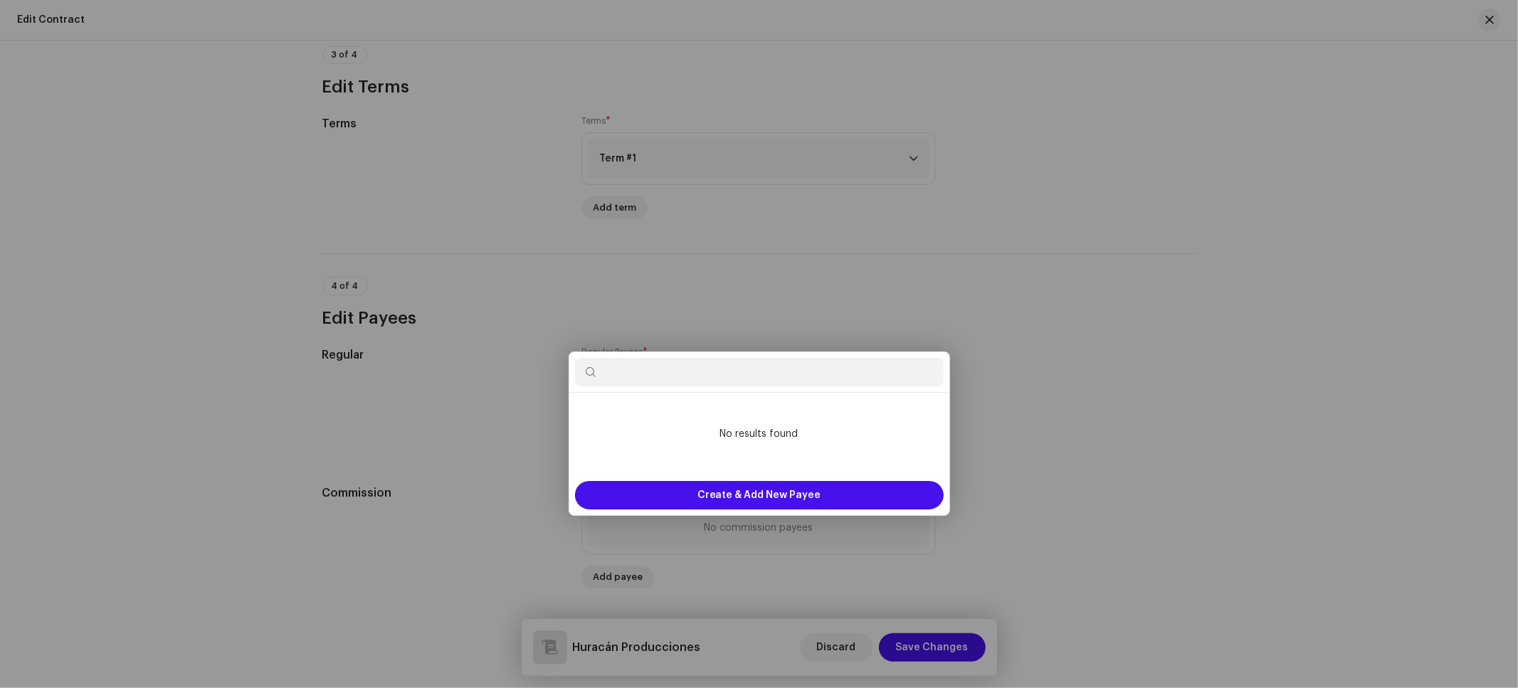
click at [1228, 384] on div "Add Regular Payee Payee Name * Select payee This field is required. Cancel Add …" at bounding box center [759, 344] width 1518 height 688
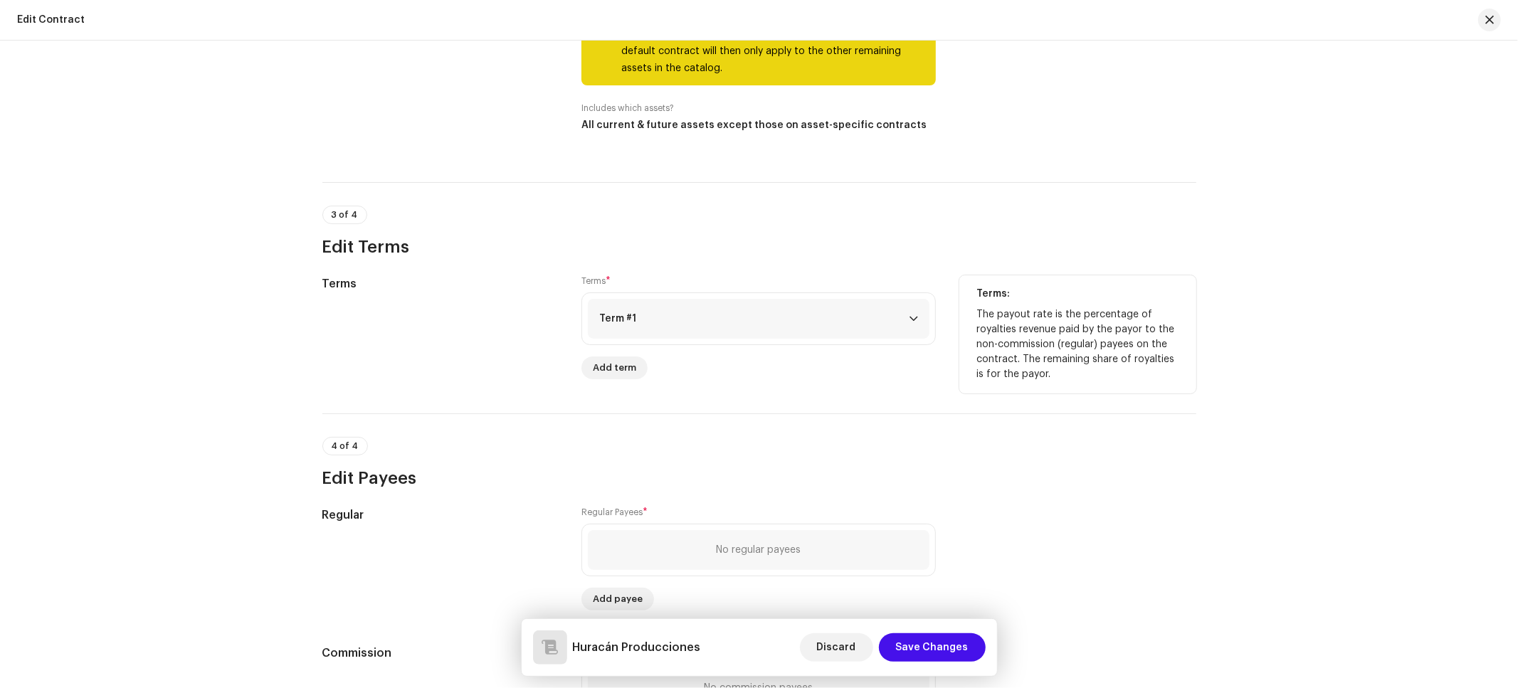
scroll to position [745, 0]
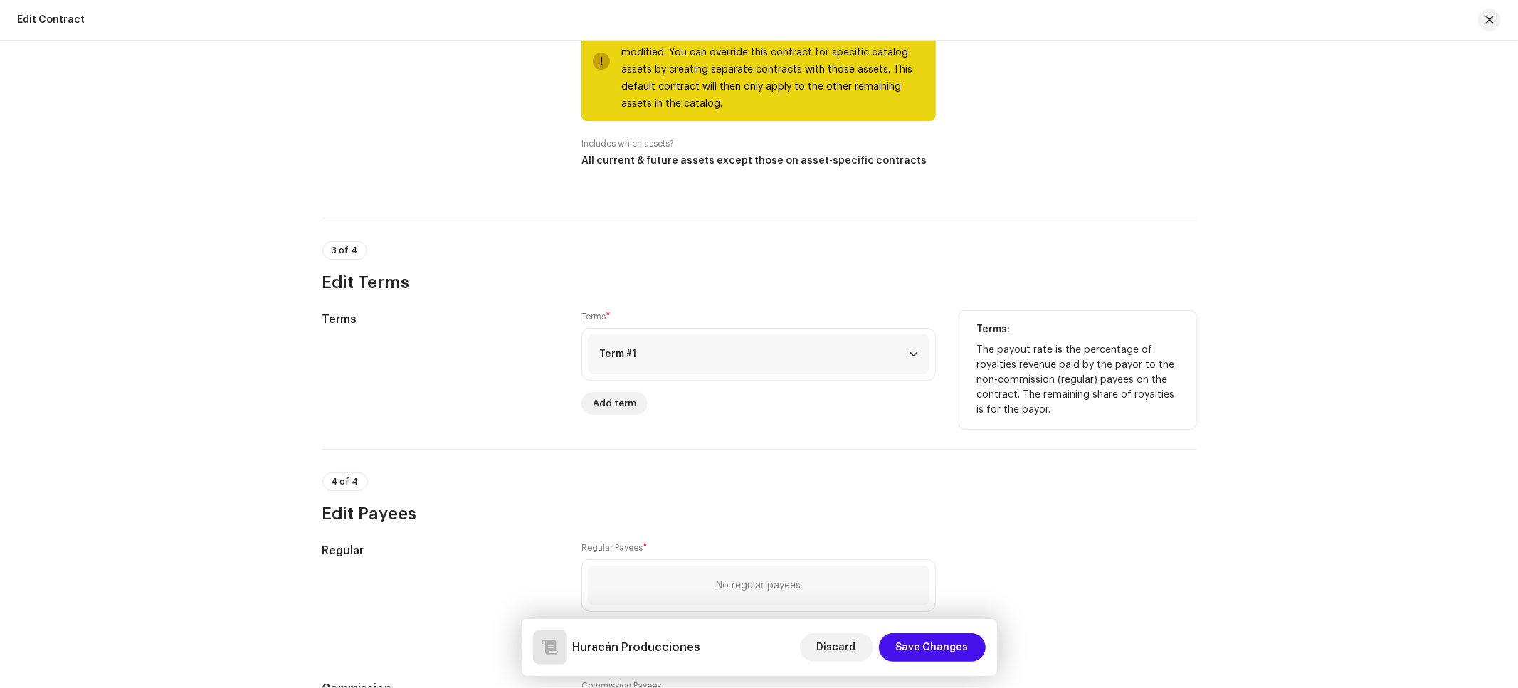
click at [698, 360] on p-accordion-header "Term #1" at bounding box center [759, 354] width 342 height 40
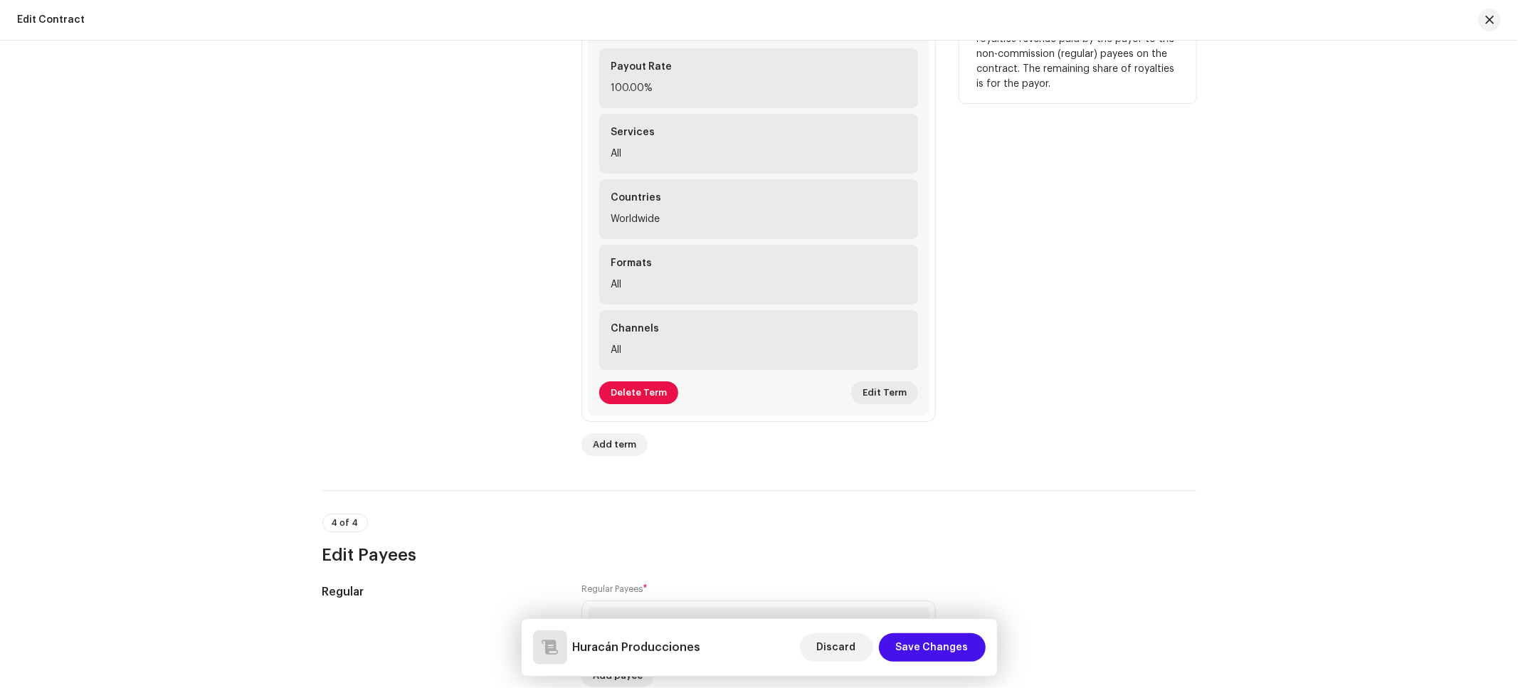
scroll to position [1116, 0]
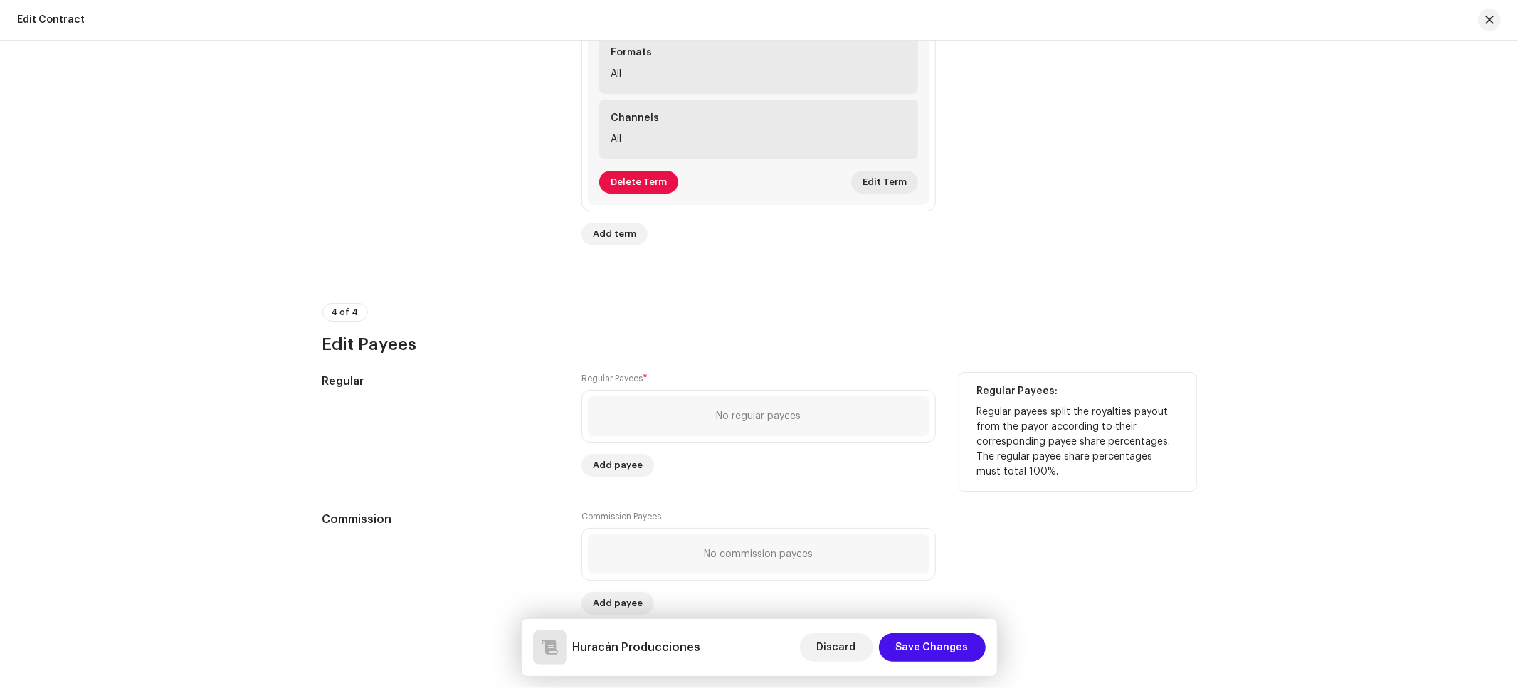
click at [679, 425] on div "No regular payees" at bounding box center [759, 416] width 342 height 40
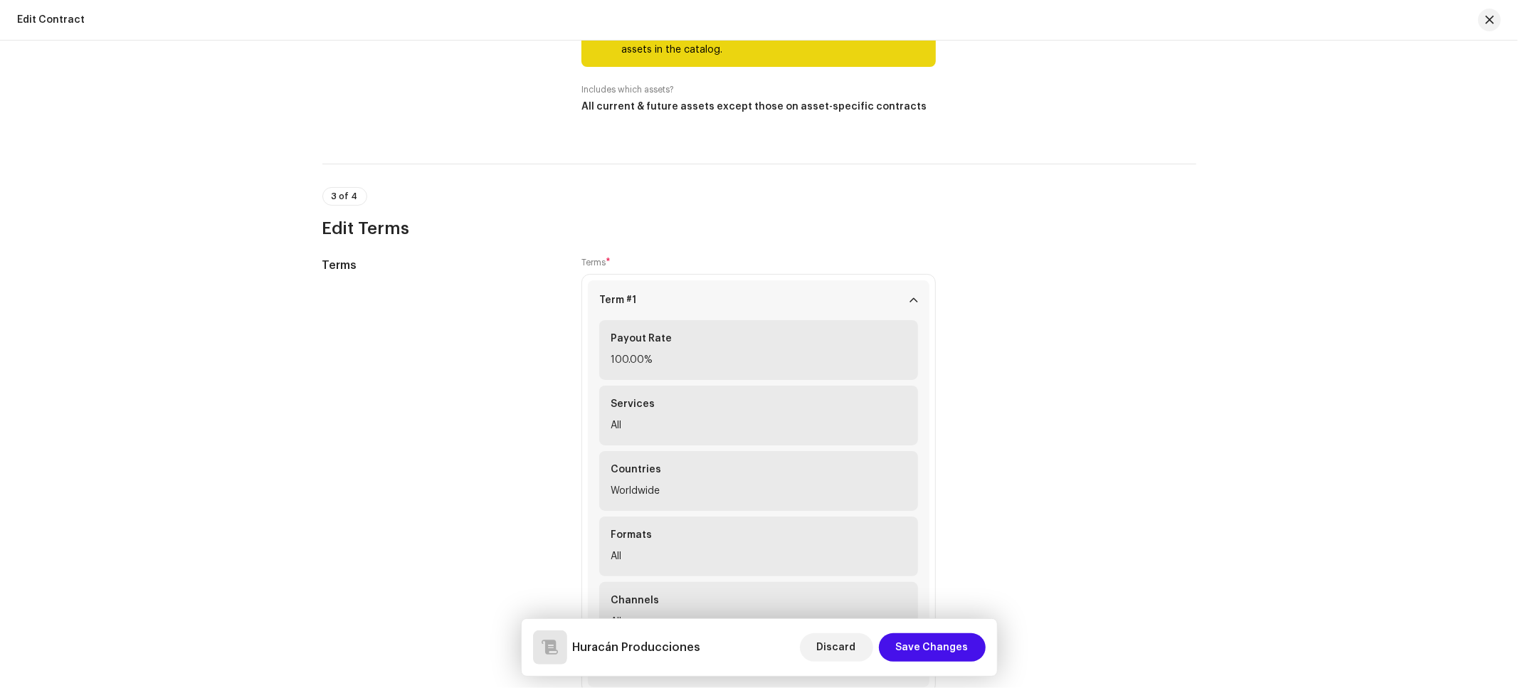
scroll to position [670, 0]
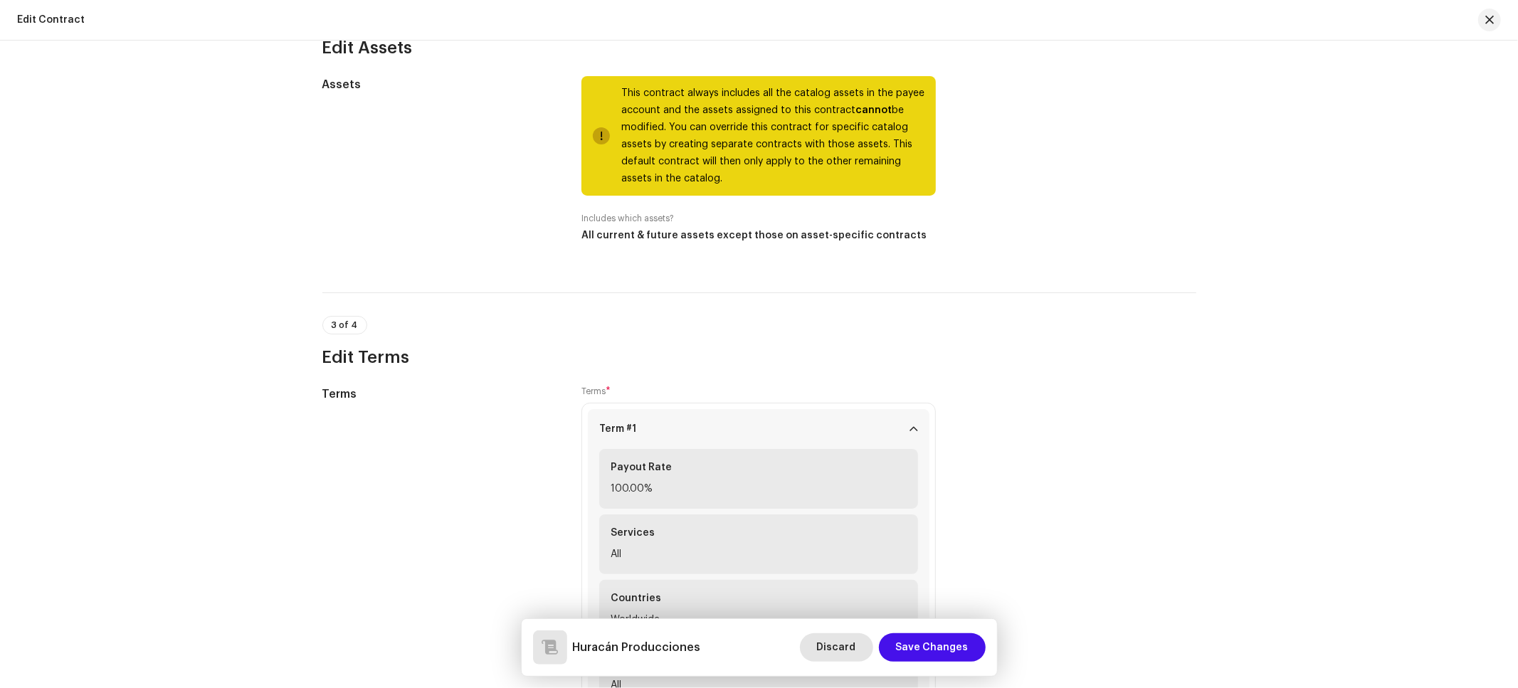
click at [845, 648] on span "Discard" at bounding box center [836, 647] width 39 height 28
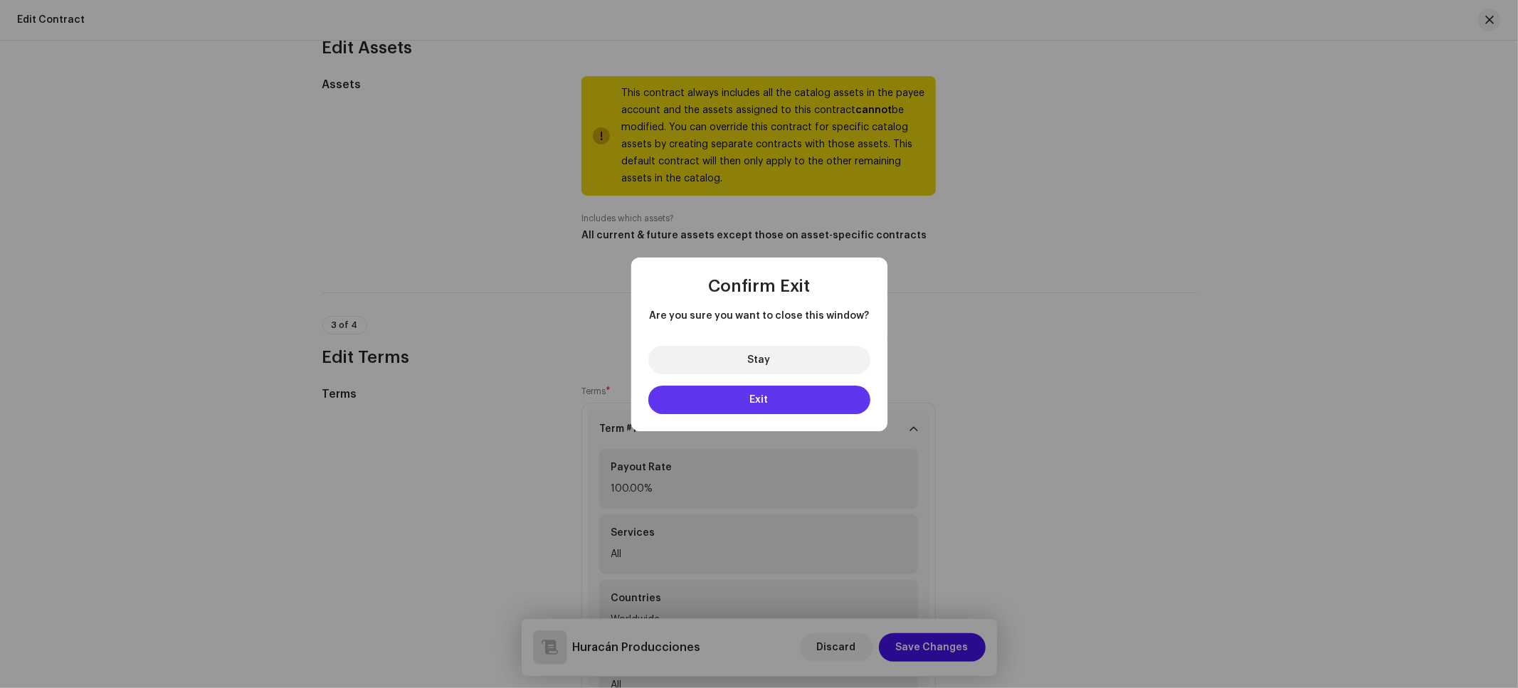
drag, startPoint x: 814, startPoint y: 401, endPoint x: 1035, endPoint y: 426, distance: 222.8
click at [814, 401] on button "Exit" at bounding box center [759, 400] width 222 height 28
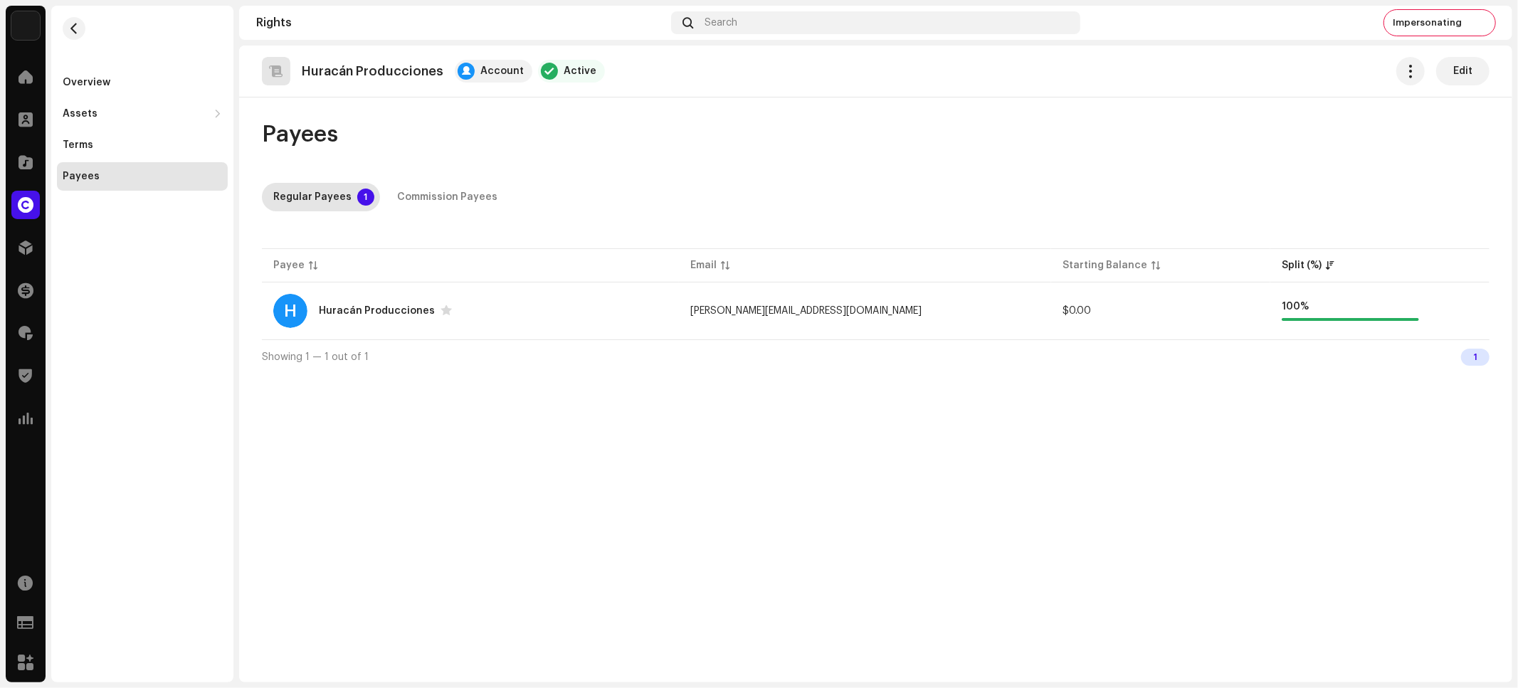
drag, startPoint x: 1040, startPoint y: 441, endPoint x: 966, endPoint y: 443, distance: 74.7
click at [1041, 441] on div "Huracán Producciones Account Active Edit Payees Regular Payees 1 Commission Pay…" at bounding box center [875, 364] width 1273 height 637
click at [1124, 433] on div "Huracán Producciones Account Active Edit Payees Regular Payees 1 Commission Pay…" at bounding box center [875, 364] width 1273 height 637
click at [1459, 308] on button "button" at bounding box center [1466, 311] width 23 height 23
drag, startPoint x: 781, startPoint y: 460, endPoint x: 533, endPoint y: 431, distance: 250.1
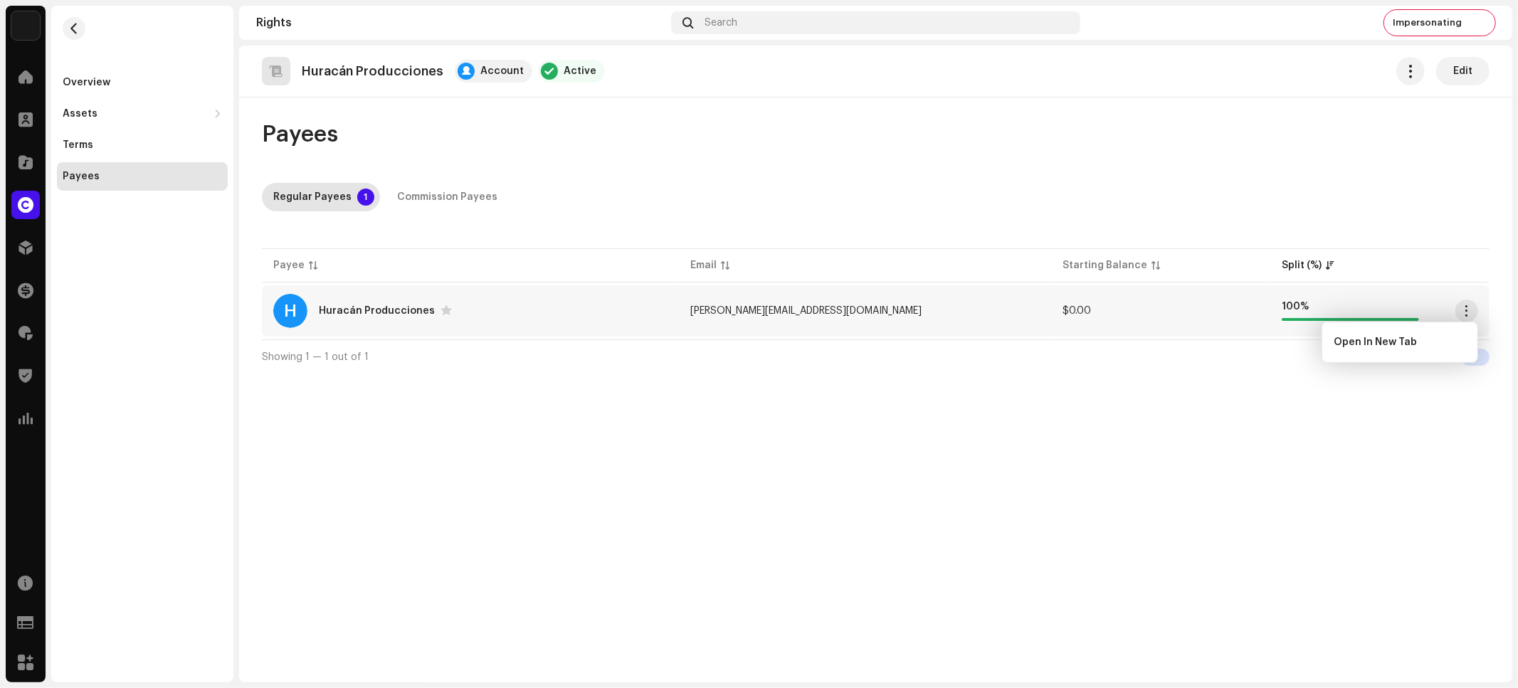
click at [775, 460] on div "Huracán Producciones Account Active Edit Payees Regular Payees 1 Commission Pay…" at bounding box center [875, 364] width 1273 height 637
click at [426, 196] on div "Commission Payees" at bounding box center [447, 197] width 100 height 28
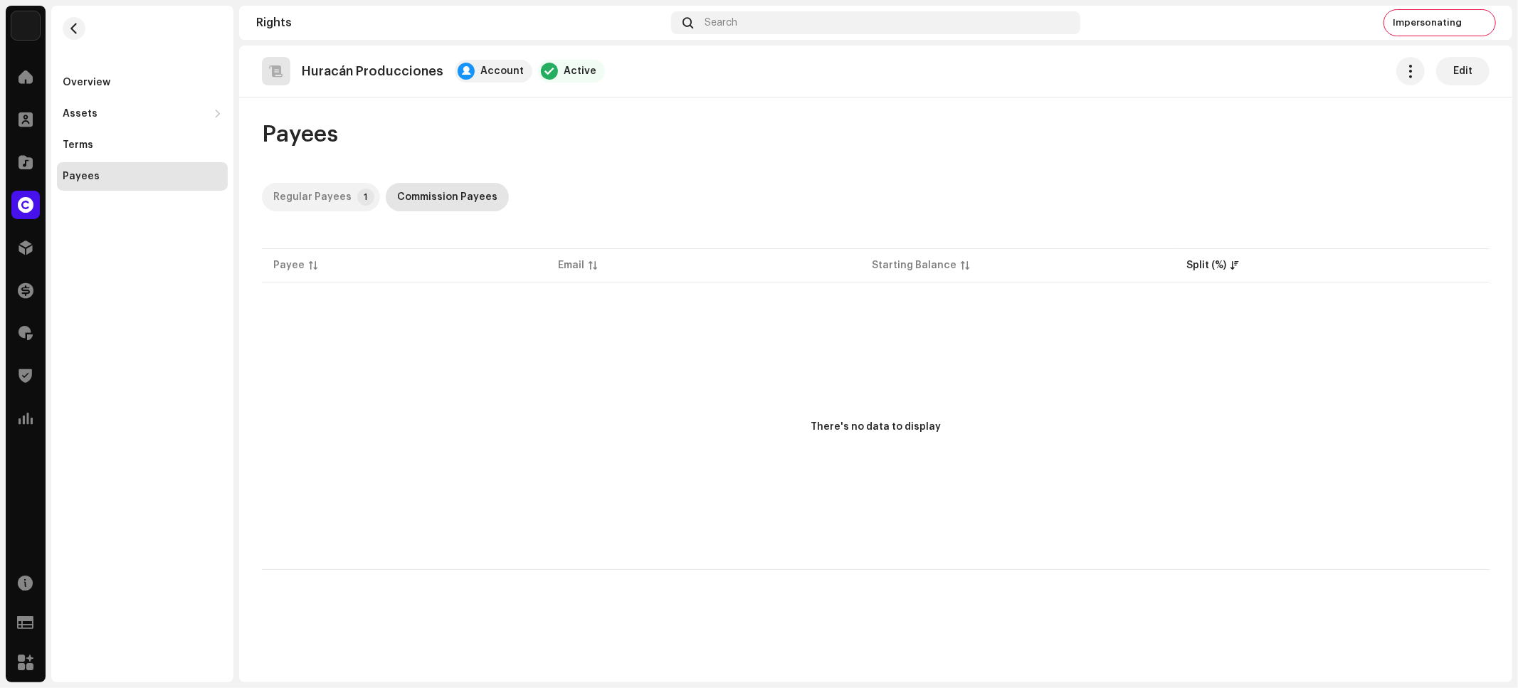
click at [295, 201] on div "Regular Payees" at bounding box center [312, 197] width 78 height 28
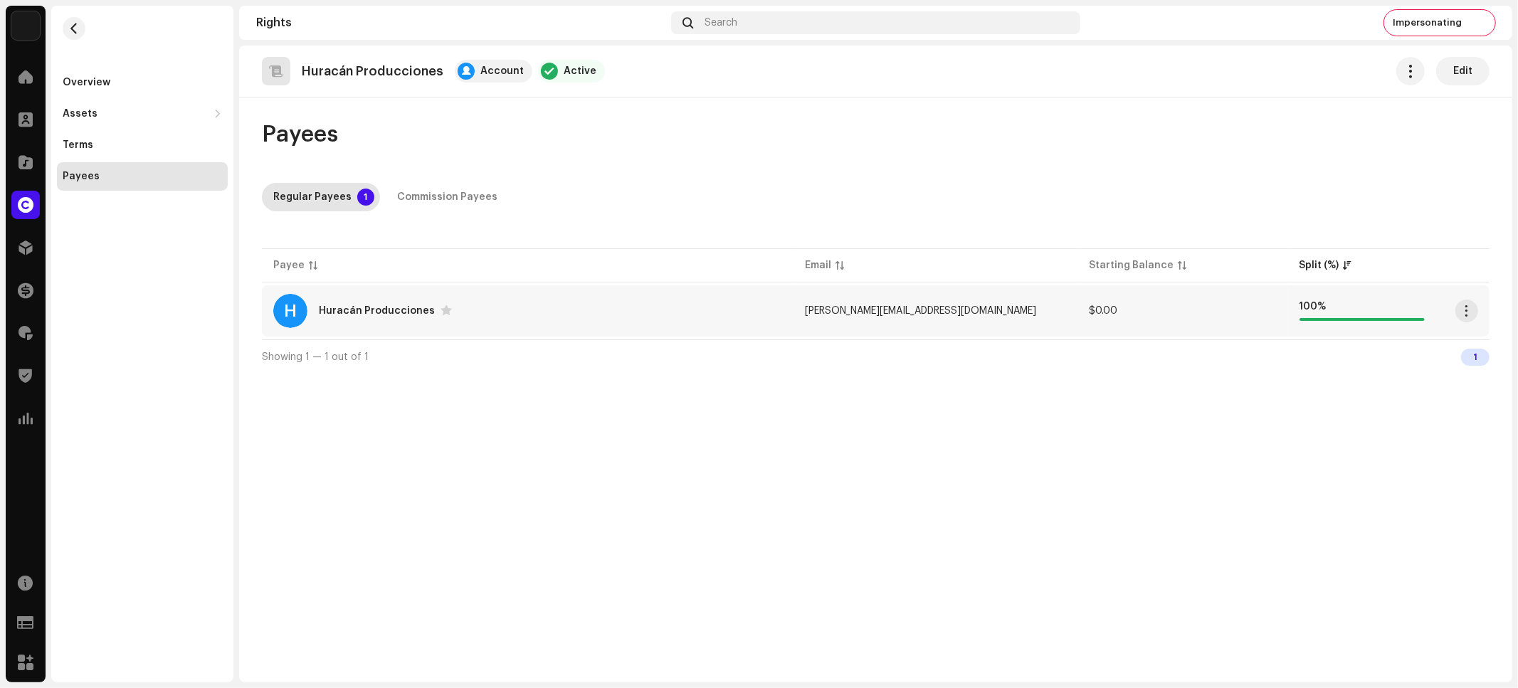
click at [538, 301] on div "H Huracán Producciones" at bounding box center [528, 311] width 510 height 34
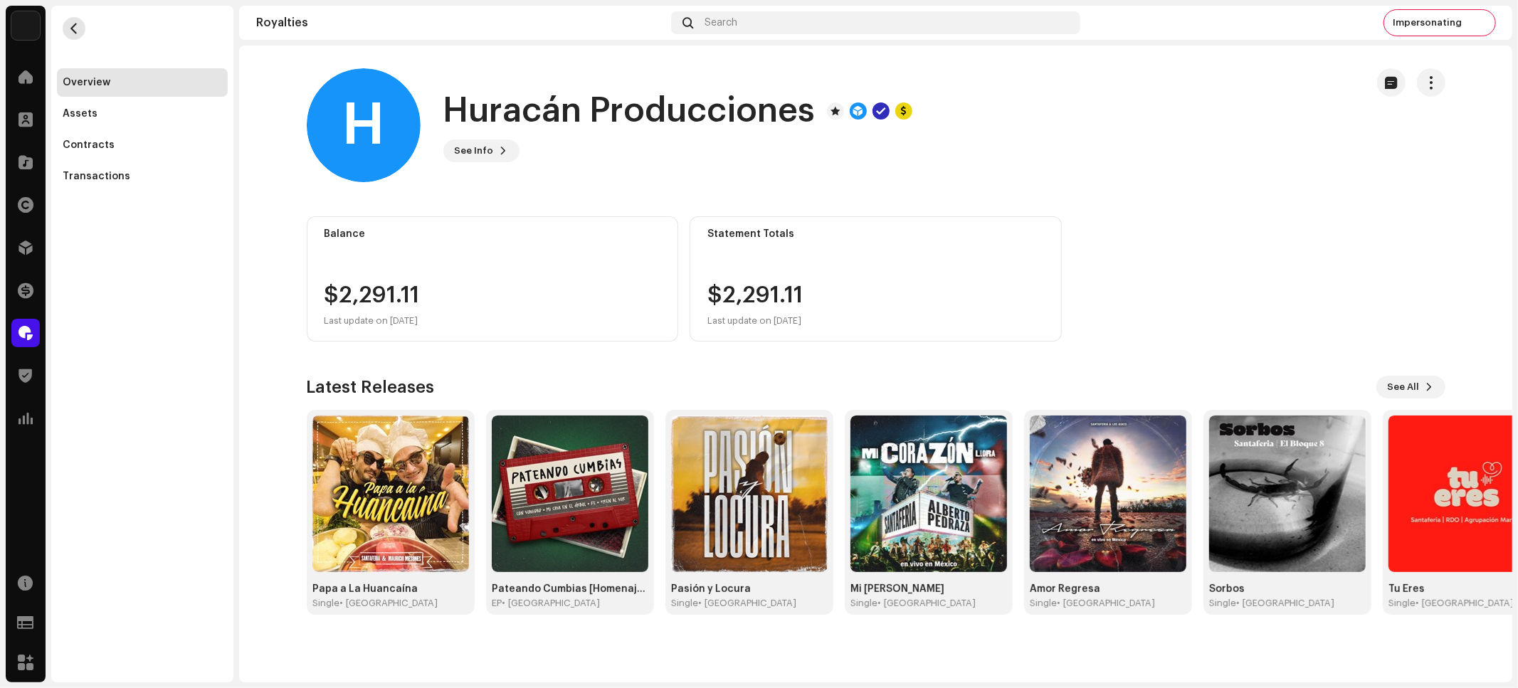
click at [76, 28] on span "button" at bounding box center [74, 28] width 11 height 11
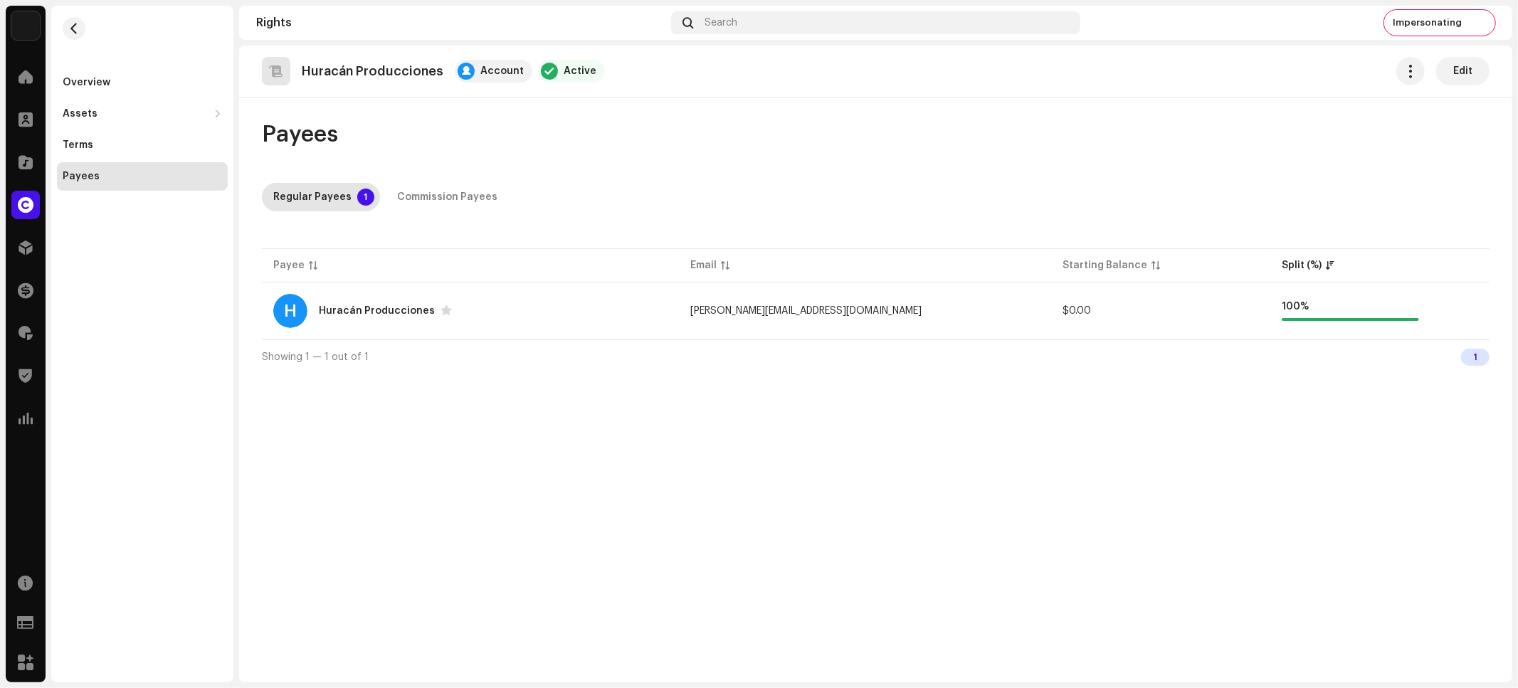
click at [614, 433] on div "Huracán Producciones Account Active Edit Payees Regular Payees 1 Commission Pay…" at bounding box center [875, 364] width 1273 height 637
drag, startPoint x: 88, startPoint y: 81, endPoint x: 199, endPoint y: 117, distance: 117.5
click at [90, 83] on div "Overview" at bounding box center [87, 82] width 48 height 11
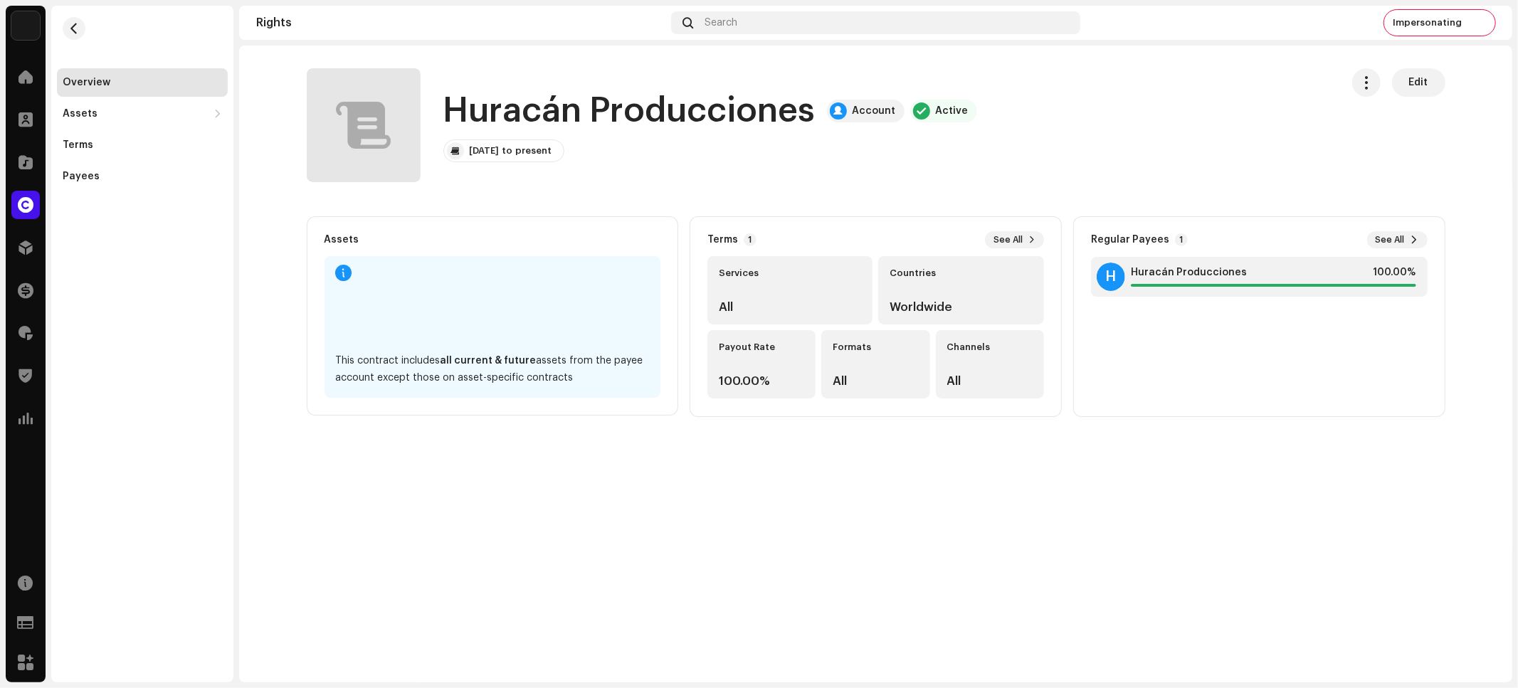
drag, startPoint x: 1389, startPoint y: 458, endPoint x: 1388, endPoint y: 221, distance: 236.3
click at [1388, 436] on div "Huracán Producciones Account Active Edit Huracán Producciones Account Active [D…" at bounding box center [875, 364] width 1273 height 637
click at [1362, 84] on span "button" at bounding box center [1366, 82] width 14 height 11
drag, startPoint x: 1281, startPoint y: 143, endPoint x: 468, endPoint y: 53, distance: 817.6
click at [1269, 143] on div "Huracán Producciones Account Active Apr 17, 2025 to present Edit" at bounding box center [818, 125] width 1023 height 114
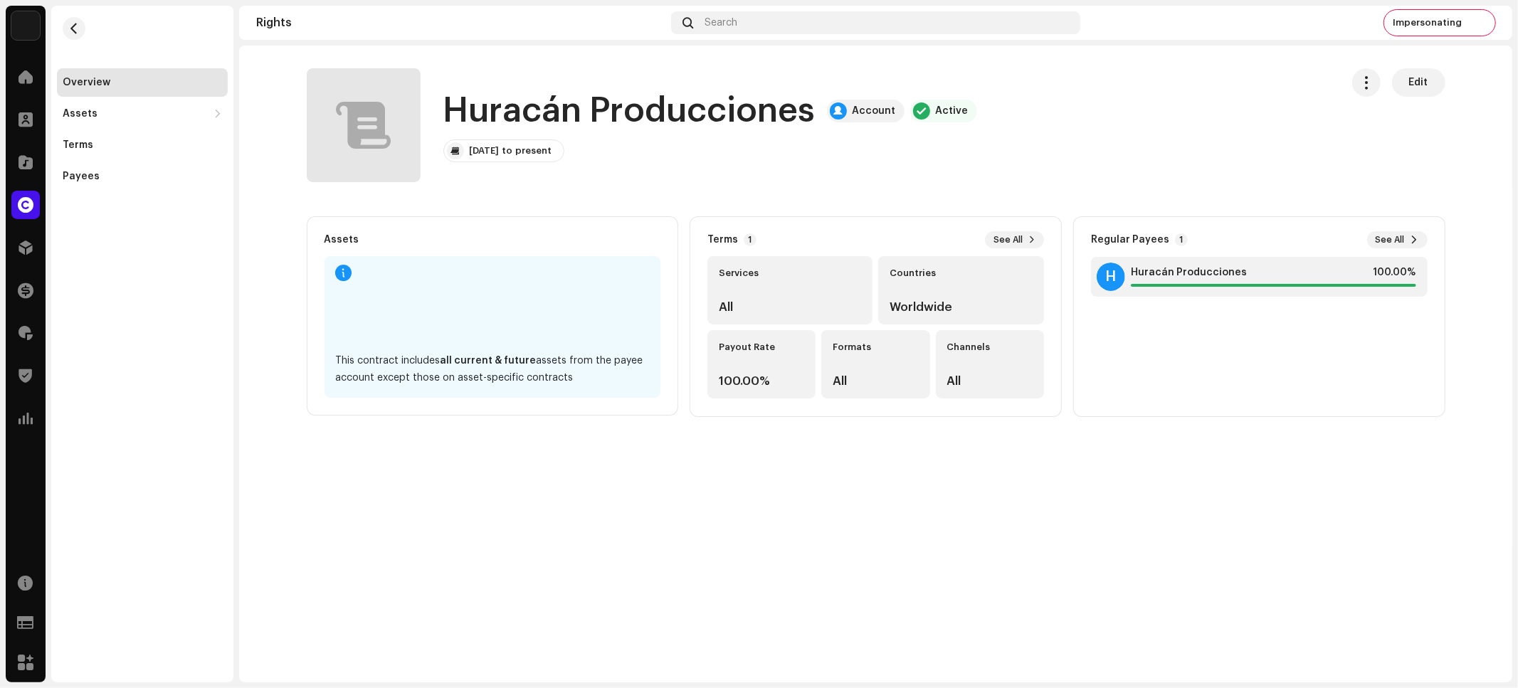
click at [719, 110] on h1 "Huracán Producciones" at bounding box center [629, 111] width 372 height 46
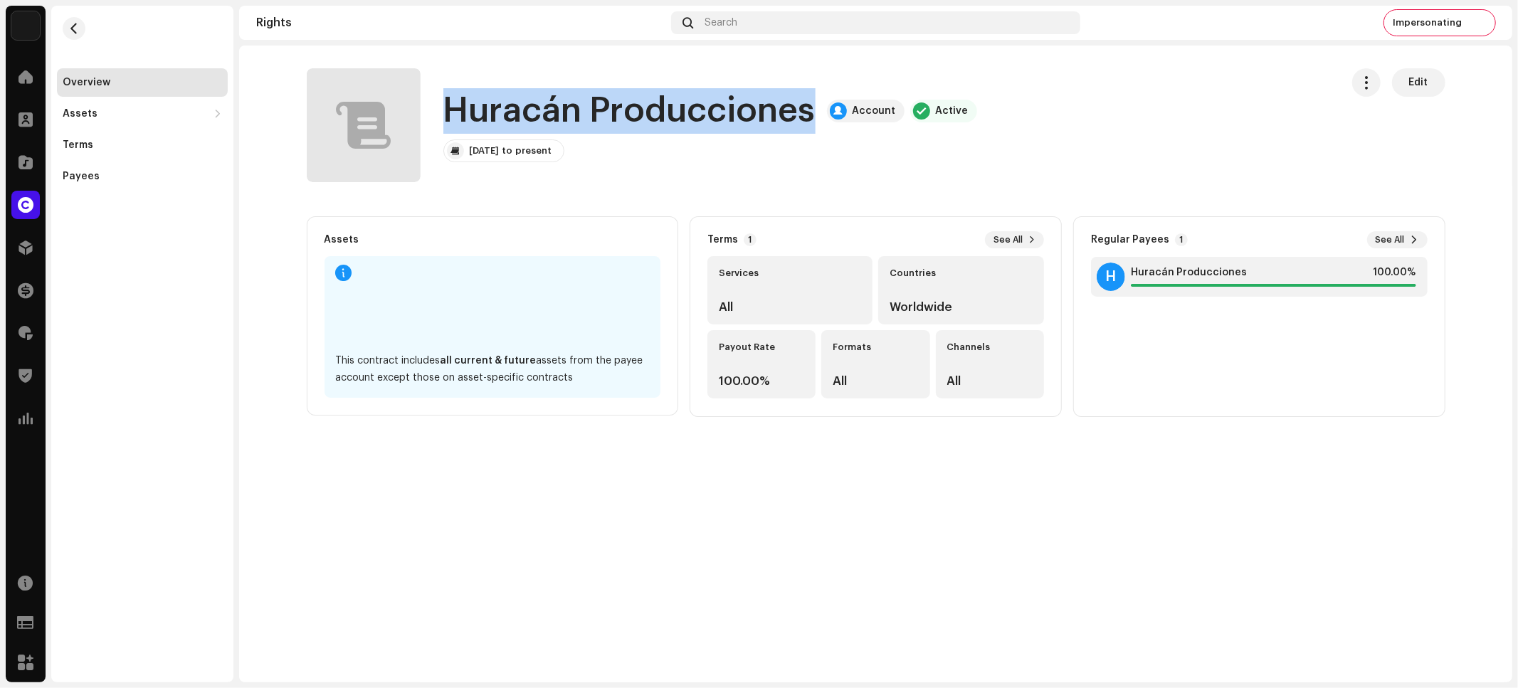
click at [719, 110] on h1 "Huracán Producciones" at bounding box center [629, 111] width 372 height 46
copy h1 "Huracán Producciones"
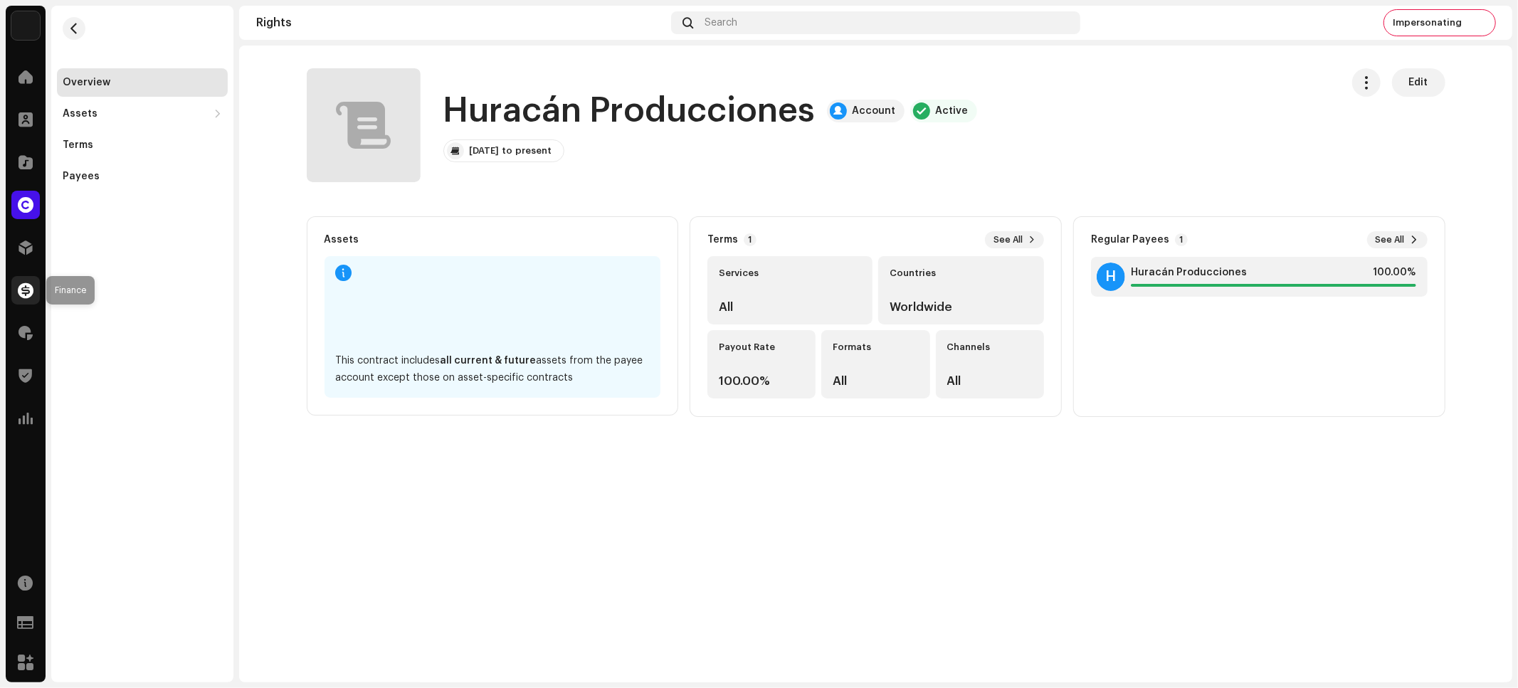
drag, startPoint x: 23, startPoint y: 276, endPoint x: 24, endPoint y: 290, distance: 14.3
click at [23, 278] on div at bounding box center [25, 290] width 28 height 28
drag, startPoint x: 25, startPoint y: 290, endPoint x: 48, endPoint y: 317, distance: 35.8
click at [26, 290] on span at bounding box center [26, 290] width 16 height 11
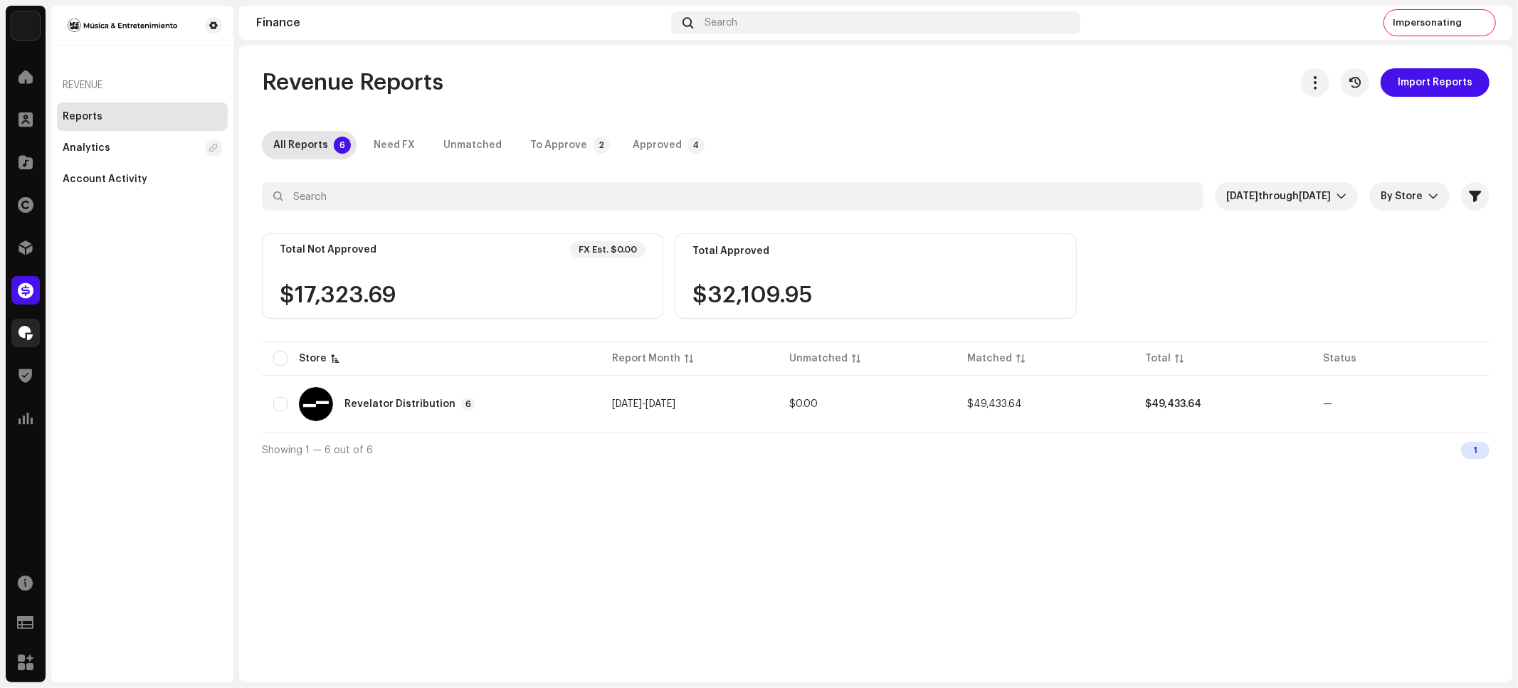
click at [36, 342] on div at bounding box center [25, 333] width 28 height 28
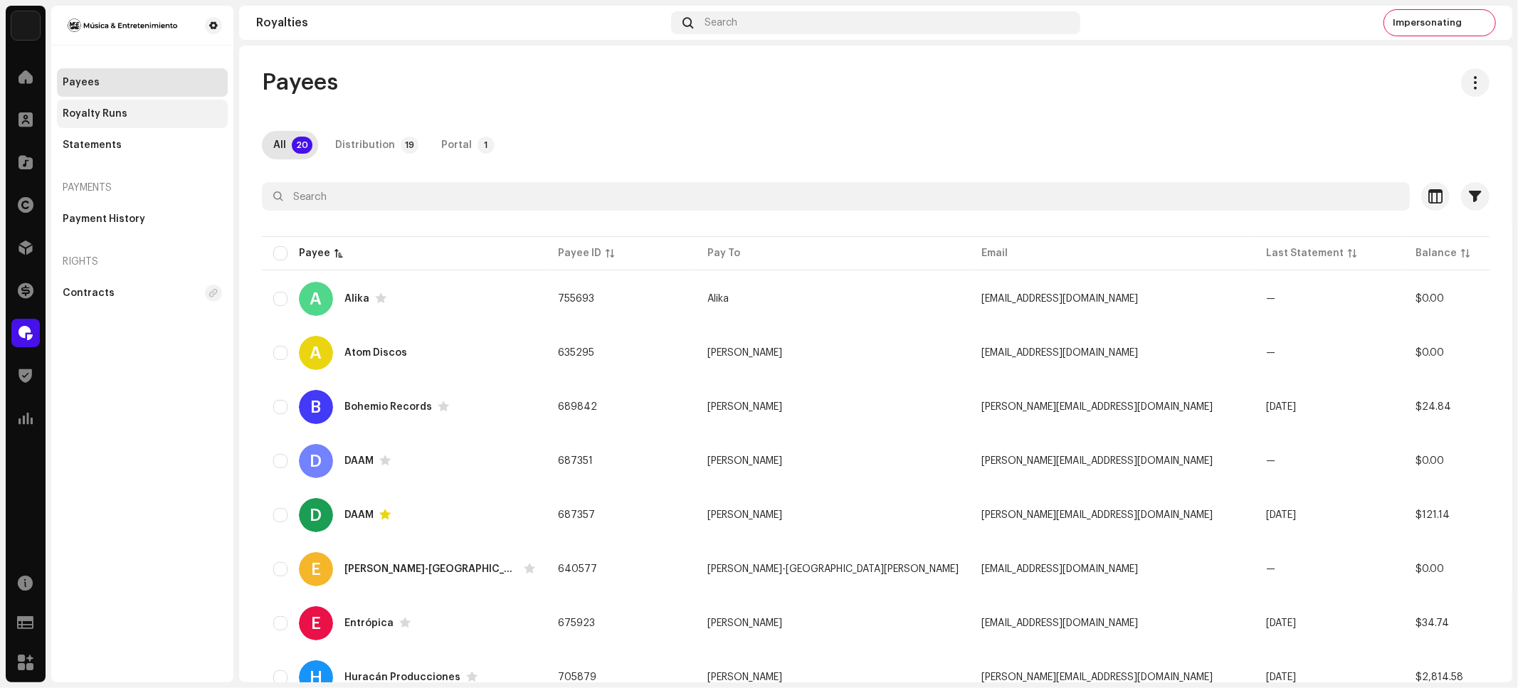
drag, startPoint x: 120, startPoint y: 114, endPoint x: 127, endPoint y: 122, distance: 11.6
click at [120, 115] on div "Royalty Runs" at bounding box center [95, 113] width 65 height 11
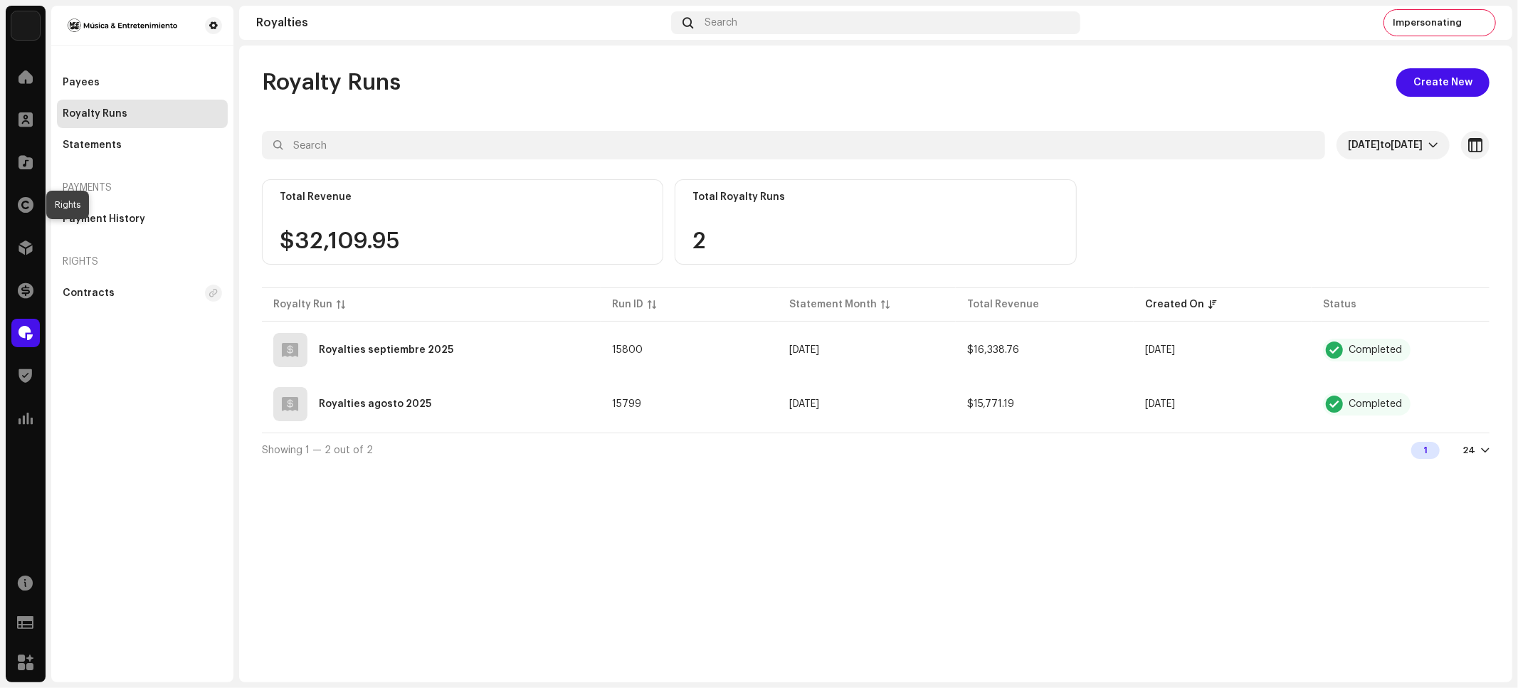
drag, startPoint x: 22, startPoint y: 210, endPoint x: 200, endPoint y: 232, distance: 179.3
click at [23, 211] on span at bounding box center [26, 204] width 16 height 11
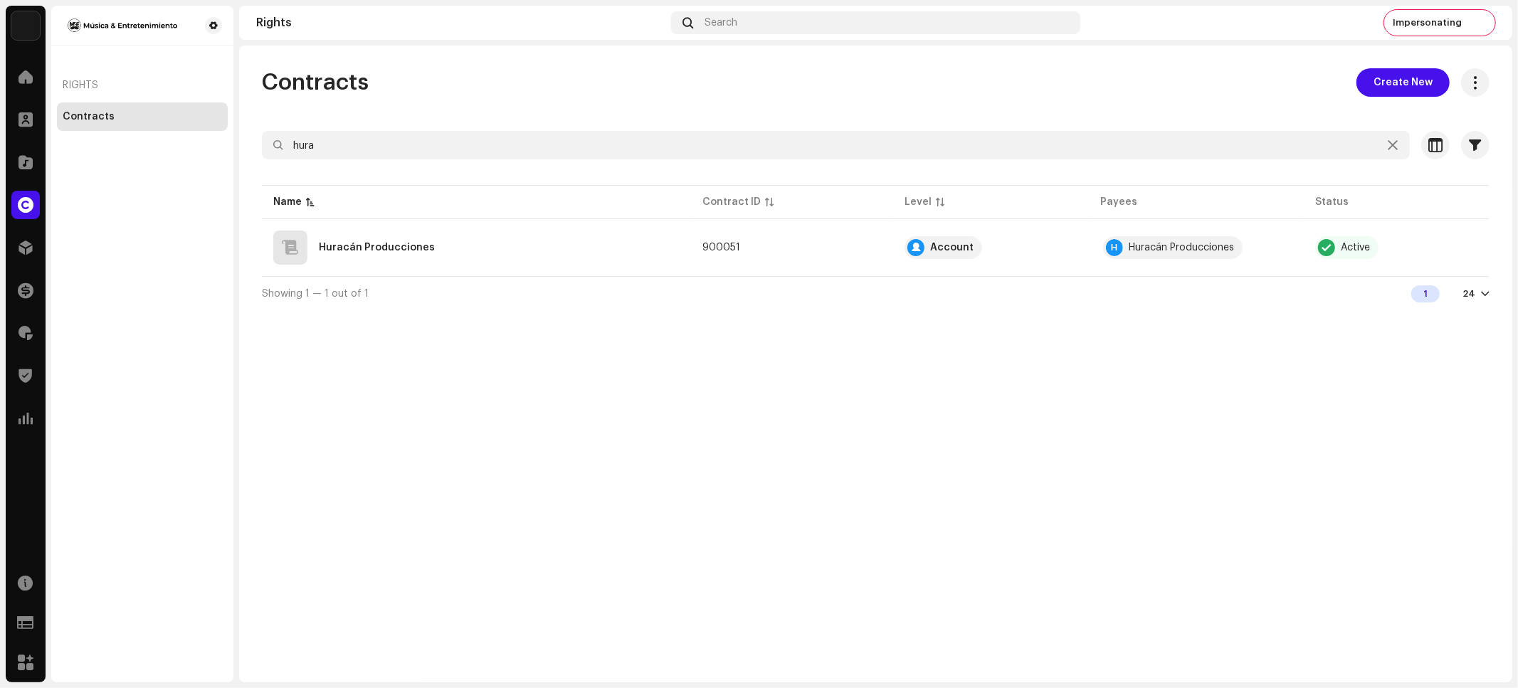
drag, startPoint x: 966, startPoint y: 380, endPoint x: 661, endPoint y: 297, distance: 315.7
click at [905, 357] on div "Contracts Create New hura Selected 0 Select all Options Filters Contract Level …" at bounding box center [875, 364] width 1273 height 637
click at [465, 253] on div "Huracán Producciones" at bounding box center [476, 248] width 406 height 34
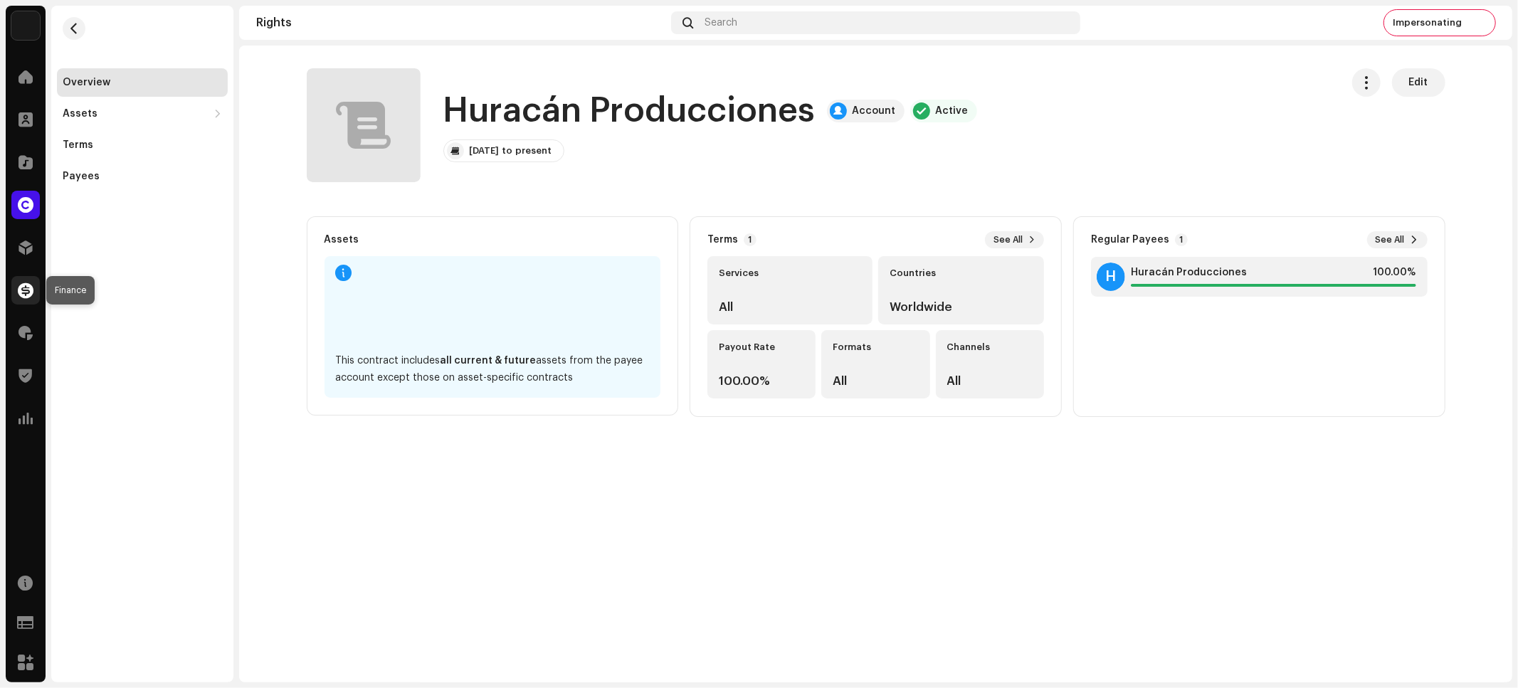
drag, startPoint x: 28, startPoint y: 287, endPoint x: 198, endPoint y: 340, distance: 178.2
click at [28, 287] on span at bounding box center [26, 290] width 16 height 11
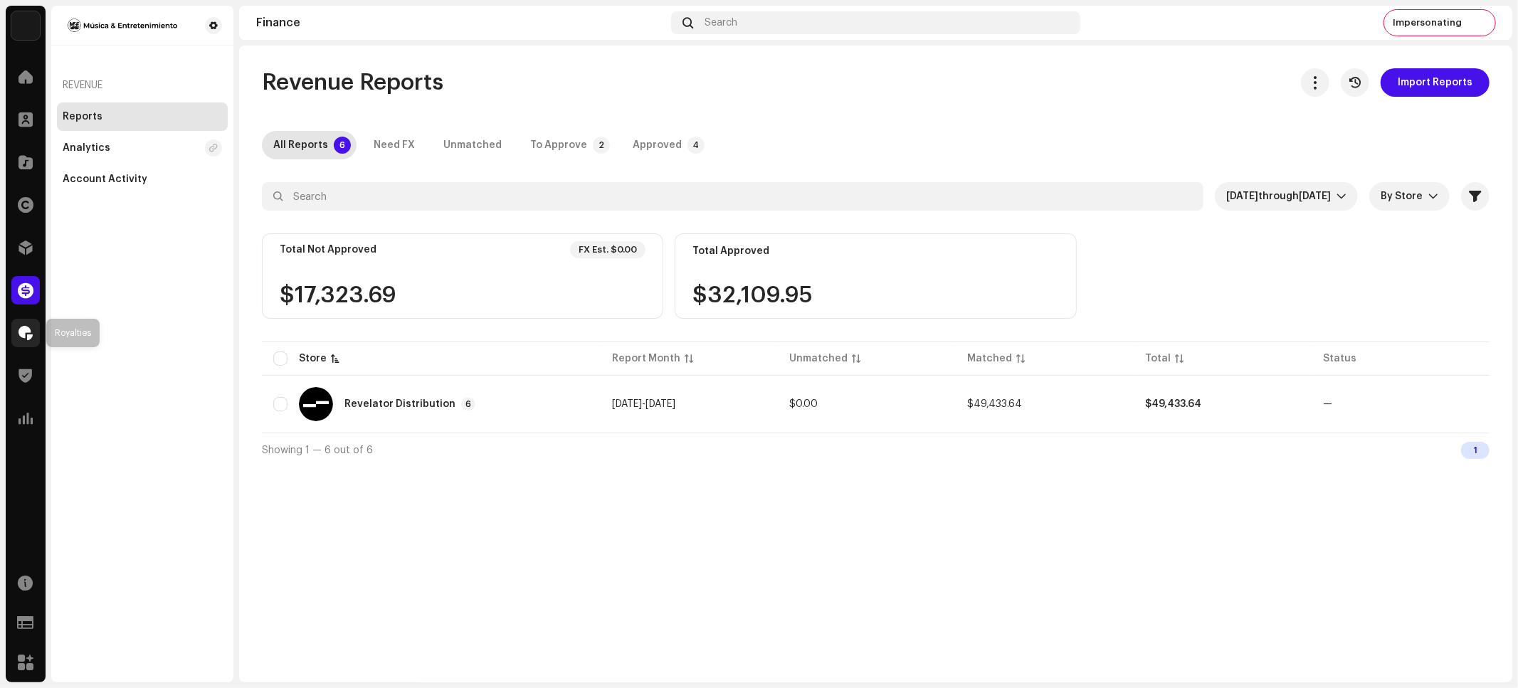
click at [27, 327] on span at bounding box center [26, 332] width 14 height 11
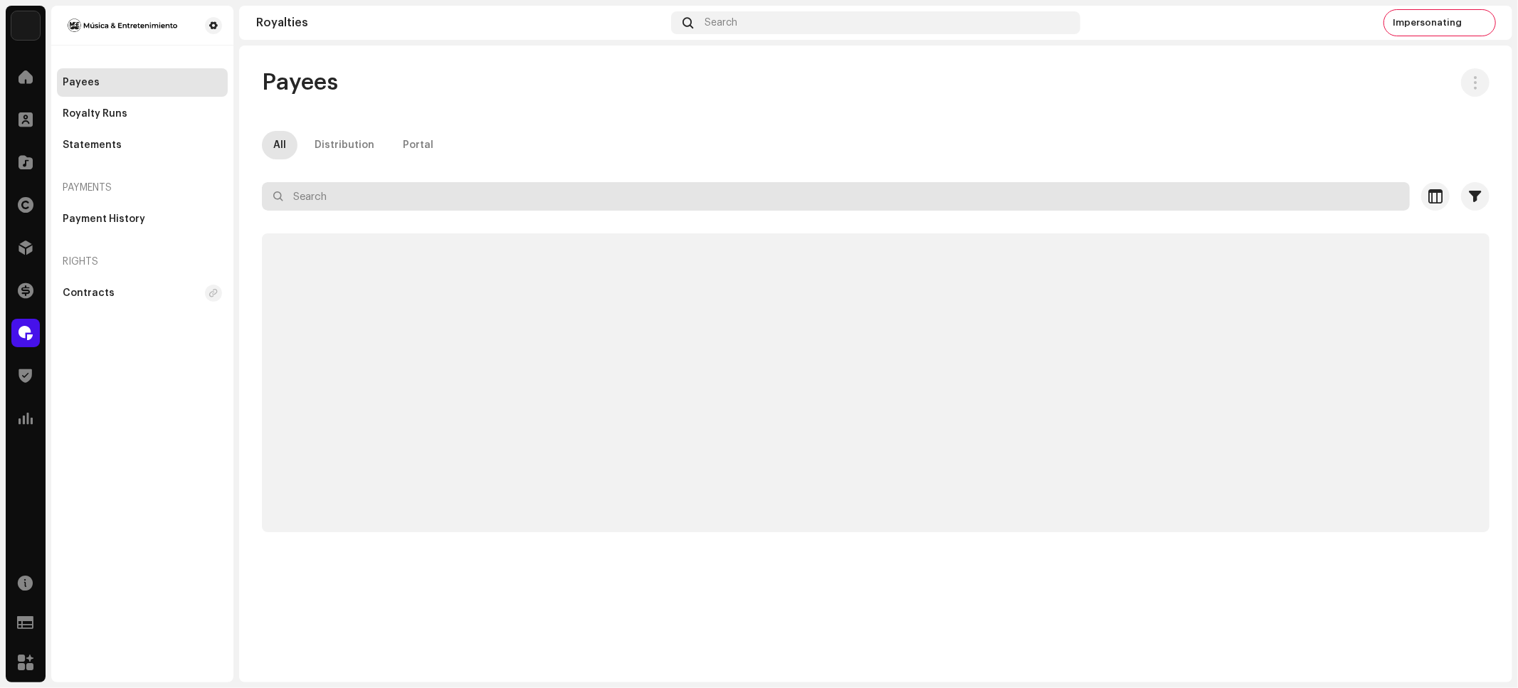
click at [389, 195] on input "text" at bounding box center [836, 196] width 1148 height 28
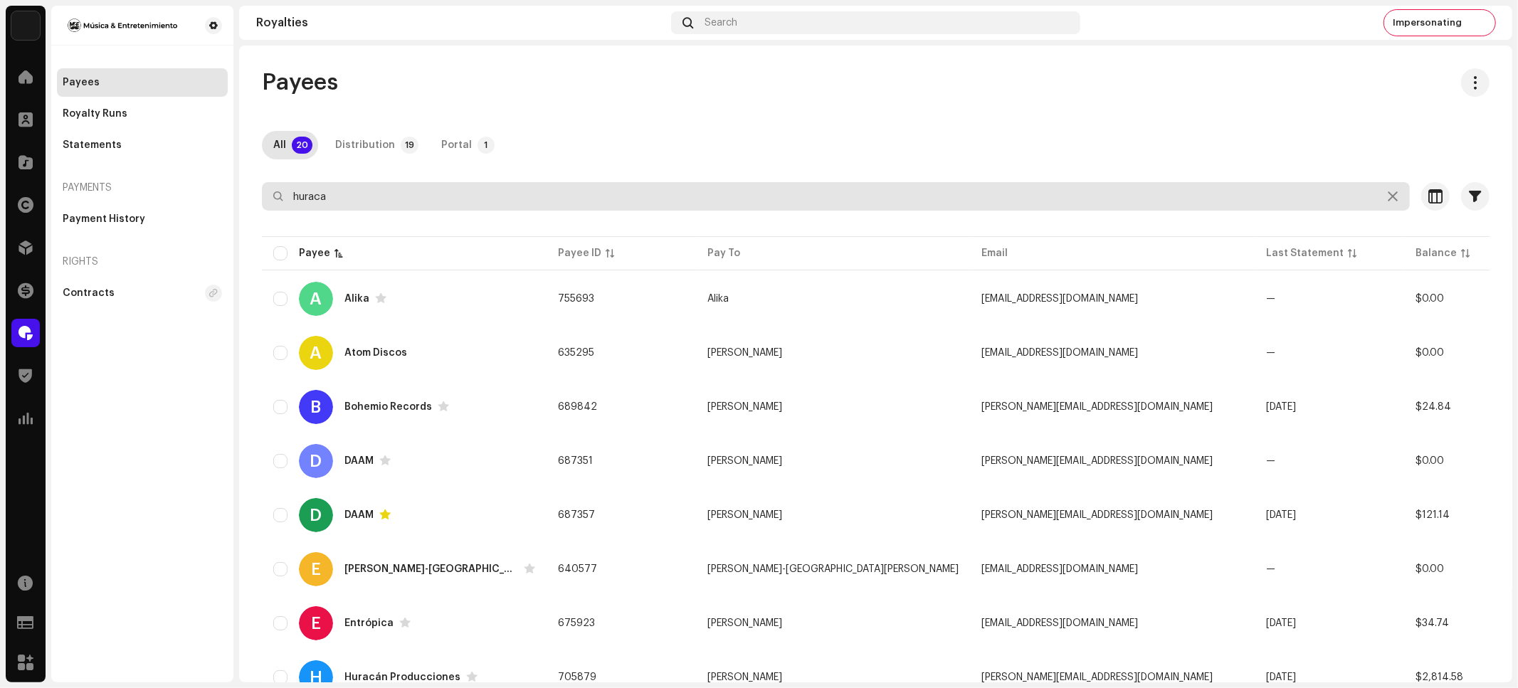
type input "huracan"
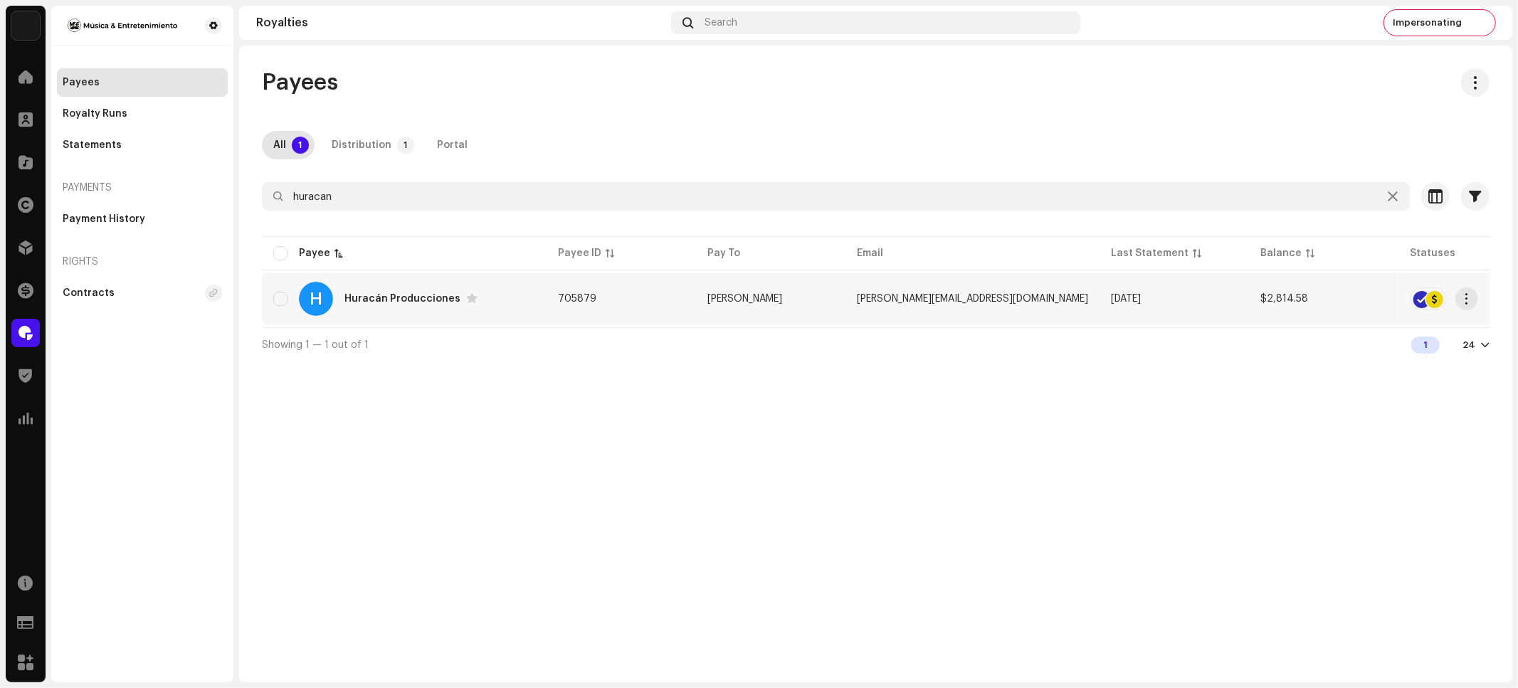
click at [413, 301] on div "Huracán Producciones" at bounding box center [402, 299] width 116 height 10
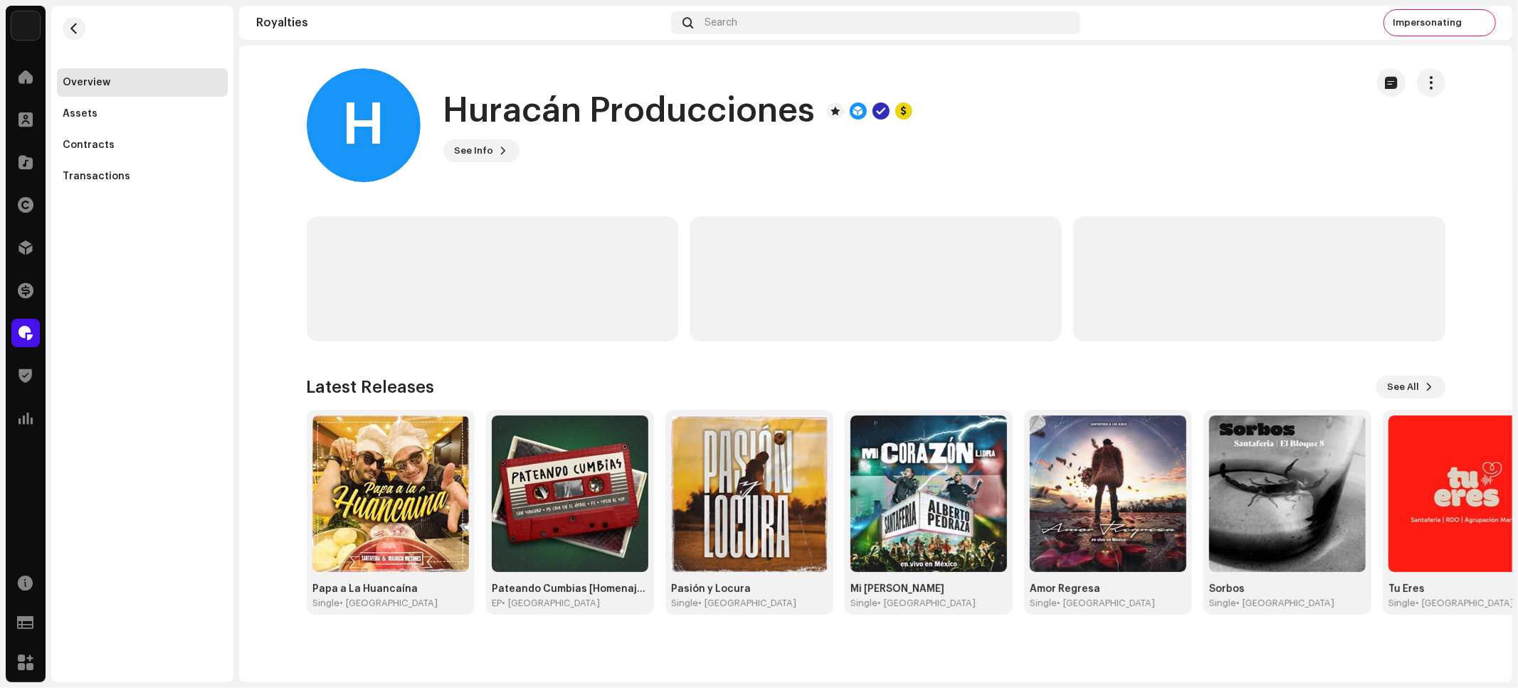
drag, startPoint x: 65, startPoint y: 185, endPoint x: 185, endPoint y: 260, distance: 141.0
click at [66, 184] on div "Transactions" at bounding box center [142, 176] width 171 height 28
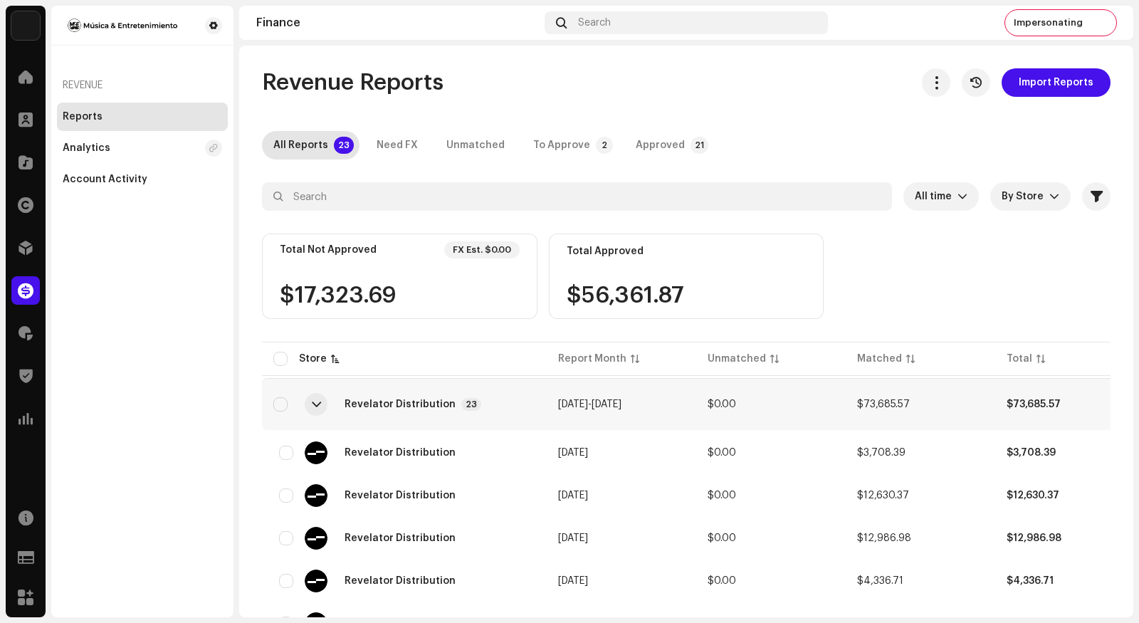
scroll to position [124, 0]
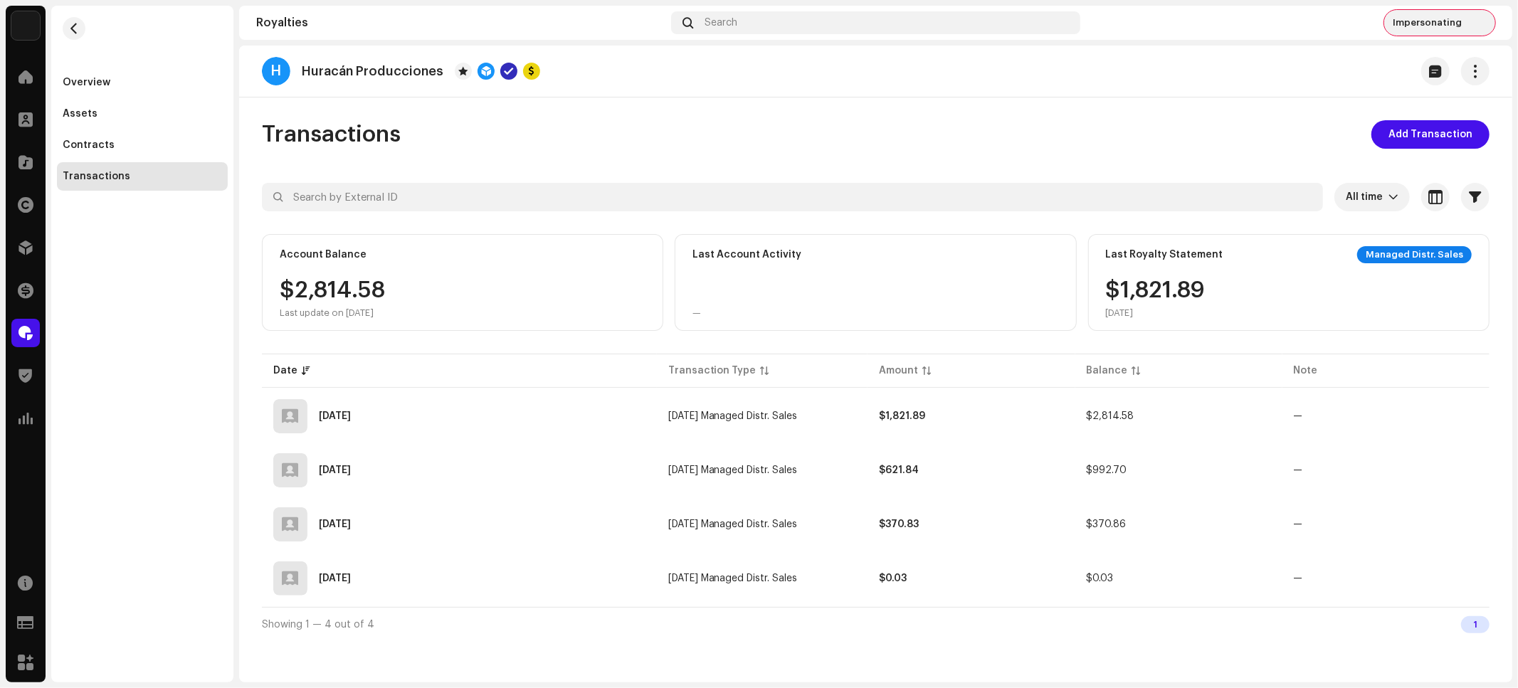
drag, startPoint x: 1461, startPoint y: 19, endPoint x: 1460, endPoint y: 29, distance: 10.7
click at [1462, 19] on span "Impersonating" at bounding box center [1427, 22] width 69 height 11
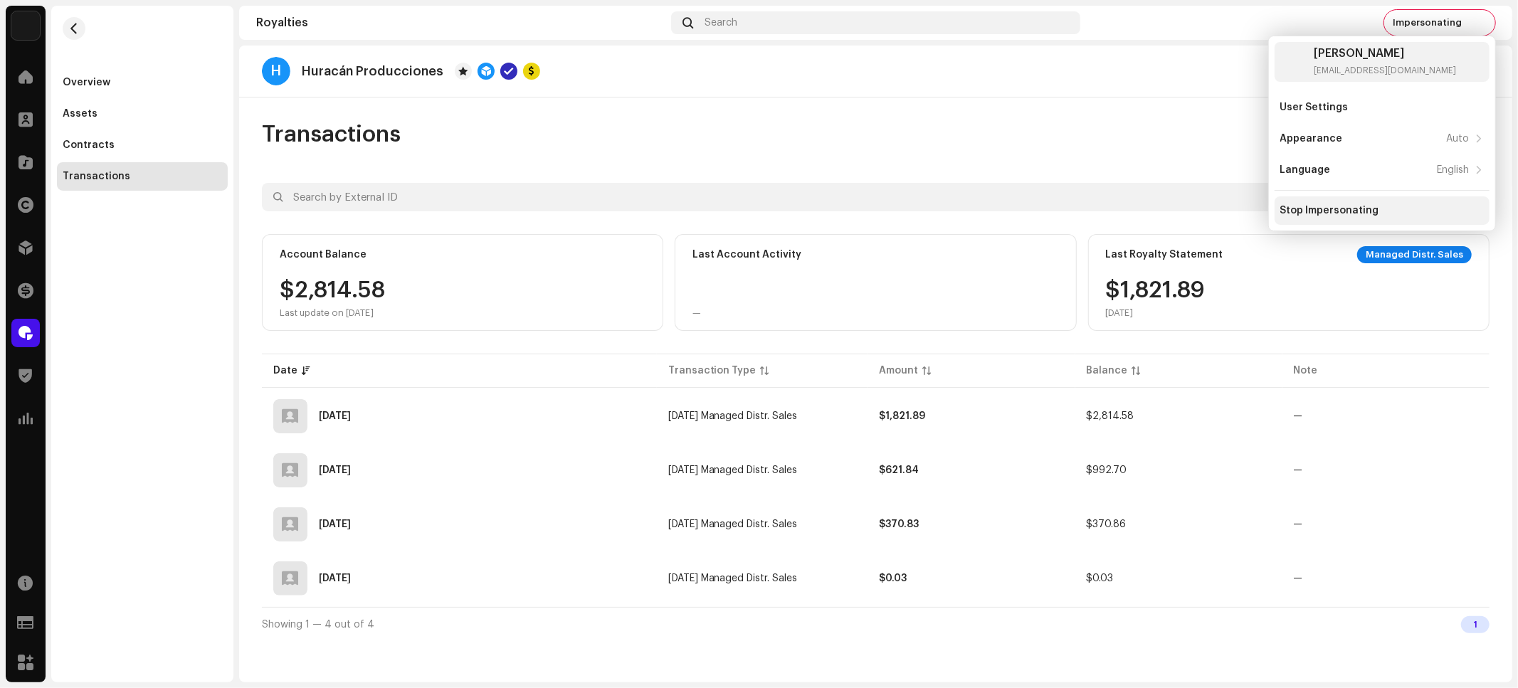
drag, startPoint x: 1329, startPoint y: 214, endPoint x: 1348, endPoint y: 207, distance: 20.5
click at [1329, 213] on div "Stop Impersonating" at bounding box center [1329, 210] width 99 height 11
